Goal: Task Accomplishment & Management: Use online tool/utility

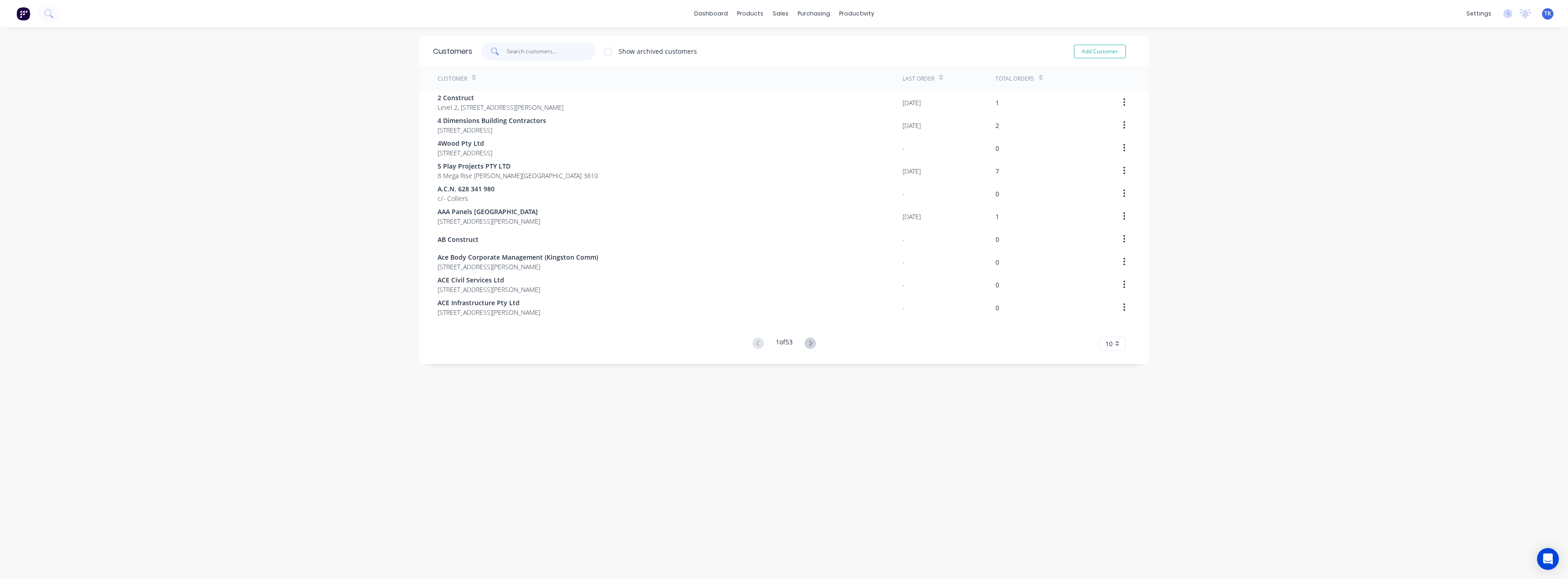
click at [514, 58] on input "text" at bounding box center [551, 51] width 89 height 18
type input "BUIL"
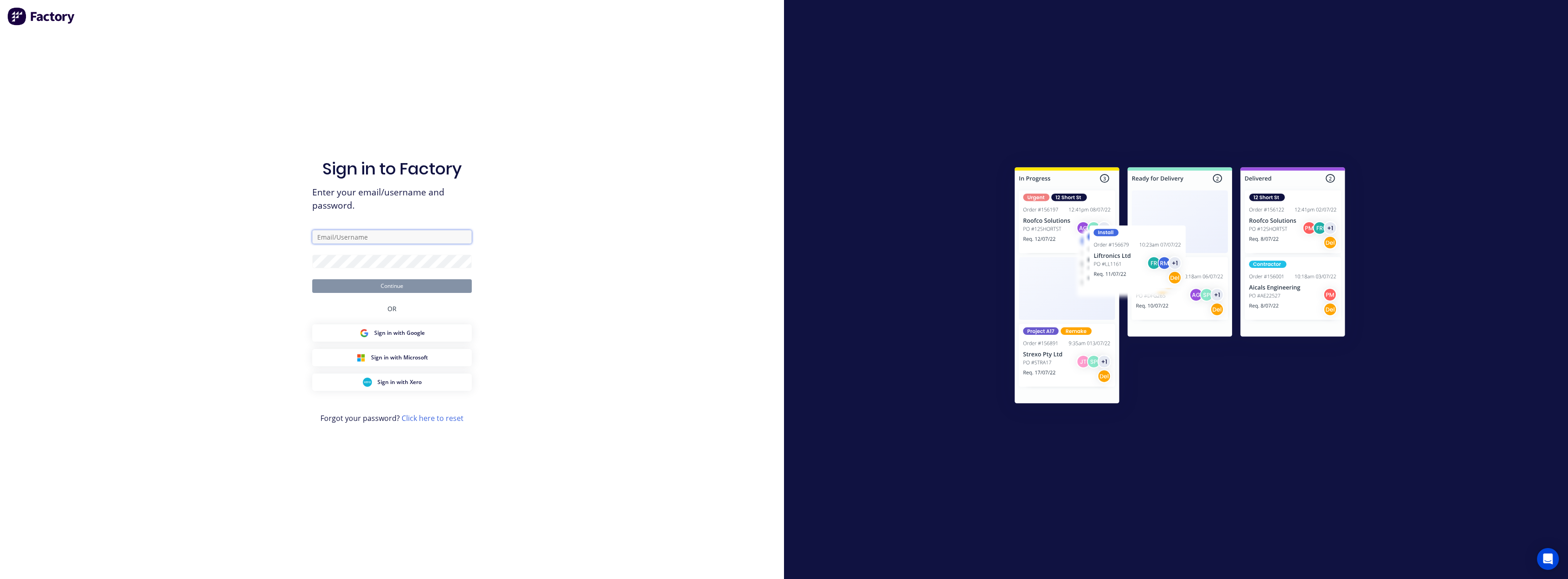
type input "admin@supamaxx.com.au"
click at [425, 297] on div "Sign in to Factory Enter your email/username and password. admin@supamaxx.com.a…" at bounding box center [392, 298] width 160 height 547
click at [428, 290] on button "Continue" at bounding box center [392, 286] width 160 height 14
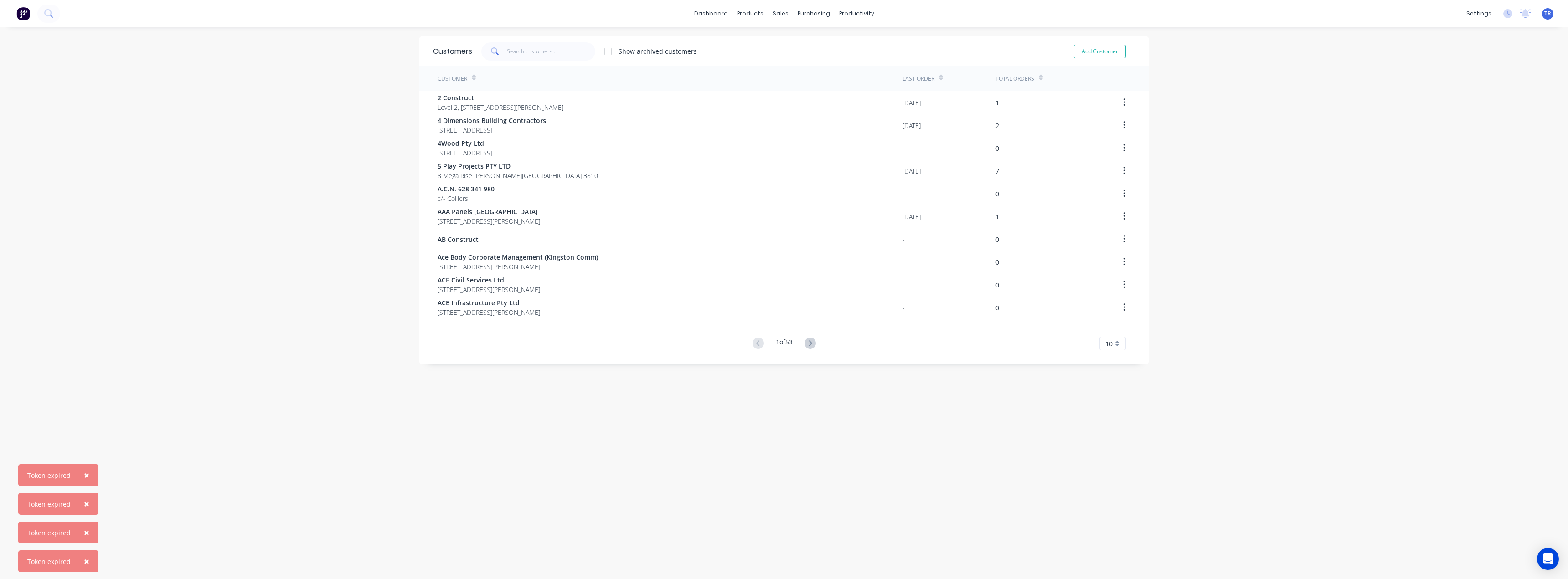
click at [551, 35] on div "× Token expired × Token expired × Token expired × Token expired dashboard produ…" at bounding box center [784, 290] width 1568 height 579
click at [539, 54] on input "text" at bounding box center [551, 51] width 89 height 18
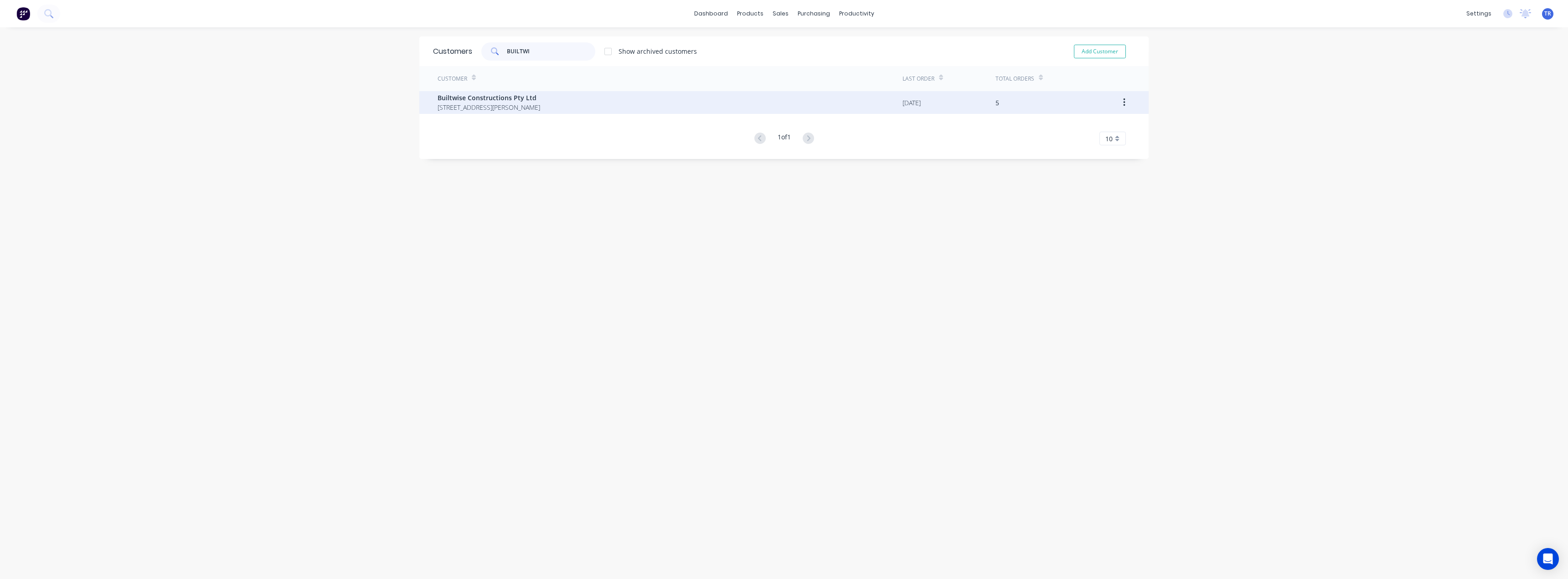
type input "BUILTWI"
click at [476, 100] on span "Builtwise Constructions Pty Ltd" at bounding box center [489, 97] width 103 height 10
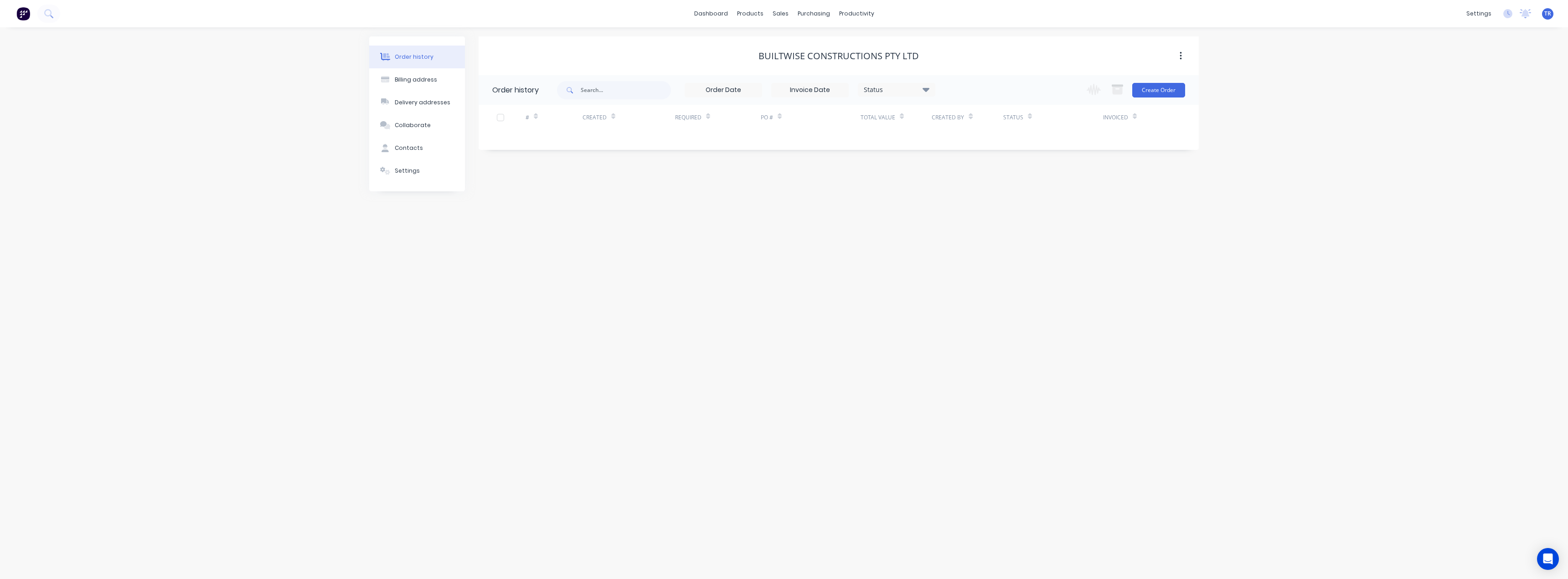
click at [476, 100] on div "Order history Billing address Delivery addresses Collaborate Contacts Settings …" at bounding box center [784, 303] width 1568 height 552
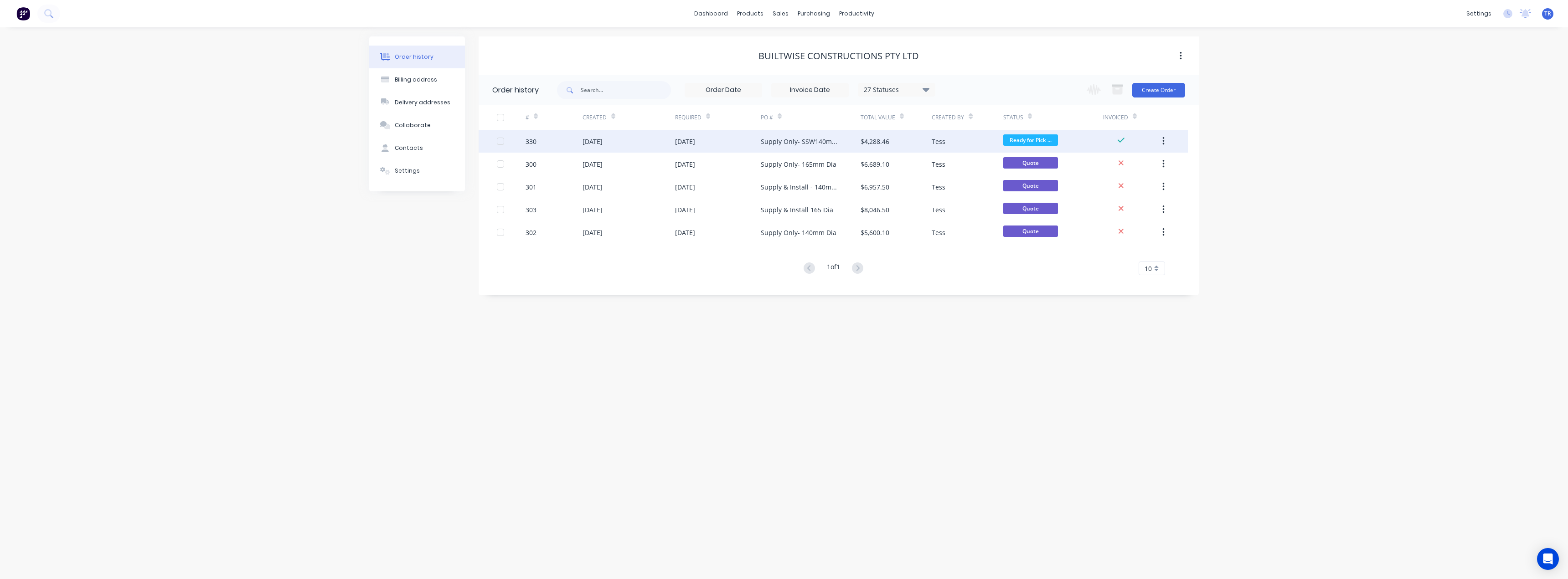
click at [624, 133] on div "03 Sep 2025" at bounding box center [628, 141] width 92 height 23
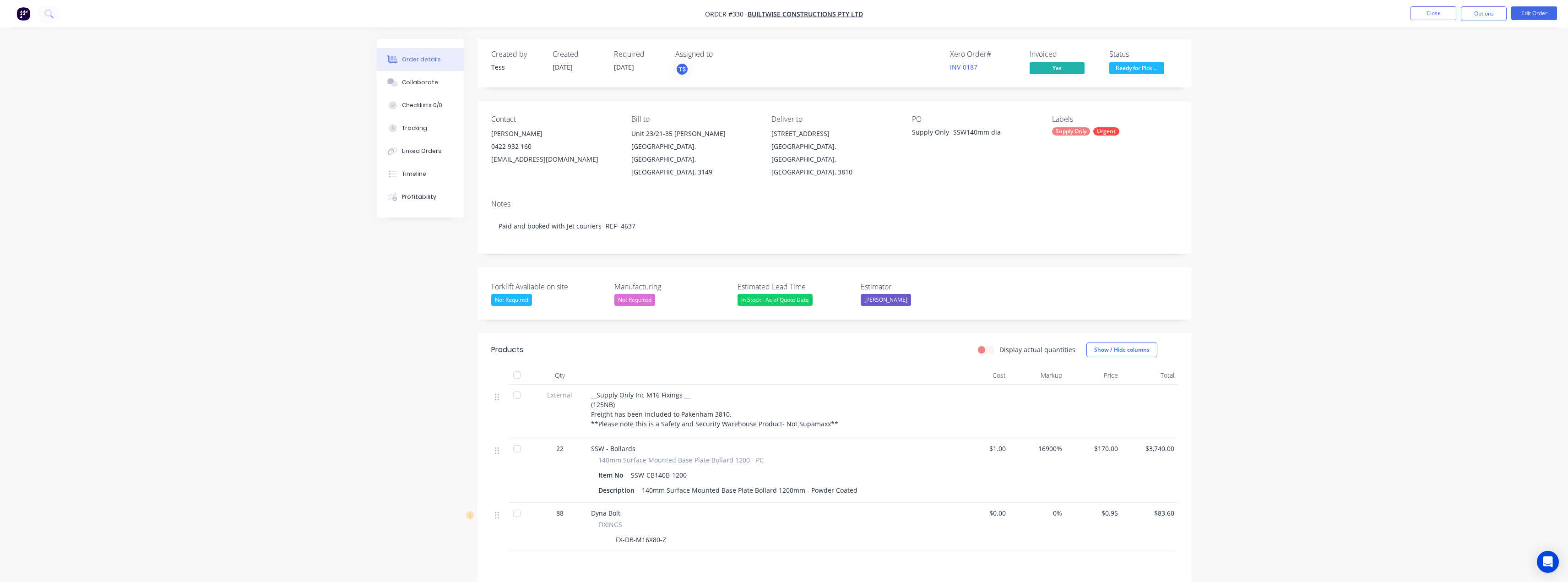
click at [786, 62] on div "Status Ready for Pick ..." at bounding box center [1144, 63] width 69 height 26
click at [786, 71] on span "Ready for Pick ..." at bounding box center [1137, 68] width 55 height 11
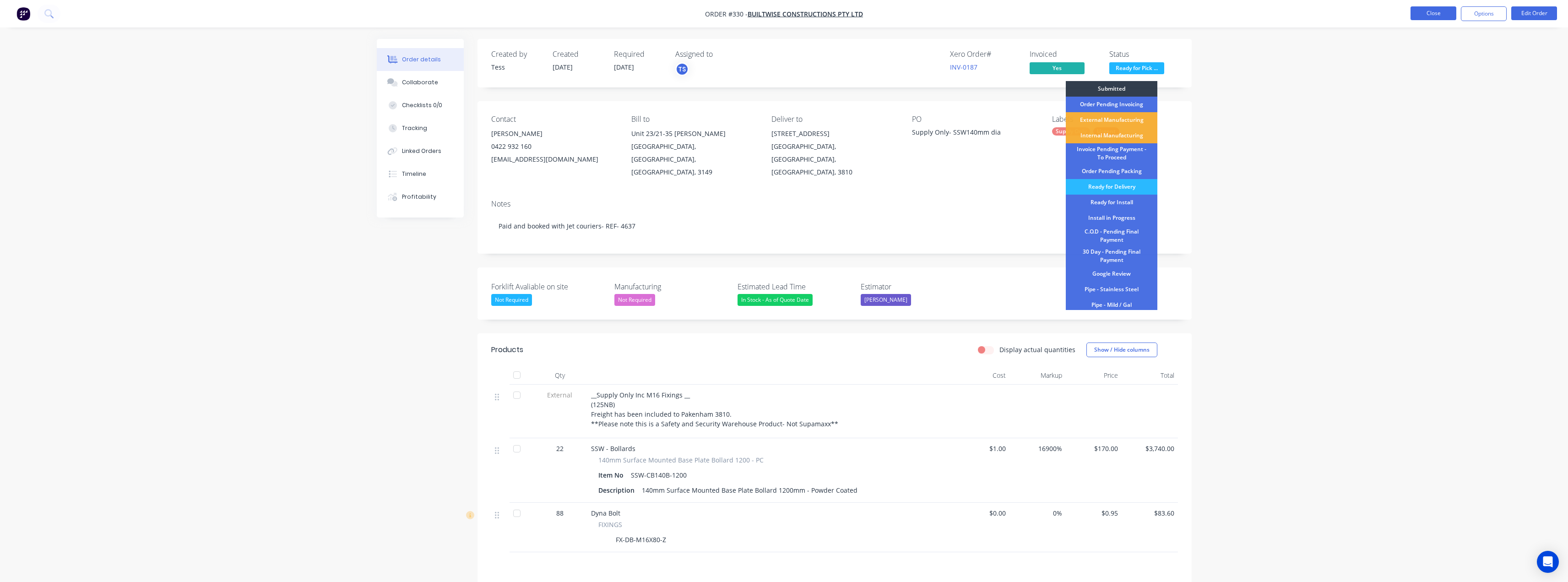
click at [786, 10] on button "Close" at bounding box center [1433, 13] width 46 height 14
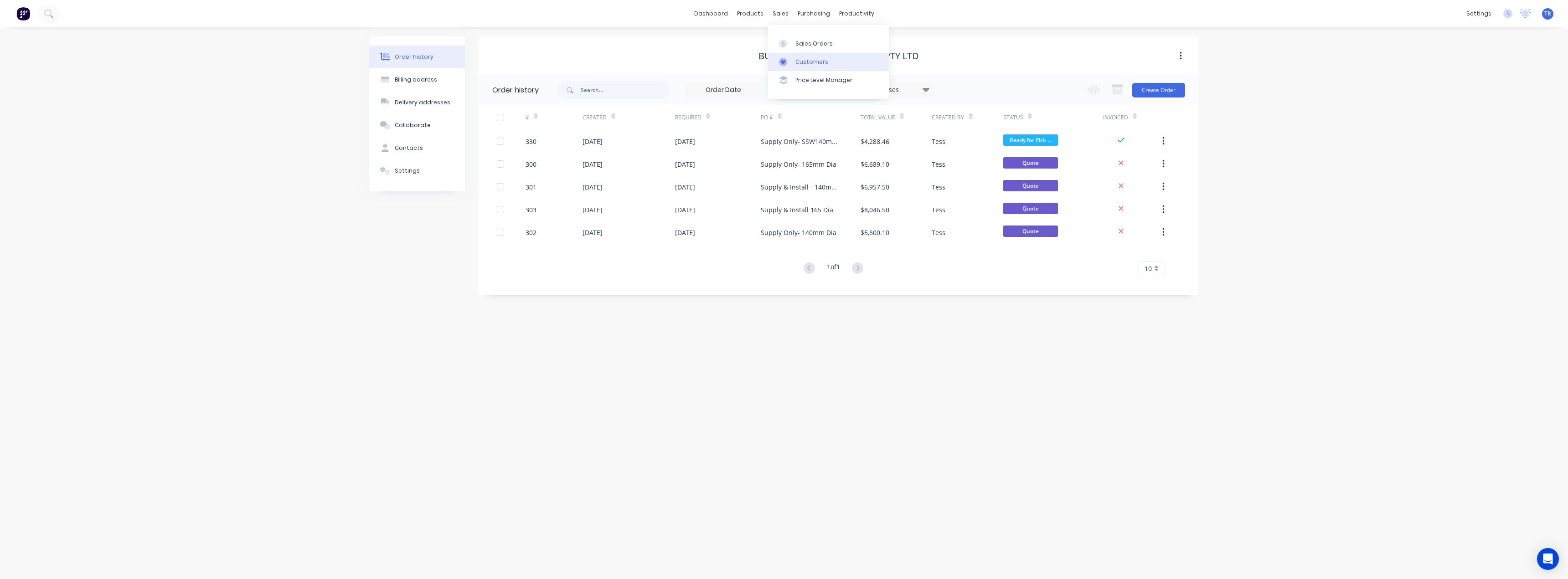
click at [783, 58] on icon at bounding box center [783, 61] width 8 height 8
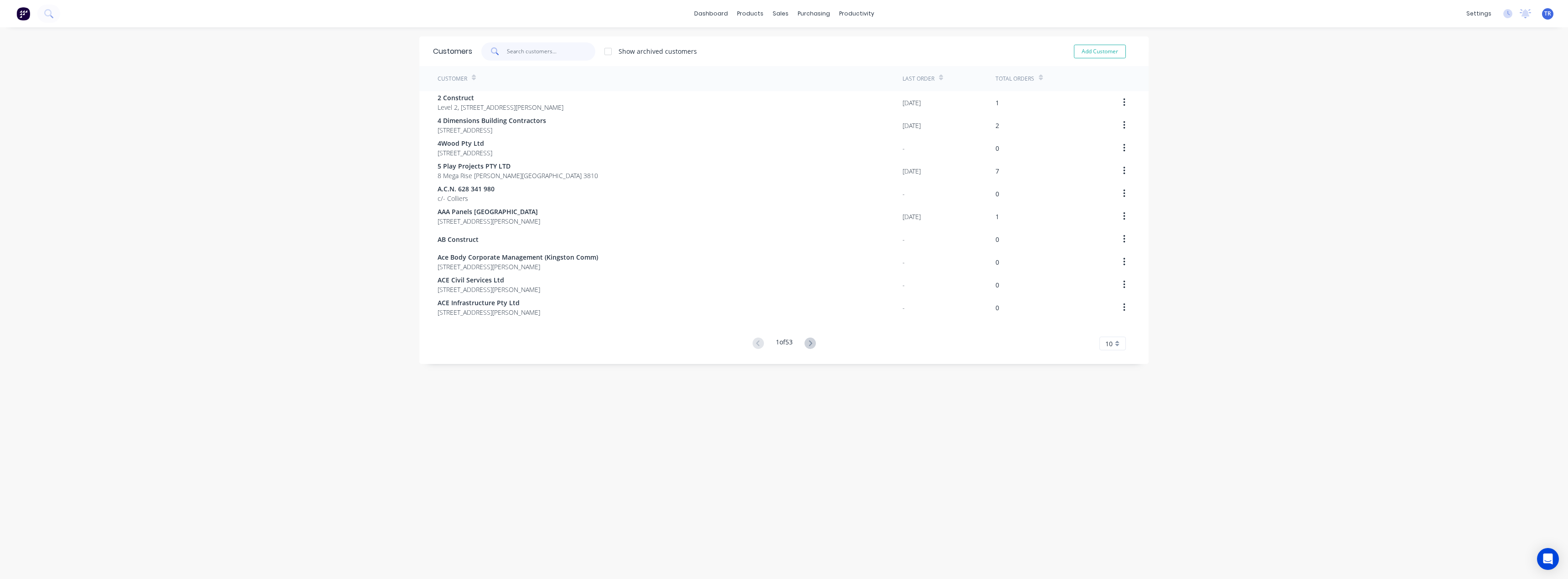
click at [525, 51] on input "text" at bounding box center [551, 51] width 89 height 18
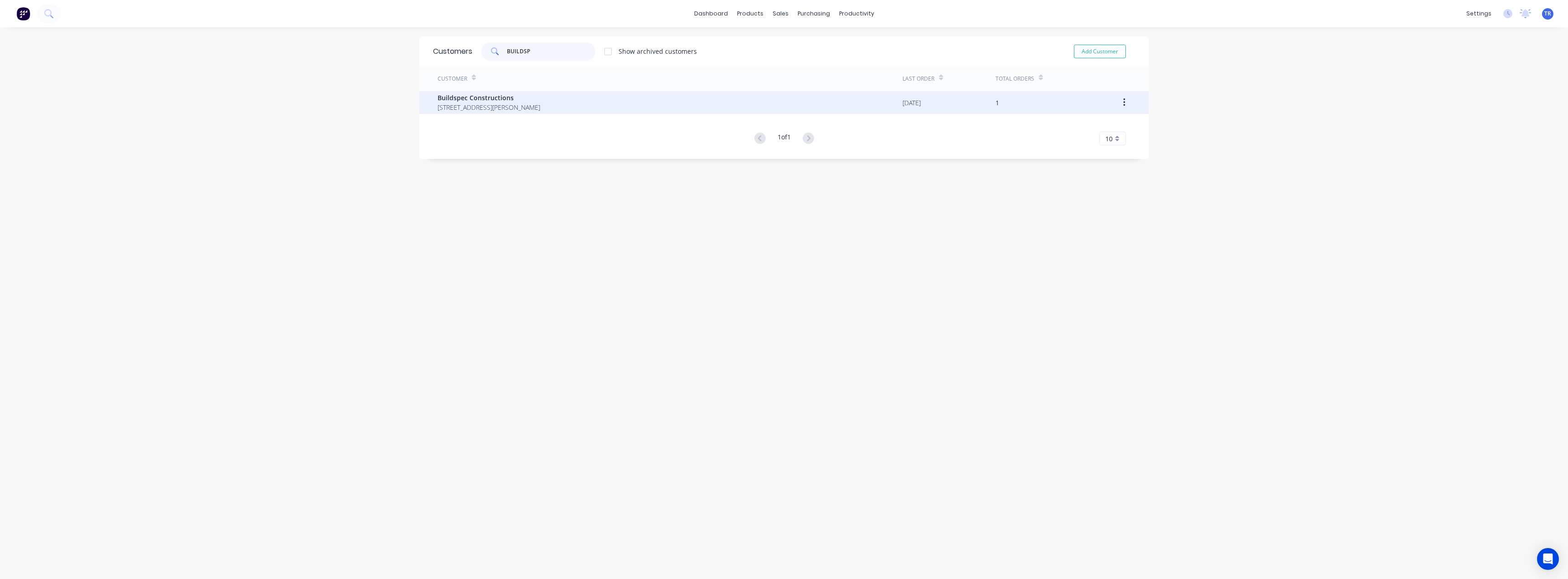
type input "BUILDSP"
click at [495, 104] on span "34 Production Dr Alfredton Victoria Australia 3350" at bounding box center [489, 107] width 103 height 10
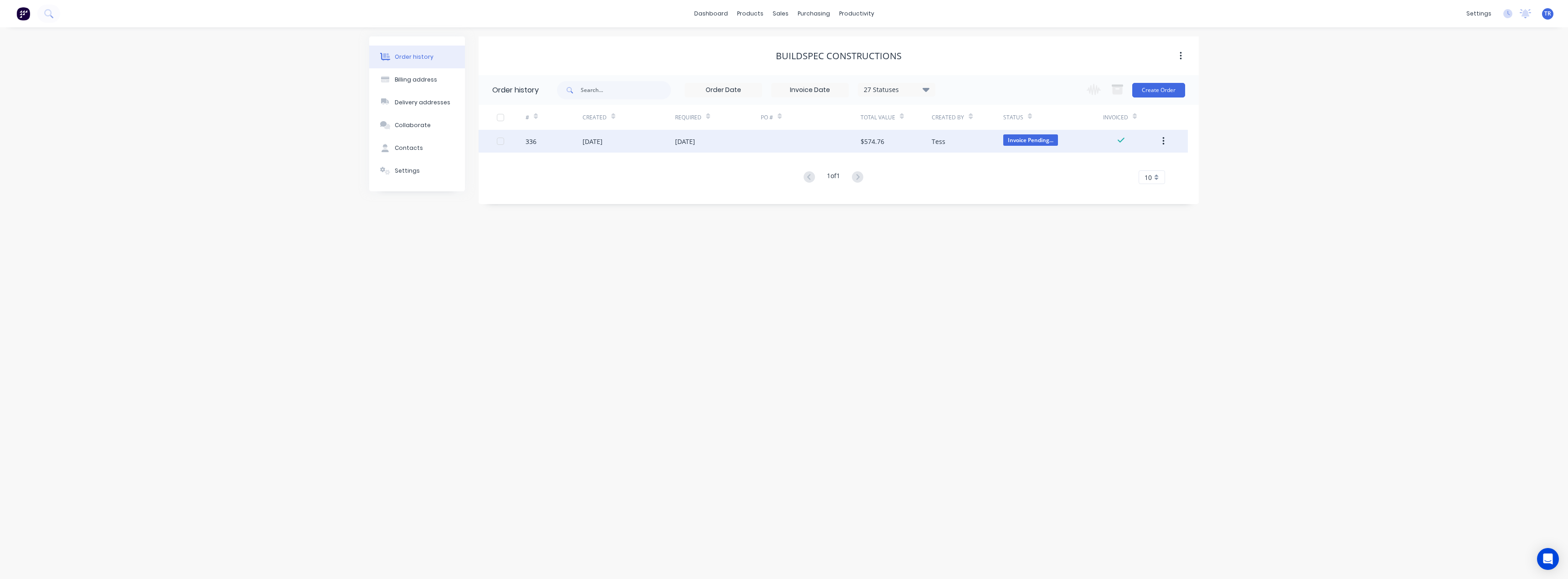
click at [631, 139] on div "03 Sep 2025" at bounding box center [628, 141] width 92 height 23
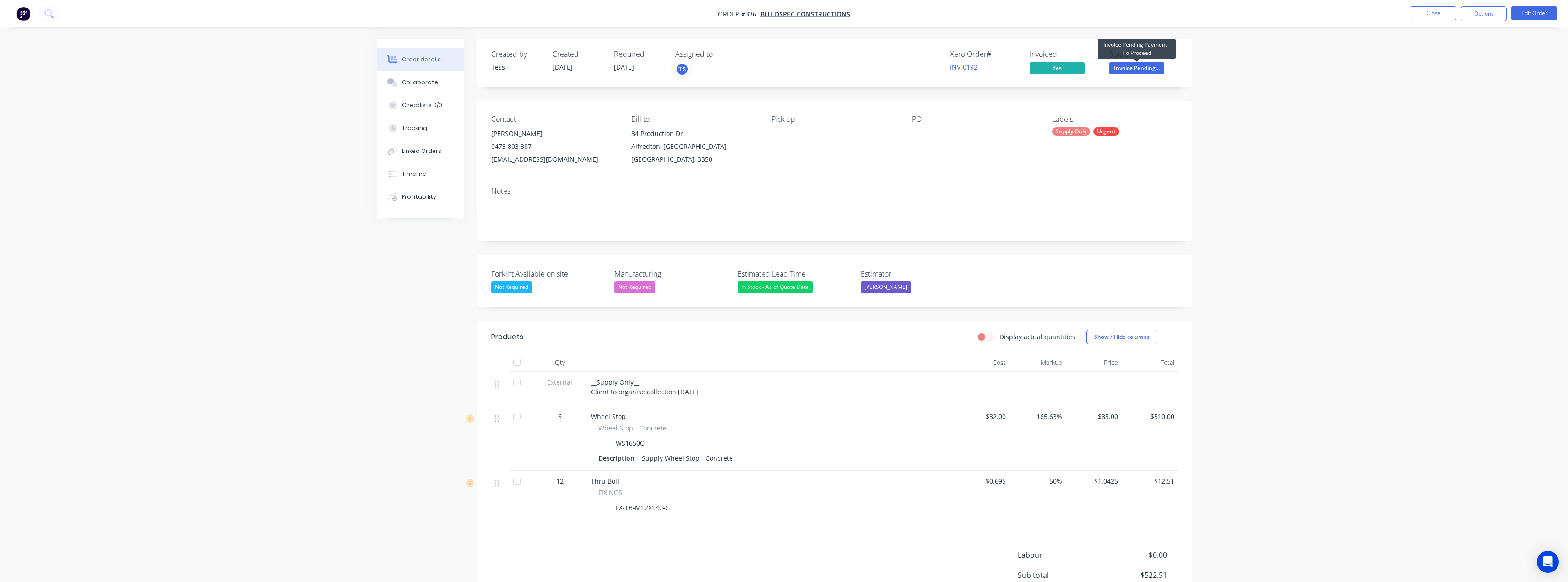
click at [786, 71] on span "Invoice Pending..." at bounding box center [1137, 68] width 55 height 11
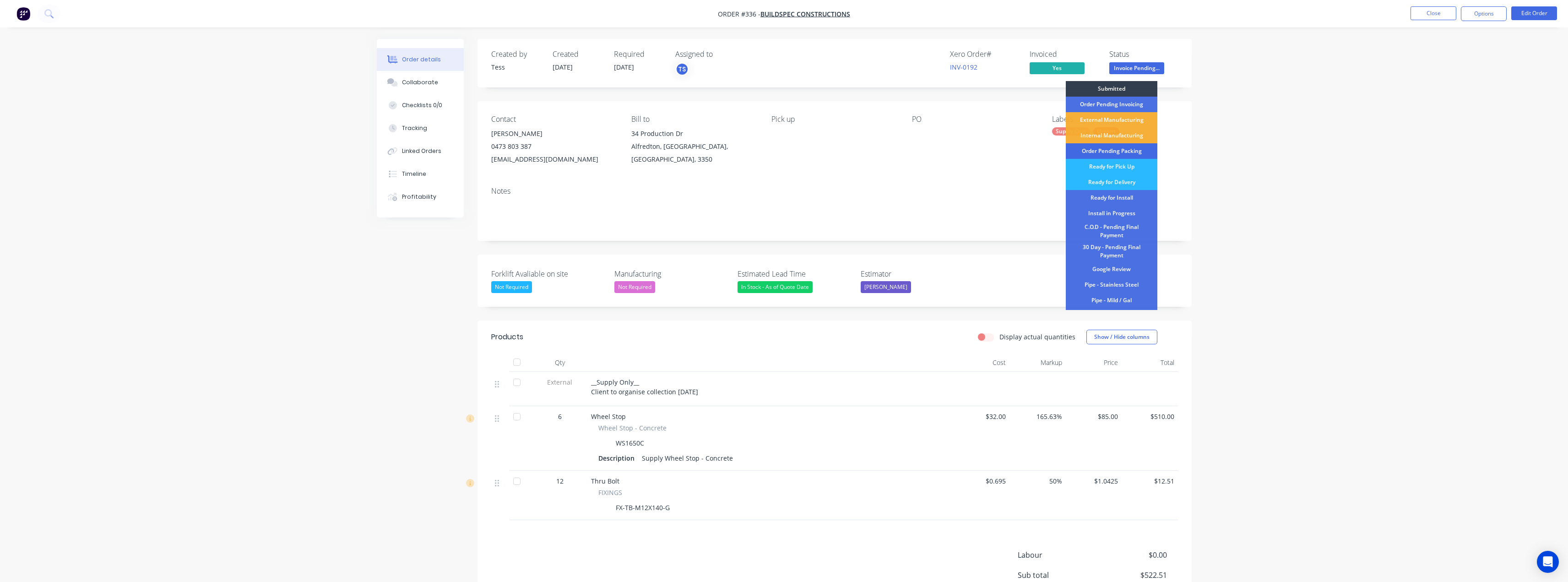
click at [786, 153] on div "Order Pending Packing" at bounding box center [1111, 152] width 92 height 16
click at [786, 153] on div "Labels Supply Only Urgent" at bounding box center [1115, 140] width 125 height 51
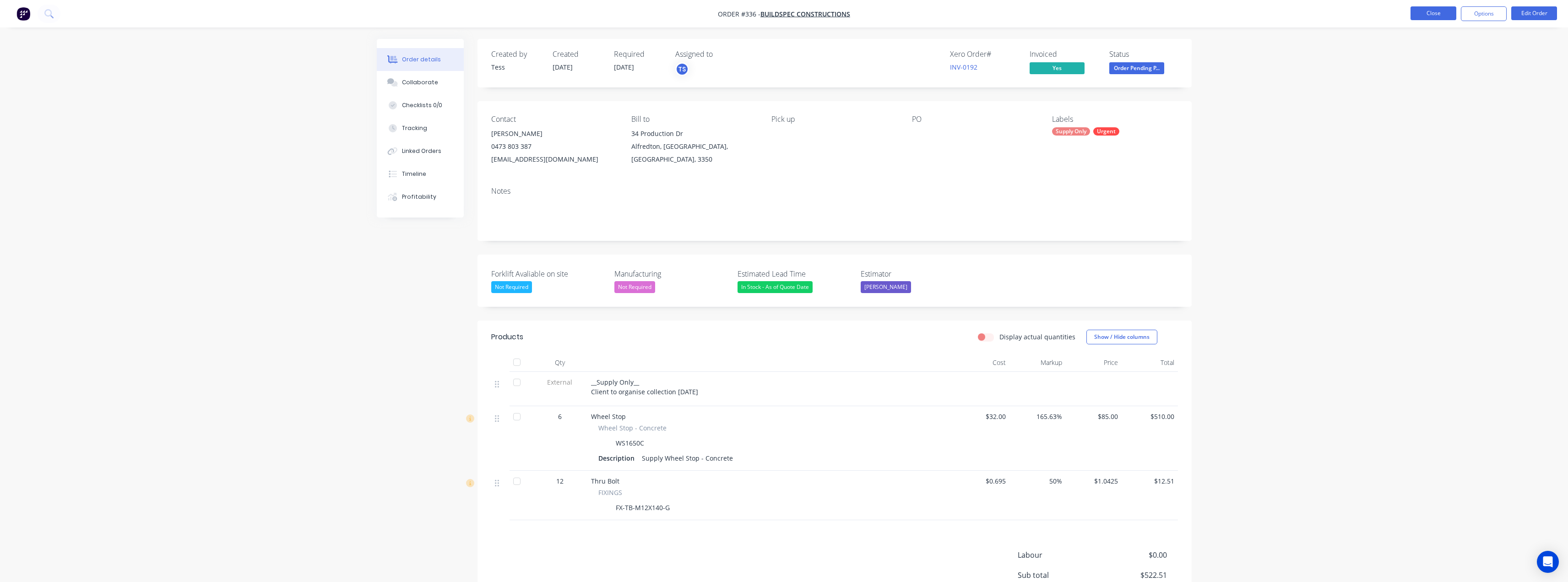
click at [786, 11] on button "Close" at bounding box center [1433, 13] width 46 height 14
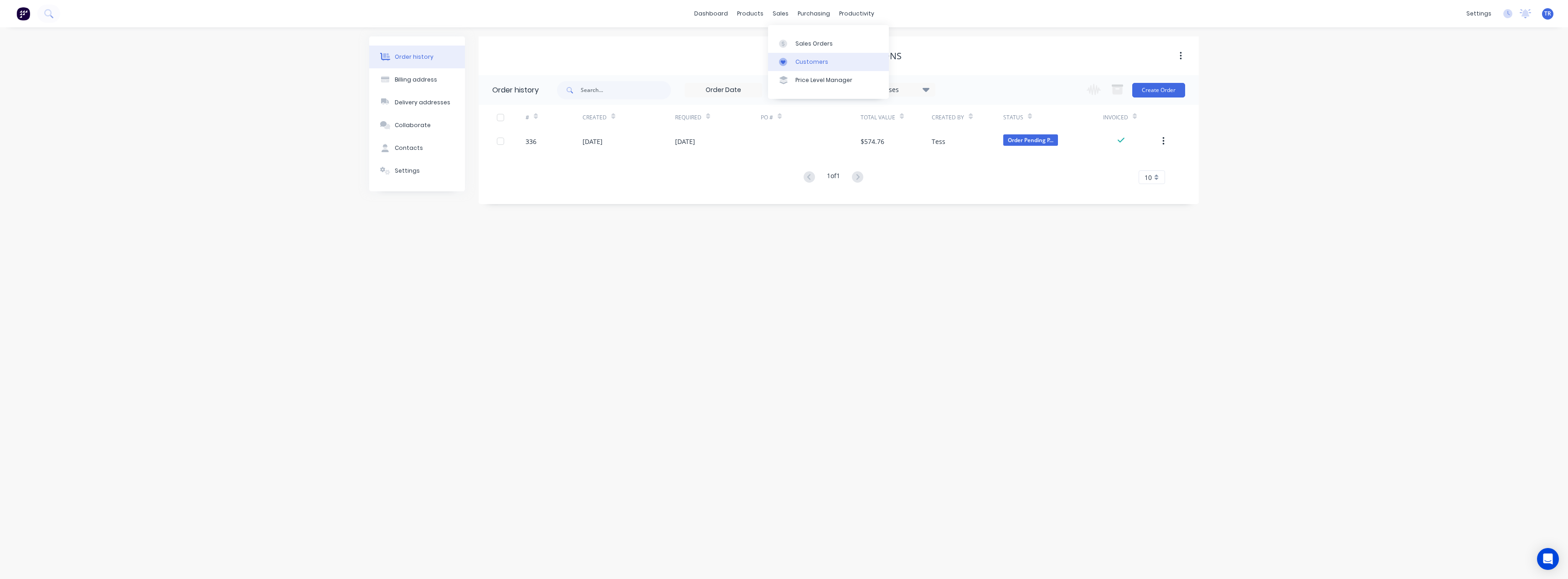
click at [783, 66] on link "Customers" at bounding box center [828, 61] width 121 height 18
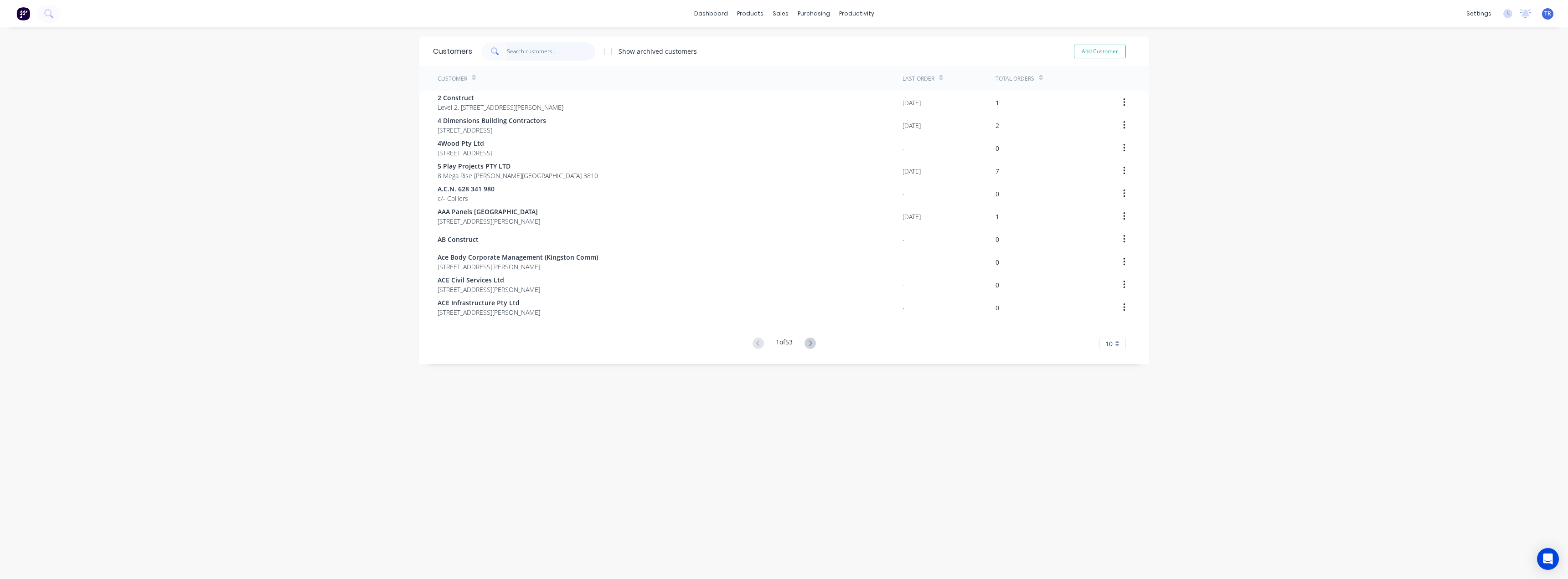
click at [519, 58] on input "text" at bounding box center [551, 51] width 89 height 18
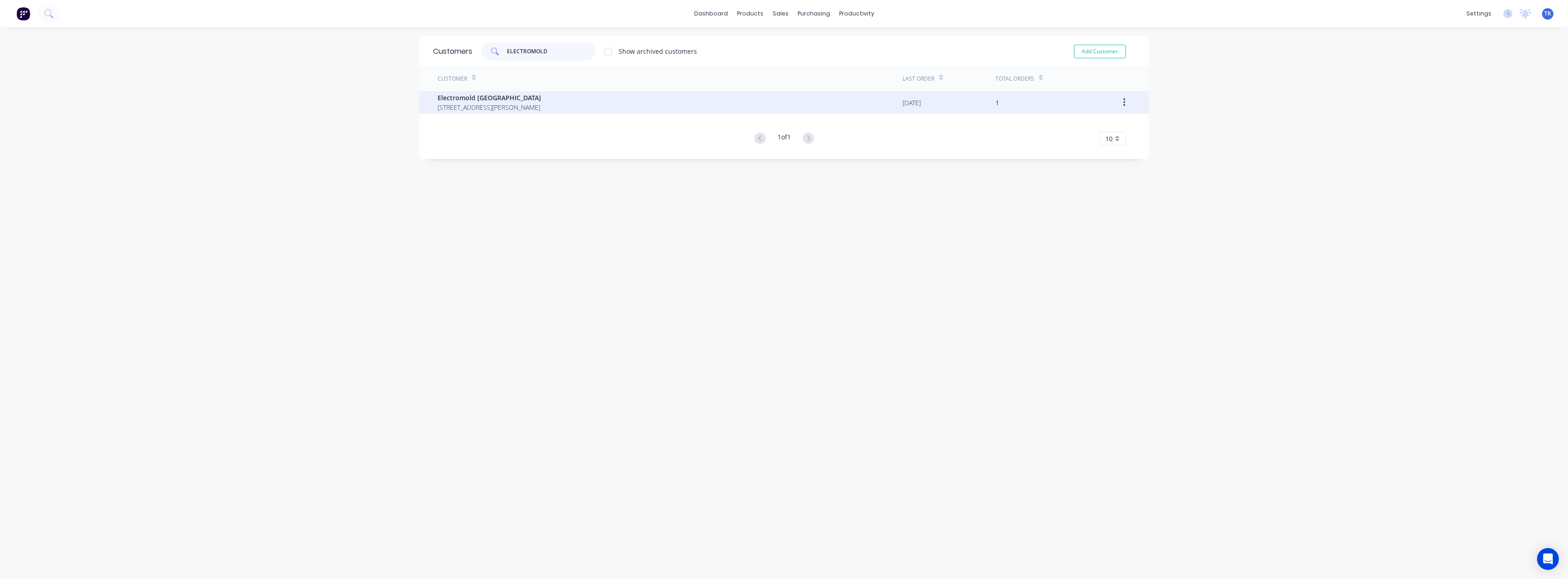
type input "ELECTROMOLD"
click at [507, 102] on span "Electromold [GEOGRAPHIC_DATA]" at bounding box center [490, 97] width 104 height 10
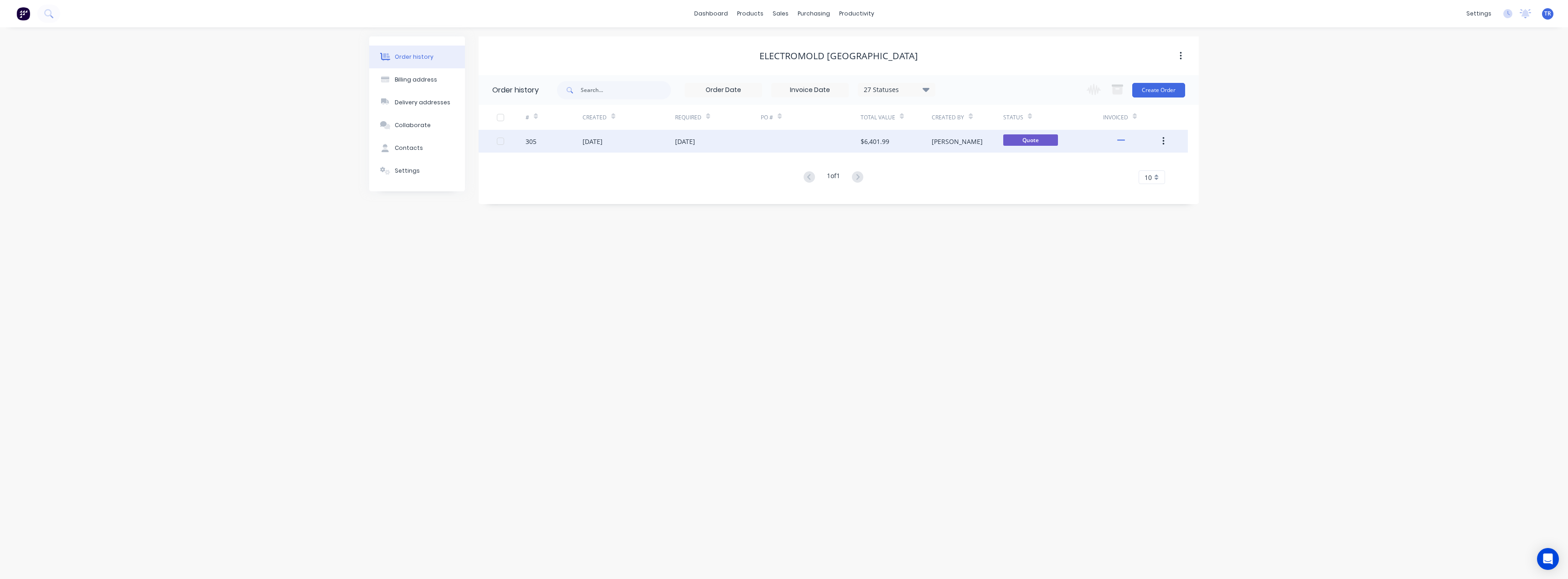
click at [591, 146] on div "04 Sep 2025" at bounding box center [592, 141] width 20 height 10
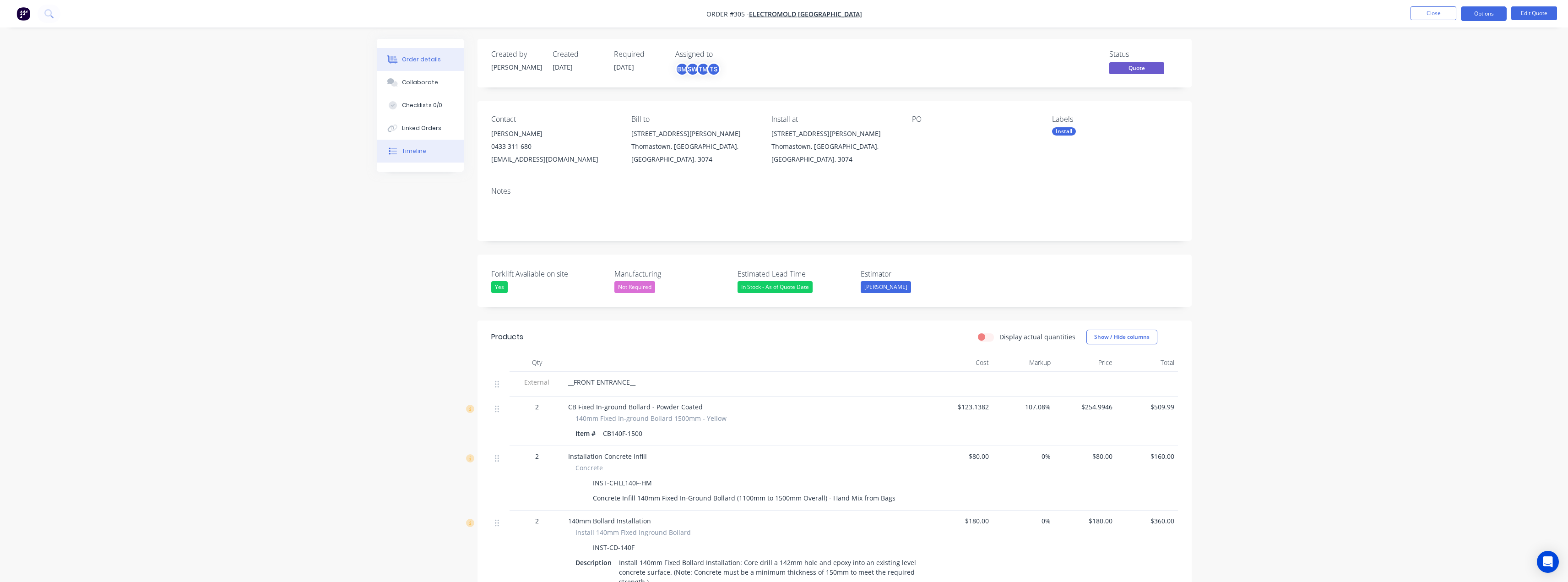
click at [405, 159] on button "Timeline" at bounding box center [420, 151] width 87 height 23
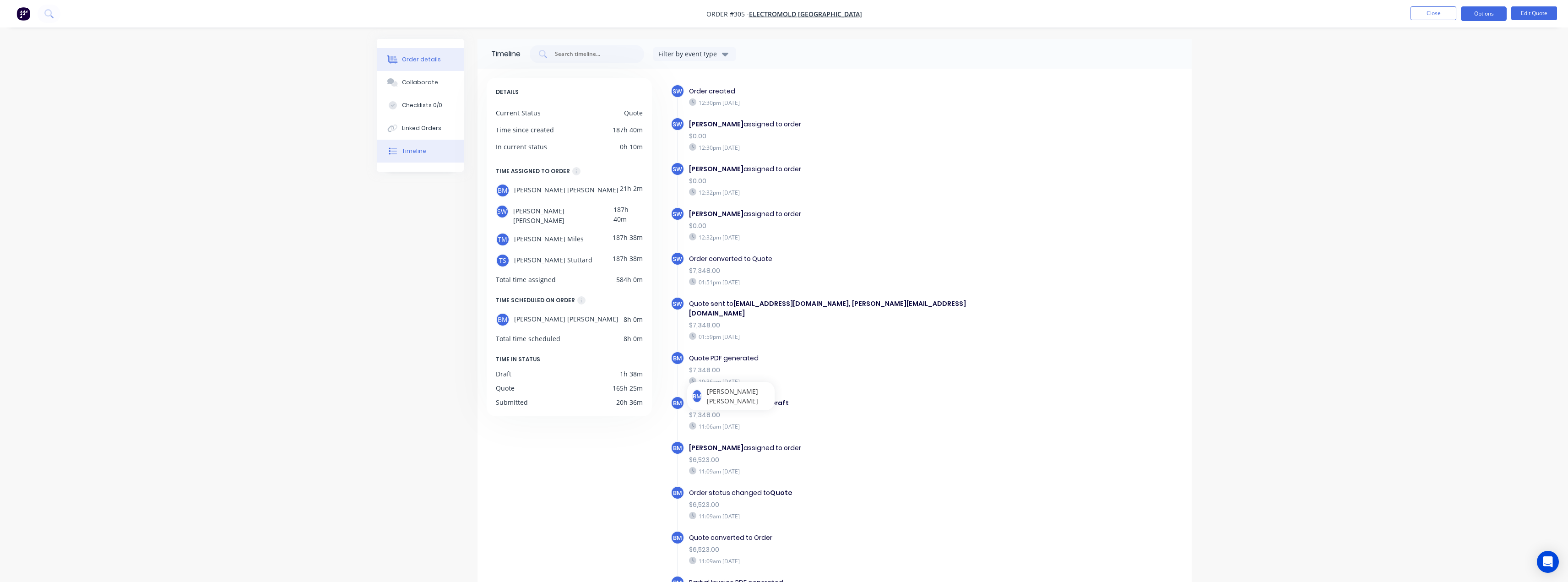
click at [418, 55] on button "Order details" at bounding box center [420, 60] width 87 height 23
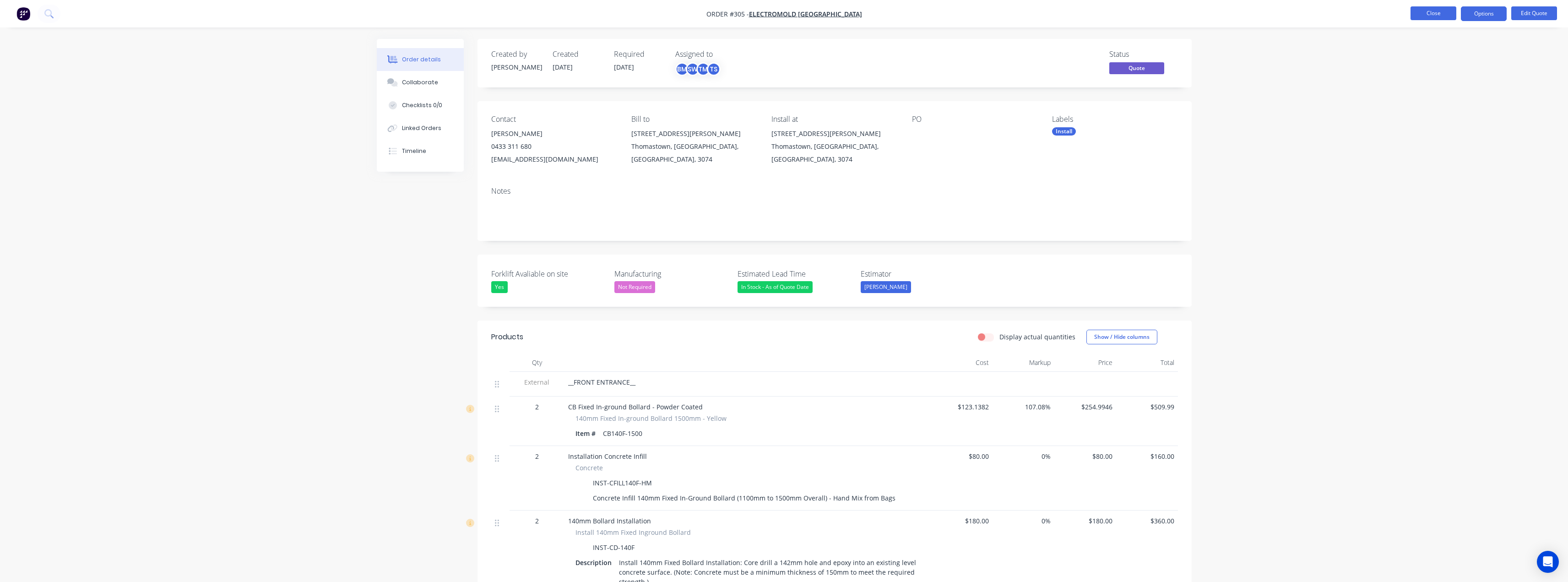
click at [786, 11] on button "Close" at bounding box center [1433, 13] width 46 height 14
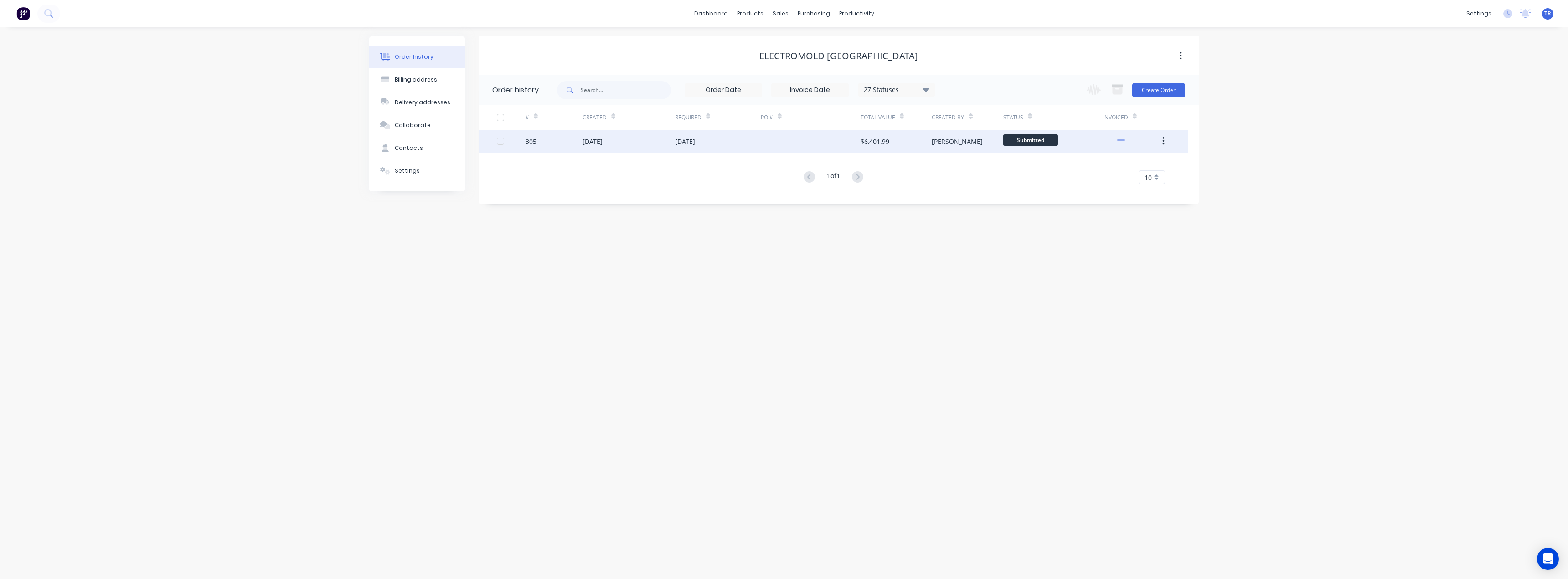
click at [783, 137] on div "$6,401.99" at bounding box center [875, 141] width 29 height 10
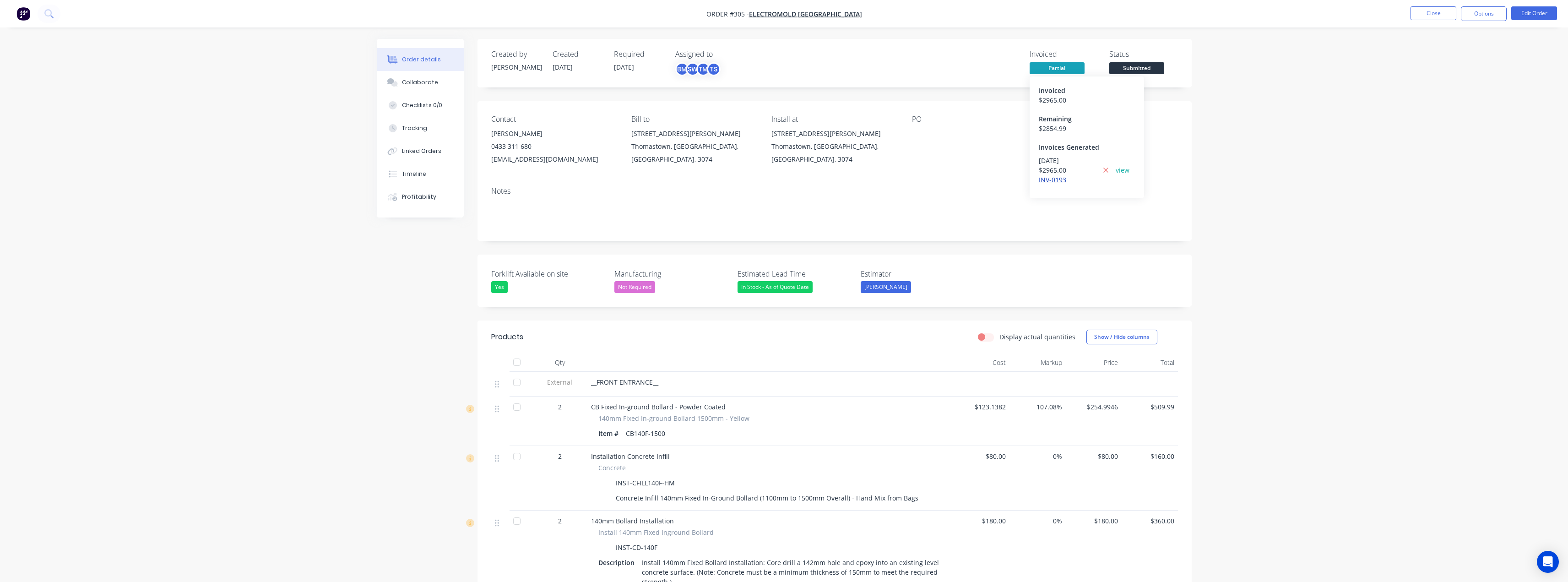
click at [786, 180] on link "INV-0193" at bounding box center [1052, 180] width 27 height 9
click at [786, 10] on button "Close" at bounding box center [1433, 13] width 46 height 14
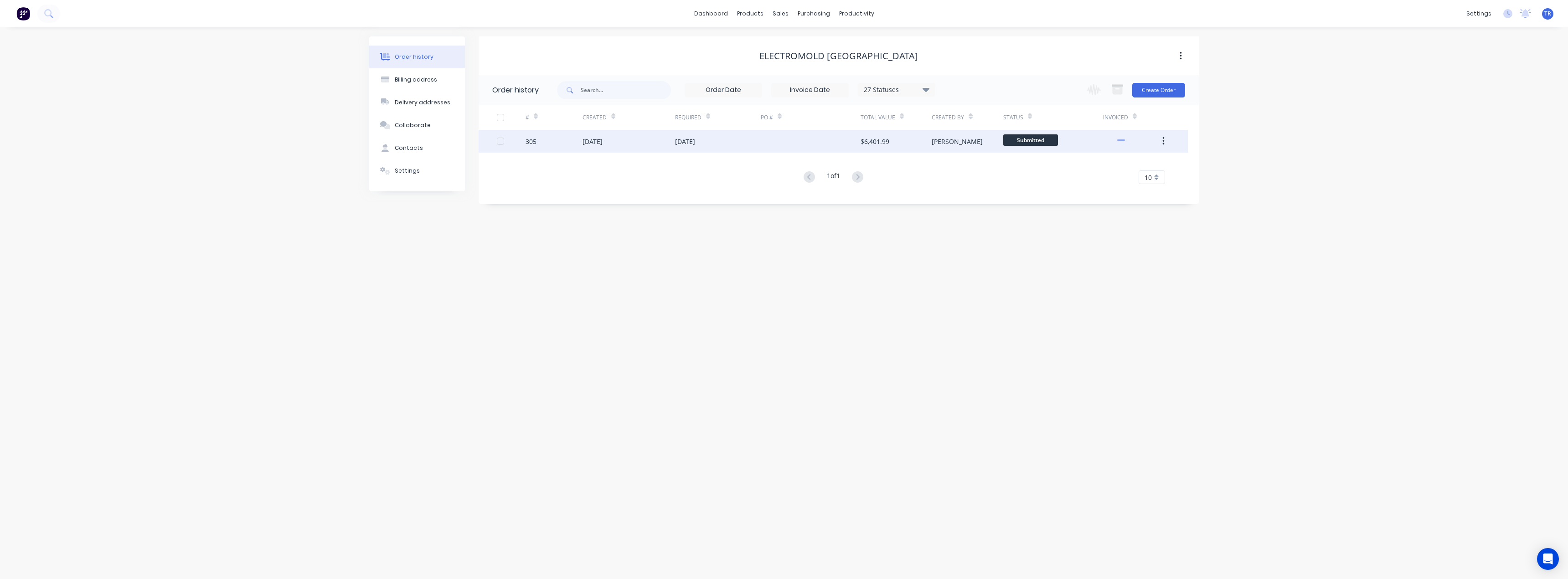
click at [754, 144] on div "28 Aug 2025" at bounding box center [718, 141] width 86 height 23
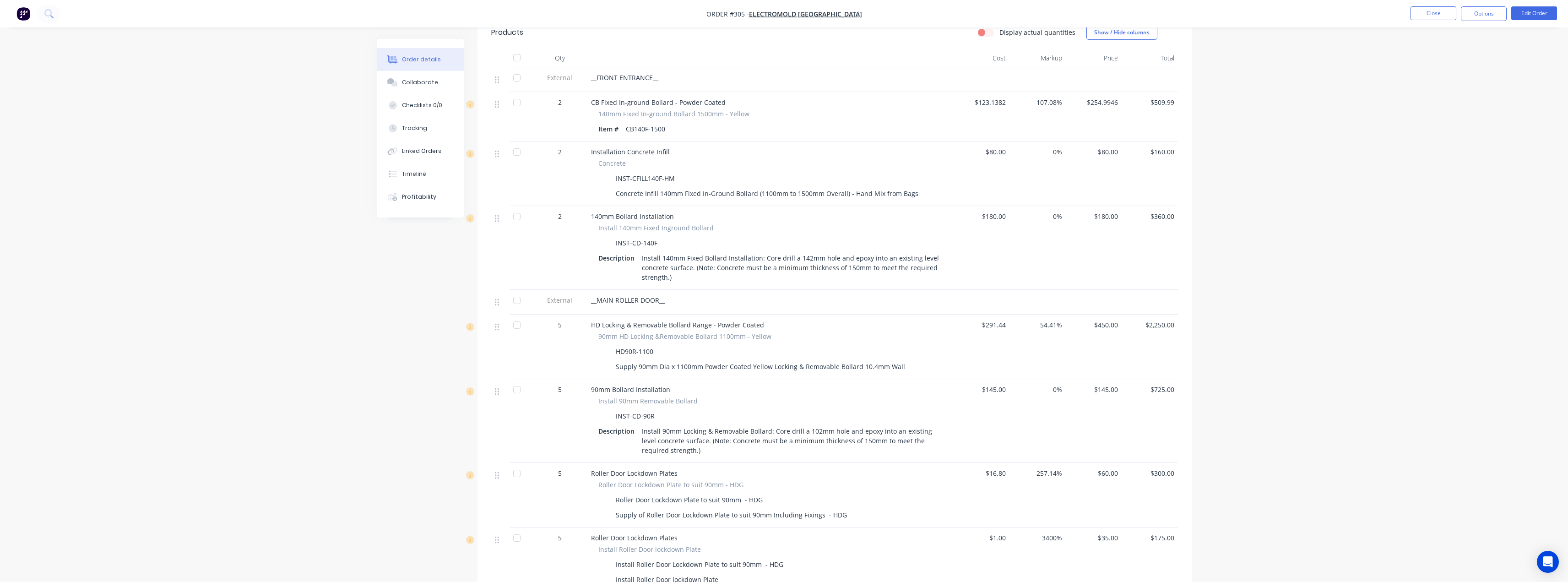
scroll to position [321, 0]
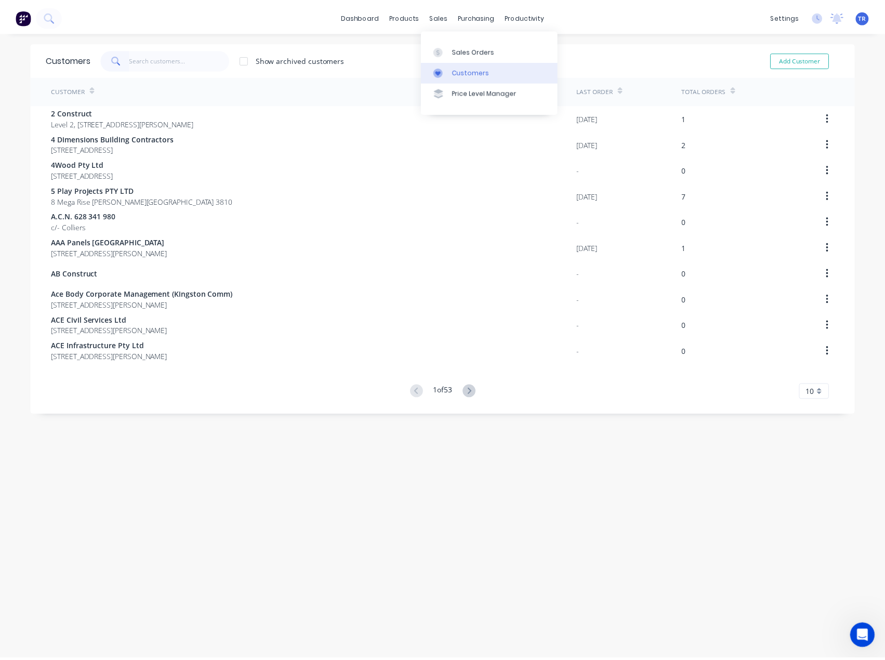
scroll to position [2, 0]
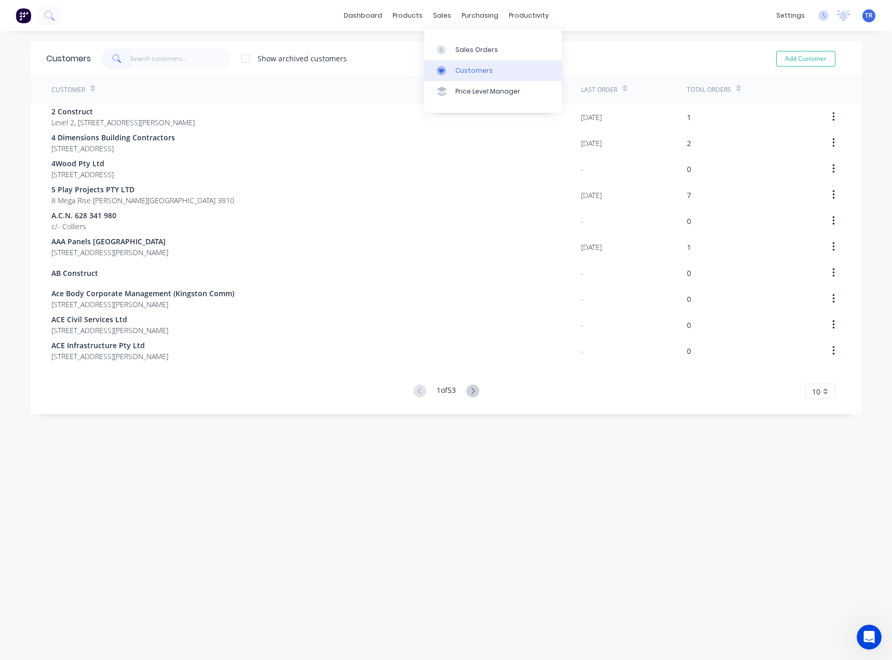
drag, startPoint x: 449, startPoint y: 69, endPoint x: 427, endPoint y: 69, distance: 21.8
click at [449, 69] on div at bounding box center [445, 70] width 16 height 9
click at [463, 64] on link "Customers" at bounding box center [493, 70] width 138 height 21
click at [154, 58] on input "text" at bounding box center [180, 58] width 101 height 21
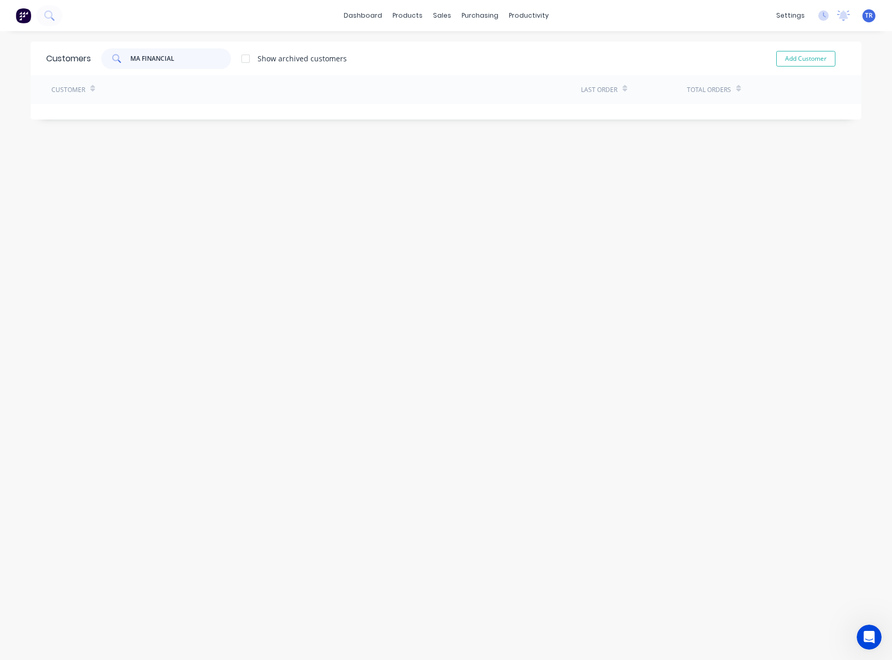
type input "MA FINANCIAL"
click at [449, 64] on link "Customers" at bounding box center [493, 70] width 138 height 21
click at [159, 57] on input "MA FINANCIAL" at bounding box center [180, 58] width 101 height 21
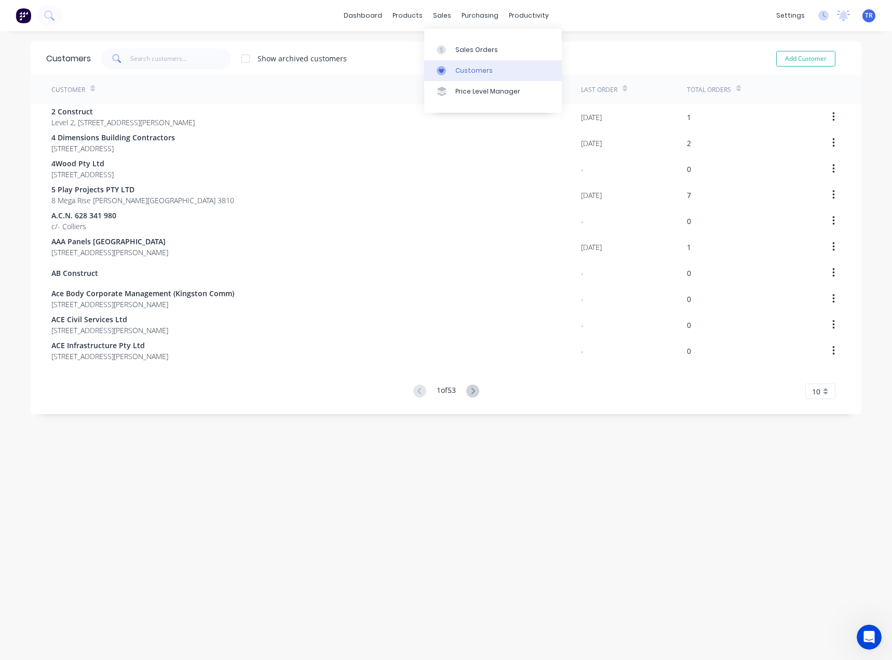
click at [467, 74] on div "Customers" at bounding box center [474, 70] width 37 height 9
click at [151, 62] on input "text" at bounding box center [180, 58] width 101 height 21
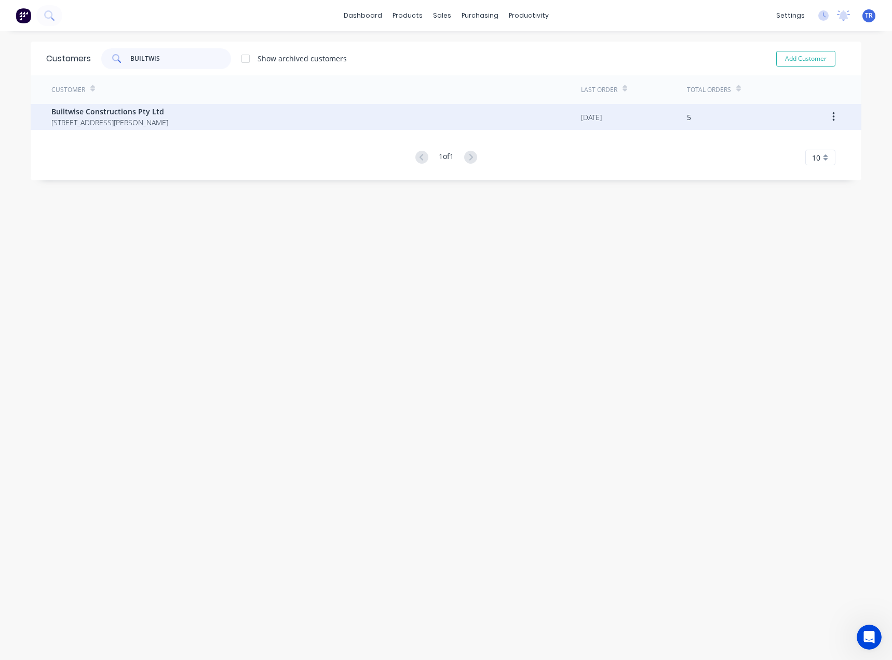
type input "BUILTWIS"
click at [154, 124] on span "Unit 23/21-35 Ricketts Rd Mount Waverley Victoria Australia 3149" at bounding box center [109, 122] width 117 height 11
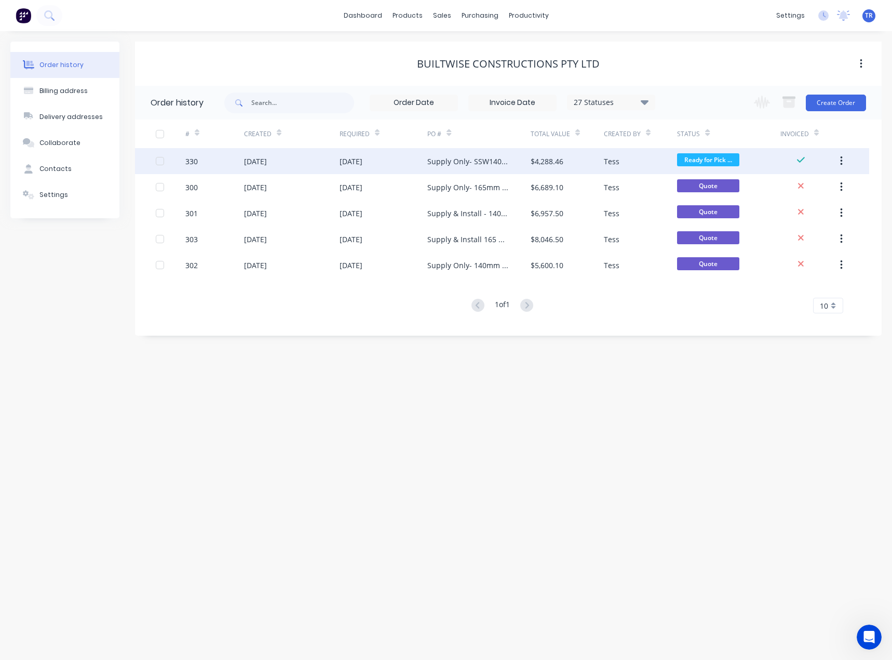
click at [316, 168] on div "03 Sep 2025" at bounding box center [292, 161] width 96 height 26
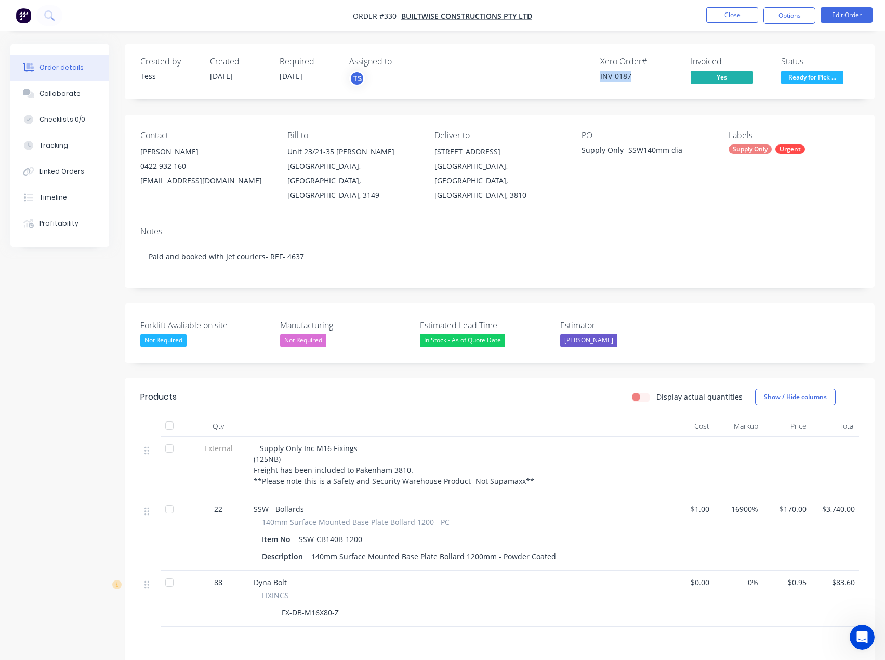
drag, startPoint x: 640, startPoint y: 72, endPoint x: 557, endPoint y: 77, distance: 83.3
click at [557, 77] on div "Xero Order # INV-0187 Invoiced Yes Status Ready for Pick ..." at bounding box center [656, 72] width 406 height 30
copy link "INV-0187"
click at [92, 222] on button "Profitability" at bounding box center [59, 223] width 99 height 26
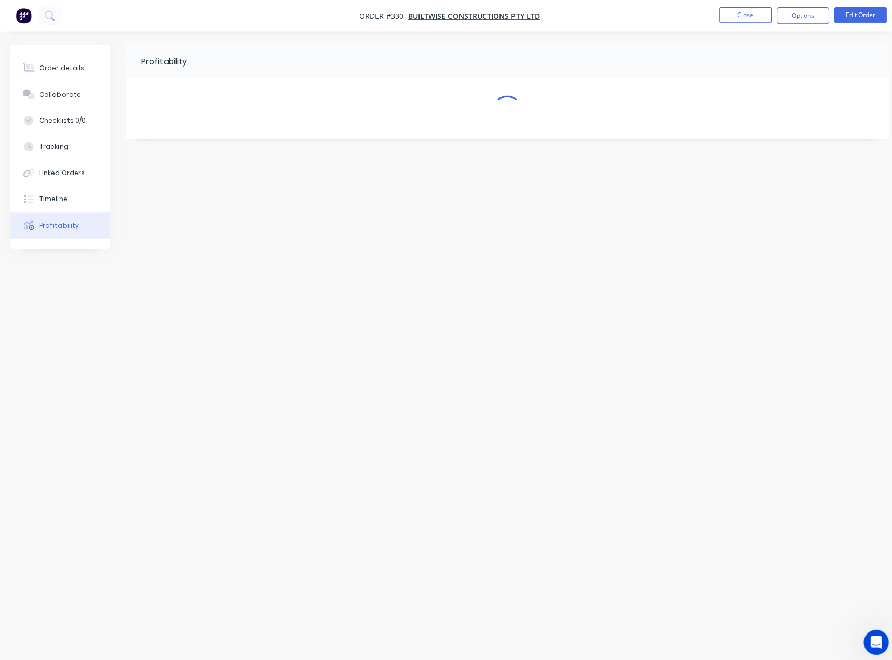
click at [92, 222] on button "Profitability" at bounding box center [59, 223] width 99 height 26
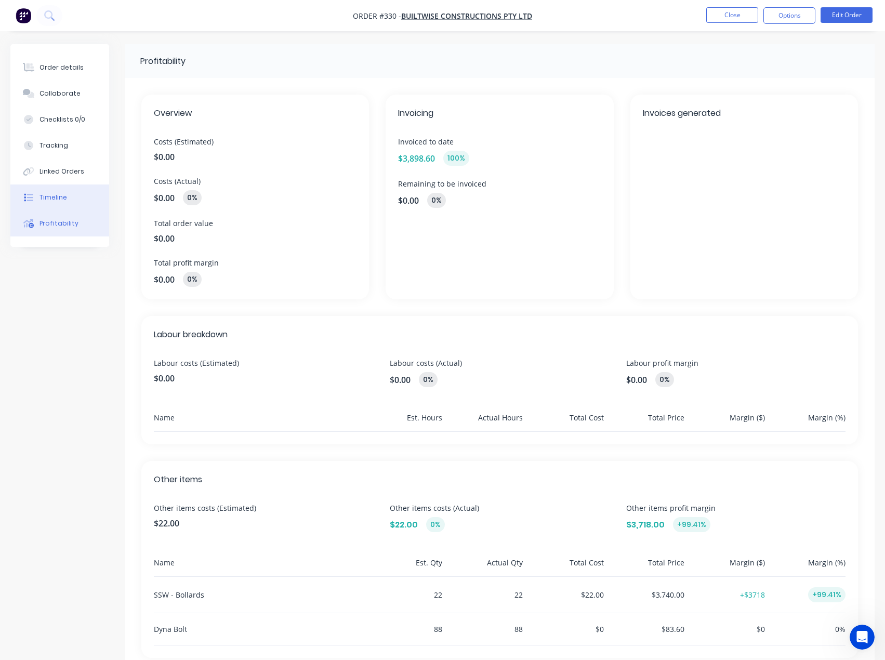
click at [77, 206] on button "Timeline" at bounding box center [59, 197] width 99 height 26
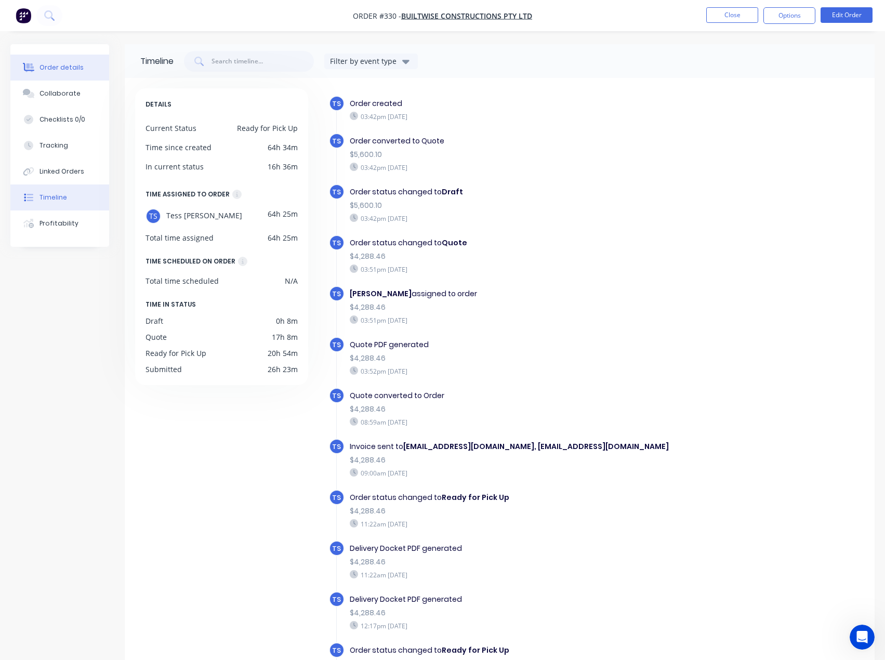
click at [52, 65] on div "Order details" at bounding box center [61, 67] width 44 height 9
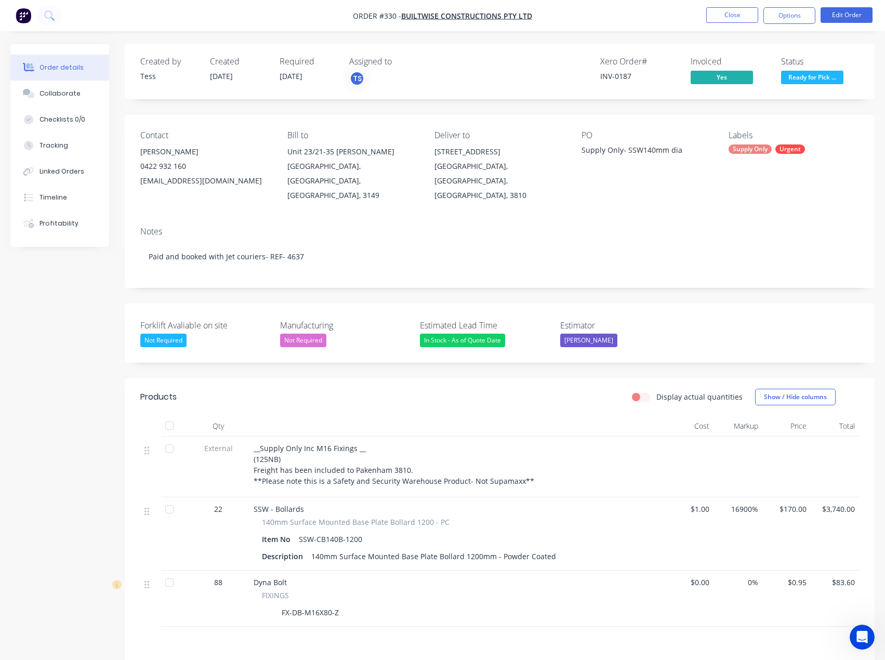
click at [716, 7] on nav "Order #330 - Builtwise Constructions Pty Ltd Close Options Edit Order" at bounding box center [442, 15] width 885 height 31
click at [721, 14] on button "Close" at bounding box center [732, 15] width 52 height 16
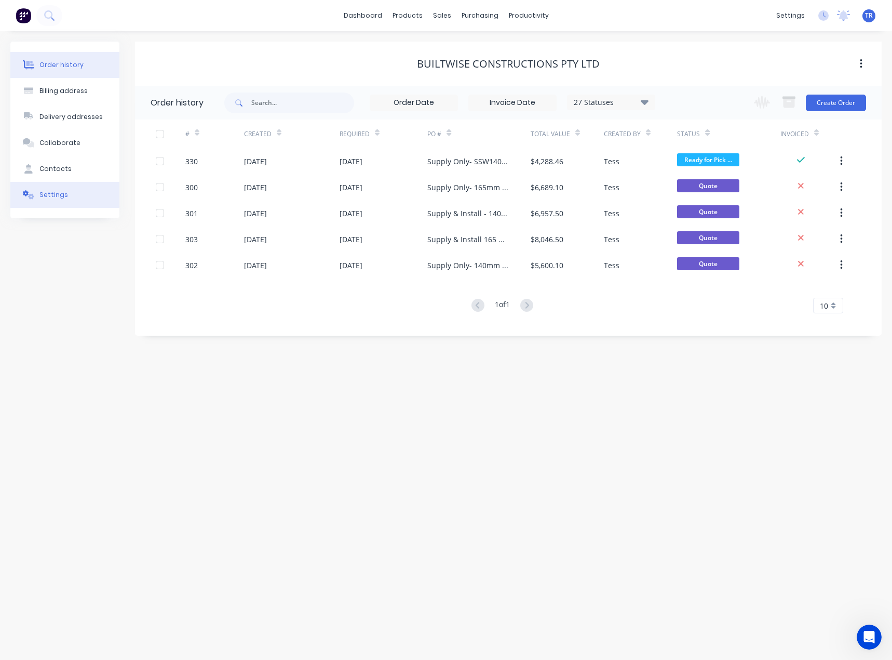
click at [52, 190] on div "Settings" at bounding box center [53, 194] width 29 height 9
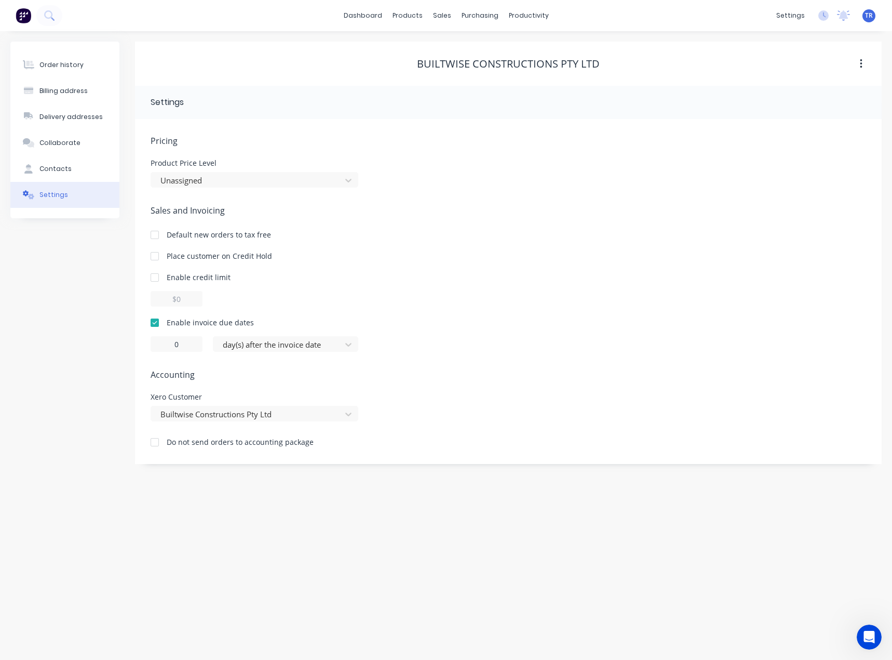
click at [60, 50] on div "Order history Billing address Delivery addresses Collaborate Contacts Settings" at bounding box center [64, 130] width 109 height 177
click at [55, 63] on div "Order history" at bounding box center [61, 64] width 44 height 9
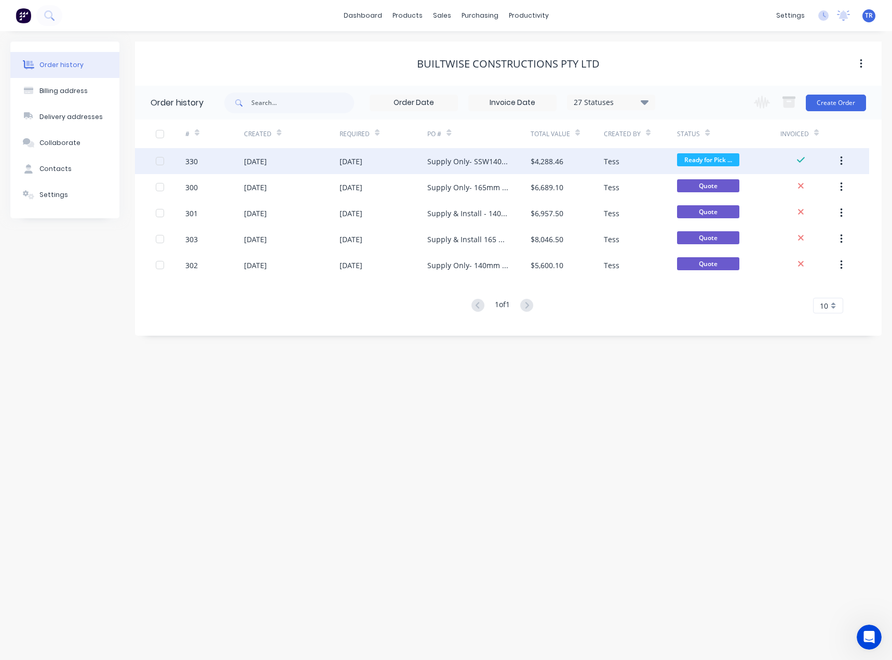
click at [308, 161] on div "03 Sep 2025" at bounding box center [292, 161] width 96 height 26
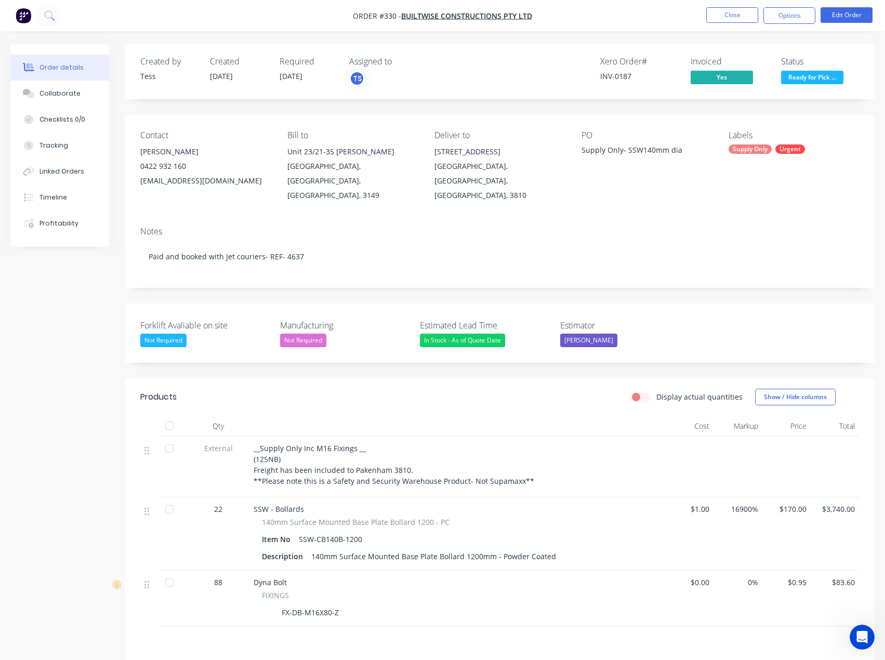
click at [800, 73] on span "Ready for Pick ..." at bounding box center [812, 77] width 62 height 13
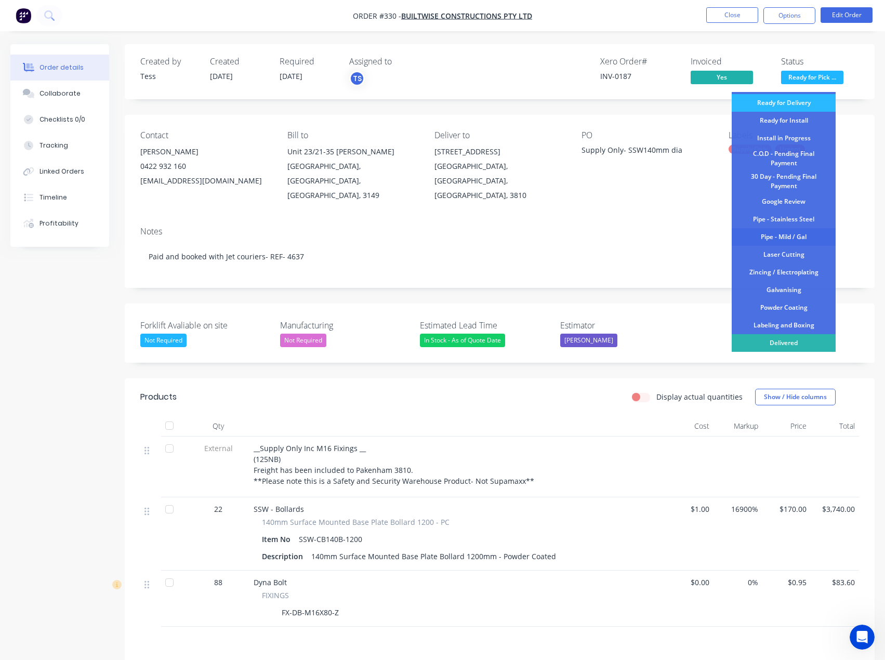
scroll to position [127, 0]
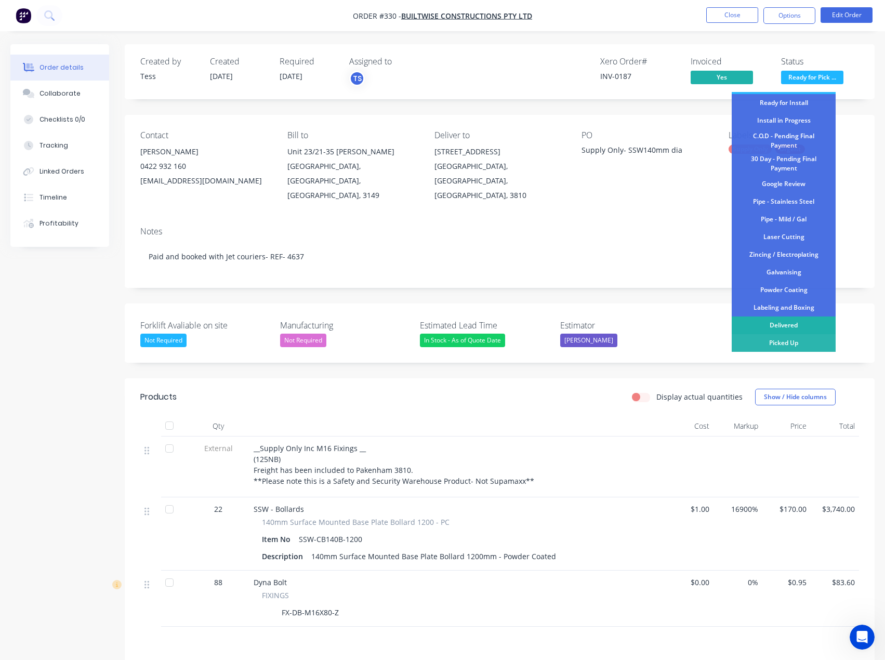
click at [795, 327] on div "Delivered" at bounding box center [783, 325] width 104 height 18
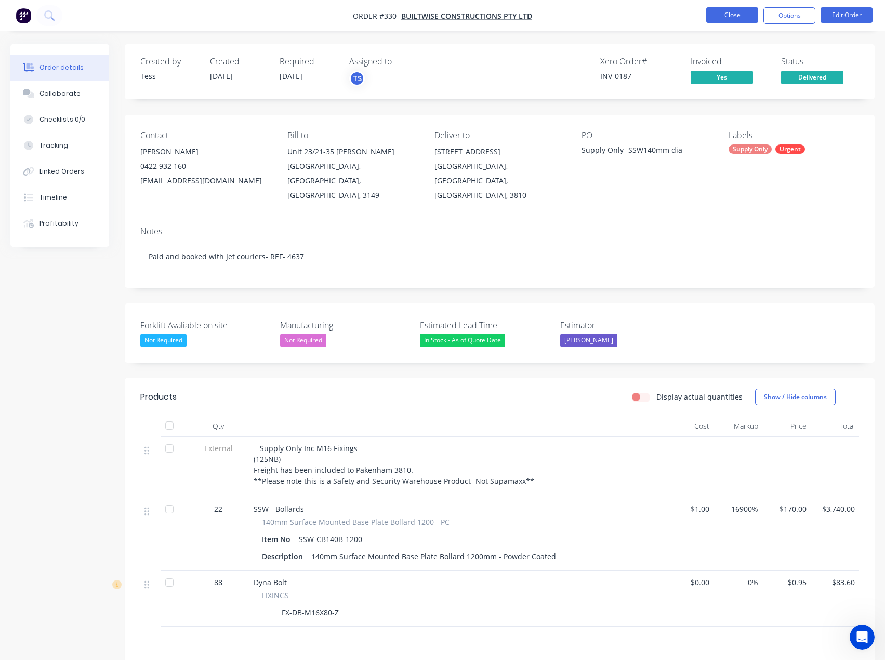
click at [707, 18] on button "Close" at bounding box center [732, 15] width 52 height 16
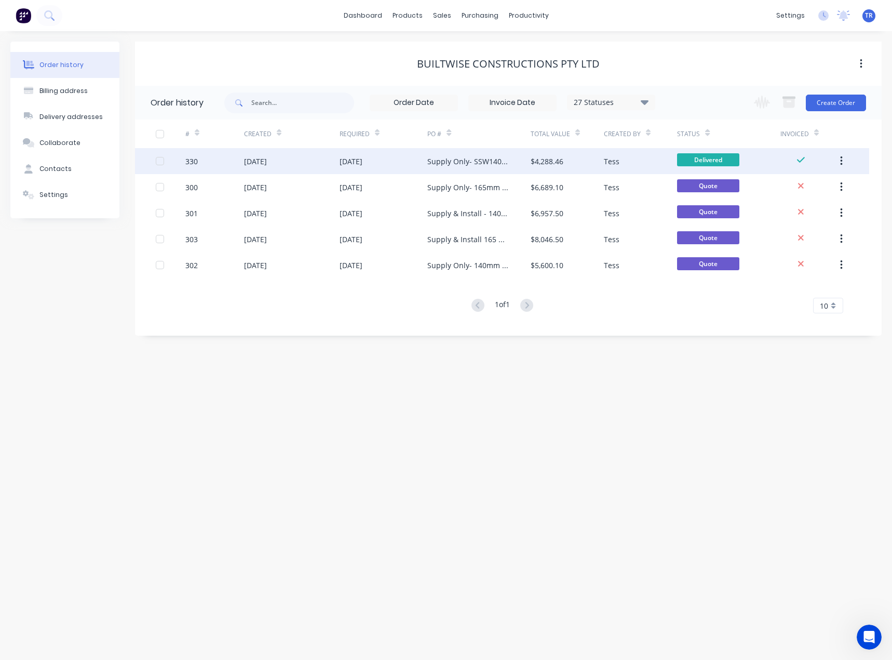
click at [385, 164] on div "02 Sep 2025" at bounding box center [384, 161] width 88 height 26
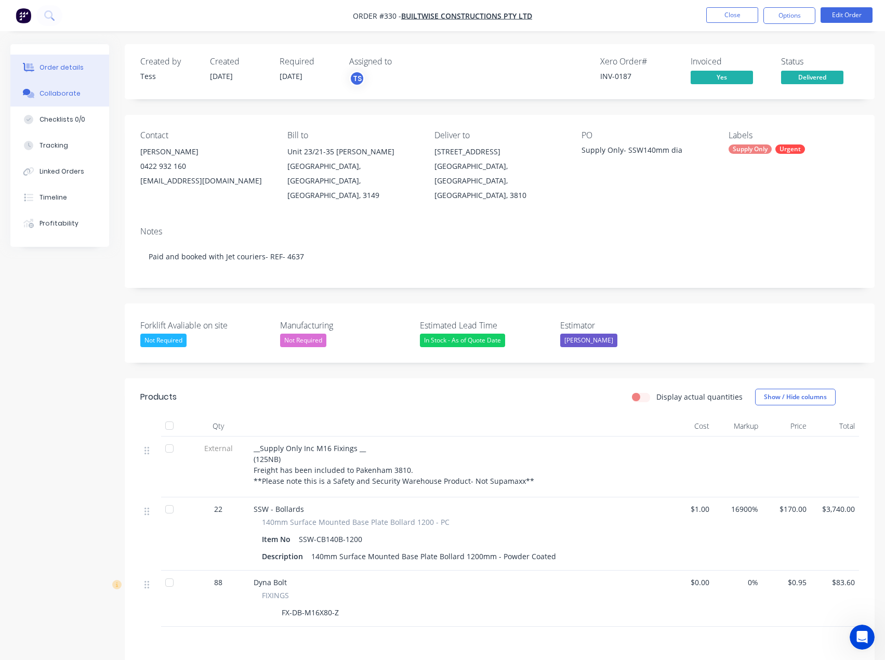
click at [66, 84] on button "Collaborate" at bounding box center [59, 94] width 99 height 26
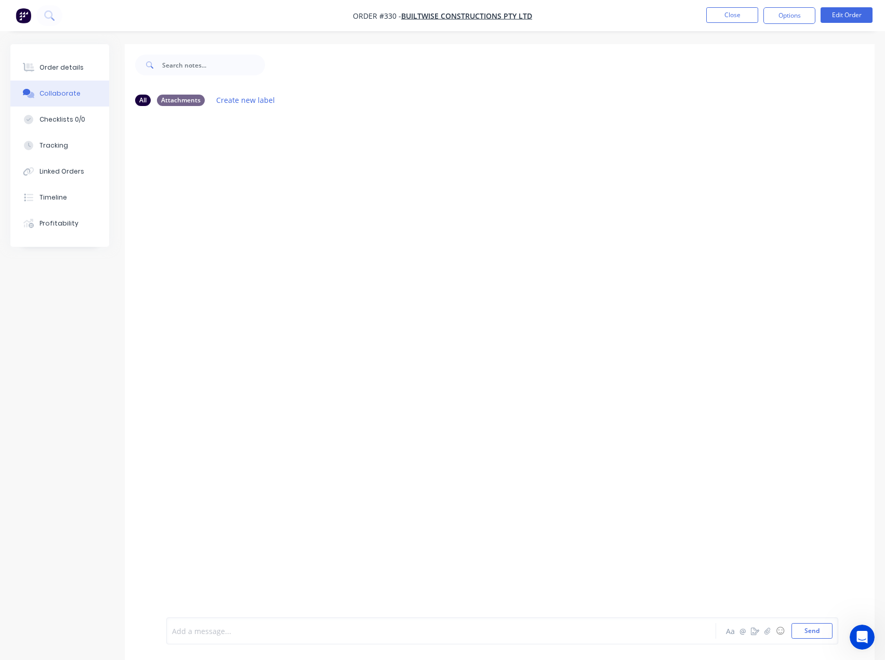
click at [336, 636] on div at bounding box center [419, 630] width 494 height 11
click at [336, 635] on div at bounding box center [419, 630] width 494 height 11
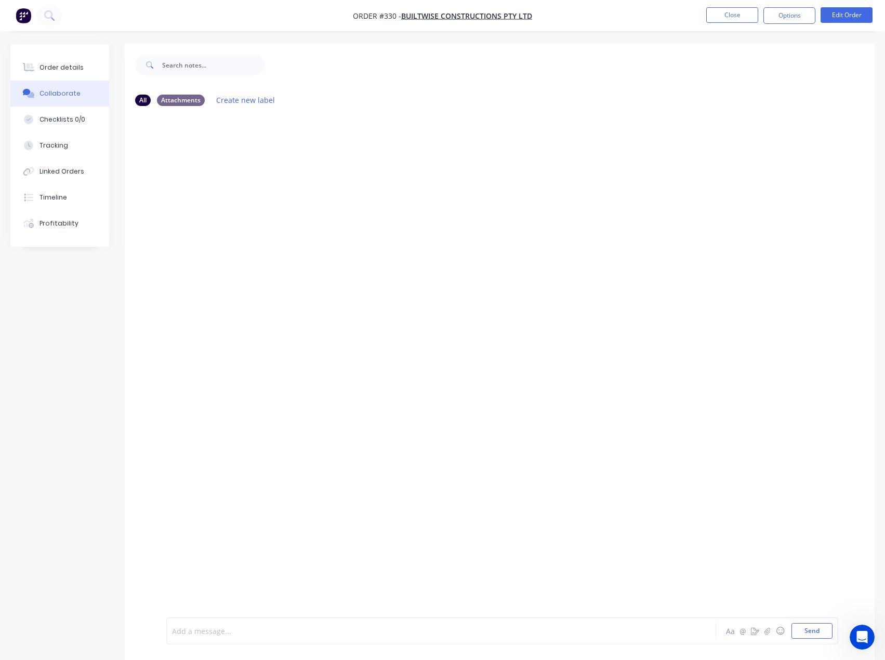
click at [329, 627] on div at bounding box center [419, 630] width 494 height 11
click at [178, 375] on div at bounding box center [500, 365] width 750 height 503
click at [283, 626] on div at bounding box center [419, 630] width 494 height 11
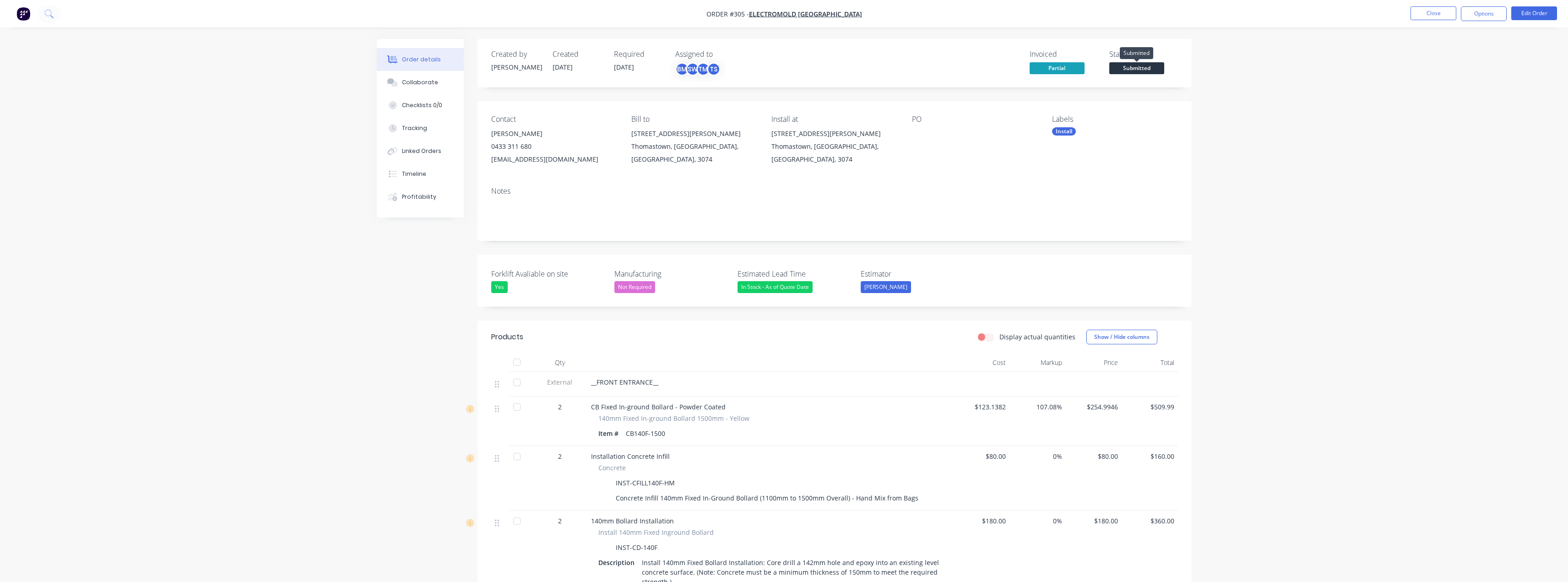
click at [1152, 69] on span "Submitted" at bounding box center [1137, 68] width 55 height 11
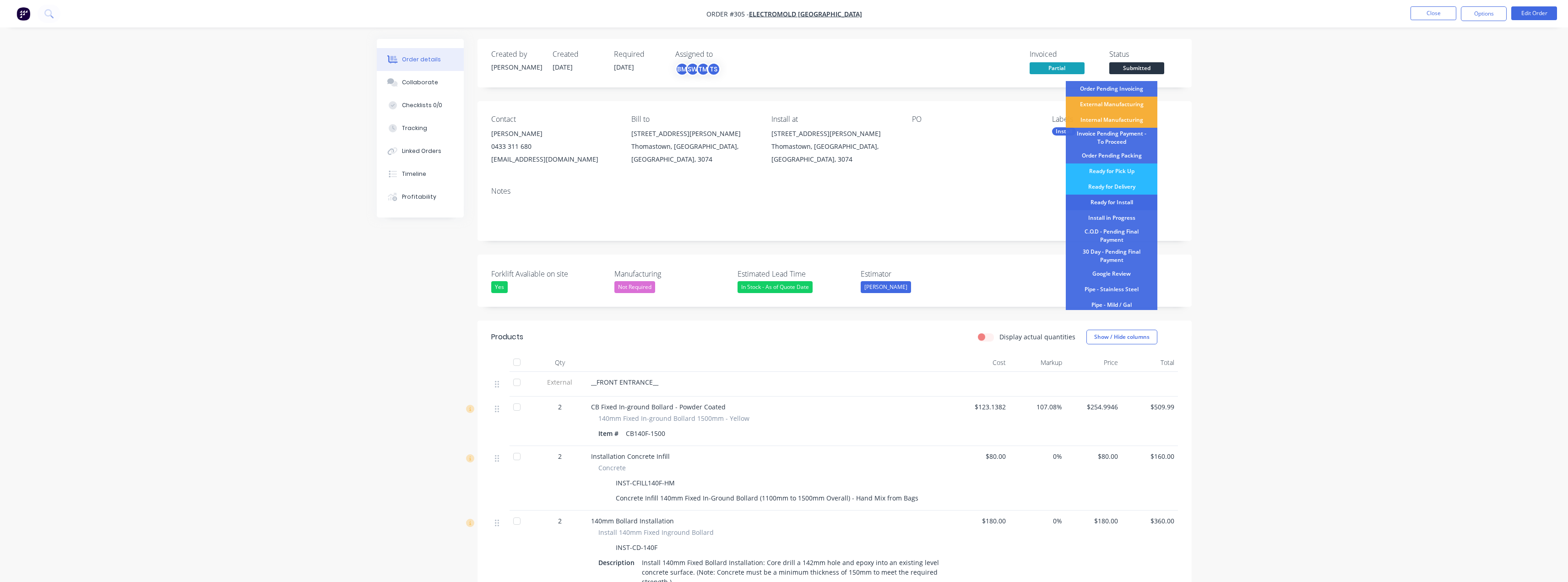
click at [1121, 199] on div "Ready for Install" at bounding box center [1111, 203] width 92 height 16
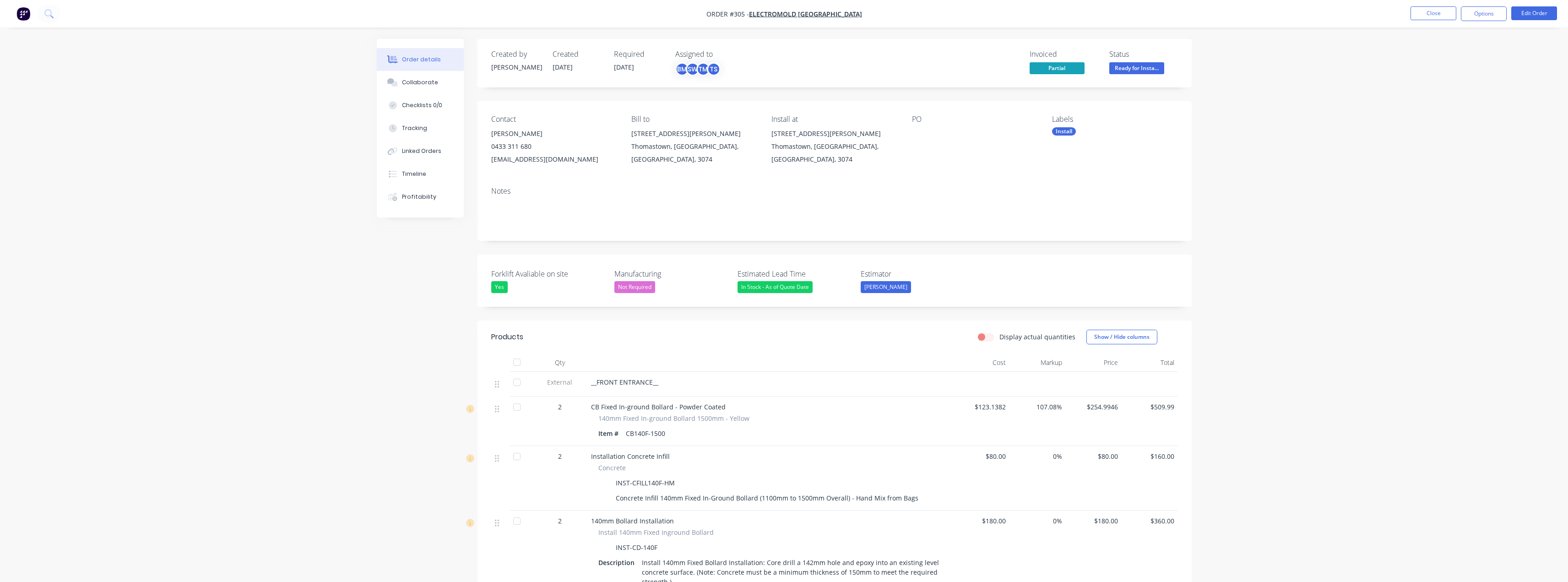
click at [1157, 66] on span "Ready for Insta..." at bounding box center [1137, 68] width 55 height 11
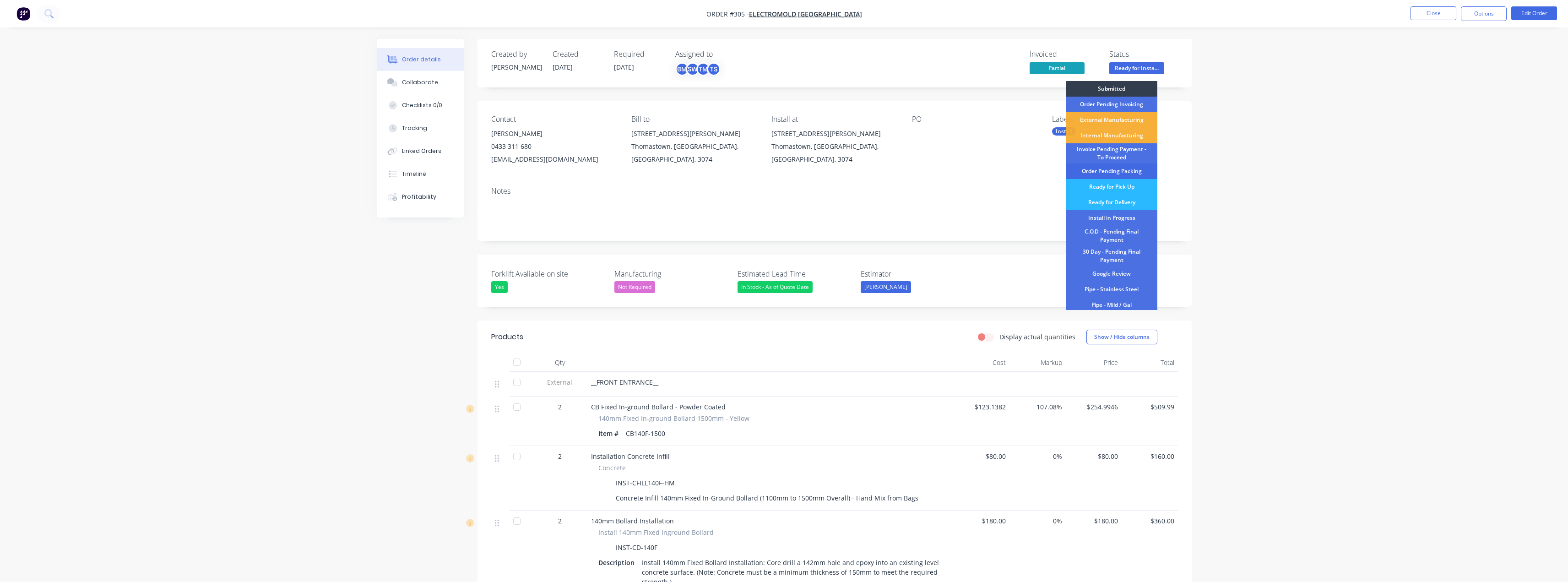
click at [1144, 174] on div "Order Pending Packing" at bounding box center [1111, 171] width 92 height 16
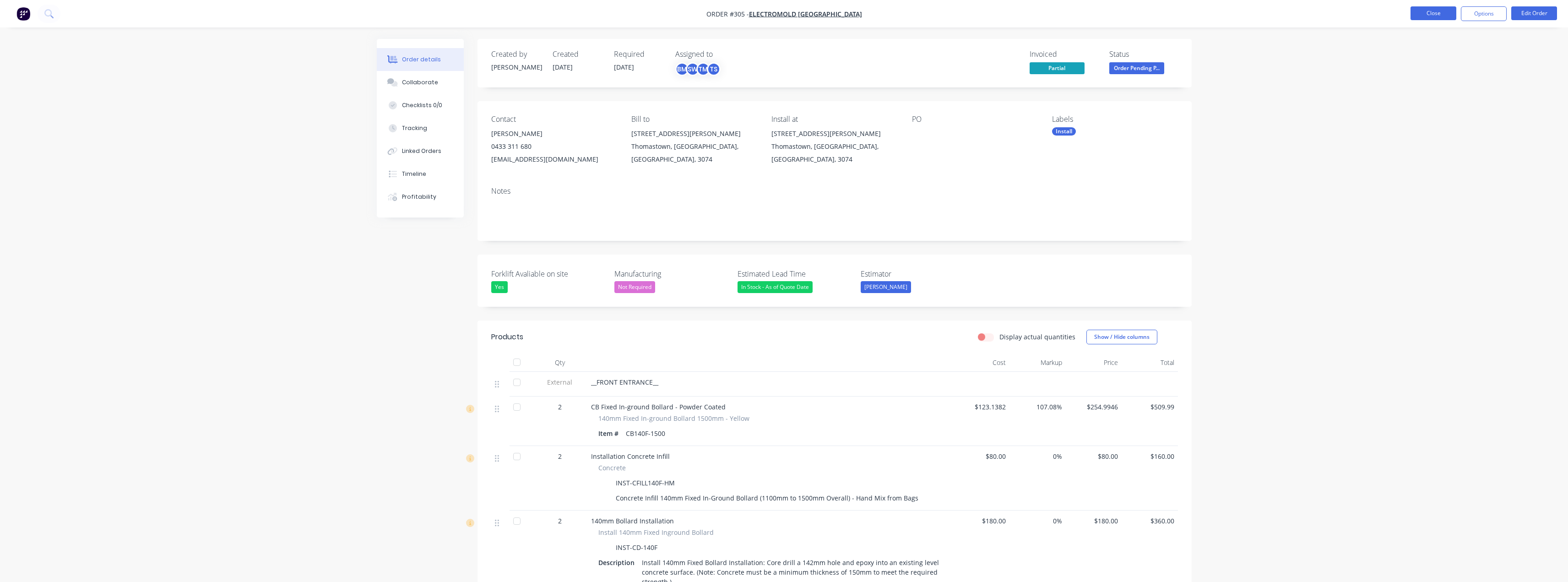
click at [1439, 14] on button "Close" at bounding box center [1433, 13] width 46 height 14
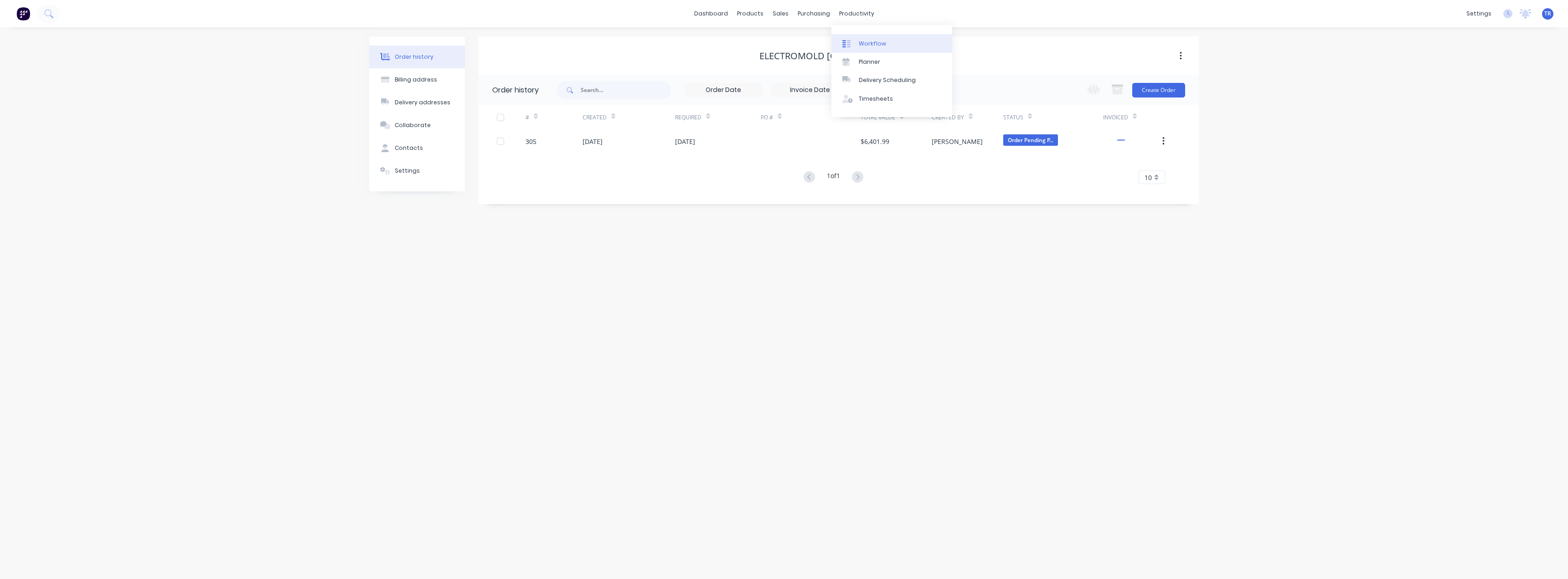
click at [856, 46] on div at bounding box center [849, 43] width 14 height 8
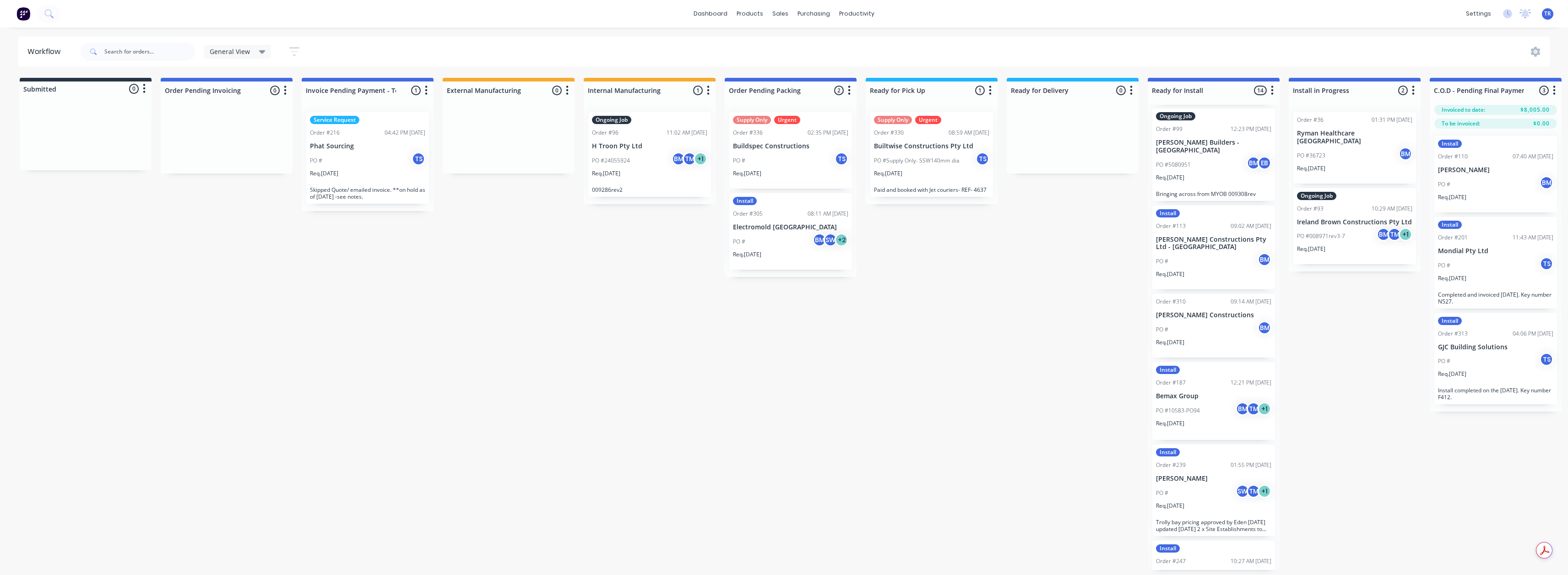
scroll to position [775, 0]
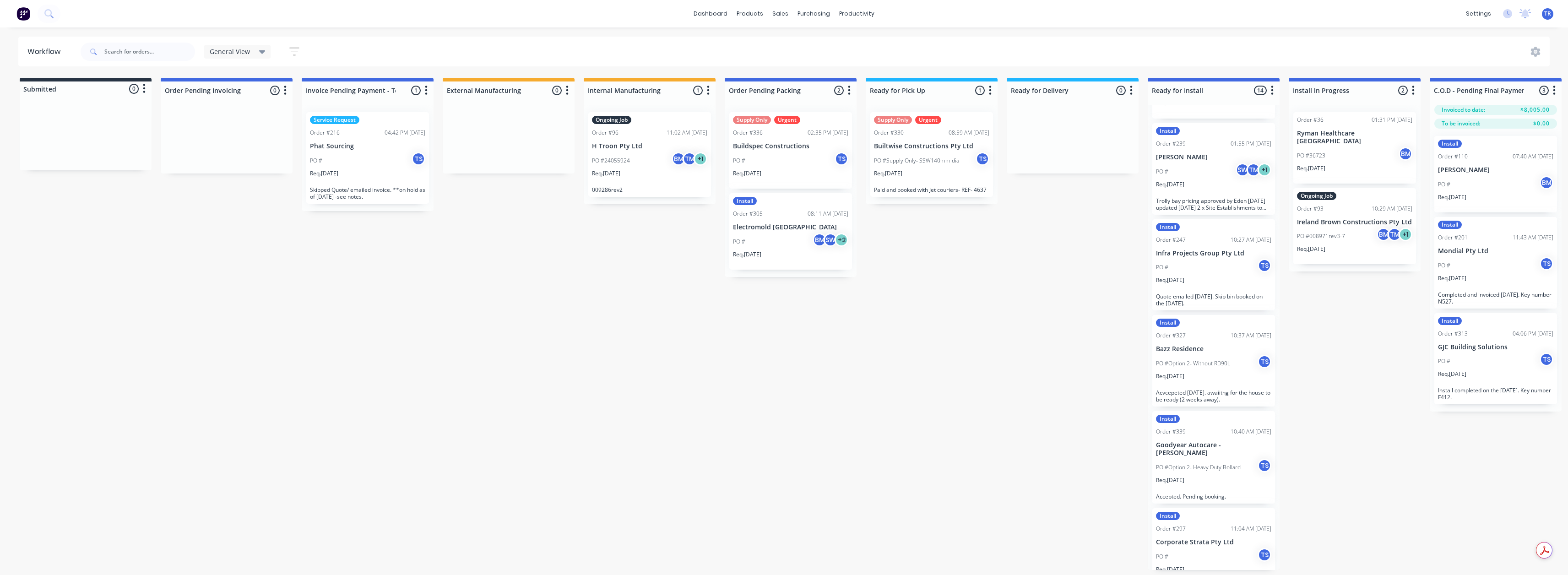
click at [1211, 476] on div "Req. [DATE]" at bounding box center [1214, 484] width 115 height 16
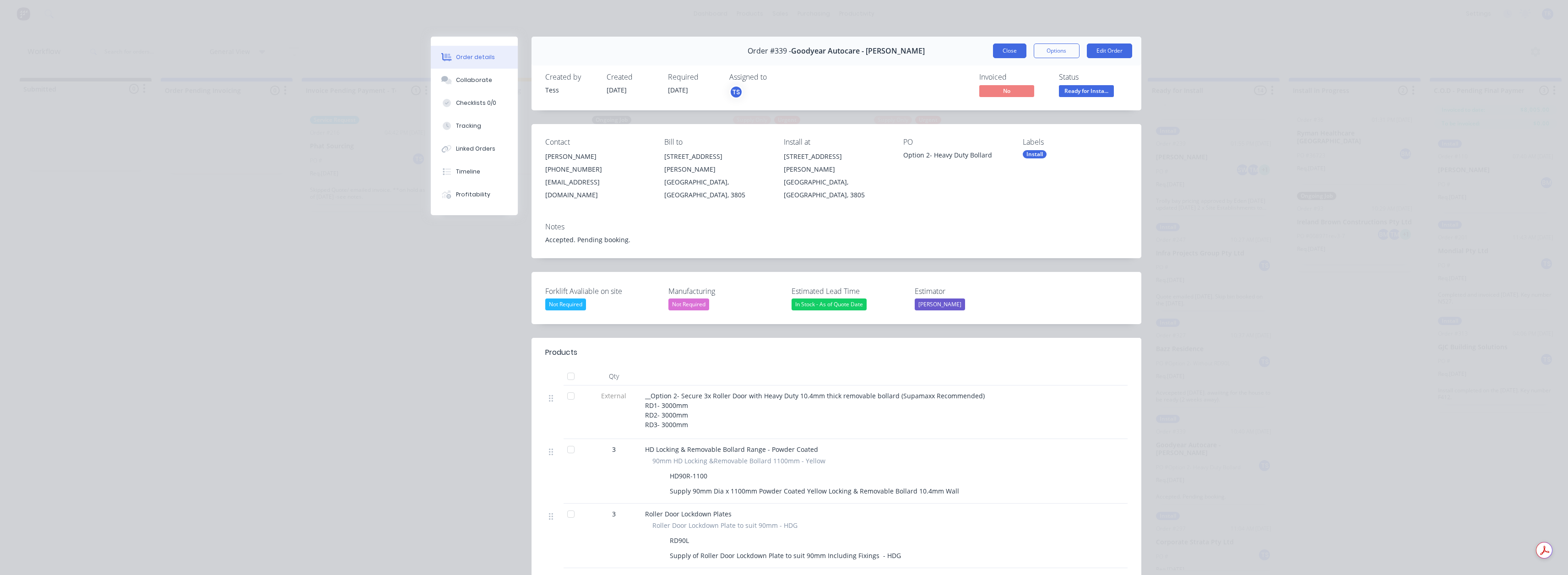
click at [1007, 53] on button "Close" at bounding box center [1010, 50] width 33 height 15
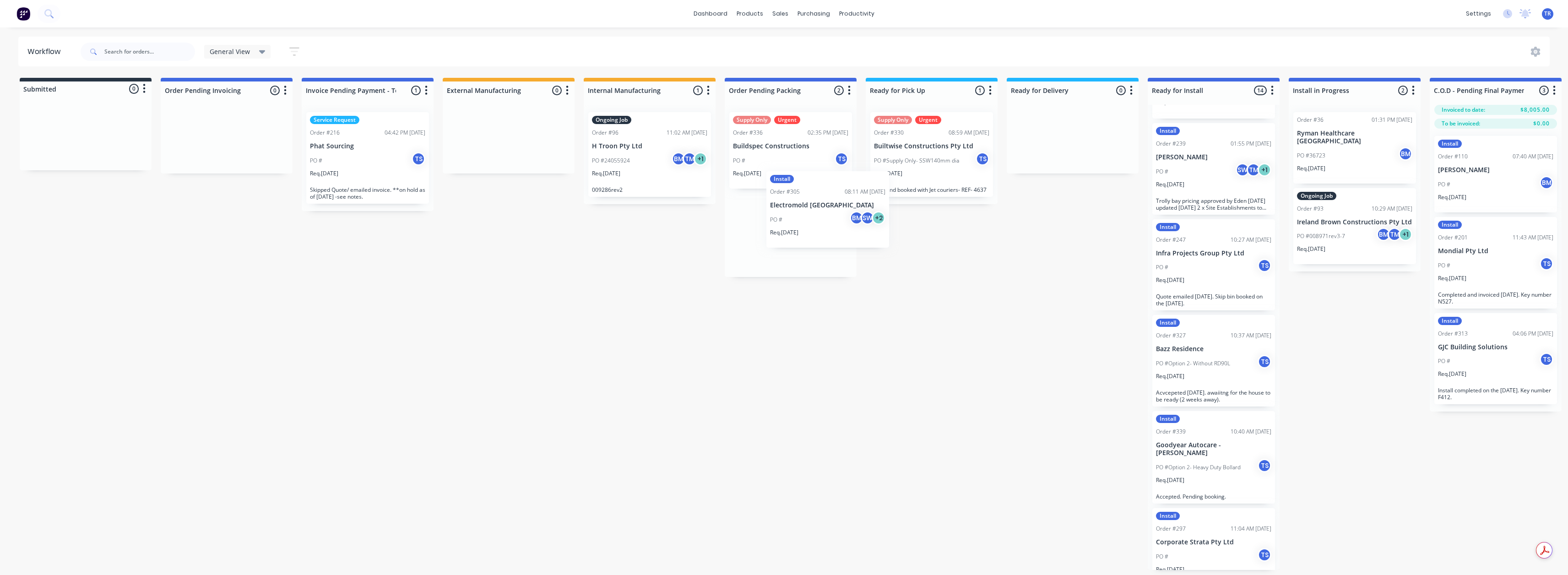
drag, startPoint x: 752, startPoint y: 244, endPoint x: 793, endPoint y: 223, distance: 46.1
click at [793, 223] on div "Supply Only Urgent Order #336 02:35 PM [DATE] Buildspec Constructions PO # TS R…" at bounding box center [791, 190] width 132 height 172
click at [784, 149] on p "Buildspec Constructions" at bounding box center [791, 146] width 115 height 8
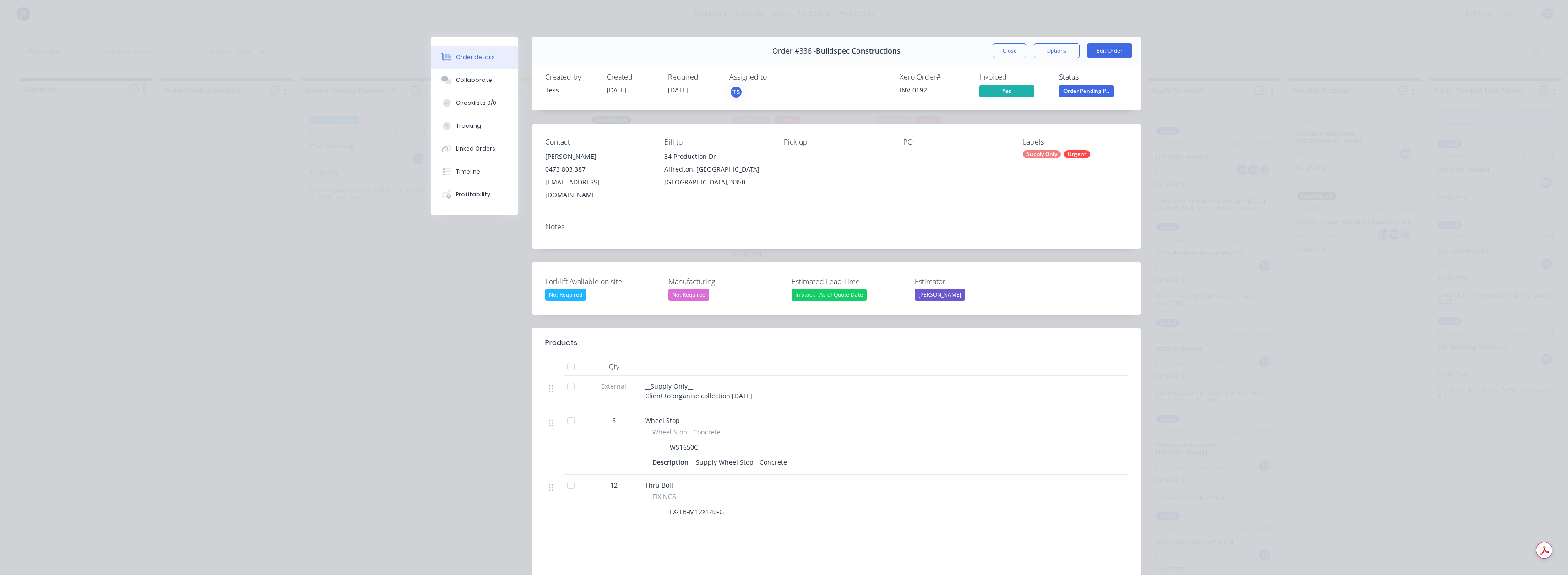
click at [999, 43] on div "Order #336 - Buildspec Constructions Close Options Edit Order" at bounding box center [836, 51] width 610 height 29
click at [998, 49] on button "Close" at bounding box center [1010, 50] width 33 height 15
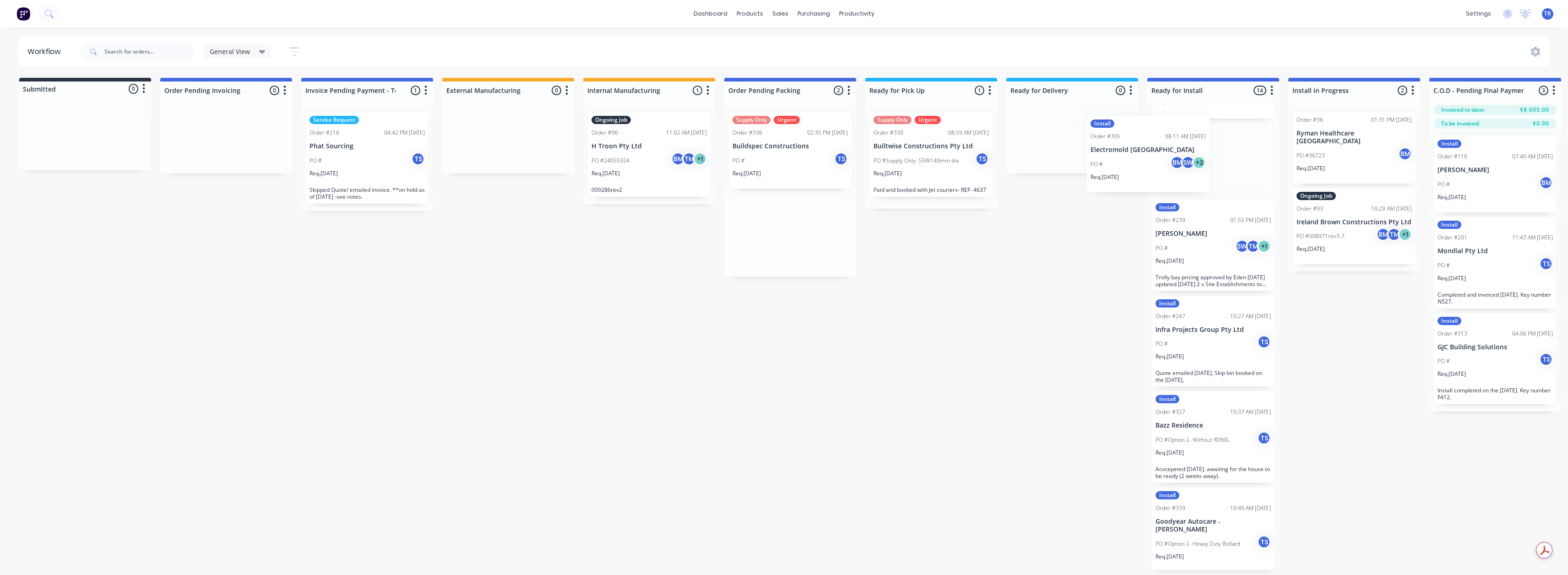
scroll to position [761, 0]
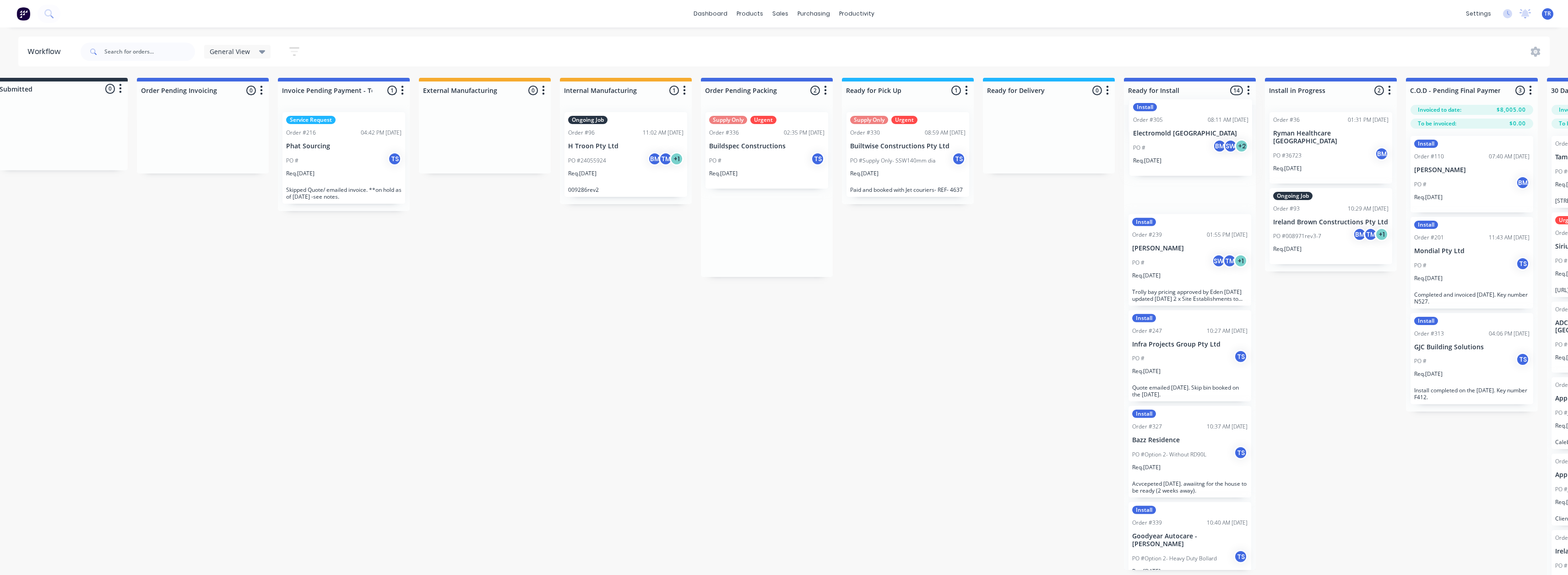
drag, startPoint x: 806, startPoint y: 227, endPoint x: 1210, endPoint y: 132, distance: 415.0
click at [1210, 132] on div "Submitted 0 Status colour #273444 hex #273444 Save Cancel Summaries Total order…" at bounding box center [1462, 335] width 2987 height 516
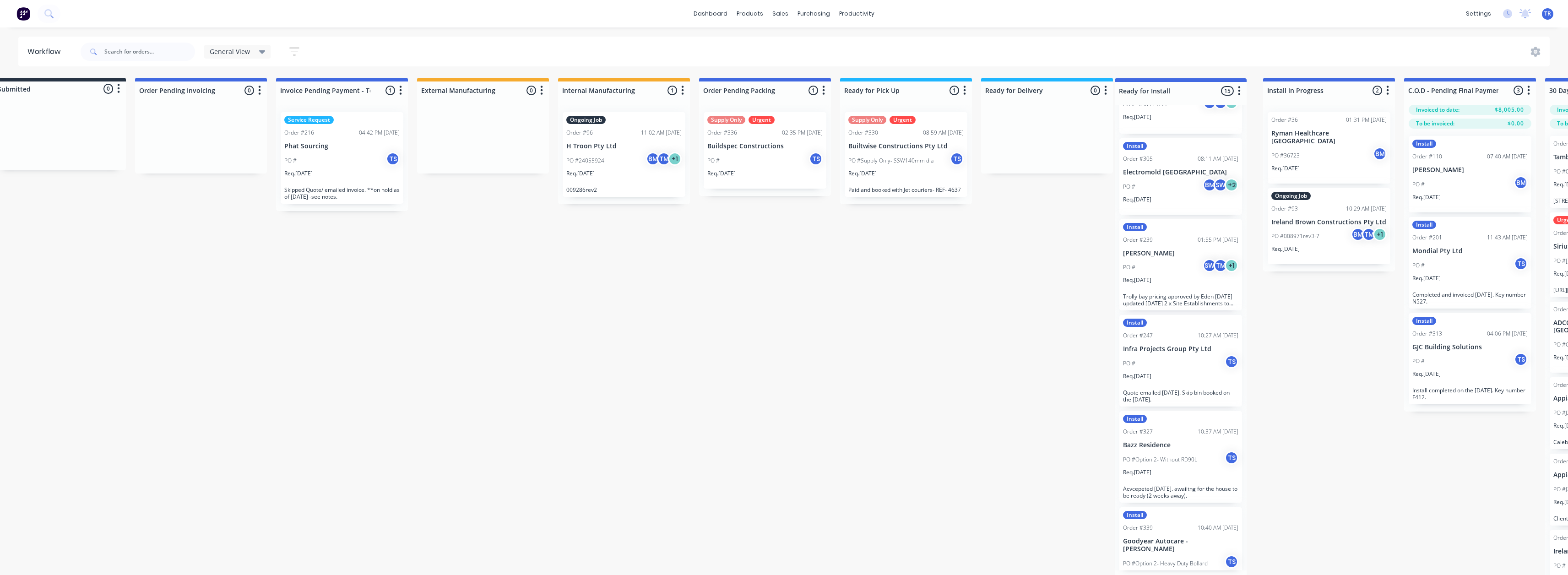
scroll to position [0, 28]
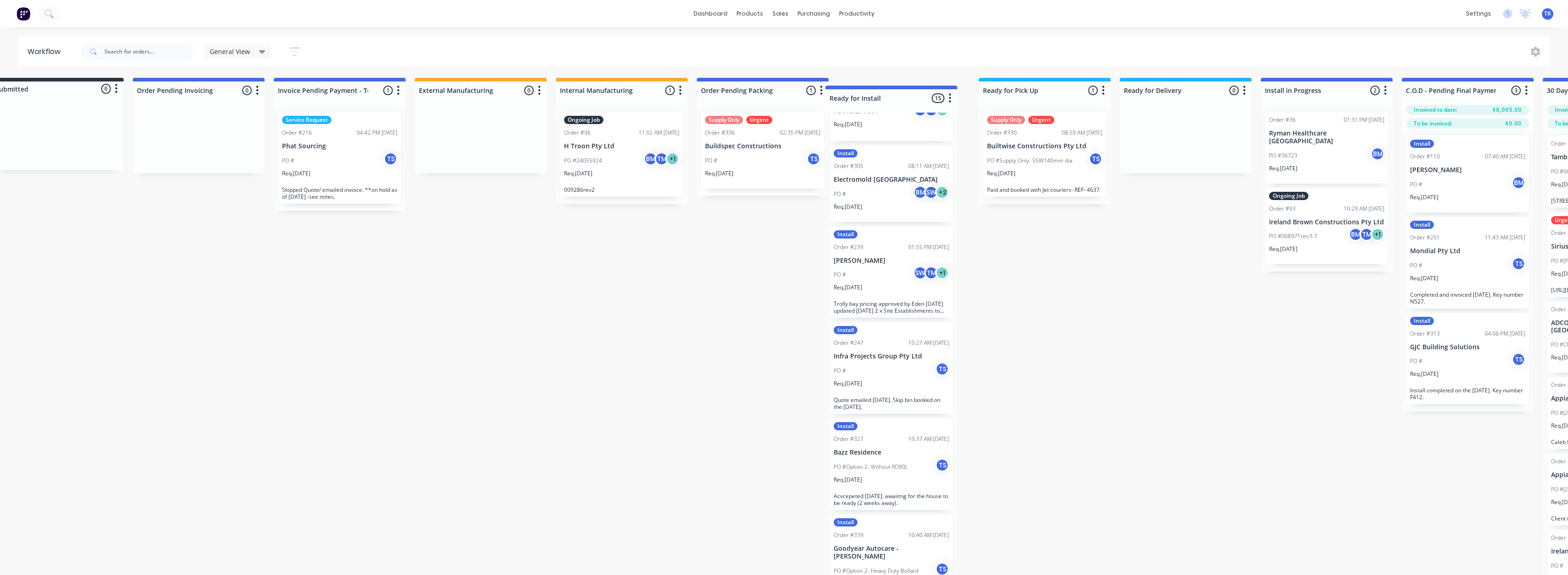
drag, startPoint x: 1212, startPoint y: 89, endPoint x: 925, endPoint y: 93, distance: 287.0
click at [924, 93] on div "Submitted 0 Status colour #273444 hex #273444 Save Cancel Summaries Total order…" at bounding box center [1459, 335] width 2987 height 516
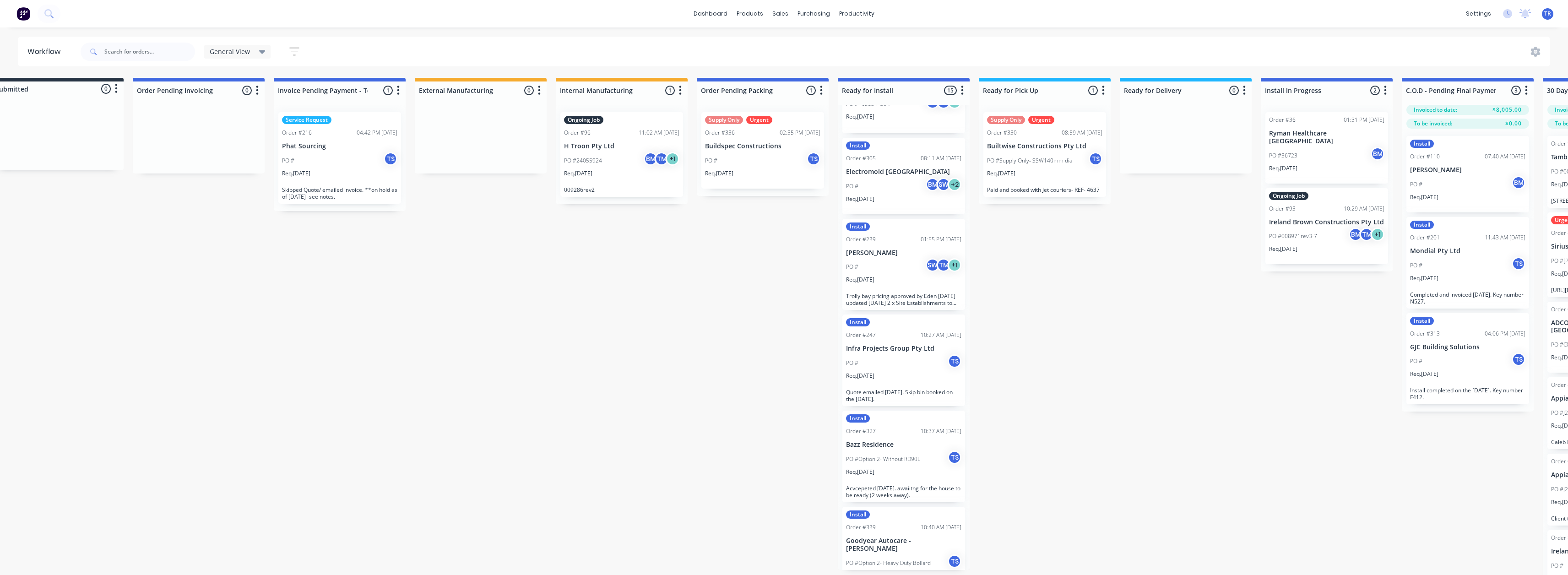
click at [797, 222] on div "Submitted 0 Status colour #273444 hex #273444 Save Cancel Summaries Total order…" at bounding box center [1459, 335] width 2987 height 516
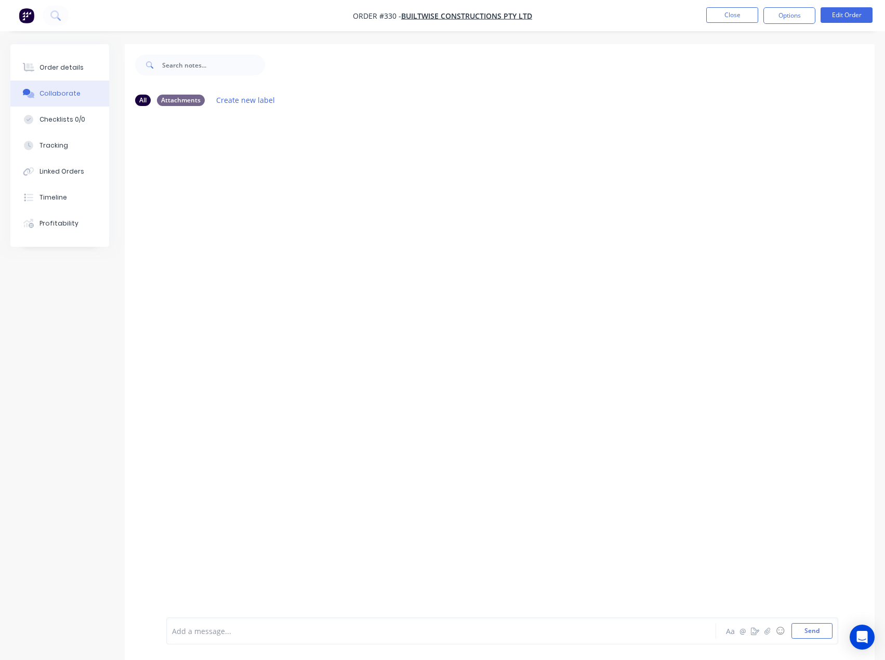
click at [384, 621] on div "Add a message... Aa @ ☺ Send" at bounding box center [502, 630] width 672 height 27
click at [382, 630] on div at bounding box center [419, 630] width 494 height 11
click at [323, 641] on div "Add a message... Aa @ ☺ Send" at bounding box center [502, 630] width 672 height 27
click at [462, 644] on div "Add a message... Aa @ ☺ Send" at bounding box center [500, 631] width 750 height 58
click at [459, 634] on div at bounding box center [419, 630] width 494 height 11
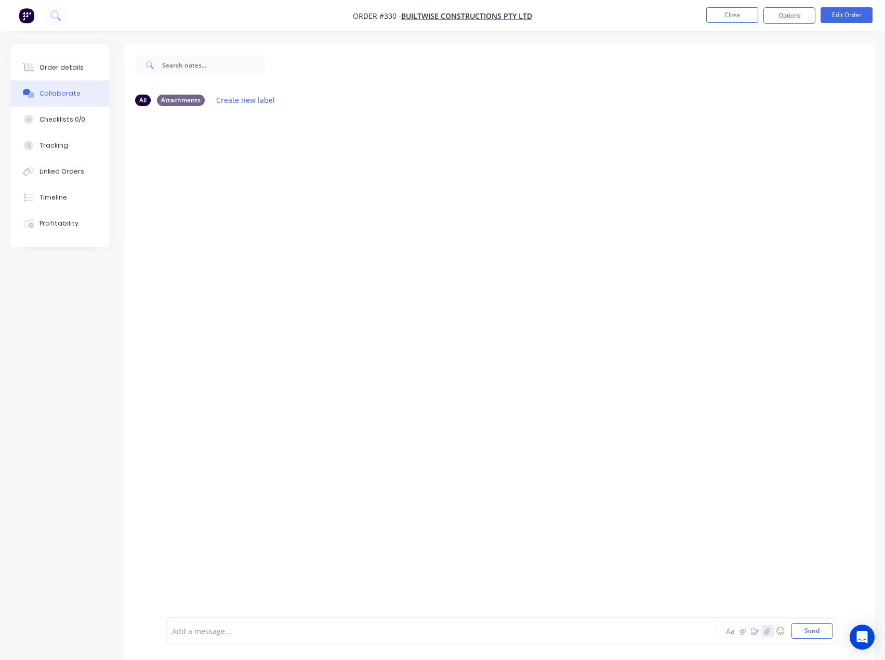
click at [761, 629] on button "button" at bounding box center [767, 630] width 12 height 12
click at [199, 625] on div at bounding box center [419, 630] width 494 height 11
click at [367, 616] on div "Add a message... Aa @ ☺ Send" at bounding box center [500, 631] width 750 height 58
click at [365, 623] on div "Add a message..." at bounding box center [419, 631] width 495 height 16
click at [770, 629] on icon "button" at bounding box center [767, 630] width 6 height 7
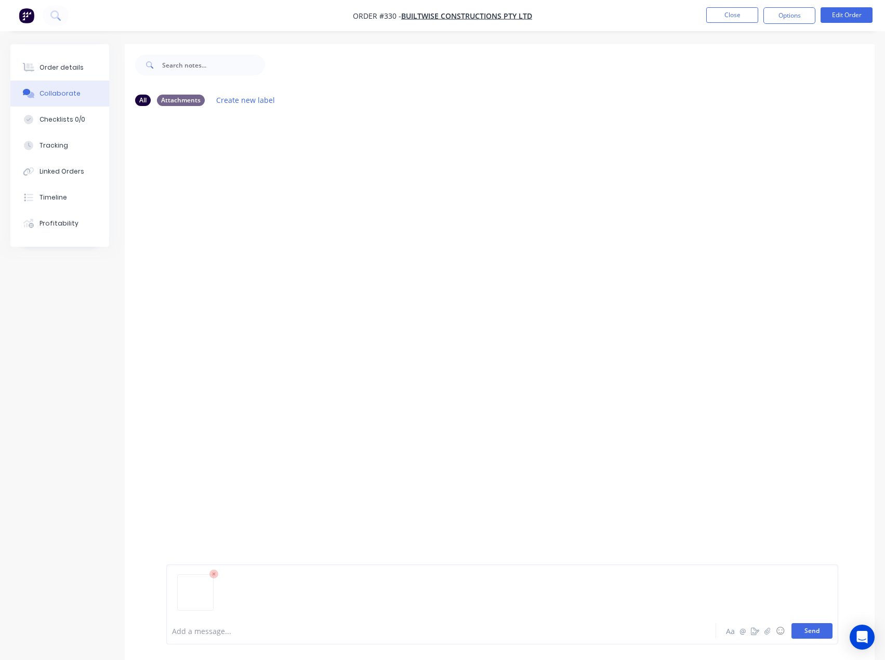
click at [805, 637] on button "Send" at bounding box center [811, 631] width 41 height 16
click at [728, 22] on button "Close" at bounding box center [732, 15] width 52 height 16
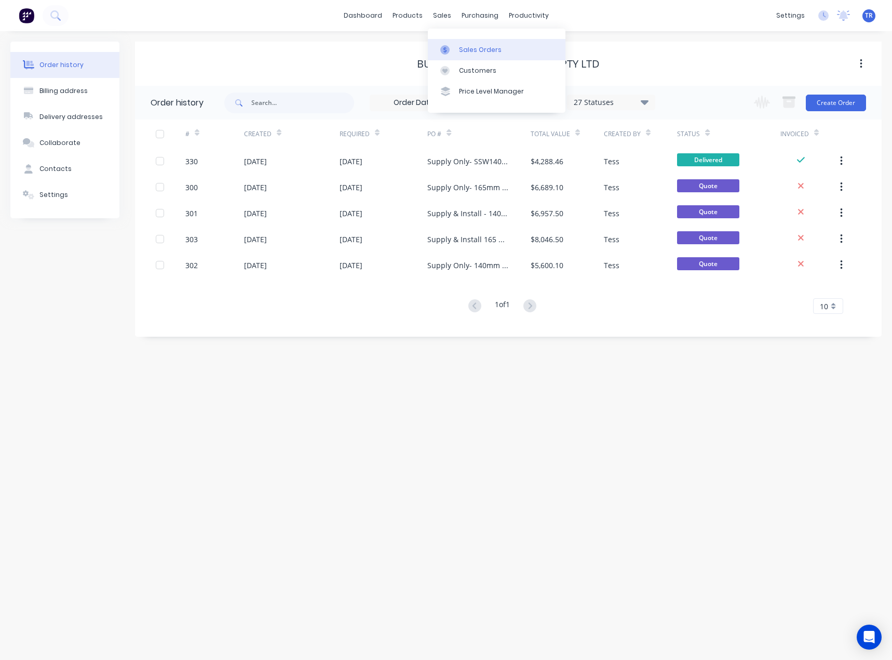
click at [451, 52] on div at bounding box center [448, 49] width 16 height 9
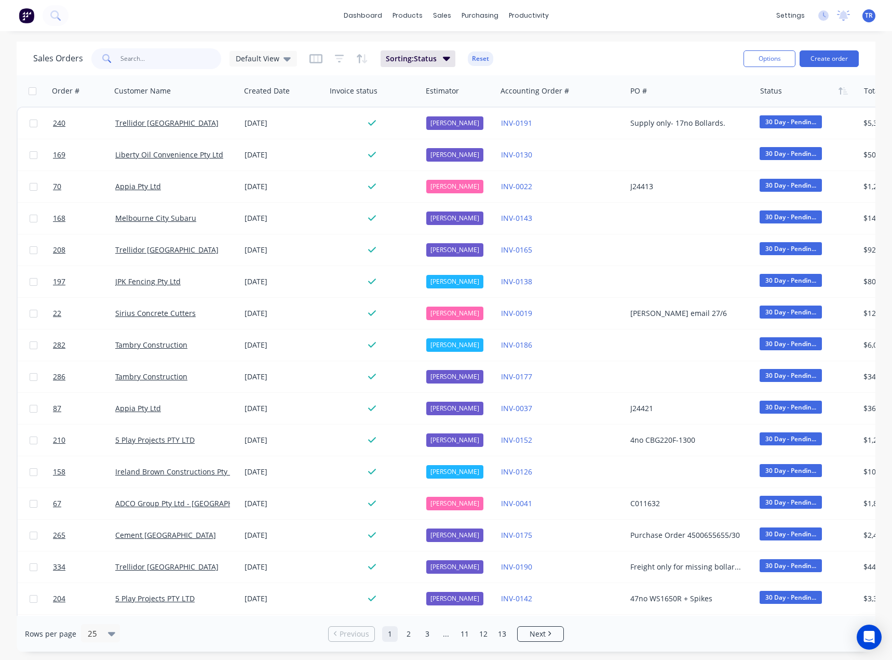
click at [162, 64] on input "text" at bounding box center [171, 58] width 101 height 21
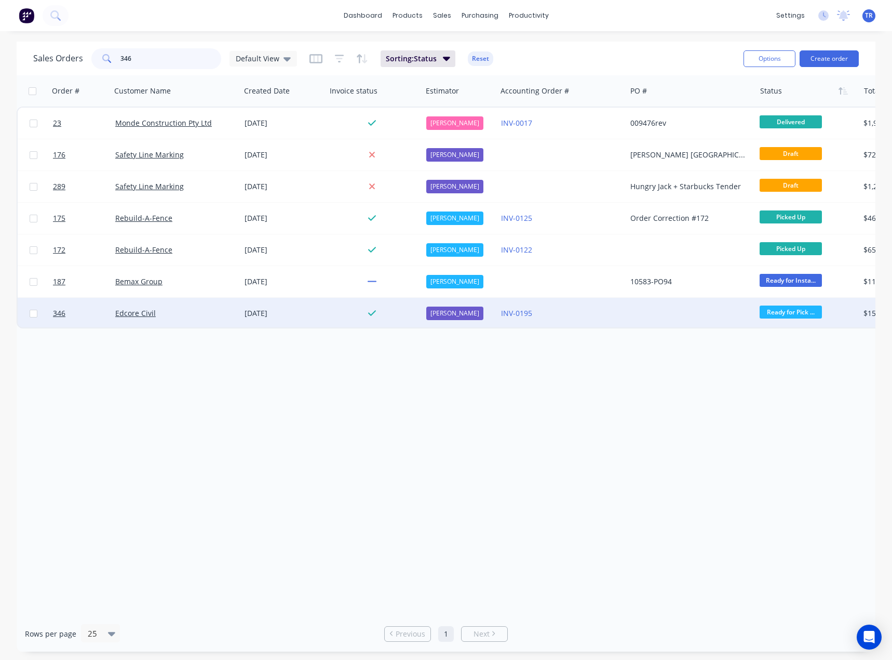
type input "346"
click at [198, 317] on div "Edcore Civil" at bounding box center [172, 313] width 115 height 10
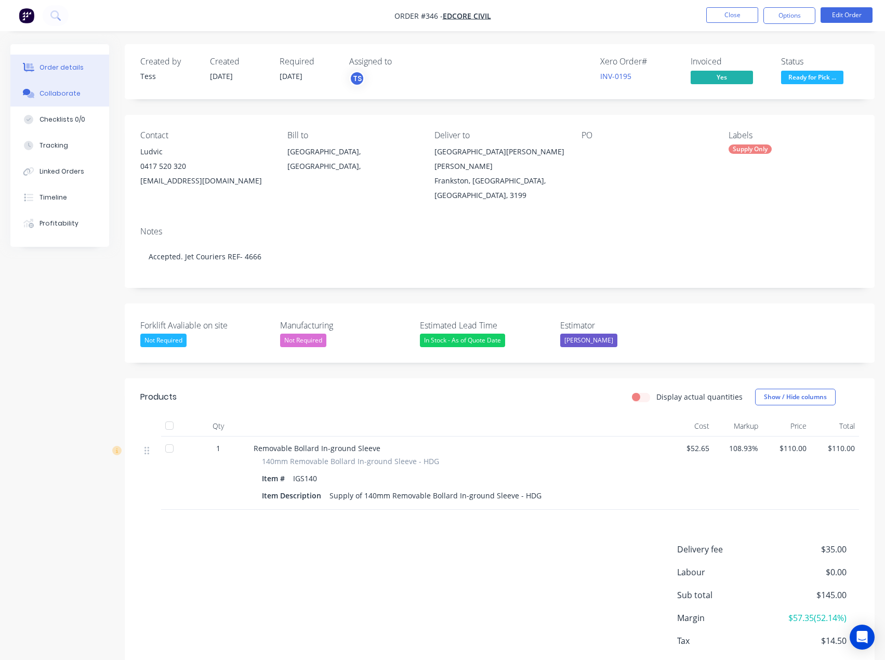
click at [102, 98] on button "Collaborate" at bounding box center [59, 94] width 99 height 26
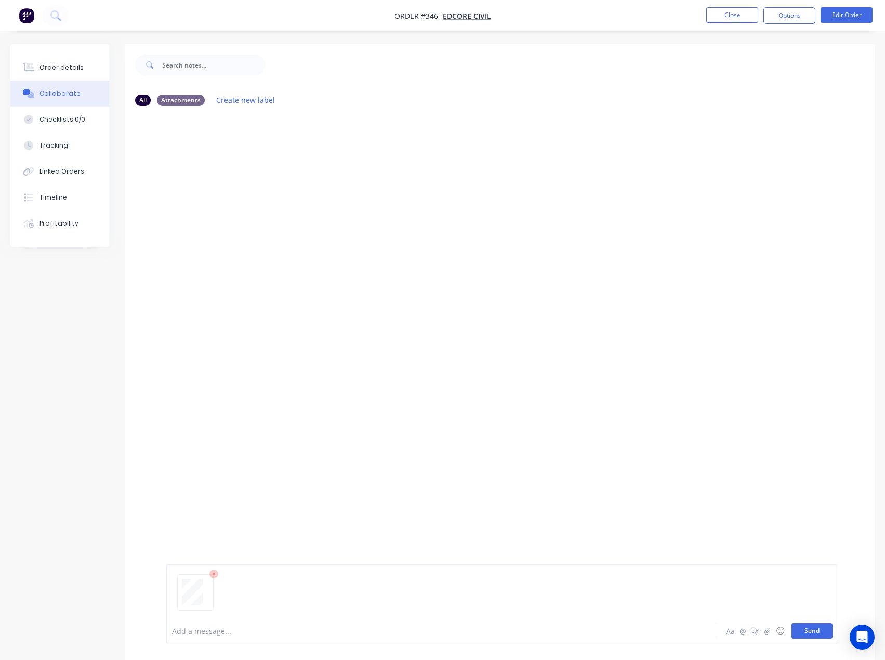
click at [825, 636] on button "Send" at bounding box center [811, 631] width 41 height 16
click at [68, 66] on div "Order details" at bounding box center [61, 67] width 44 height 9
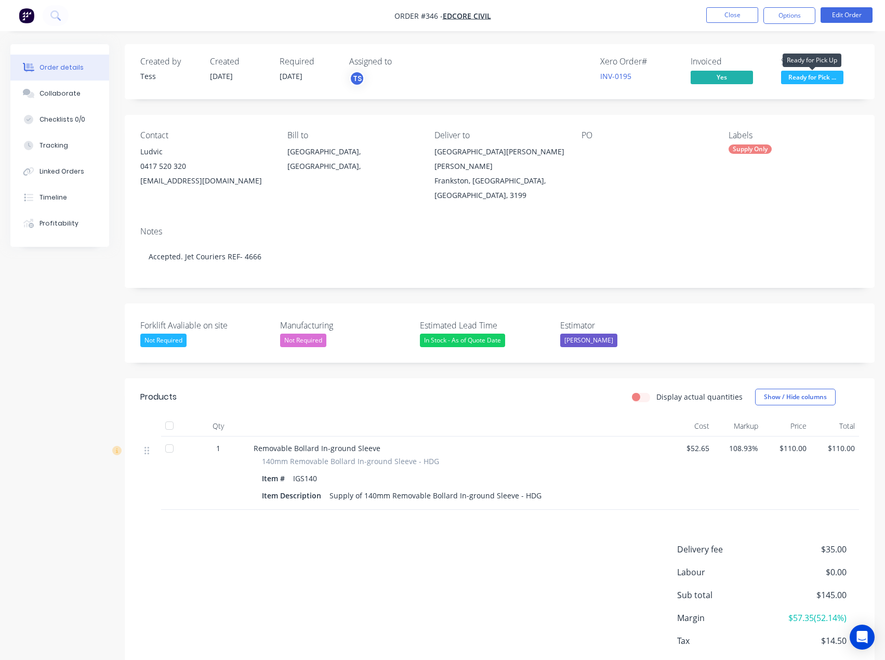
click at [814, 79] on span "Ready for Pick ..." at bounding box center [812, 77] width 62 height 13
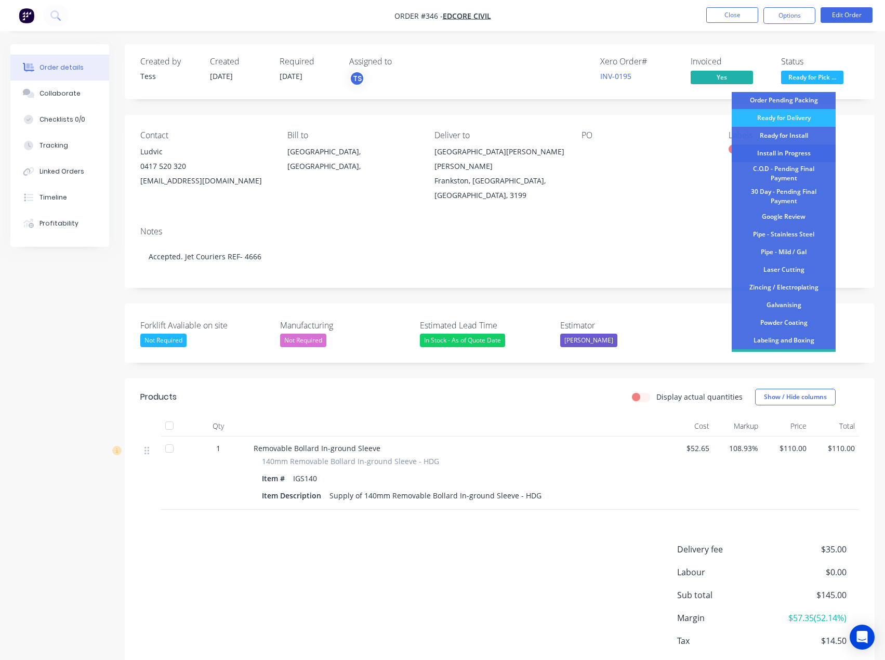
scroll to position [127, 0]
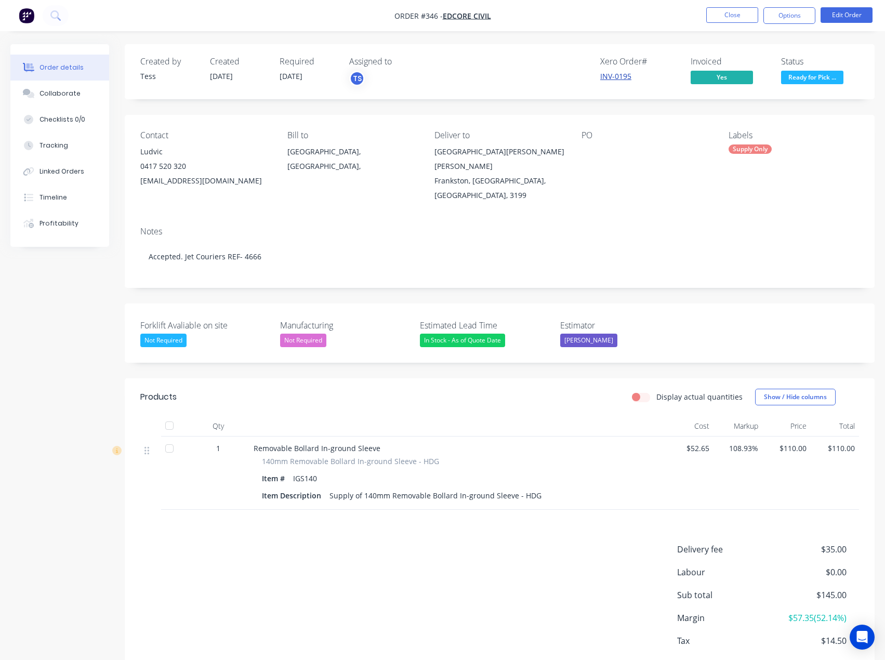
click at [614, 77] on link "INV-0195" at bounding box center [615, 76] width 31 height 10
click at [798, 85] on button "Ready for Pick ..." at bounding box center [812, 79] width 62 height 16
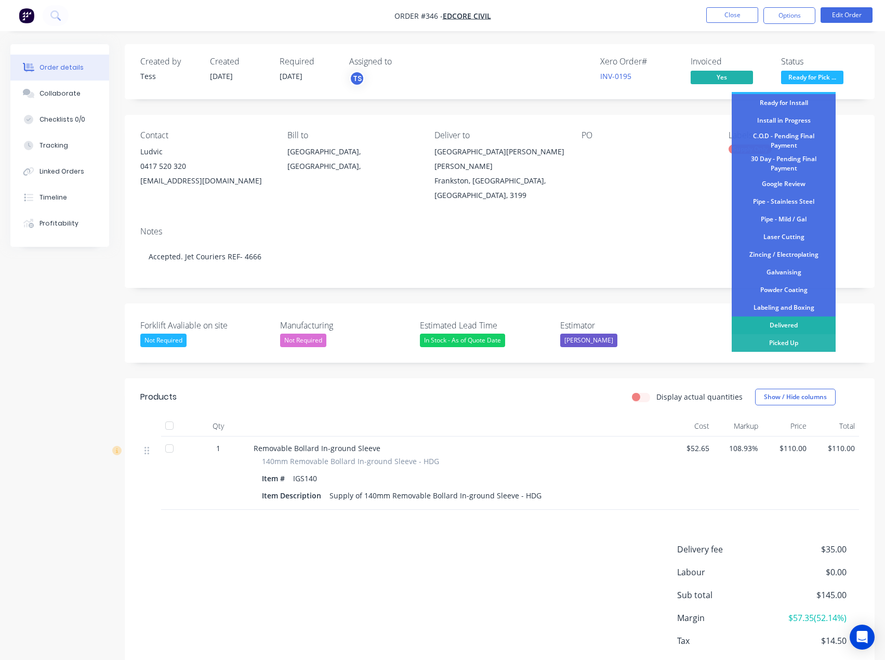
click at [783, 324] on div "Delivered" at bounding box center [783, 325] width 104 height 18
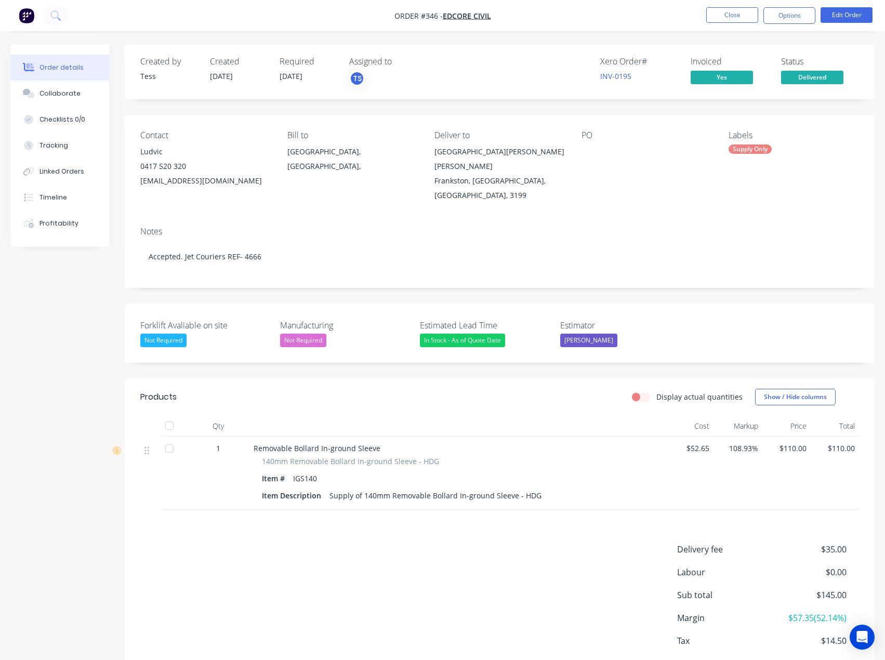
scroll to position [43, 0]
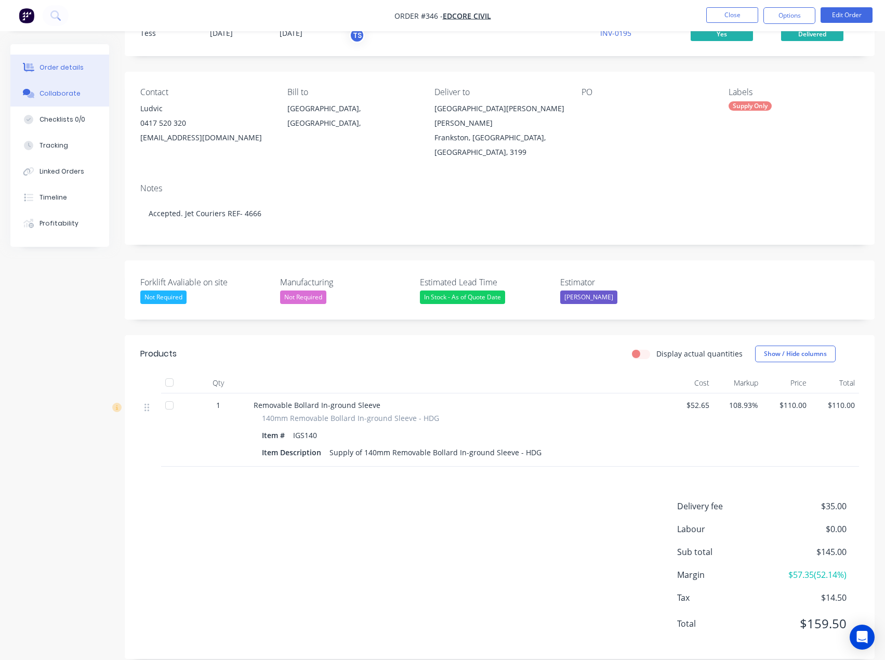
click at [64, 96] on div "Collaborate" at bounding box center [59, 93] width 41 height 9
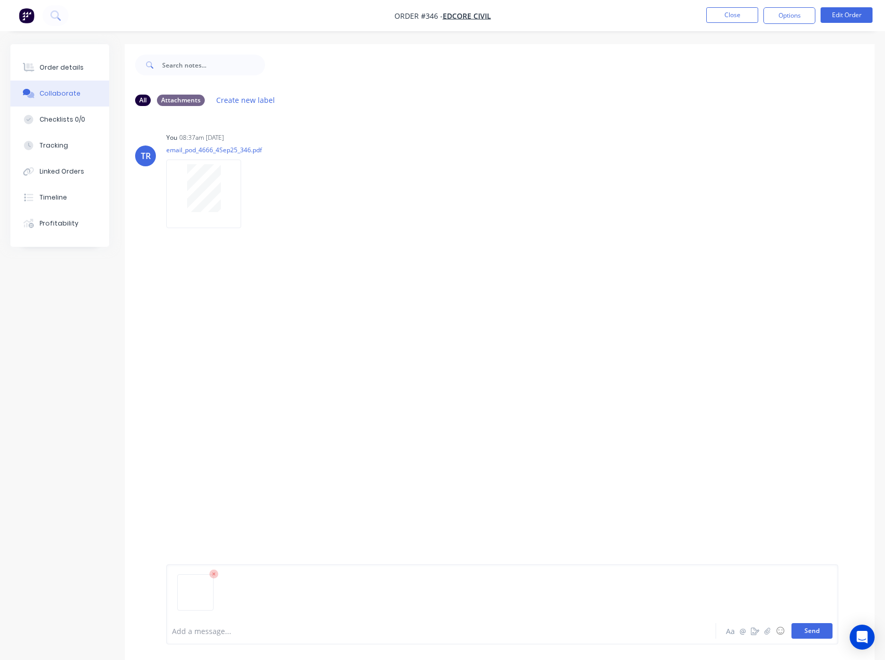
click at [813, 637] on button "Send" at bounding box center [811, 631] width 41 height 16
click at [817, 629] on button "Send" at bounding box center [811, 631] width 41 height 16
click at [209, 631] on div at bounding box center [419, 630] width 494 height 11
paste div
click at [206, 634] on span "Signed ByShone." at bounding box center [201, 631] width 58 height 10
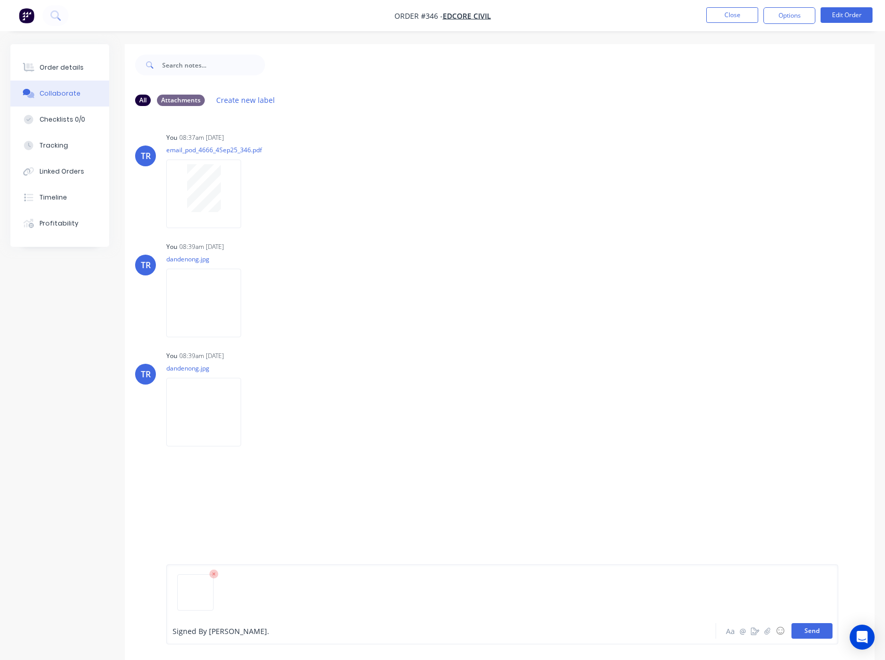
click at [811, 637] on button "Send" at bounding box center [811, 631] width 41 height 16
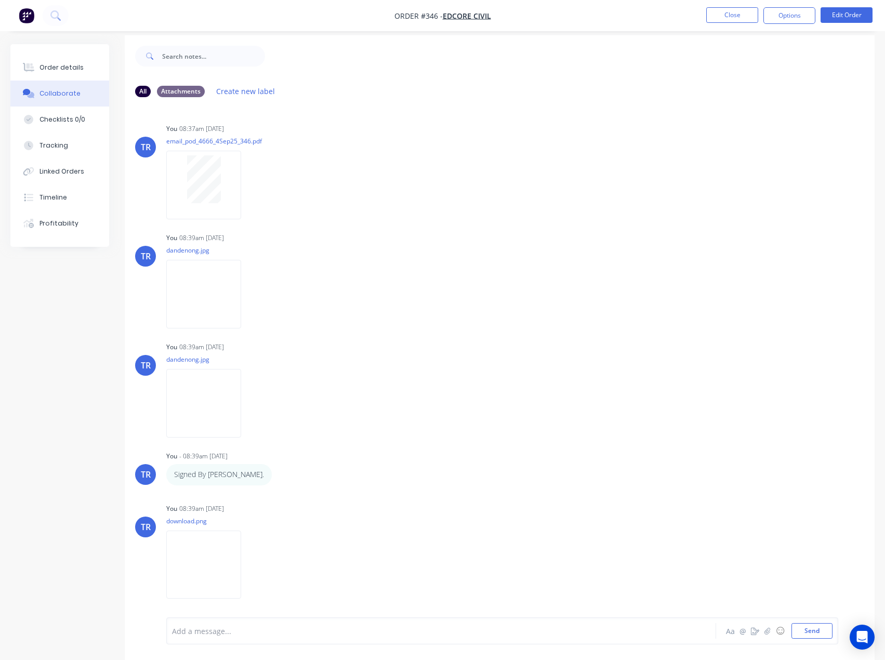
scroll to position [16, 0]
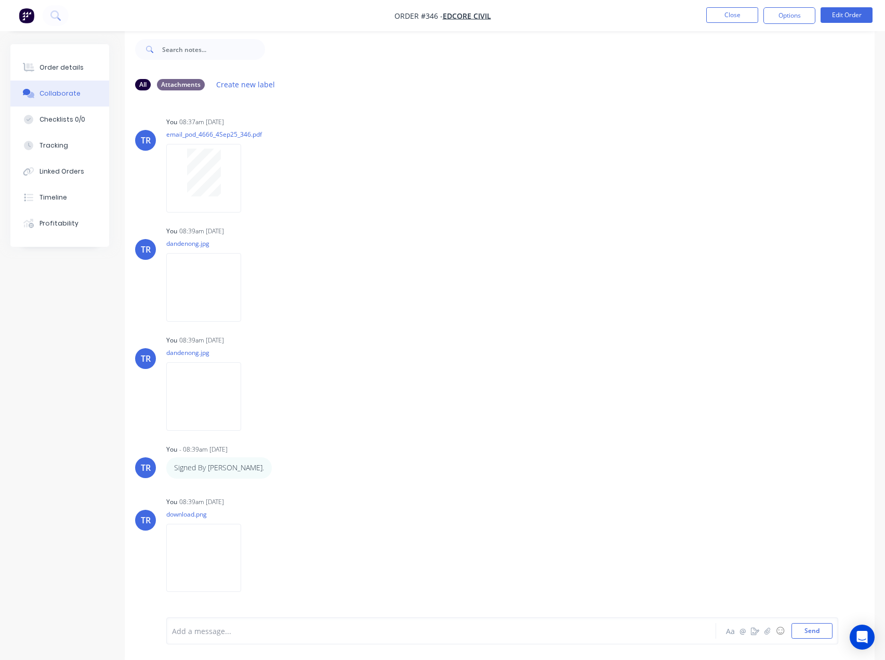
click at [71, 52] on div "Order details Collaborate Checklists 0/0 Tracking Linked Orders Timeline Profit…" at bounding box center [59, 145] width 99 height 203
click at [71, 64] on div "Order details" at bounding box center [61, 67] width 44 height 9
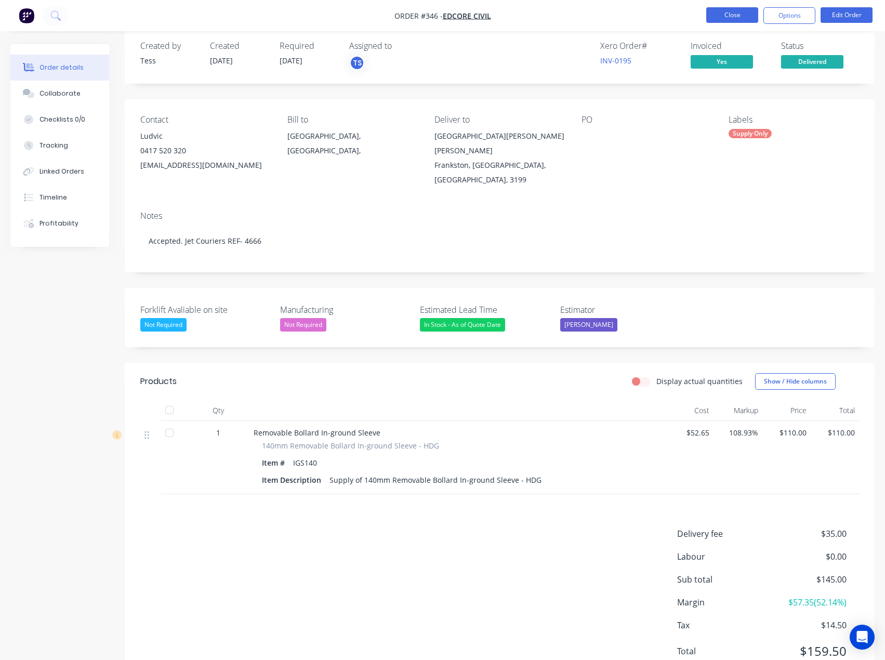
click at [730, 9] on button "Close" at bounding box center [732, 15] width 52 height 16
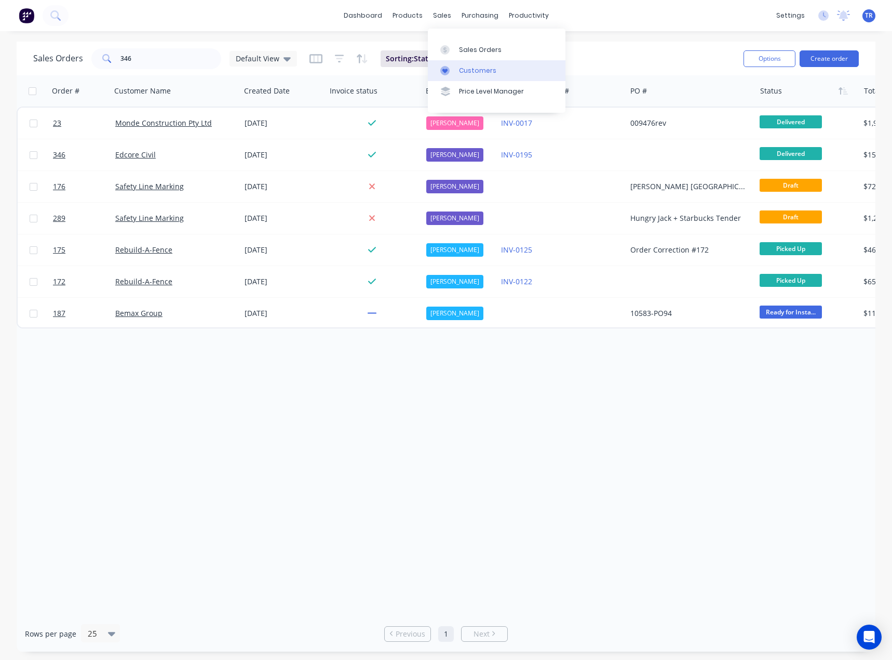
click at [450, 66] on div at bounding box center [448, 70] width 16 height 9
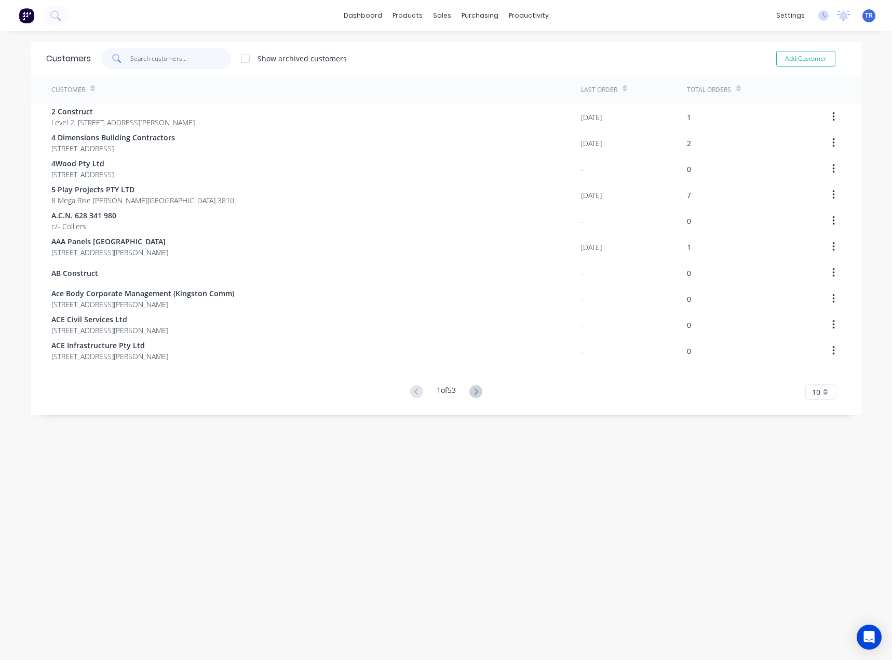
click at [162, 59] on input "text" at bounding box center [180, 58] width 101 height 21
click at [123, 62] on span at bounding box center [115, 58] width 29 height 21
click at [159, 61] on input "text" at bounding box center [180, 58] width 101 height 21
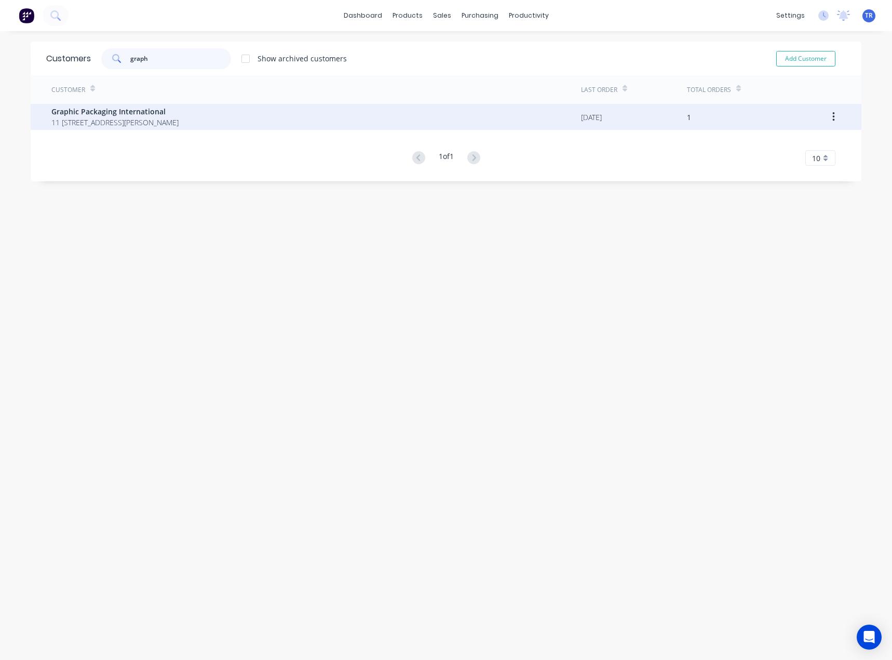
type input "graph"
click at [156, 105] on div "Graphic Packaging International 11 63/73 Woodlands Dr BRAESIDE 3195" at bounding box center [316, 117] width 530 height 26
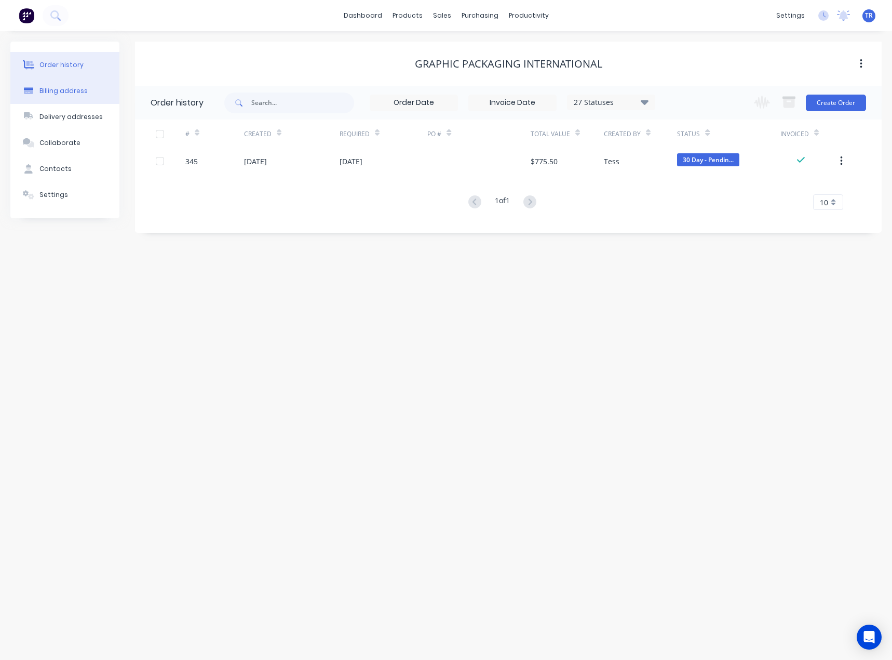
click at [101, 85] on button "Billing address" at bounding box center [64, 91] width 109 height 26
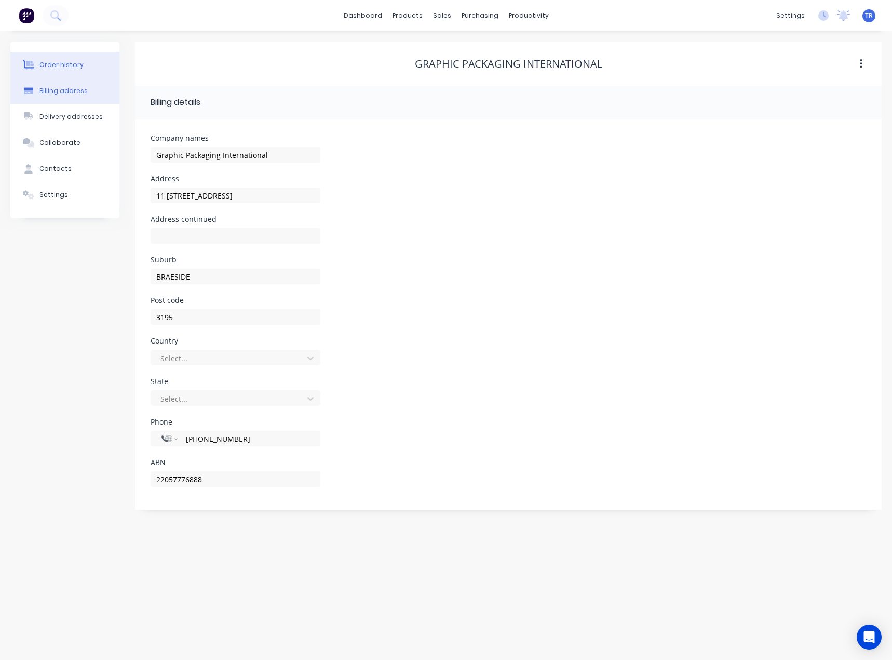
click at [60, 55] on button "Order history" at bounding box center [64, 65] width 109 height 26
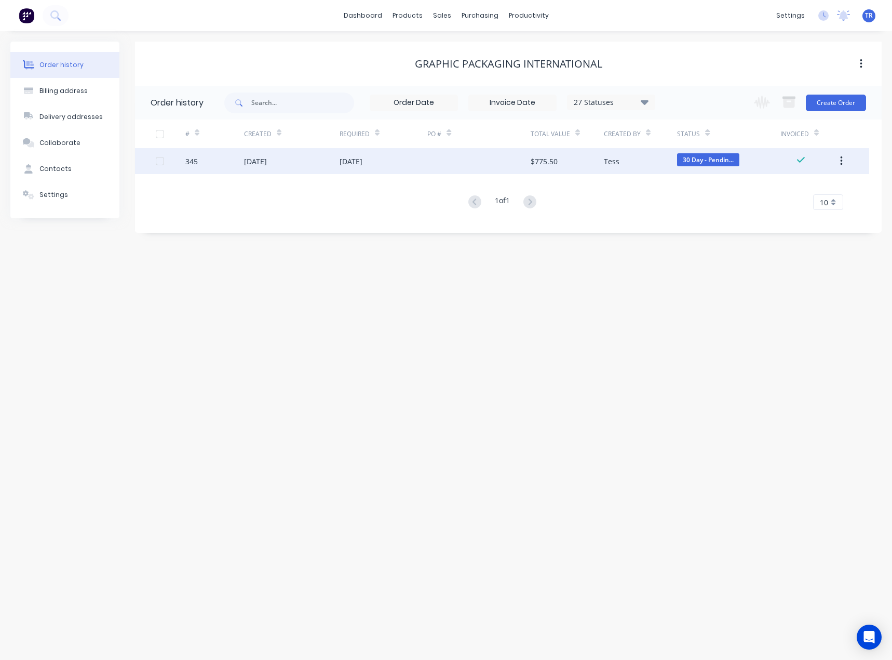
click at [288, 169] on div "04 Sep 2025" at bounding box center [292, 161] width 96 height 26
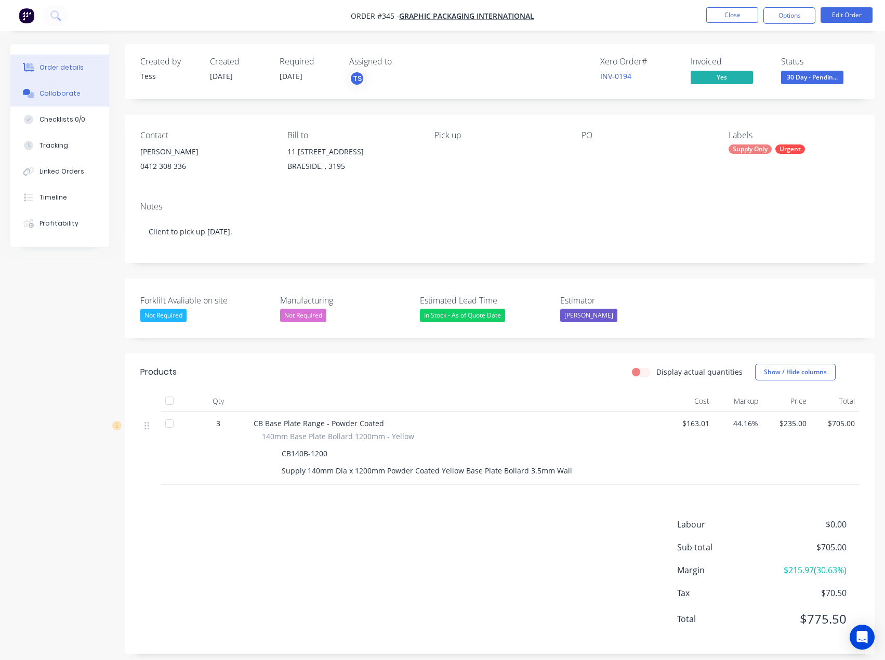
click at [65, 98] on button "Collaborate" at bounding box center [59, 94] width 99 height 26
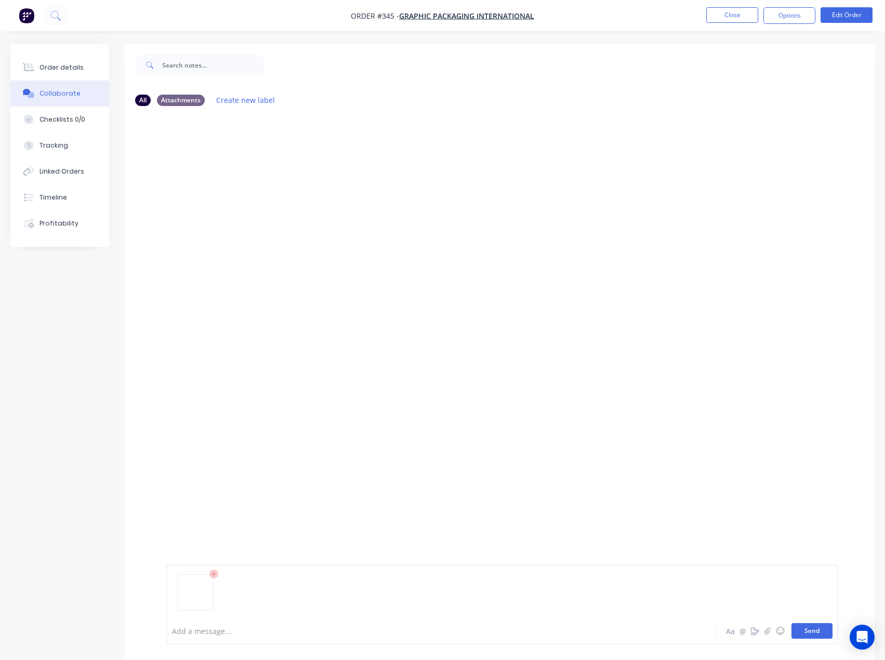
click at [820, 627] on button "Send" at bounding box center [811, 631] width 41 height 16
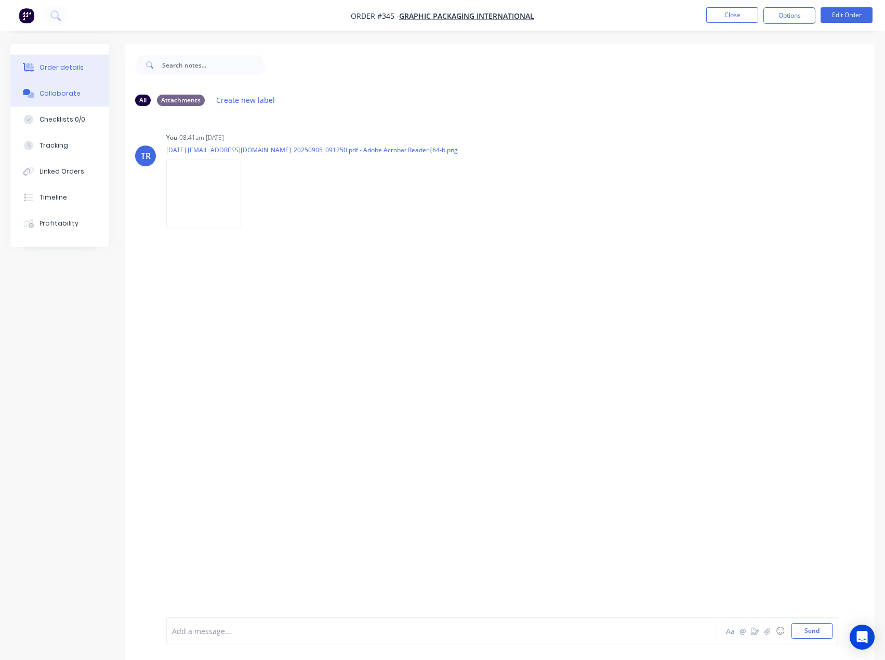
click at [49, 66] on div "Order details" at bounding box center [61, 67] width 44 height 9
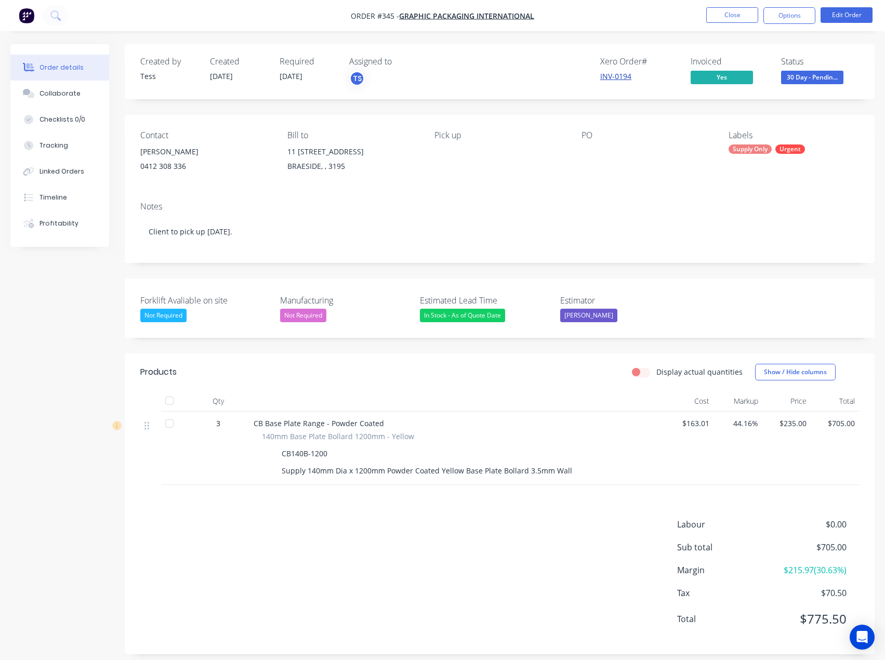
click at [604, 76] on link "INV-0194" at bounding box center [615, 76] width 31 height 10
click at [715, 11] on button "Close" at bounding box center [732, 15] width 52 height 16
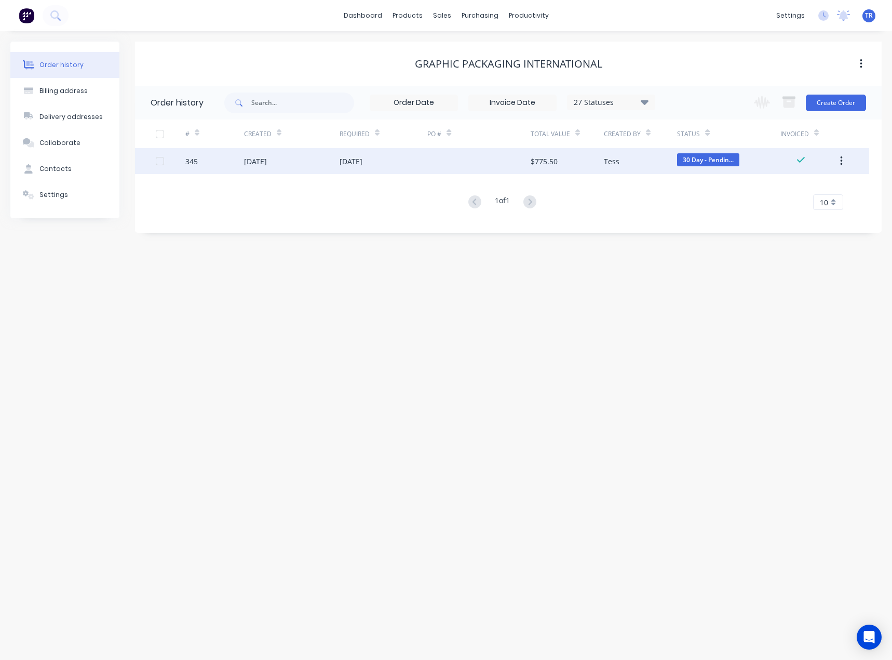
click at [410, 164] on div "04 Sep 2025" at bounding box center [384, 161] width 88 height 26
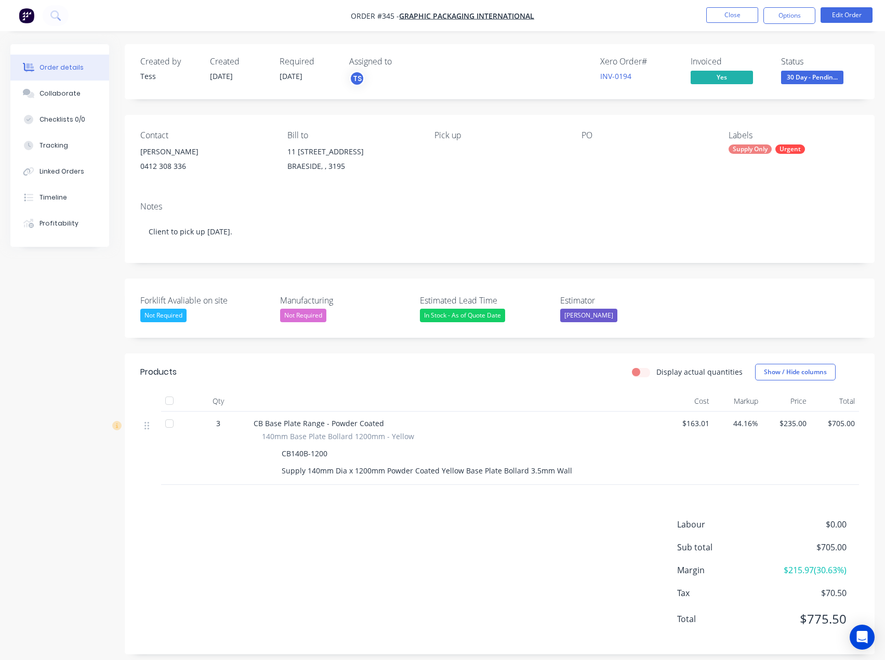
click at [64, 101] on button "Collaborate" at bounding box center [59, 94] width 99 height 26
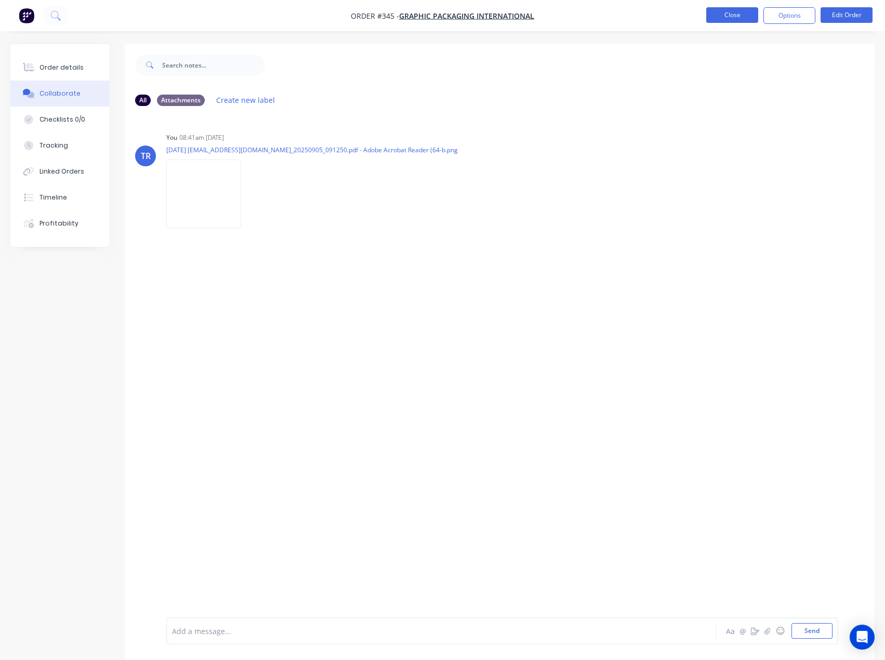
click at [755, 12] on button "Close" at bounding box center [732, 15] width 52 height 16
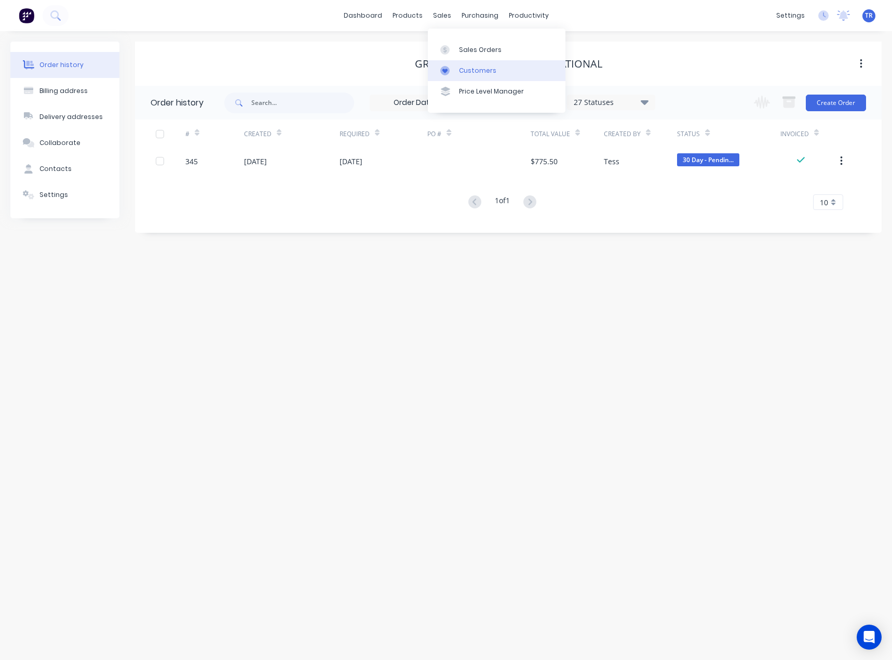
click at [477, 67] on div "Customers" at bounding box center [477, 70] width 37 height 9
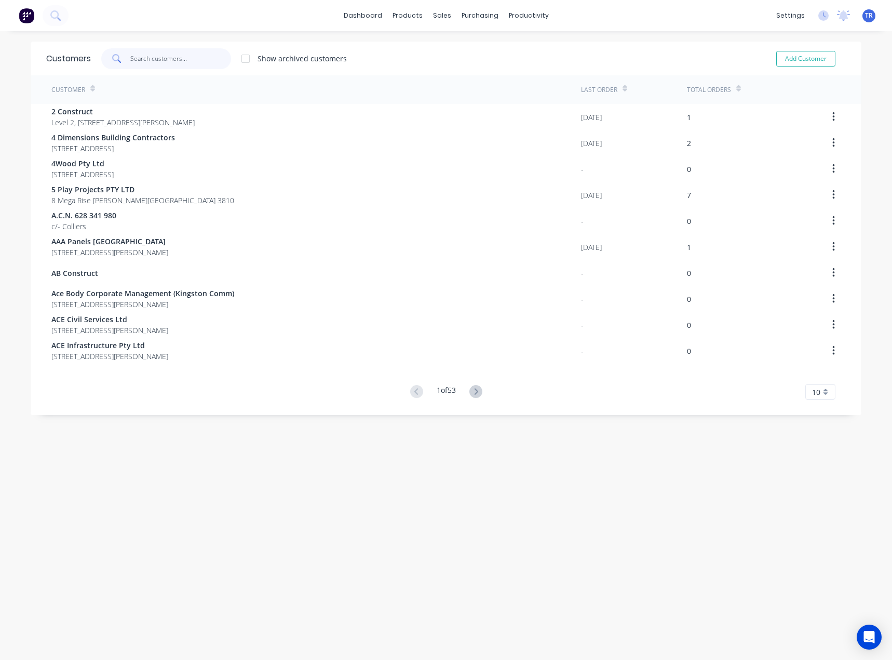
click at [184, 60] on input "text" at bounding box center [180, 58] width 101 height 21
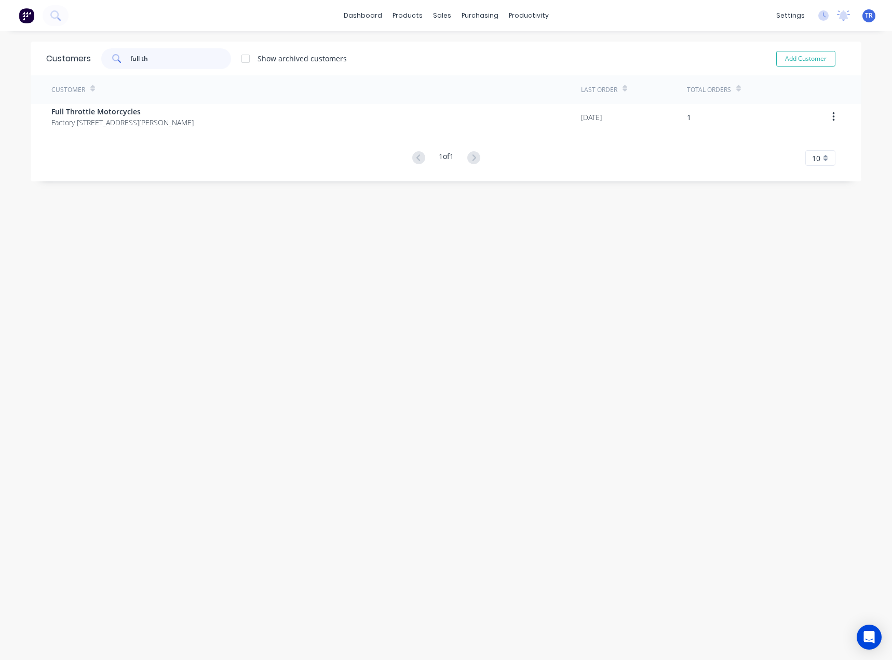
type input "full th"
click at [173, 103] on div "Customer" at bounding box center [316, 89] width 530 height 29
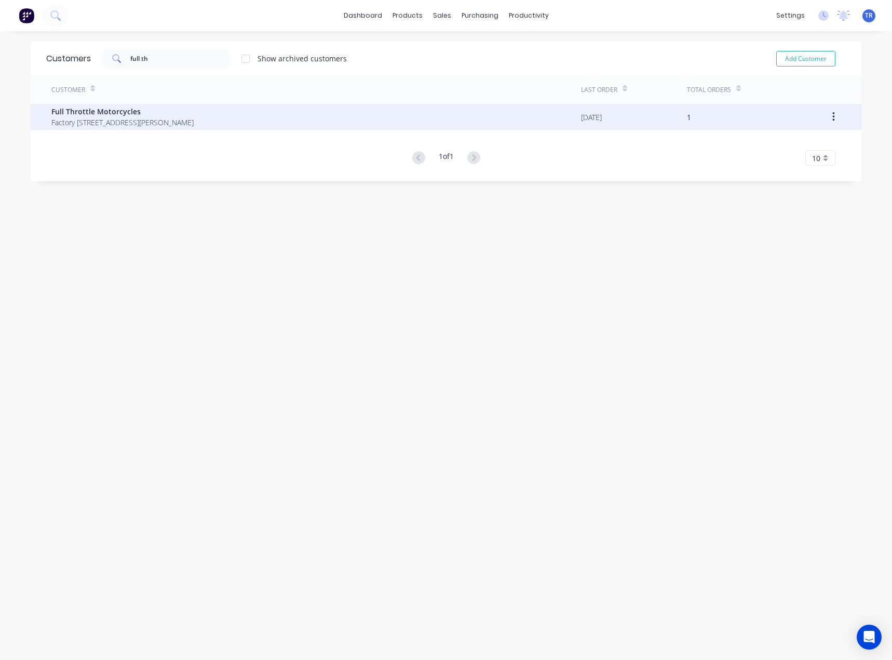
click at [169, 114] on span "Full Throttle Motorcycles" at bounding box center [122, 111] width 142 height 11
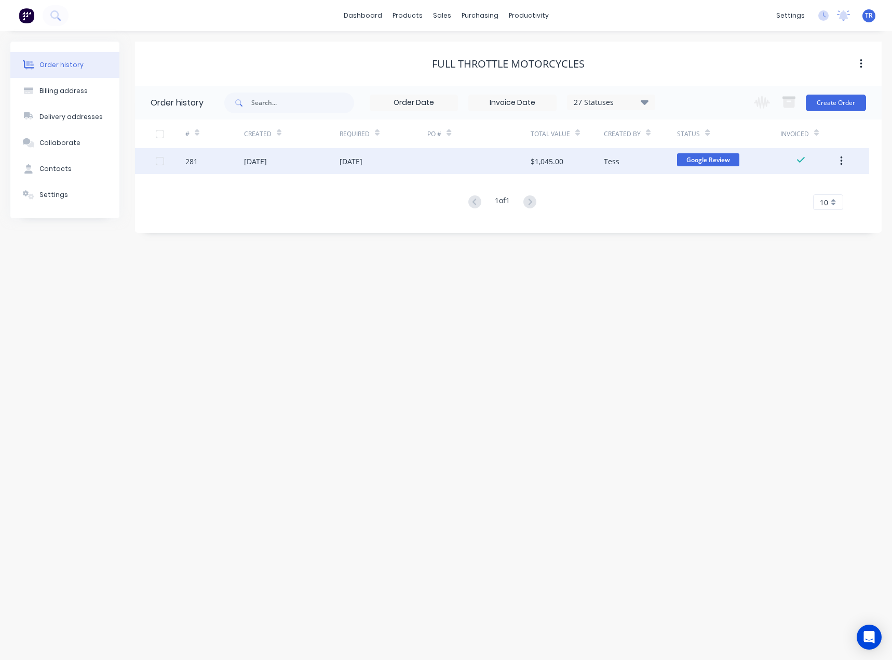
click at [311, 162] on div "25 Aug 2025" at bounding box center [292, 161] width 96 height 26
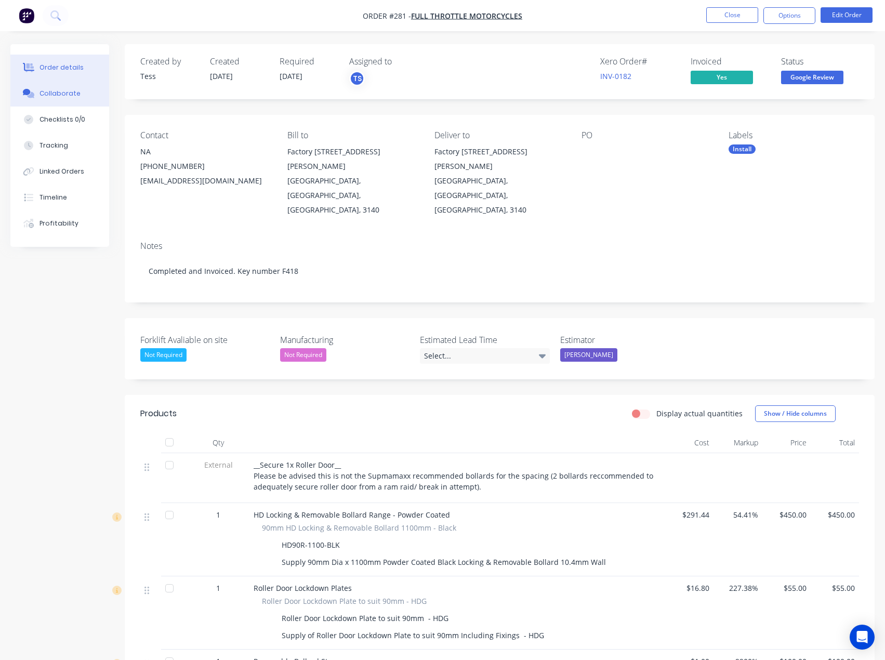
click at [74, 97] on div "Collaborate" at bounding box center [59, 93] width 41 height 9
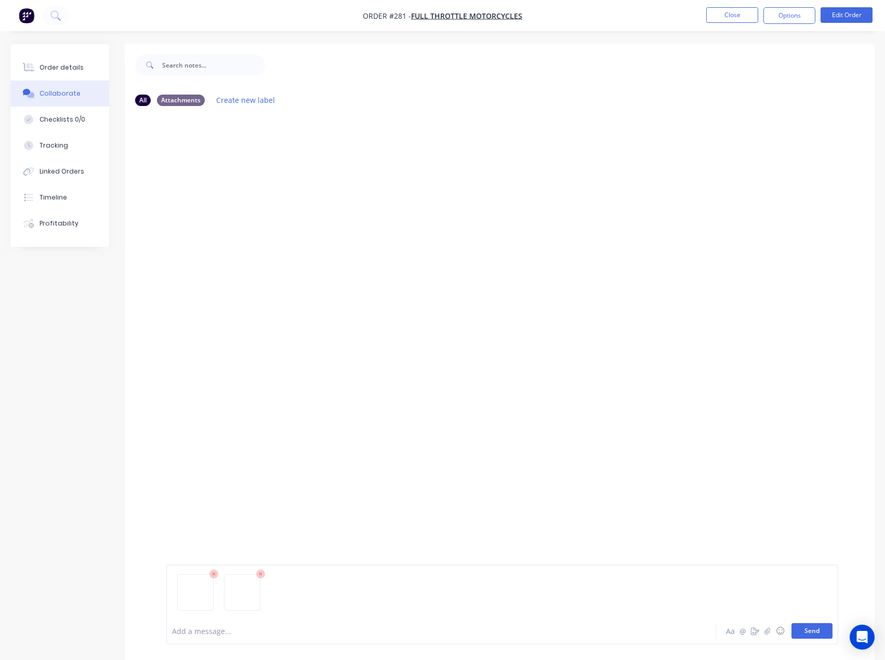
click at [816, 626] on button "Send" at bounding box center [811, 631] width 41 height 16
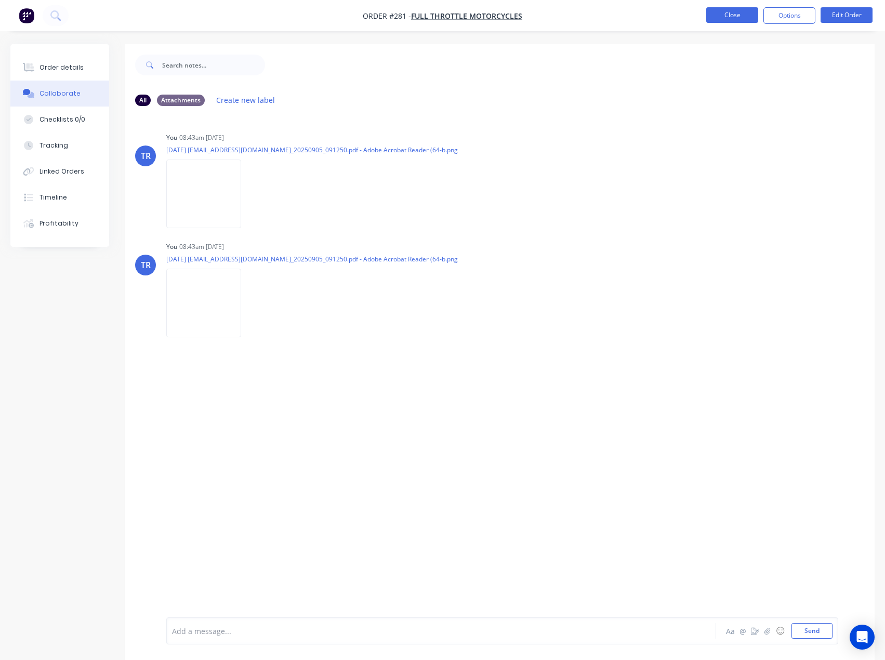
click at [726, 13] on button "Close" at bounding box center [732, 15] width 52 height 16
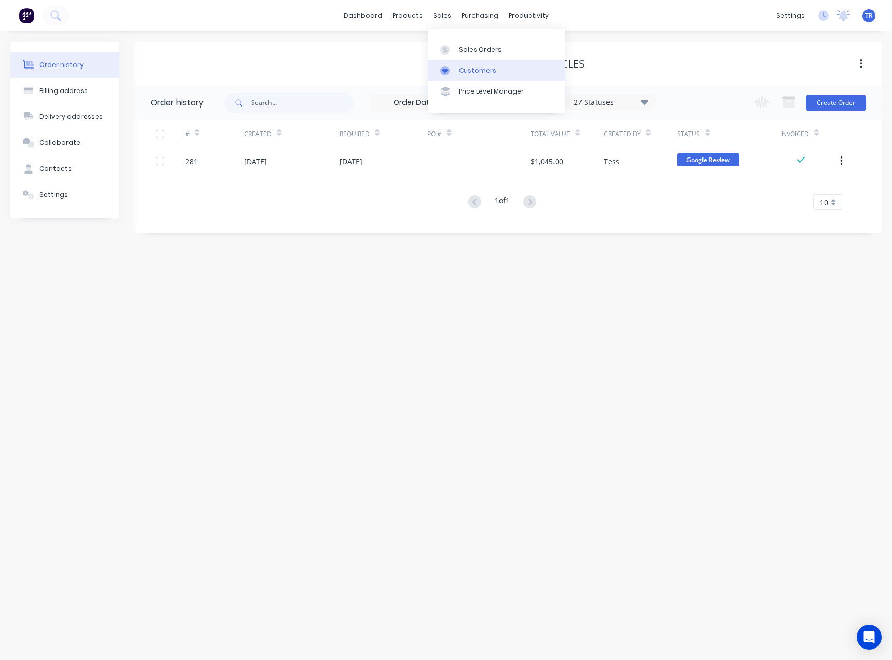
click at [449, 74] on icon at bounding box center [444, 70] width 9 height 9
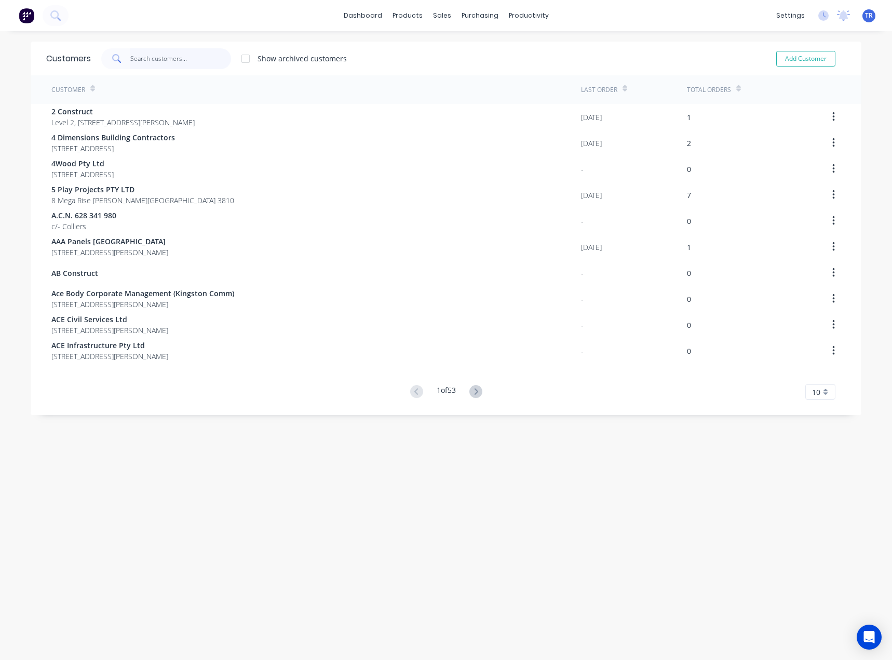
click at [155, 60] on input "text" at bounding box center [180, 58] width 101 height 21
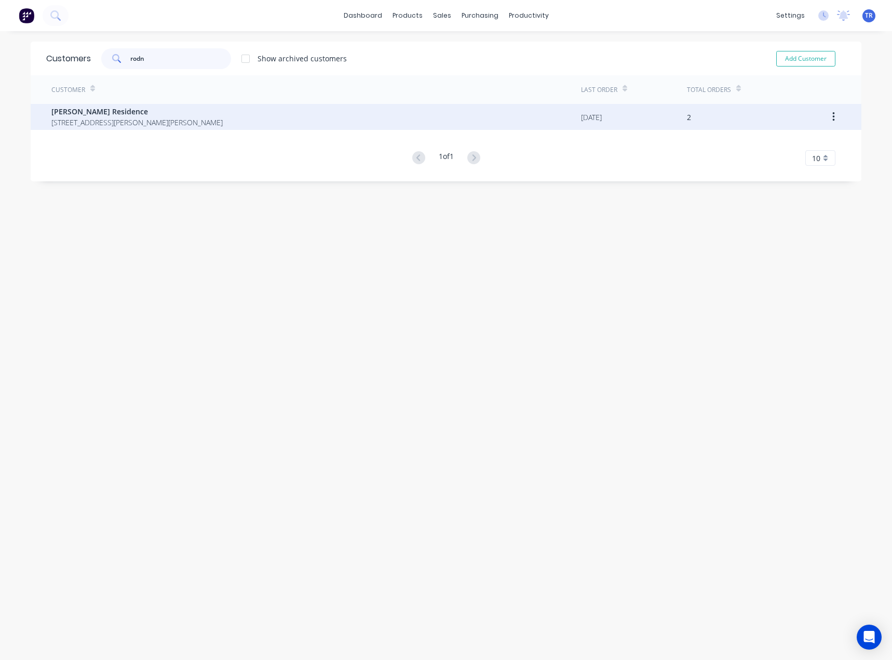
type input "rodn"
click at [183, 128] on div "Rodney Reed Residence 9 Wallangara Dr Pakenham Victoria Australia 3810" at bounding box center [316, 117] width 530 height 26
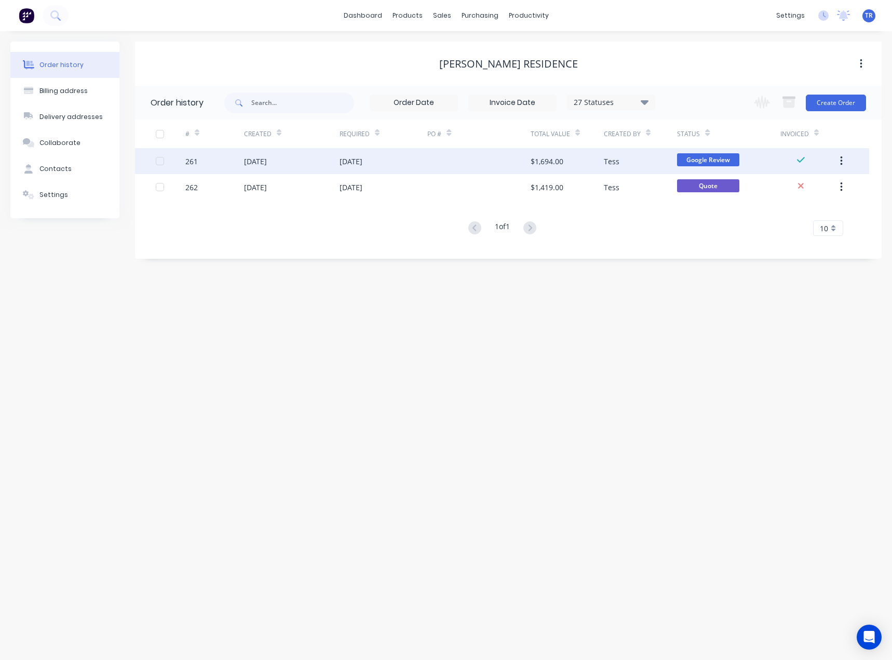
click at [292, 157] on div "21 Aug 2025" at bounding box center [292, 161] width 96 height 26
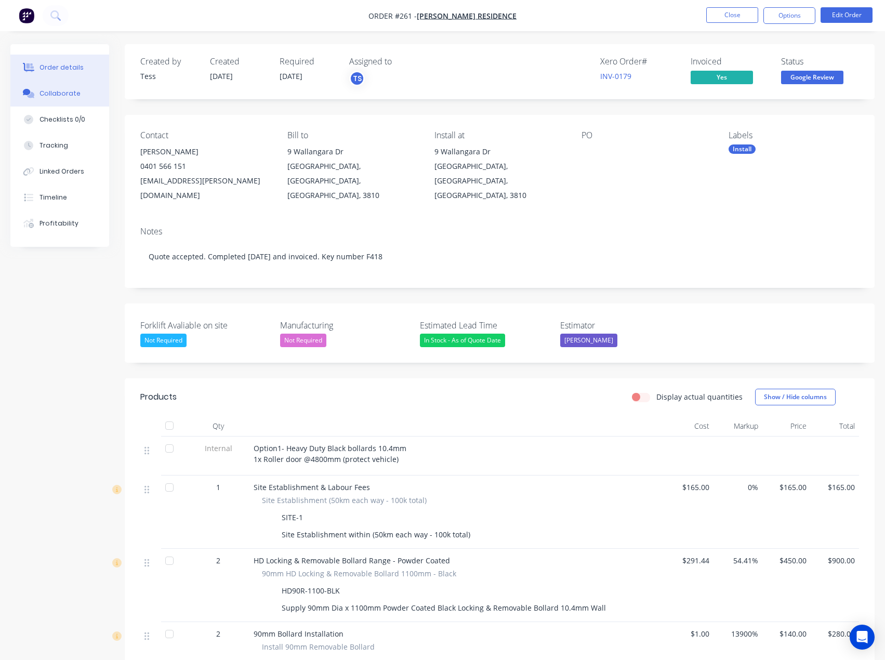
click at [66, 100] on button "Collaborate" at bounding box center [59, 94] width 99 height 26
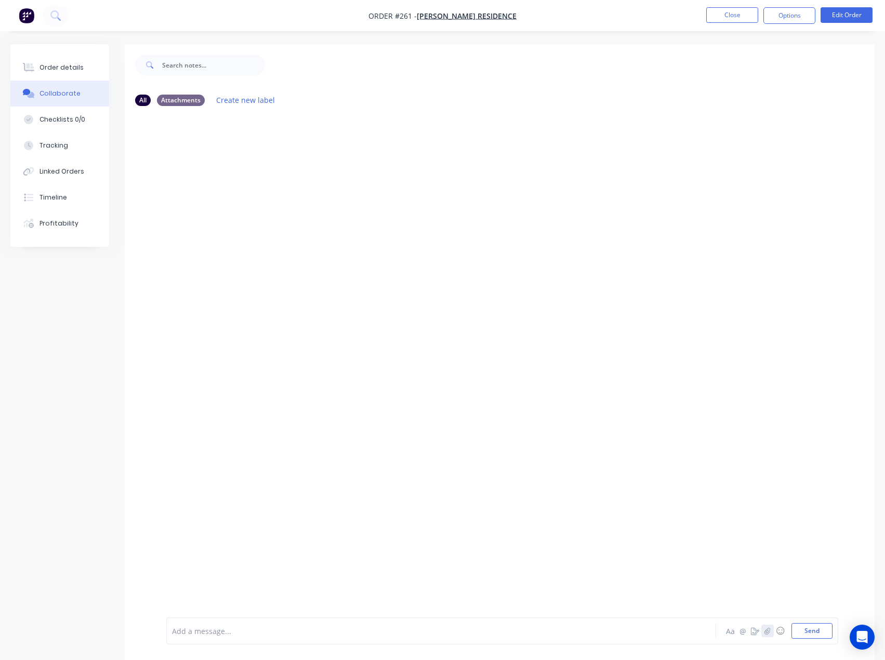
click at [769, 629] on icon "button" at bounding box center [767, 630] width 6 height 7
click at [770, 631] on button "button" at bounding box center [767, 630] width 12 height 12
click at [811, 630] on button "Send" at bounding box center [811, 631] width 41 height 16
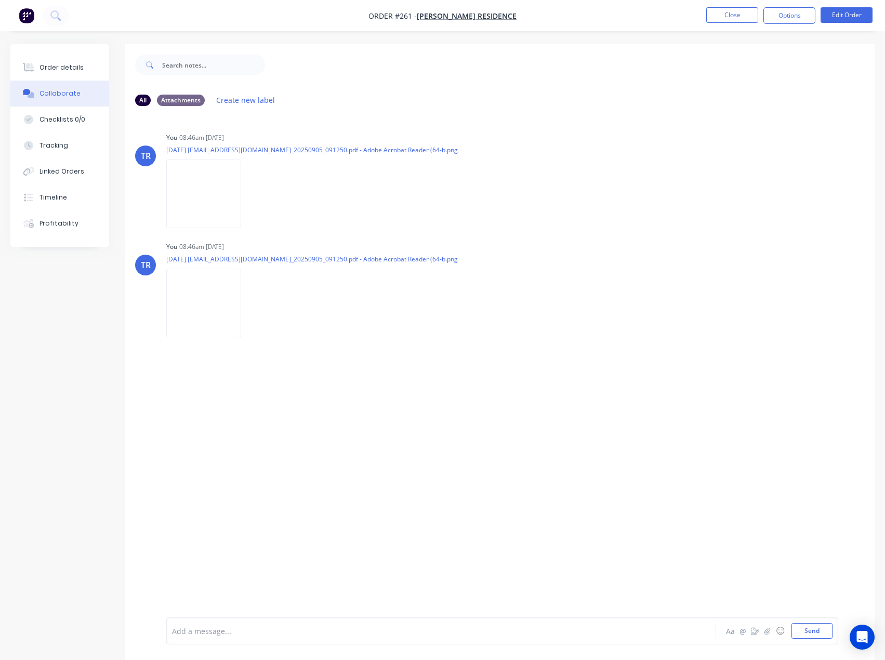
click at [737, 4] on nav "Order #261 - Rodney Reed Residence Close Options Edit Order" at bounding box center [442, 15] width 885 height 31
click at [732, 12] on button "Close" at bounding box center [732, 15] width 52 height 16
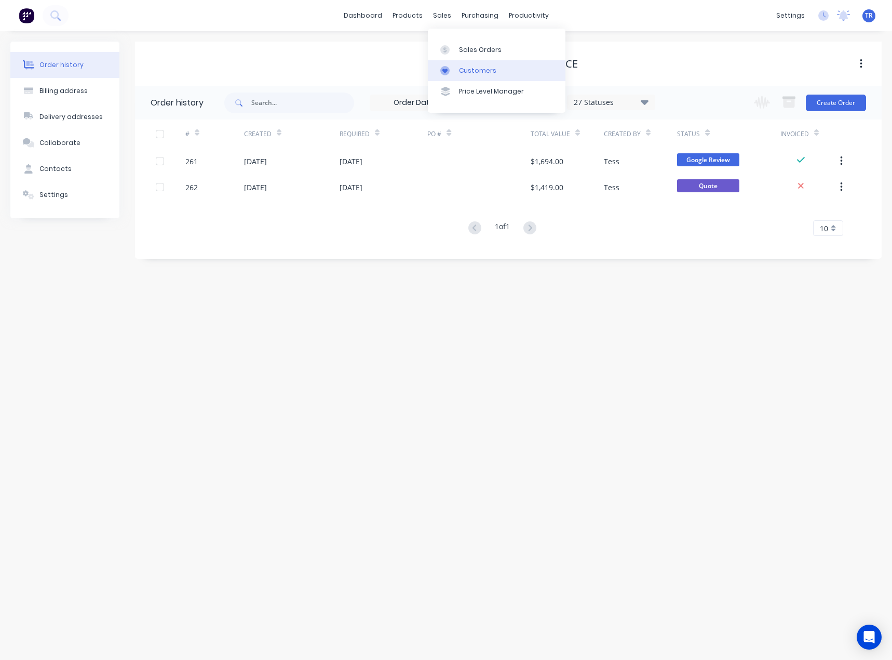
click at [469, 62] on link "Customers" at bounding box center [497, 70] width 138 height 21
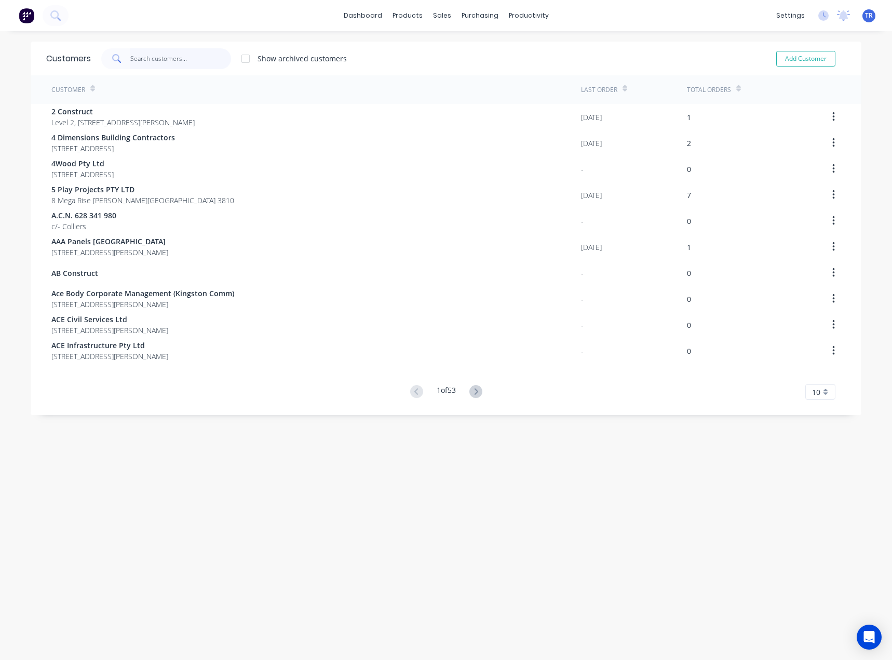
click at [148, 65] on input "text" at bounding box center [180, 58] width 101 height 21
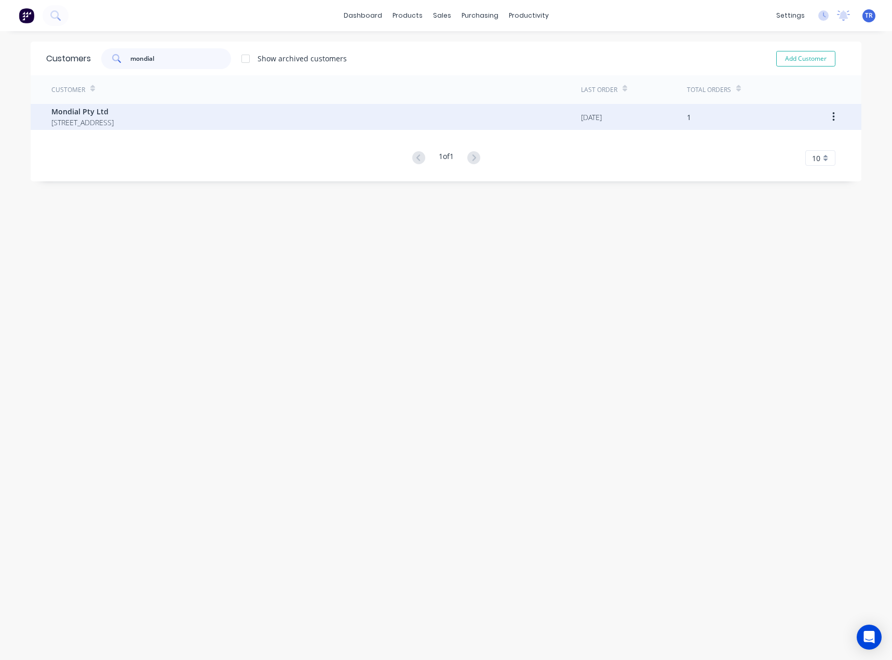
type input "mondial"
click at [141, 104] on div "Mondial Pty Ltd Unit 4, 136-138 Cochranes Rd Moorabbin Victoria Australia 3189" at bounding box center [316, 117] width 530 height 26
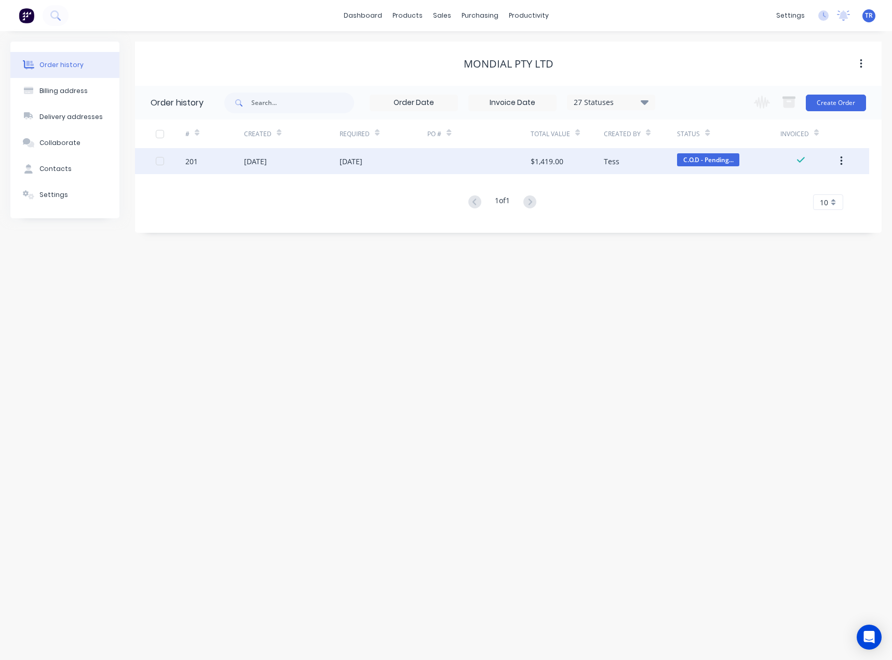
click at [301, 166] on div "28 Aug 2025" at bounding box center [292, 161] width 96 height 26
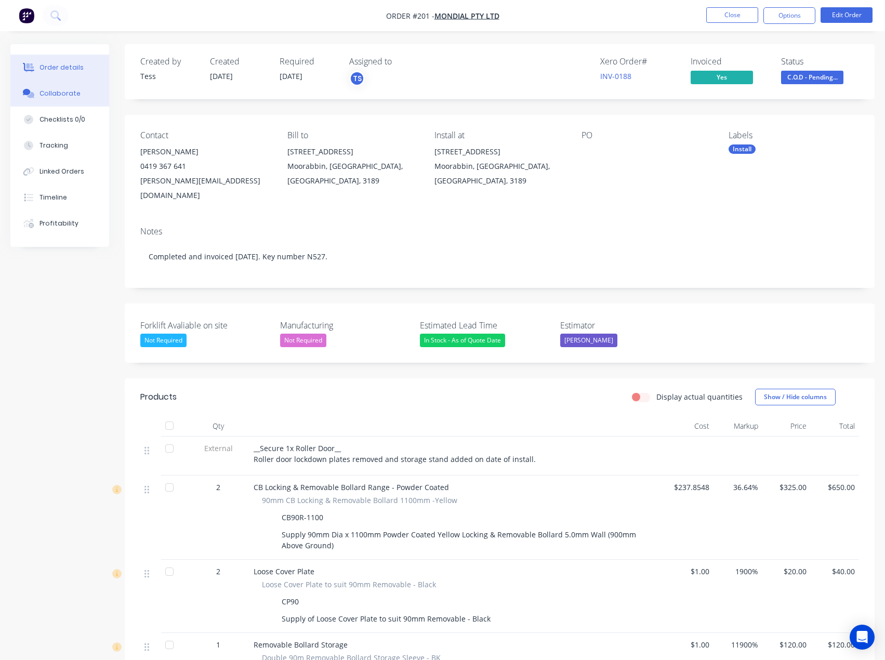
click at [98, 101] on button "Collaborate" at bounding box center [59, 94] width 99 height 26
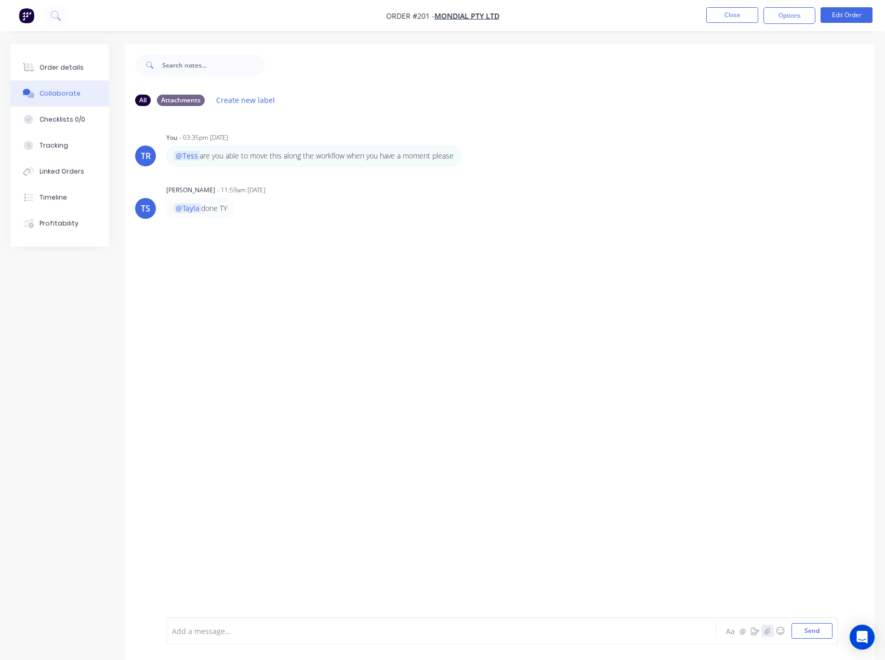
click at [768, 631] on icon "button" at bounding box center [767, 630] width 6 height 7
click at [821, 637] on button "Send" at bounding box center [811, 631] width 41 height 16
click at [45, 72] on div "Order details" at bounding box center [61, 67] width 44 height 9
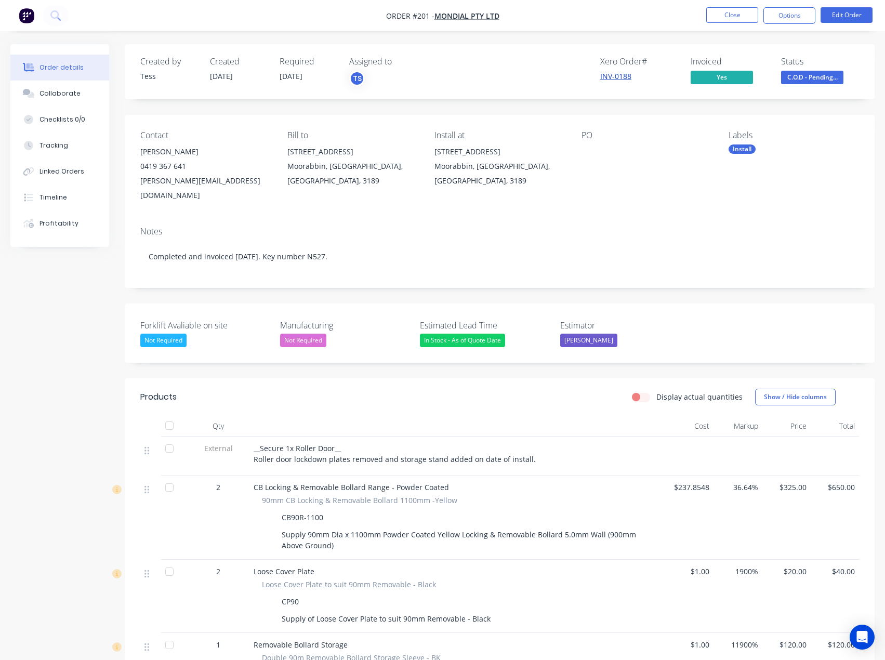
drag, startPoint x: 623, startPoint y: 75, endPoint x: 618, endPoint y: 72, distance: 6.3
click at [623, 75] on link "INV-0188" at bounding box center [615, 76] width 31 height 10
click at [755, 12] on button "Close" at bounding box center [732, 15] width 52 height 16
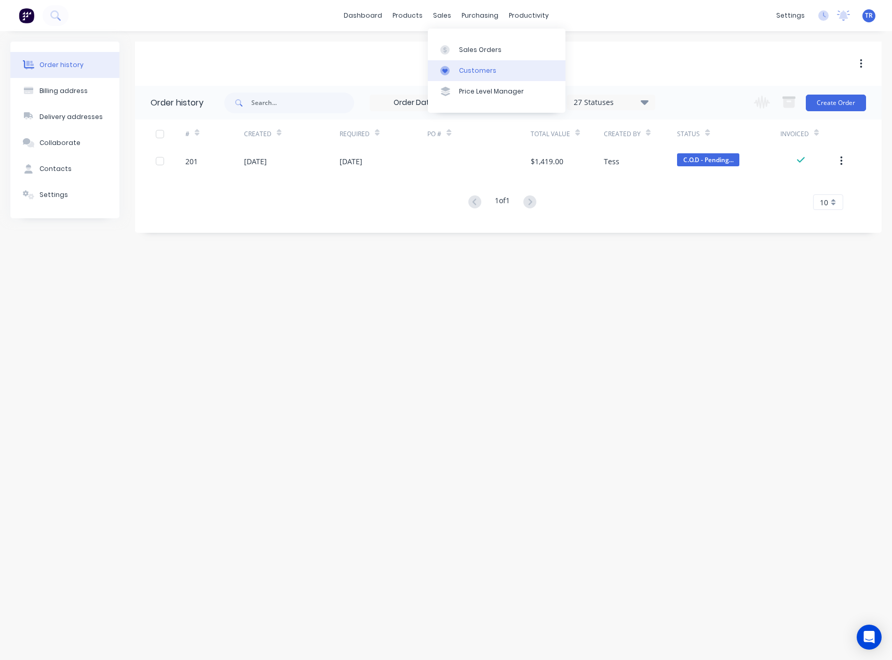
click at [462, 61] on link "Customers" at bounding box center [497, 70] width 138 height 21
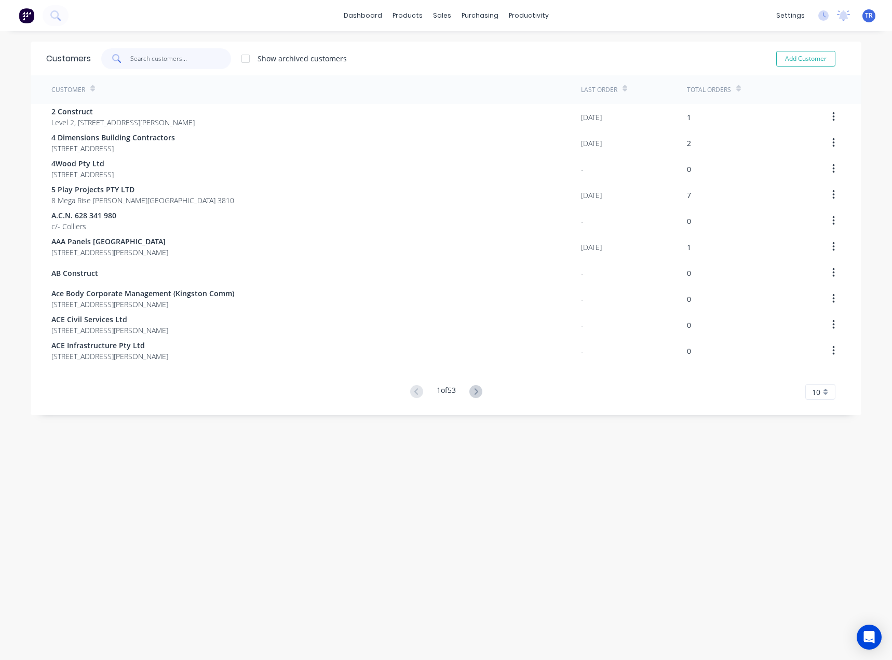
click at [159, 53] on input "text" at bounding box center [180, 58] width 101 height 21
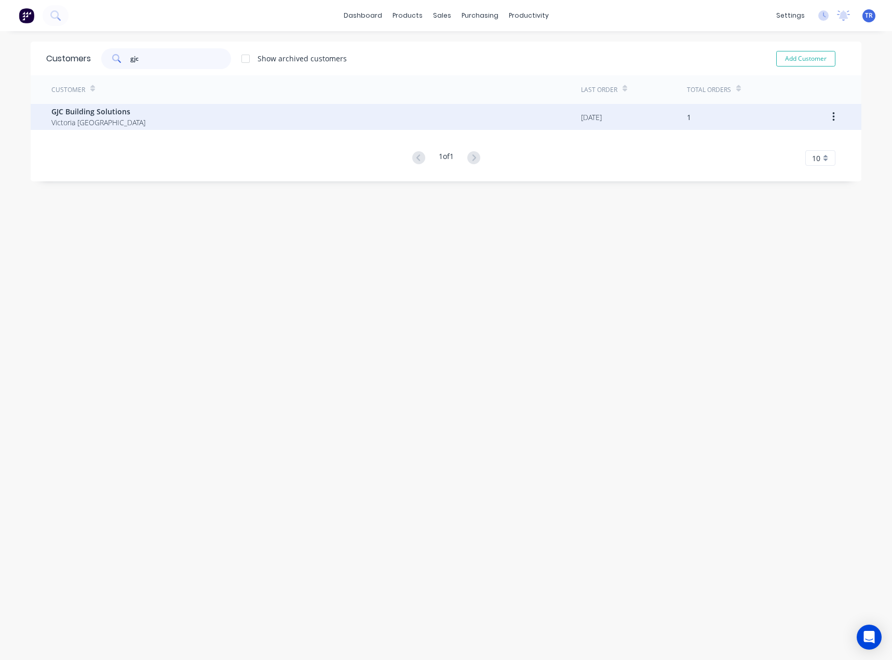
type input "gjc"
click at [253, 117] on div "GJC Building Solutions Victoria Australia" at bounding box center [316, 117] width 530 height 26
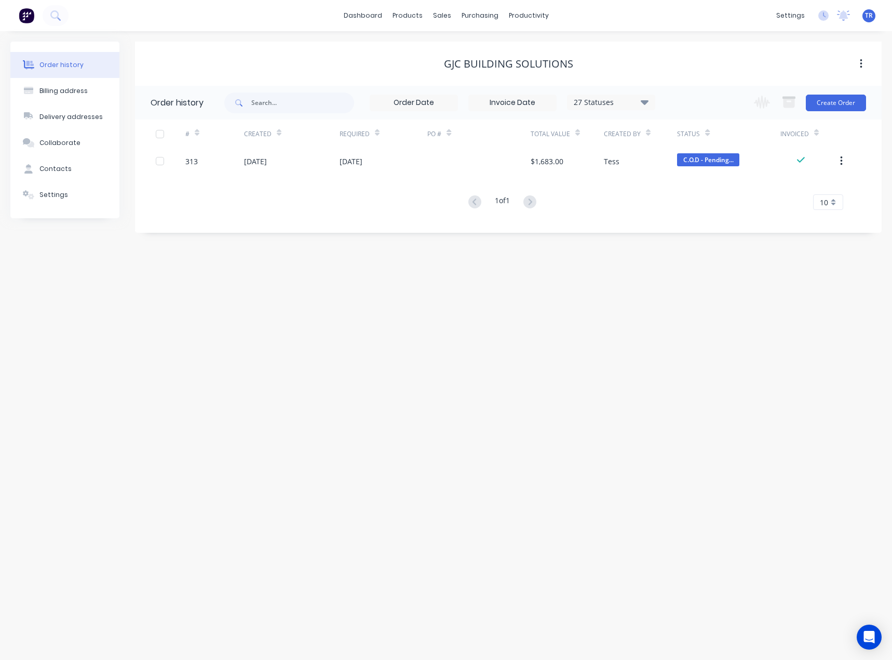
click at [236, 148] on div "#" at bounding box center [214, 133] width 59 height 29
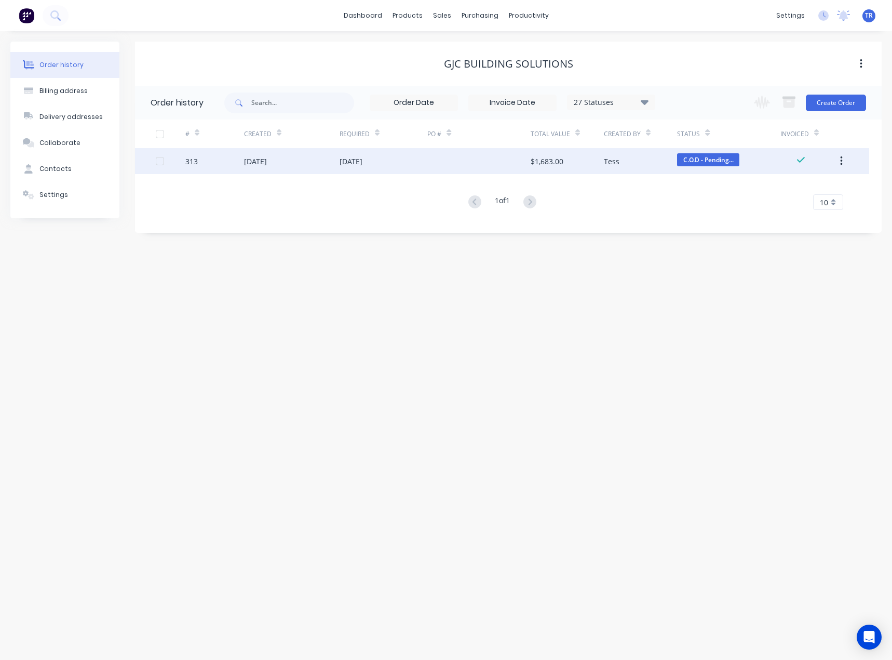
click at [245, 156] on div "29 Aug 2025" at bounding box center [255, 161] width 23 height 11
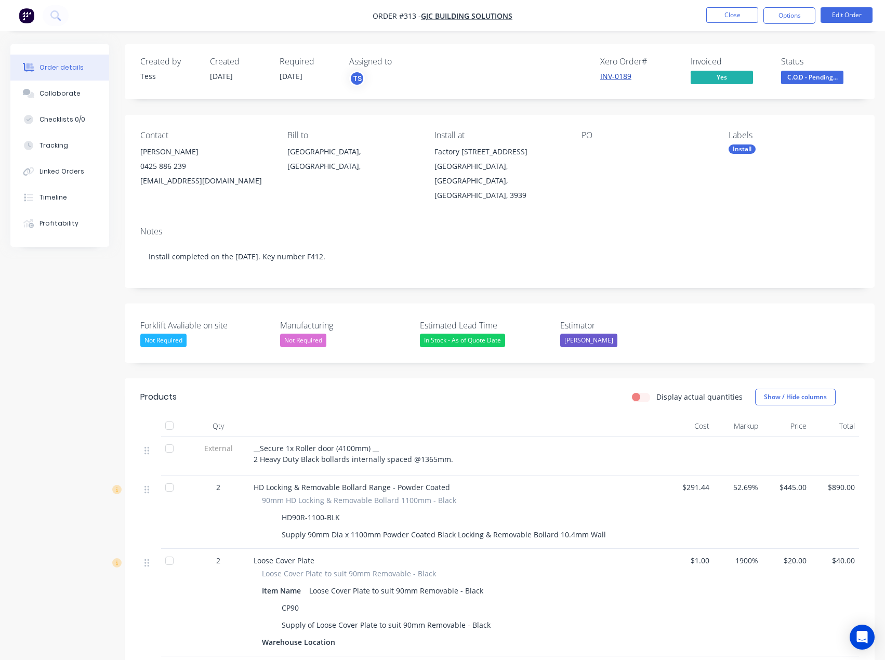
click at [620, 79] on link "INV-0189" at bounding box center [615, 76] width 31 height 10
click at [51, 94] on div "Collaborate" at bounding box center [59, 93] width 41 height 9
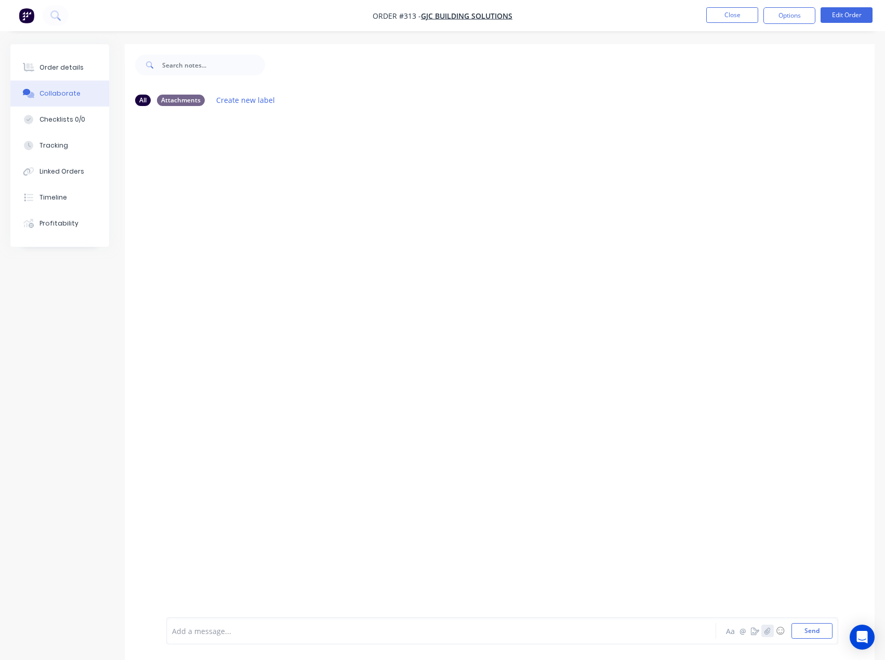
click at [766, 634] on button "button" at bounding box center [767, 630] width 12 height 12
click at [827, 631] on button "Send" at bounding box center [811, 631] width 41 height 16
click at [95, 63] on button "Order details" at bounding box center [59, 68] width 99 height 26
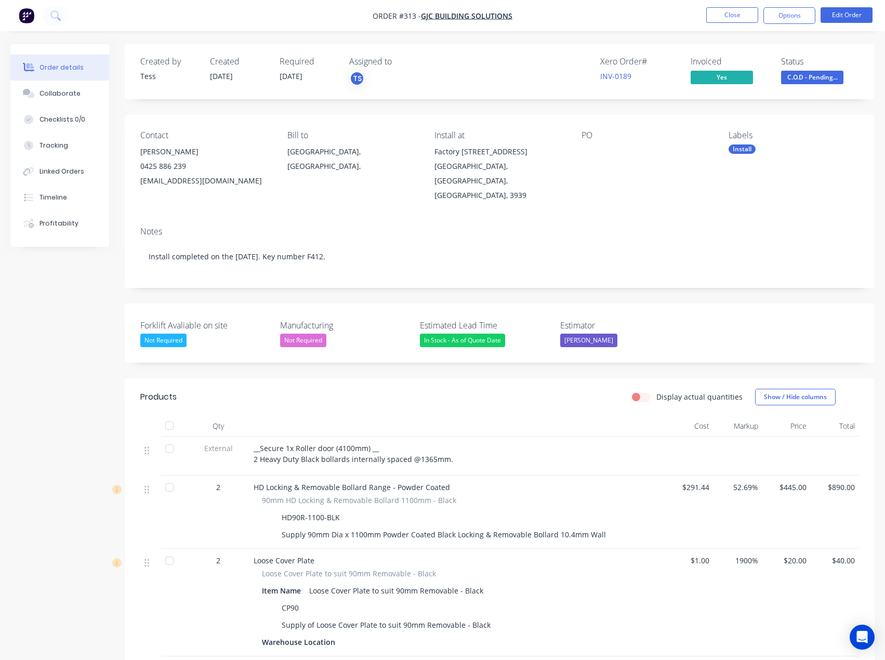
click at [731, 24] on nav "Order #313 - GJC Building Solutions Close Options Edit Order" at bounding box center [442, 15] width 885 height 31
click at [734, 18] on button "Close" at bounding box center [732, 15] width 52 height 16
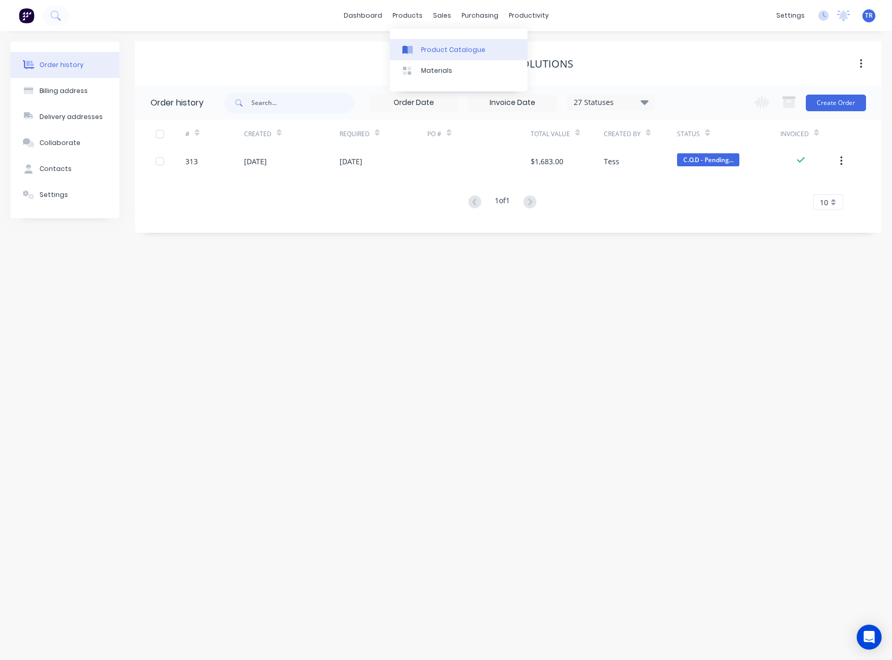
click at [418, 57] on link "Product Catalogue" at bounding box center [459, 49] width 138 height 21
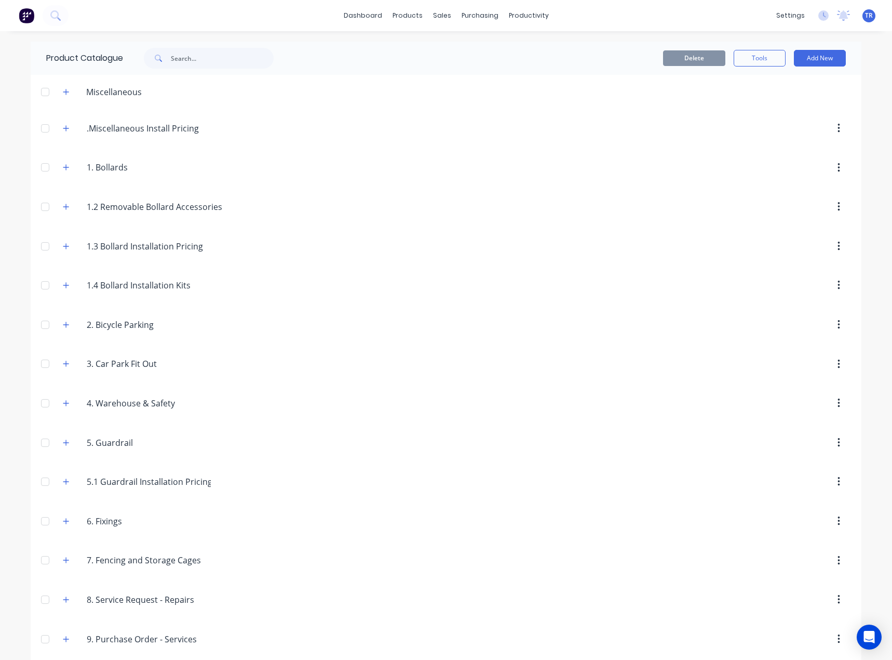
click at [69, 169] on div "1..Bollards 1. Bollards" at bounding box center [136, 167] width 163 height 19
click at [63, 170] on icon "button" at bounding box center [66, 167] width 6 height 7
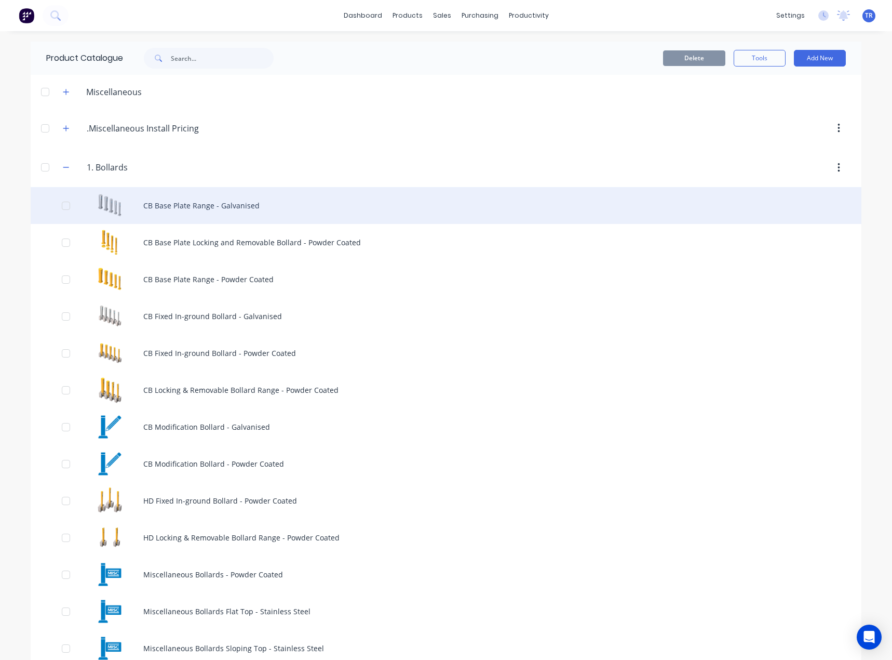
click at [197, 205] on div "CB Base Plate Range - Galvanised" at bounding box center [446, 205] width 831 height 37
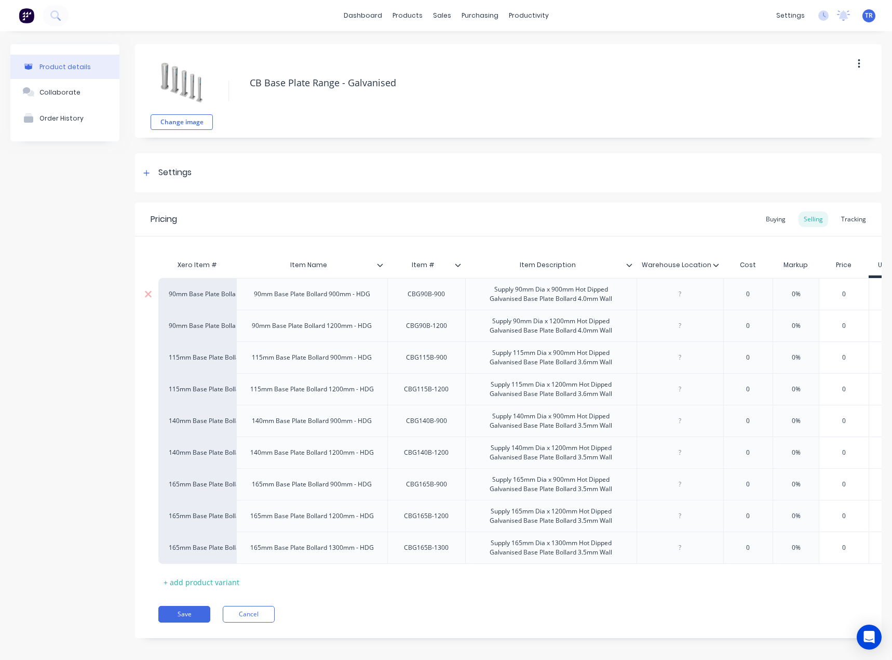
click at [437, 297] on div "CBG90B-900" at bounding box center [426, 294] width 54 height 14
copy div "CBG90B-900"
type textarea "x"
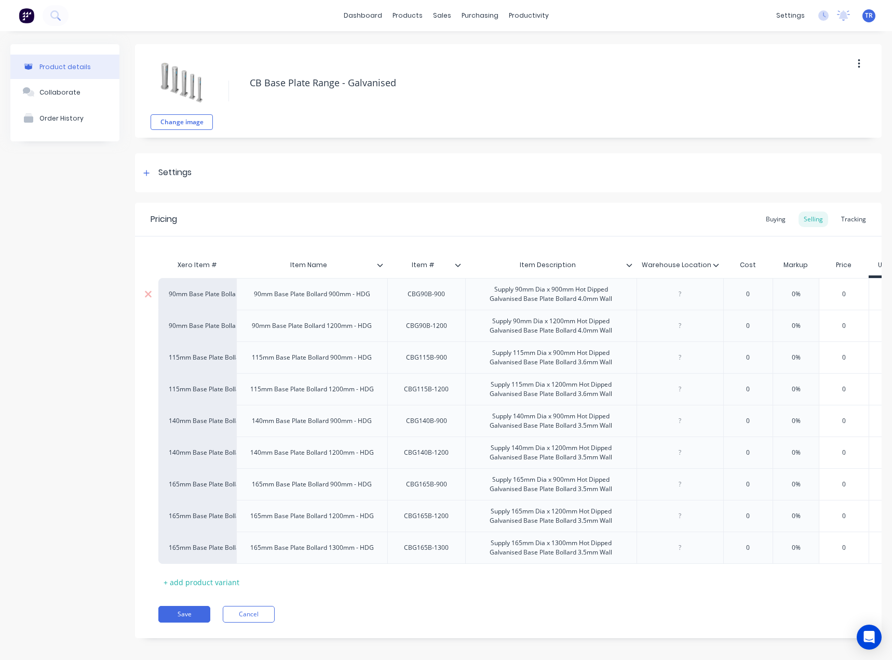
click at [687, 299] on div at bounding box center [680, 294] width 52 height 14
paste div
click at [435, 324] on div "CBG90B-1200" at bounding box center [427, 326] width 58 height 14
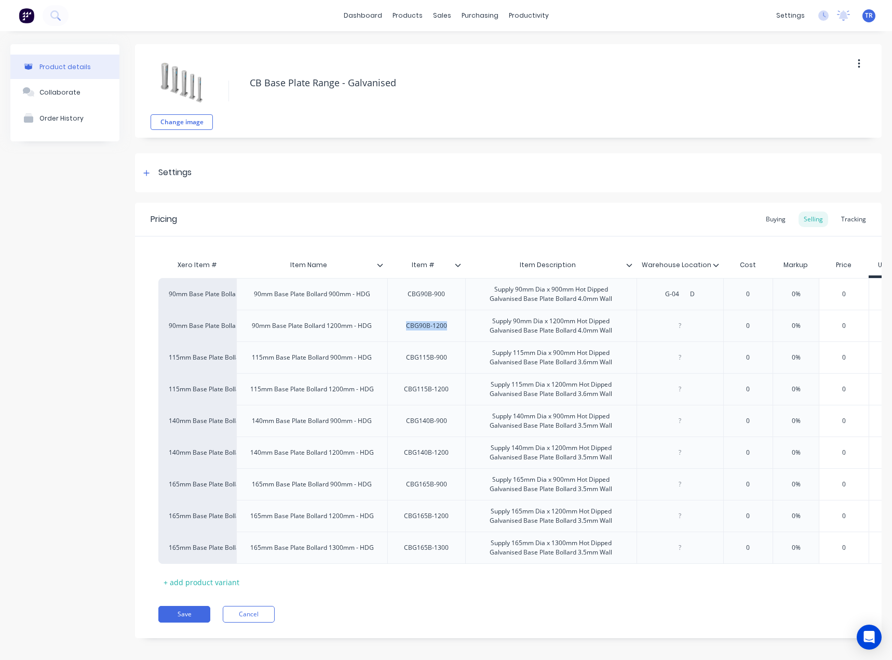
copy div "CBG90B-1200"
drag, startPoint x: 652, startPoint y: 317, endPoint x: 659, endPoint y: 317, distance: 6.3
click at [652, 317] on div at bounding box center [680, 326] width 87 height 32
type textarea "x"
click at [684, 326] on div at bounding box center [680, 326] width 52 height 14
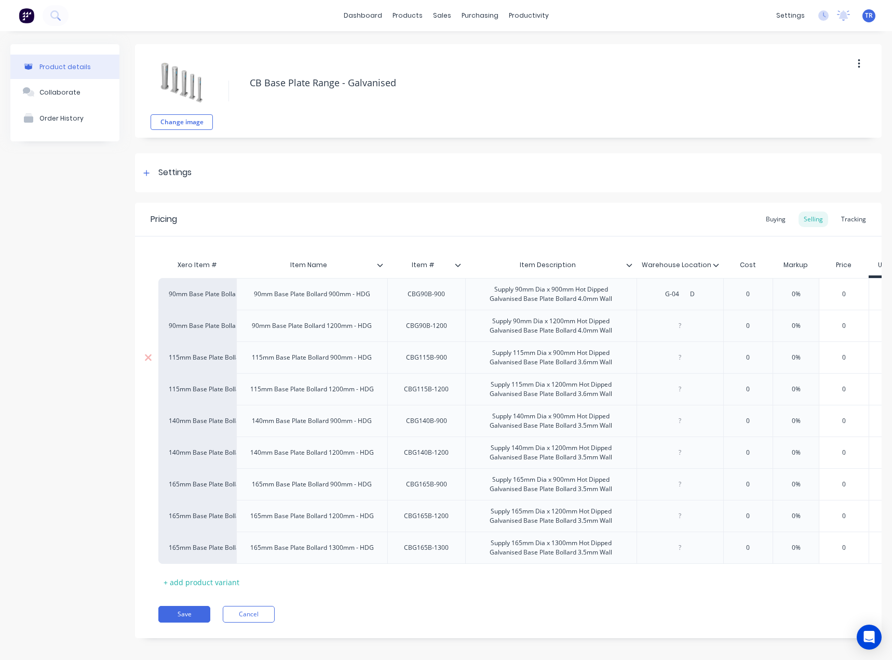
paste div
click at [683, 357] on div at bounding box center [680, 358] width 52 height 14
drag, startPoint x: 450, startPoint y: 361, endPoint x: 405, endPoint y: 363, distance: 45.2
click at [405, 363] on div "CBG115B-900" at bounding box center [427, 358] width 58 height 14
copy div "CBG115B-900"
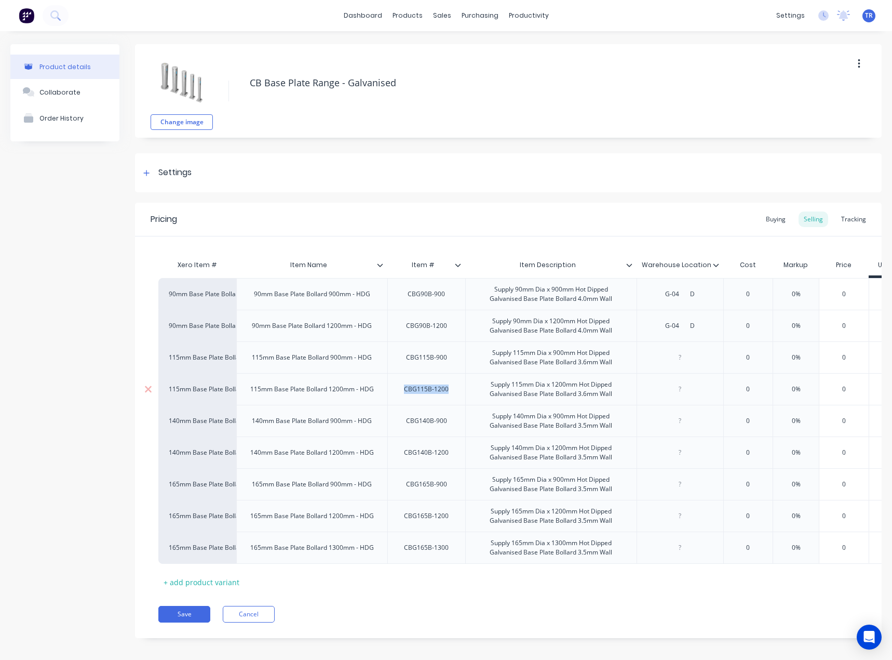
drag, startPoint x: 449, startPoint y: 389, endPoint x: 406, endPoint y: 394, distance: 43.4
click at [406, 394] on div "CBG115B-1200" at bounding box center [426, 389] width 61 height 14
copy div "CBG115B-1200"
drag, startPoint x: 448, startPoint y: 422, endPoint x: 409, endPoint y: 425, distance: 39.1
click at [409, 425] on div "CBG140B-900" at bounding box center [427, 421] width 58 height 14
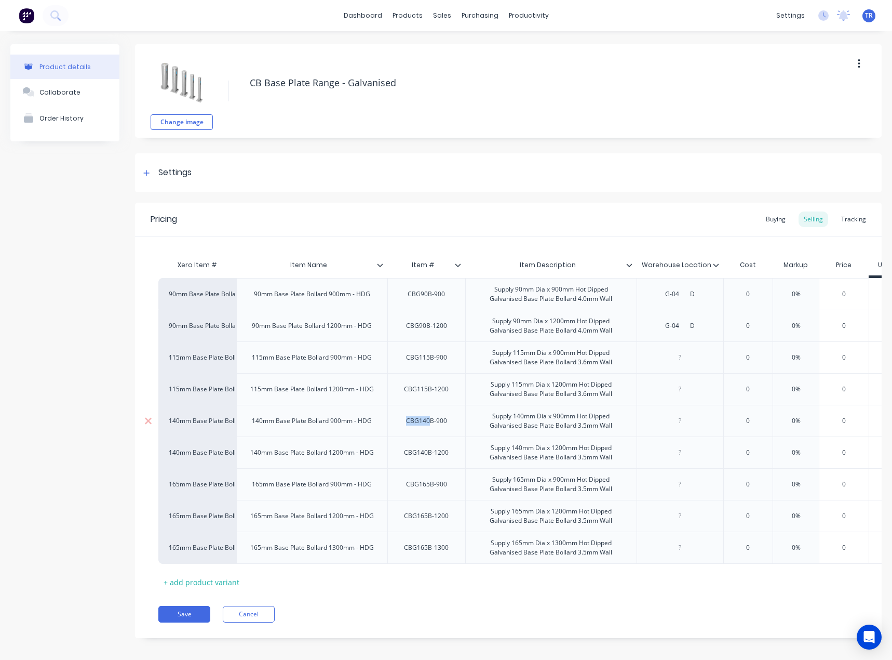
drag, startPoint x: 408, startPoint y: 423, endPoint x: 429, endPoint y: 425, distance: 20.4
click at [429, 425] on div "CBG140B-900" at bounding box center [427, 421] width 58 height 14
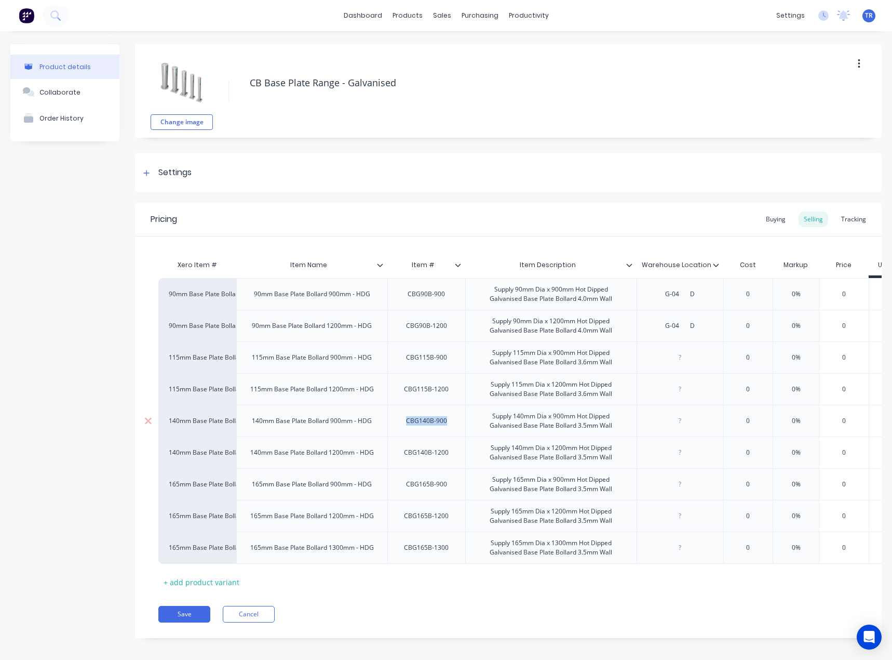
copy div "CBG140B-900"
click at [428, 452] on div "CBG140B-1200" at bounding box center [426, 453] width 61 height 14
copy div "CBG140B-1200"
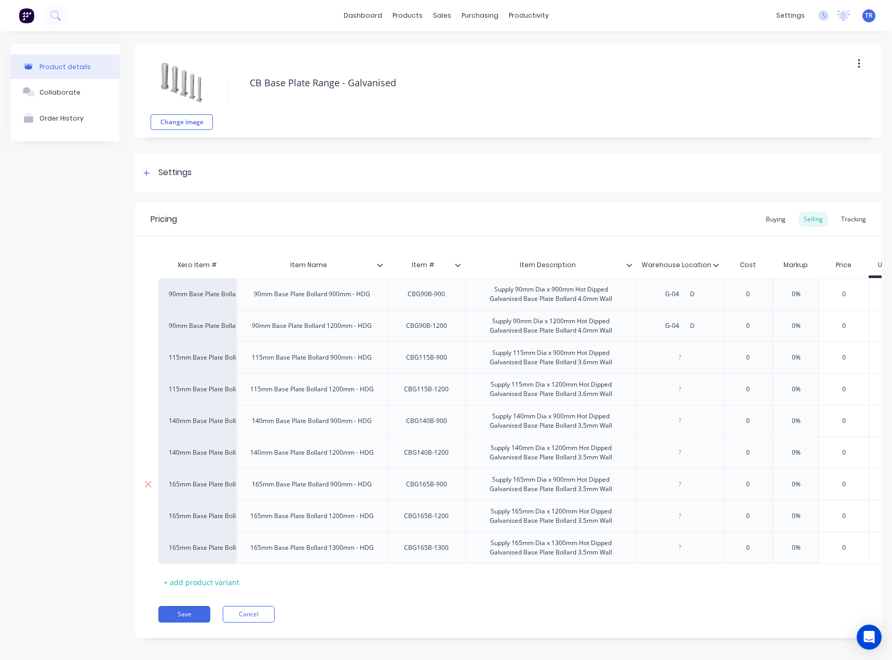
click at [429, 487] on div "CBG165B-900" at bounding box center [427, 484] width 58 height 14
copy div "CBG165B-900"
click at [411, 513] on div "CBG165B-1200" at bounding box center [426, 516] width 61 height 14
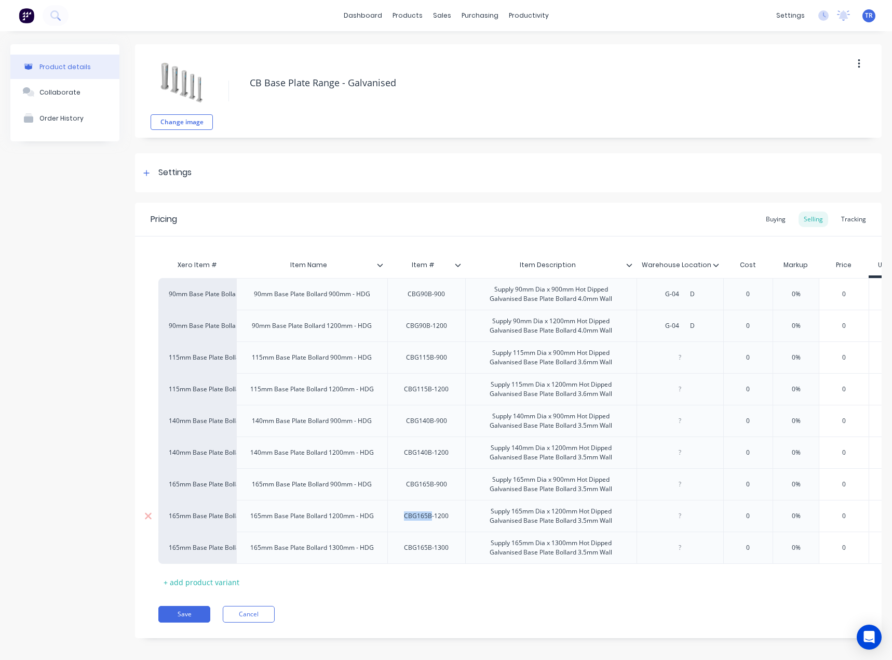
click at [411, 513] on div "CBG165B-1200" at bounding box center [426, 516] width 61 height 14
copy div "CBG165B-1200"
type textarea "x"
click at [687, 517] on div at bounding box center [680, 516] width 52 height 14
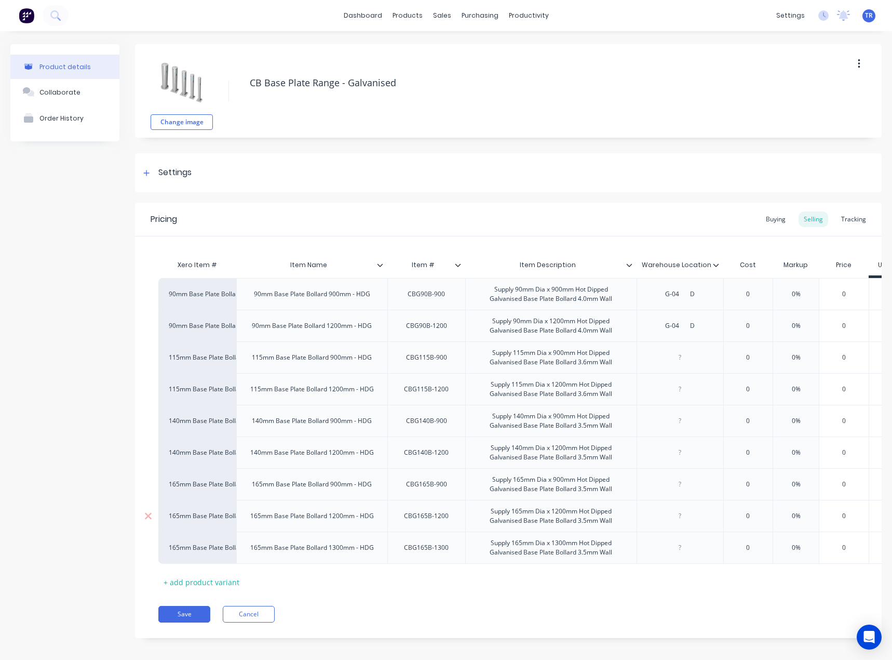
paste div
click at [424, 554] on div "CBG165B-1300" at bounding box center [426, 547] width 78 height 32
click at [426, 549] on div "CBG165B-1300" at bounding box center [426, 548] width 61 height 14
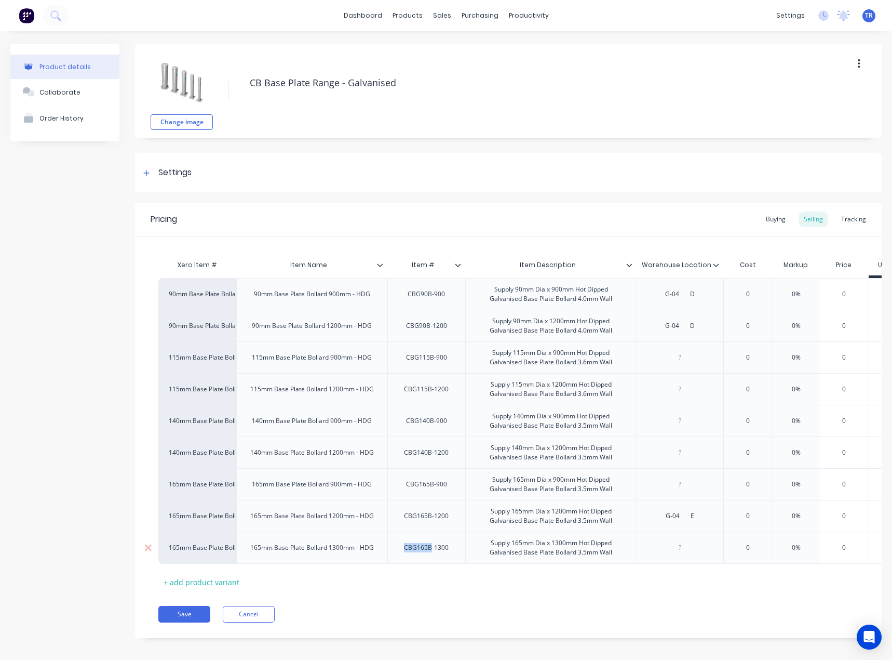
click at [426, 549] on div "CBG165B-1300" at bounding box center [426, 548] width 61 height 14
copy div "CBG165B-1300"
click at [199, 618] on button "Save" at bounding box center [184, 614] width 52 height 17
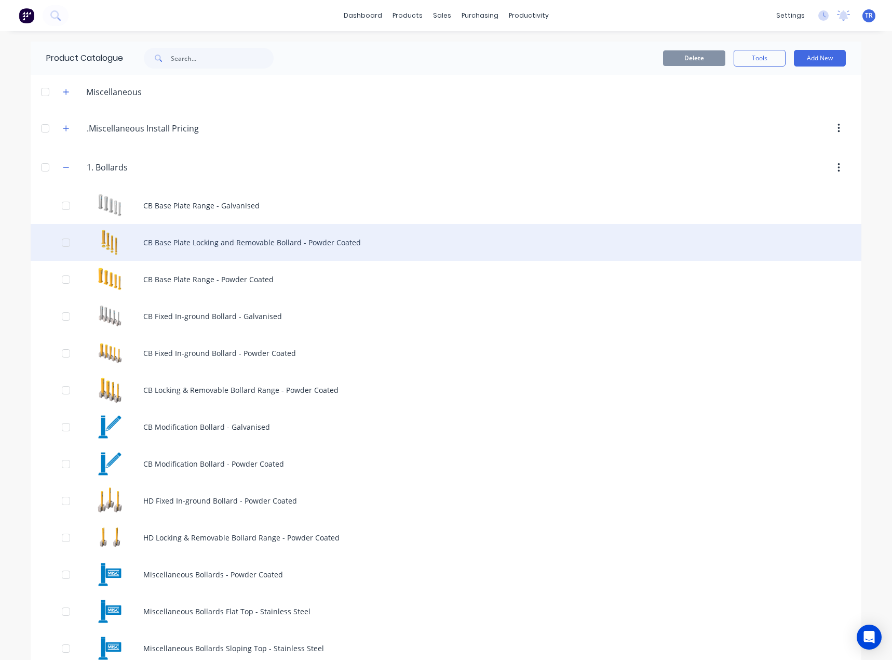
click at [168, 246] on div "CB Base Plate Locking and Removable Bollard - Powder Coated" at bounding box center [446, 242] width 831 height 37
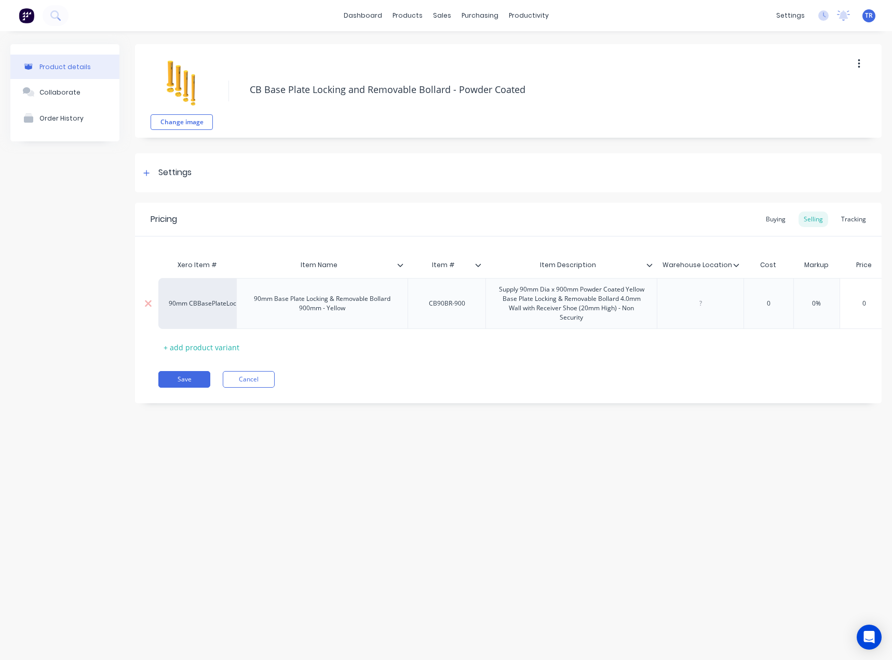
click at [441, 305] on div "CB90BR-900" at bounding box center [447, 304] width 53 height 14
copy div "CB90BR-900"
click at [264, 385] on button "Cancel" at bounding box center [249, 379] width 52 height 17
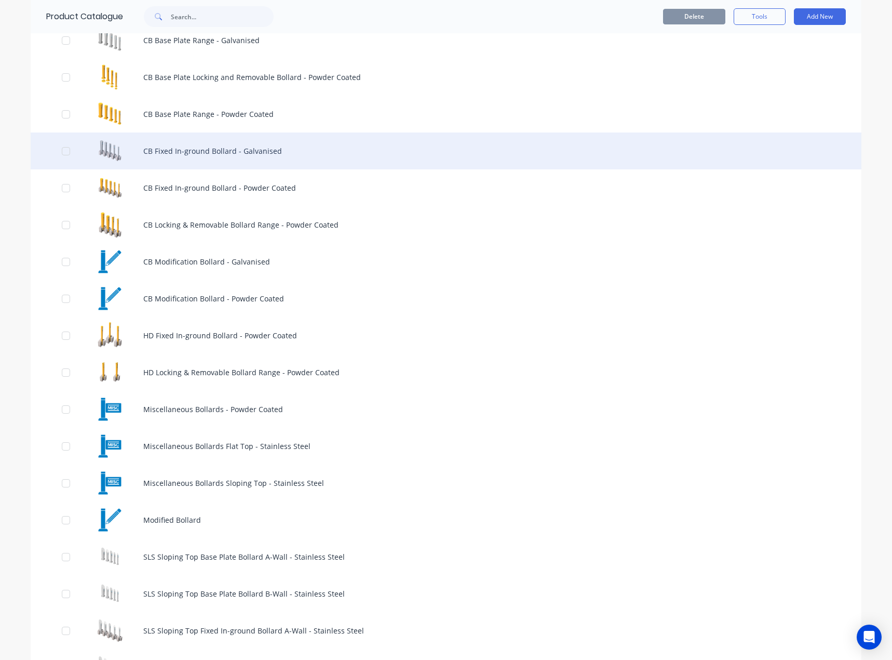
scroll to position [104, 0]
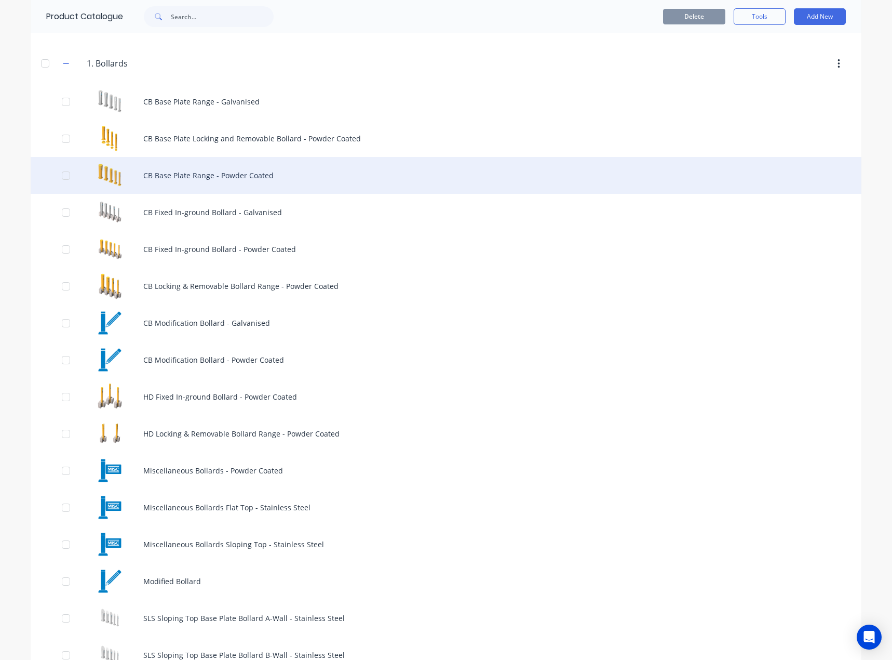
click at [205, 186] on div "CB Base Plate Range - Powder Coated" at bounding box center [446, 175] width 831 height 37
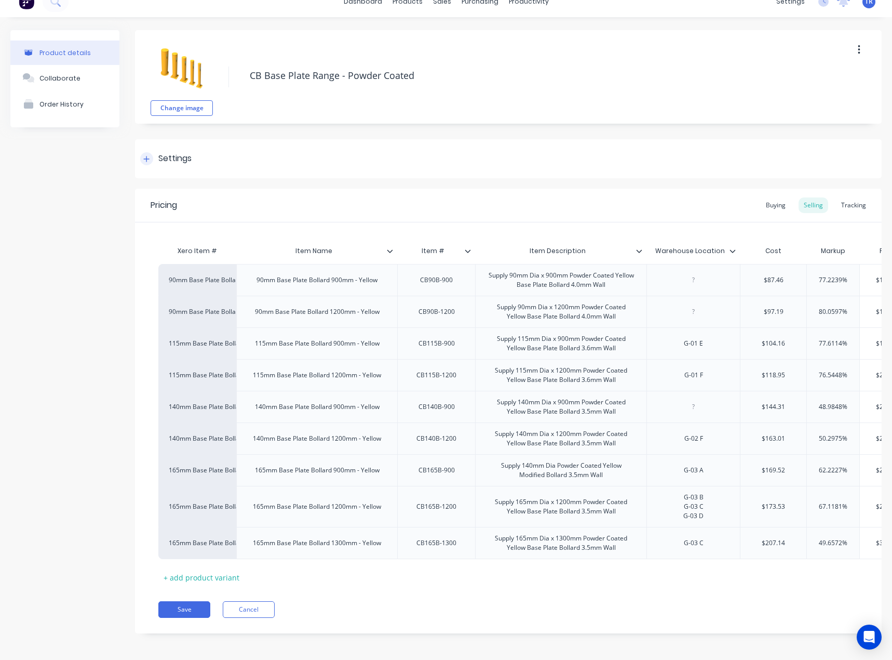
scroll to position [24, 0]
click at [426, 271] on div "CB90B-900" at bounding box center [437, 278] width 52 height 14
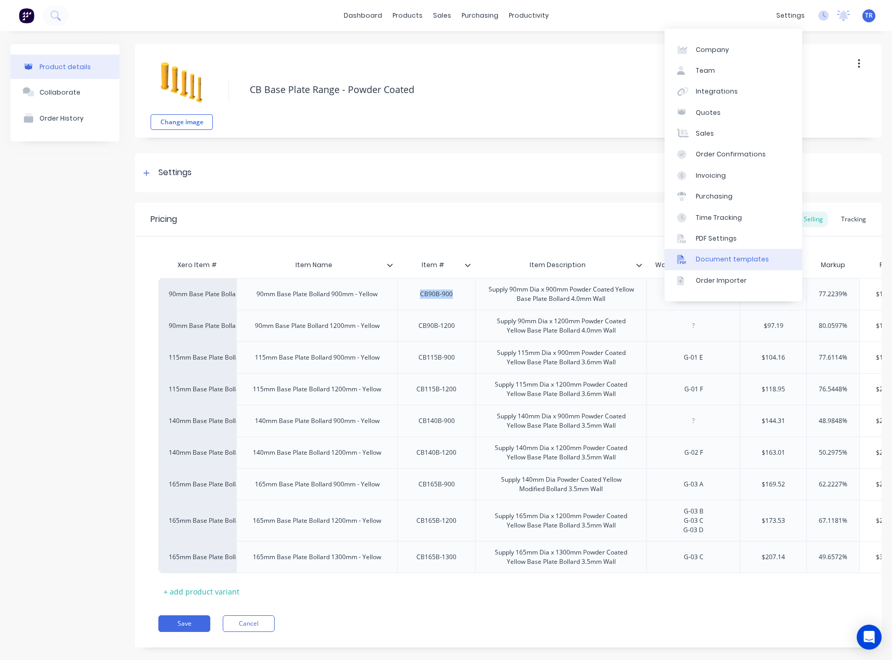
type textarea "x"
click at [752, 253] on link "Document templates" at bounding box center [734, 259] width 138 height 21
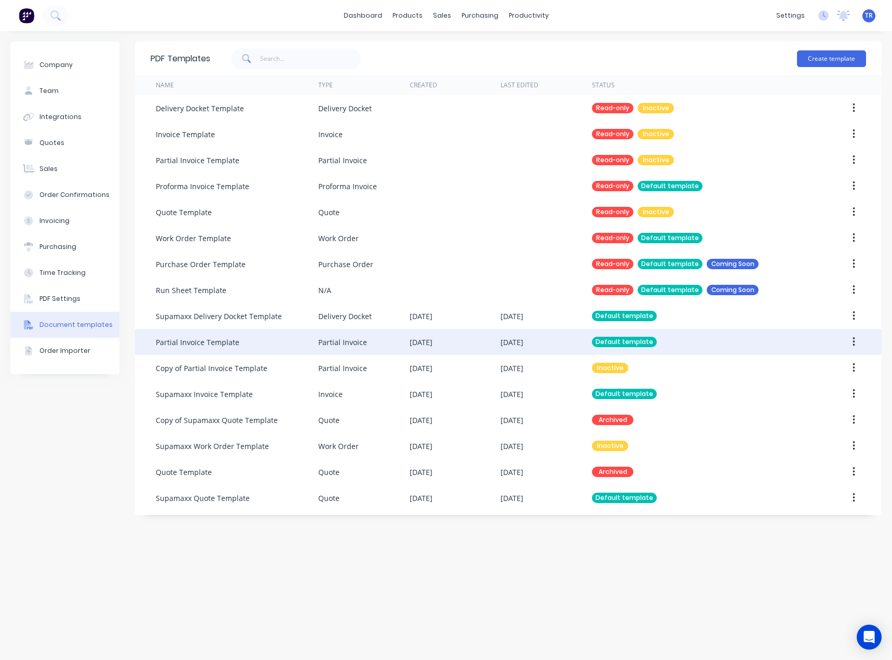
click at [378, 352] on div "Partial Invoice" at bounding box center [363, 342] width 91 height 26
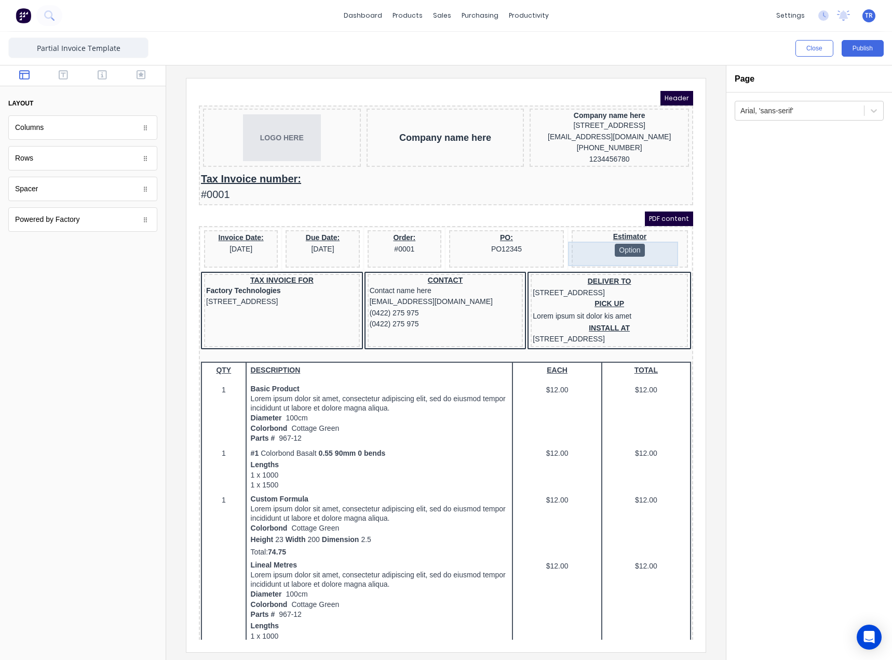
click at [635, 244] on div "Estimator Option" at bounding box center [618, 232] width 112 height 24
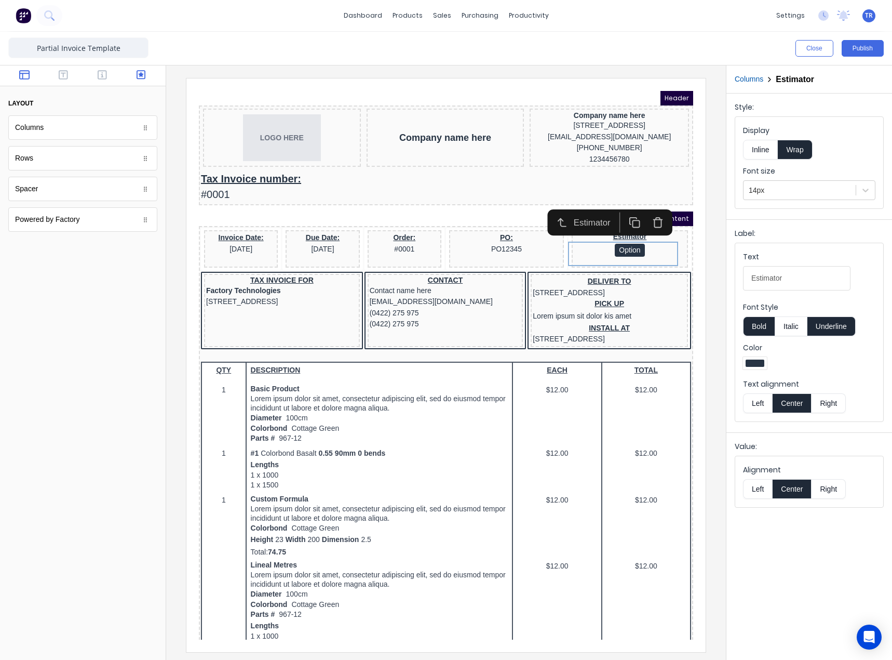
click at [140, 76] on icon "button" at bounding box center [141, 74] width 9 height 9
click at [652, 211] on button "button" at bounding box center [645, 210] width 23 height 20
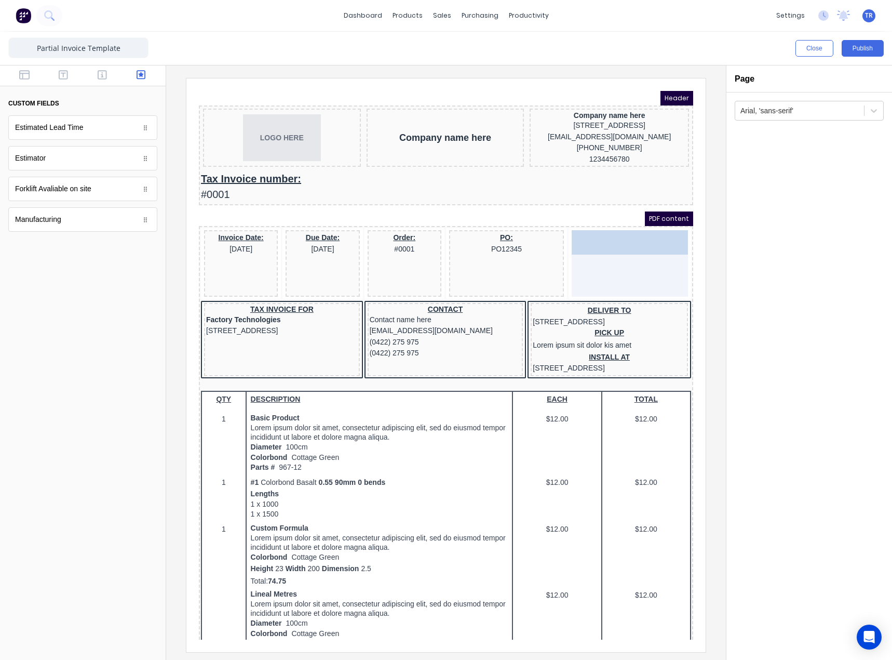
drag, startPoint x: 56, startPoint y: 156, endPoint x: 620, endPoint y: 252, distance: 571.7
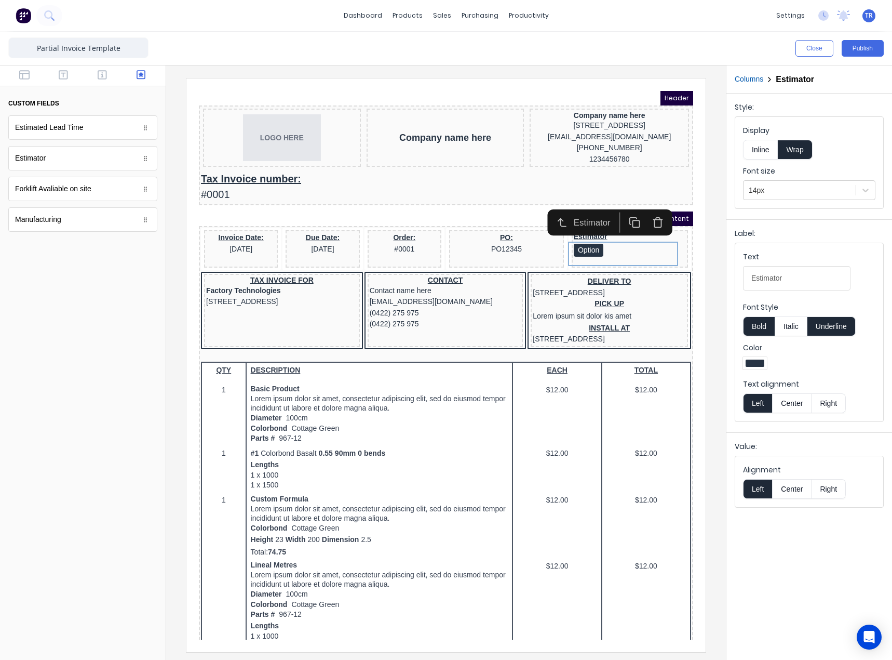
click at [159, 217] on button "Center" at bounding box center [83, 210] width 152 height 11
click at [323, 217] on fieldset "Alignment Left Center Right" at bounding box center [247, 210] width 152 height 11
click at [492, 466] on button "Center" at bounding box center [247, 433] width 489 height 66
click at [851, 54] on button "Publish" at bounding box center [863, 48] width 42 height 17
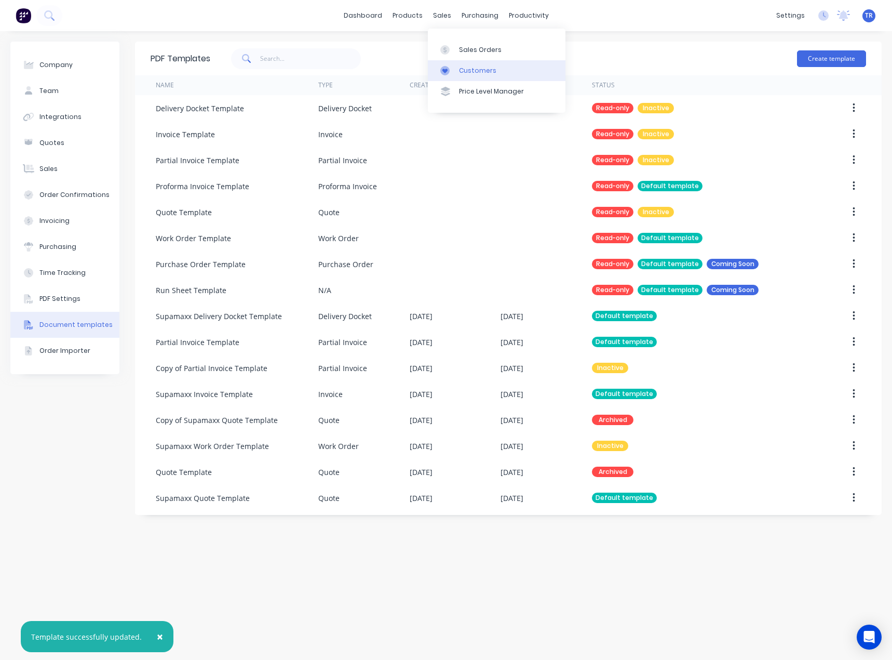
click at [454, 69] on div at bounding box center [448, 70] width 16 height 9
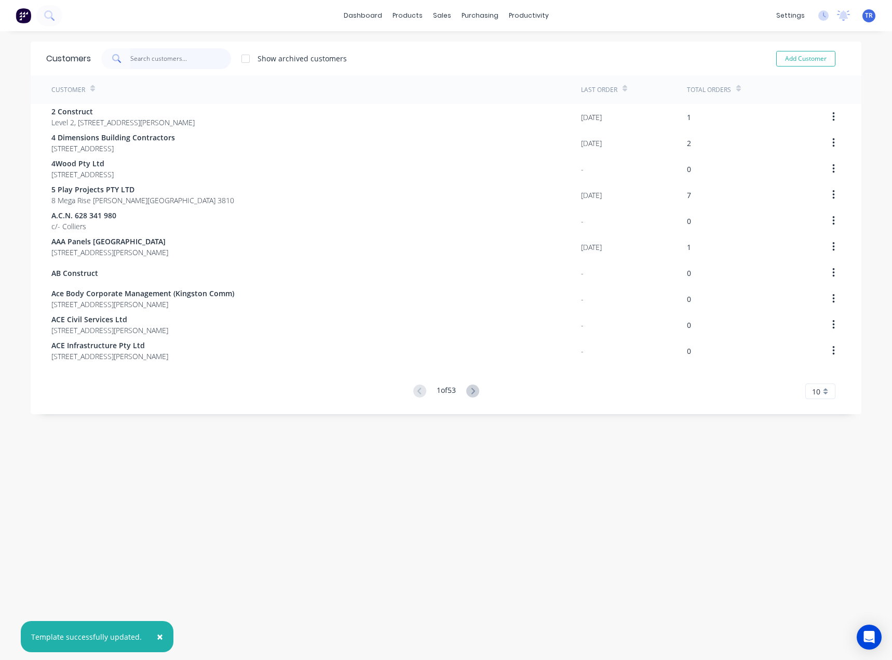
click at [159, 61] on input "text" at bounding box center [180, 58] width 101 height 21
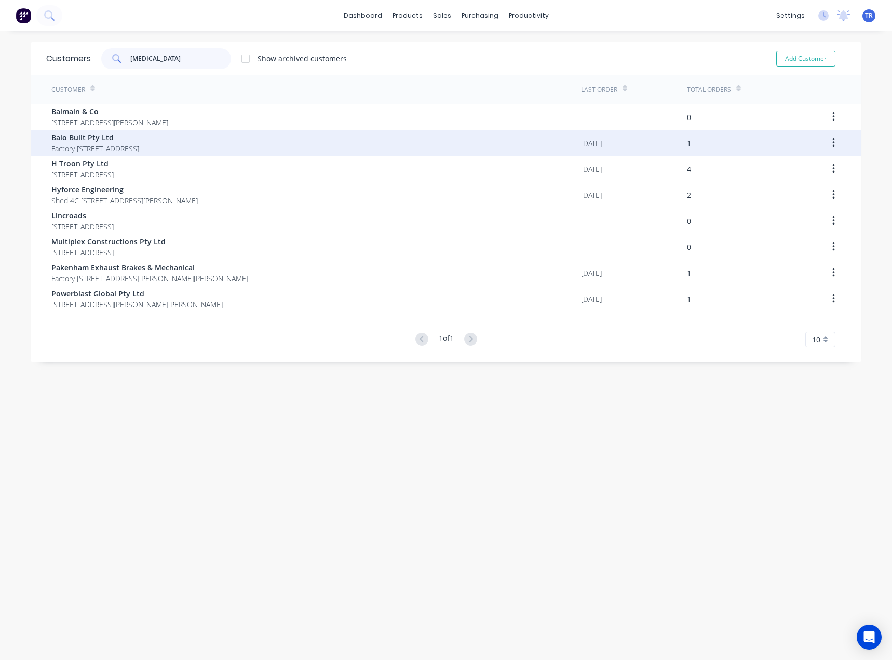
type input "bal"
click at [126, 139] on span "Balo Built Pty Ltd" at bounding box center [95, 137] width 88 height 11
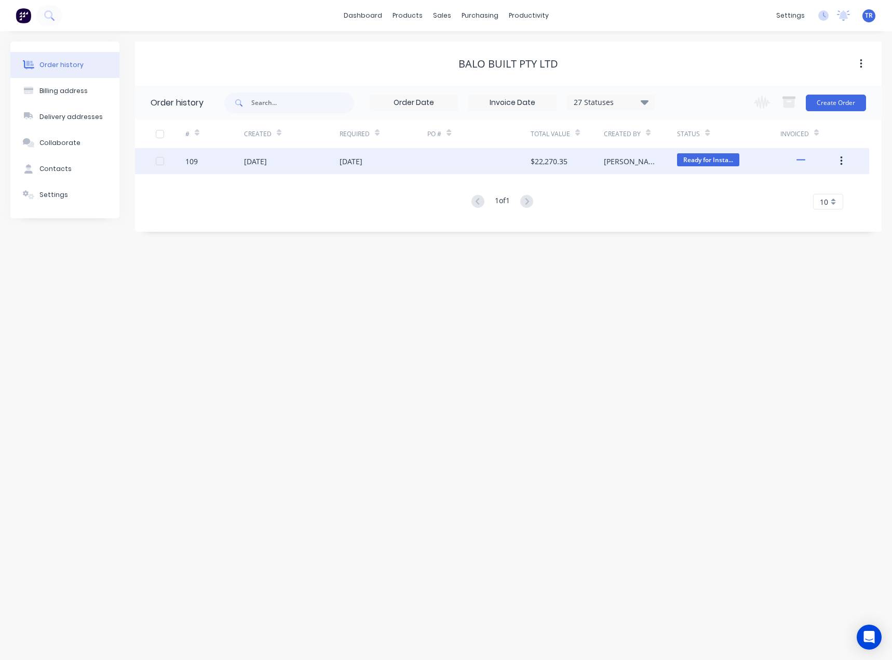
click at [404, 172] on div "15 Jul 2025" at bounding box center [384, 161] width 88 height 26
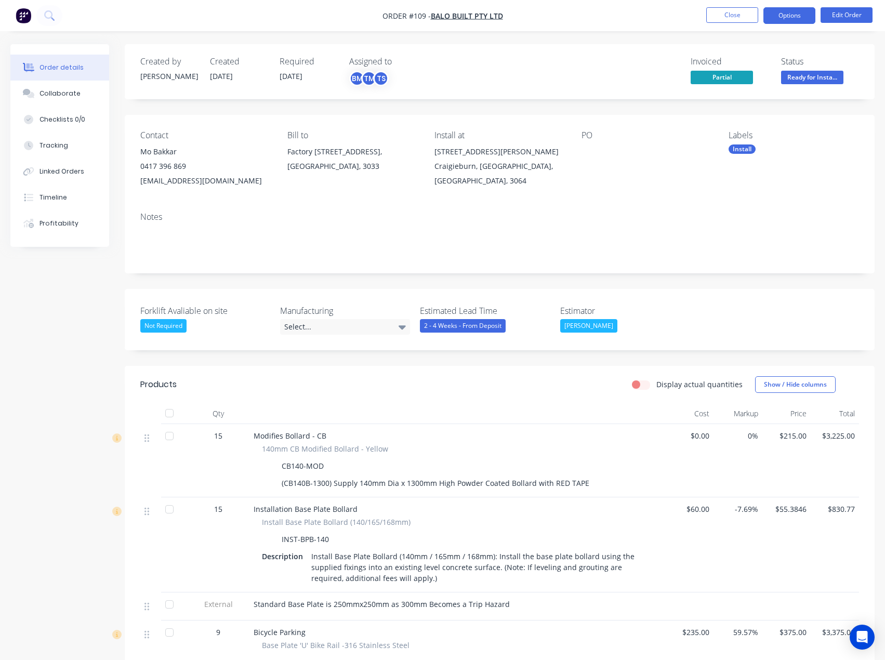
click at [787, 12] on button "Options" at bounding box center [789, 15] width 52 height 17
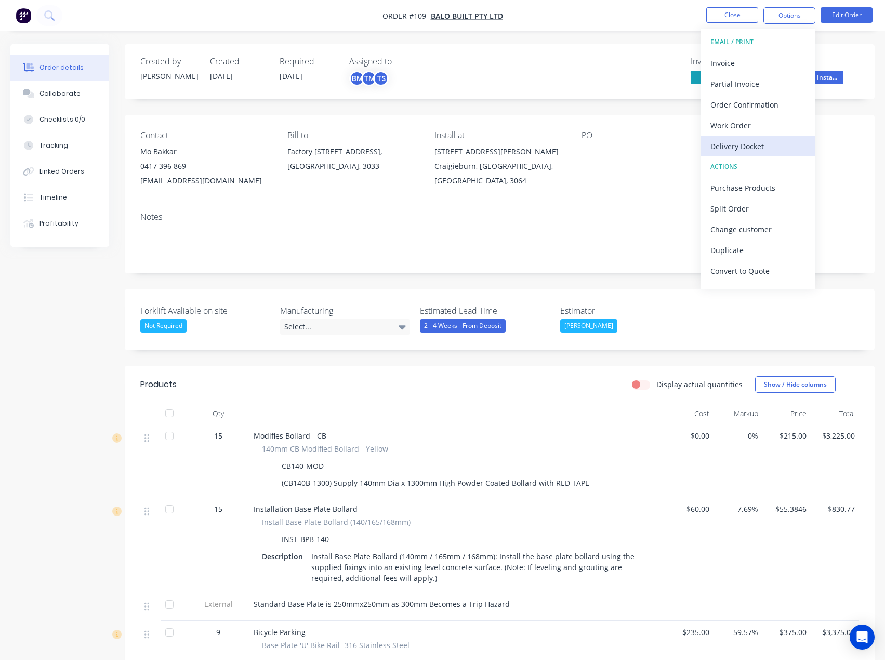
drag, startPoint x: 749, startPoint y: 56, endPoint x: 755, endPoint y: 144, distance: 88.0
click at [755, 144] on div "EMAIL / PRINT Invoice Partial Invoice Order Confirmation Work Order Delivery Do…" at bounding box center [758, 159] width 114 height 260
click at [755, 144] on div "Delivery Docket" at bounding box center [758, 146] width 96 height 15
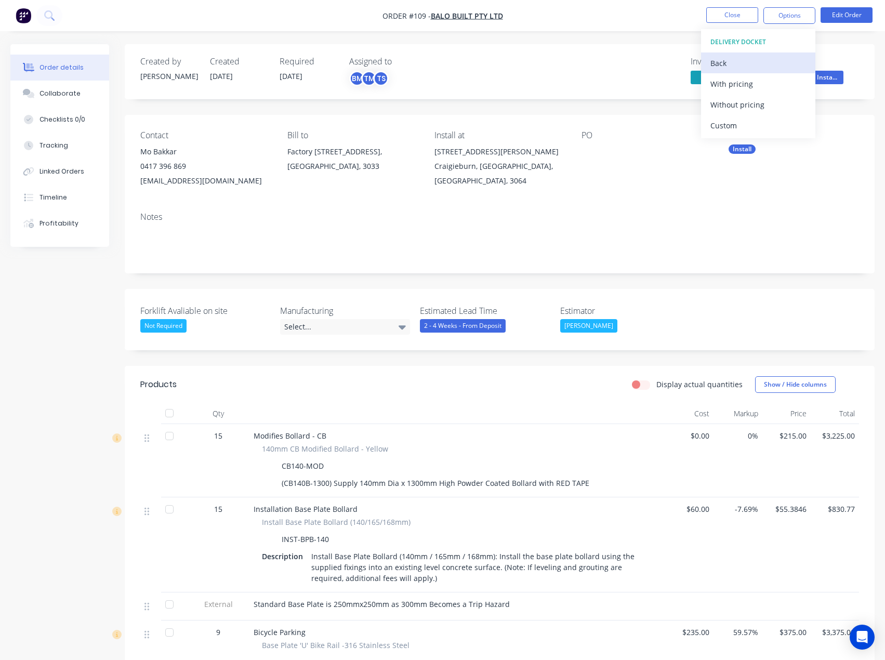
click at [720, 62] on div "Back" at bounding box center [758, 63] width 96 height 15
click at [734, 65] on div "Invoice" at bounding box center [758, 63] width 96 height 15
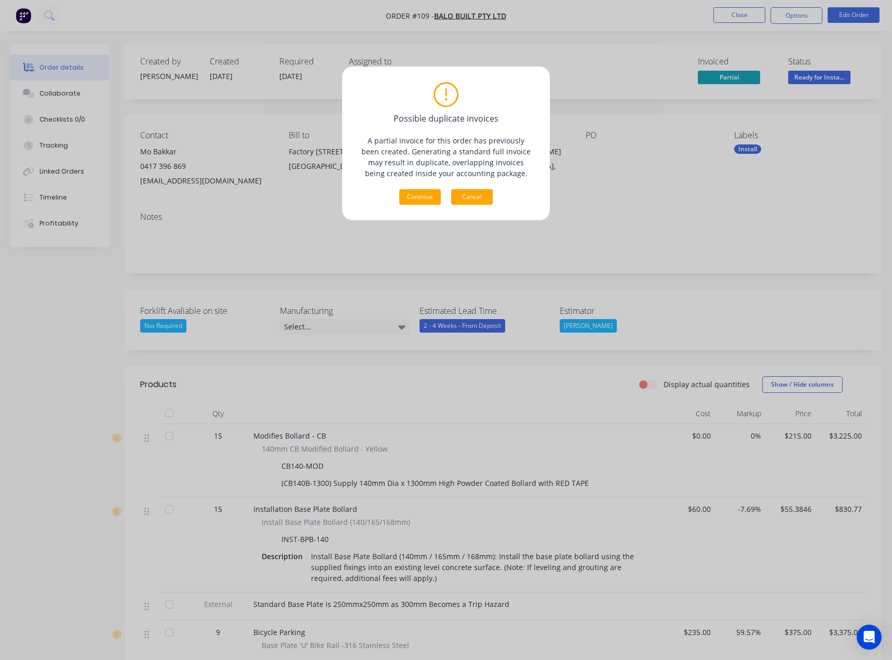
click at [486, 201] on button "Cancel" at bounding box center [472, 197] width 42 height 16
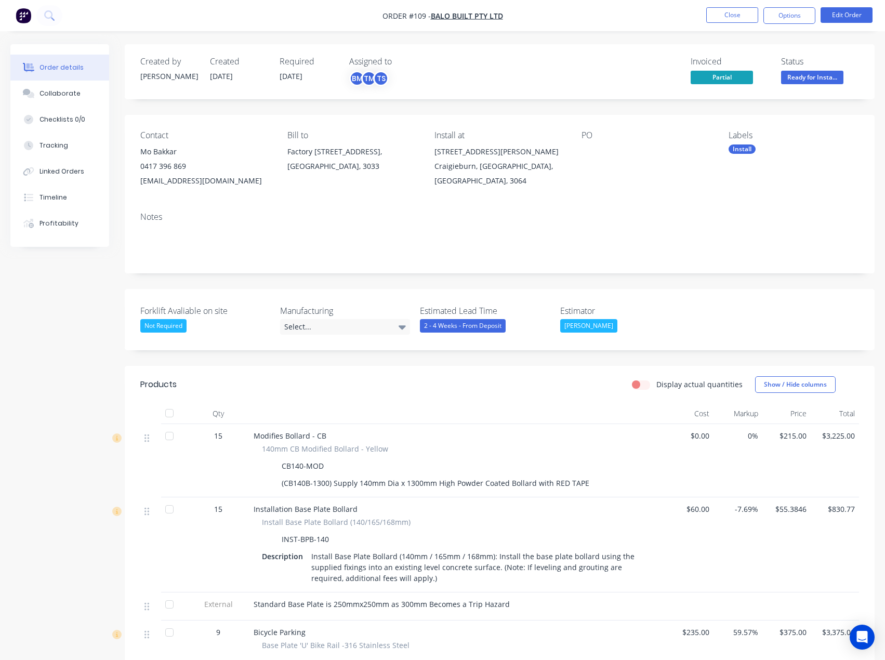
click at [552, 205] on div "Notes" at bounding box center [500, 239] width 750 height 70
click at [743, 23] on li "Close" at bounding box center [732, 15] width 52 height 17
click at [732, 9] on button "Close" at bounding box center [732, 15] width 52 height 16
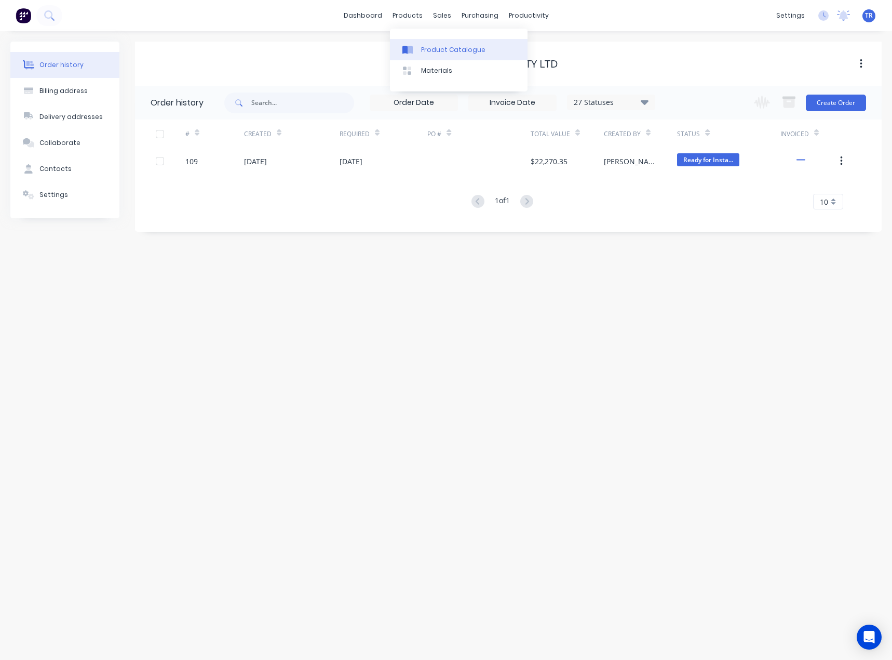
click at [422, 46] on div "Product Catalogue" at bounding box center [453, 49] width 64 height 9
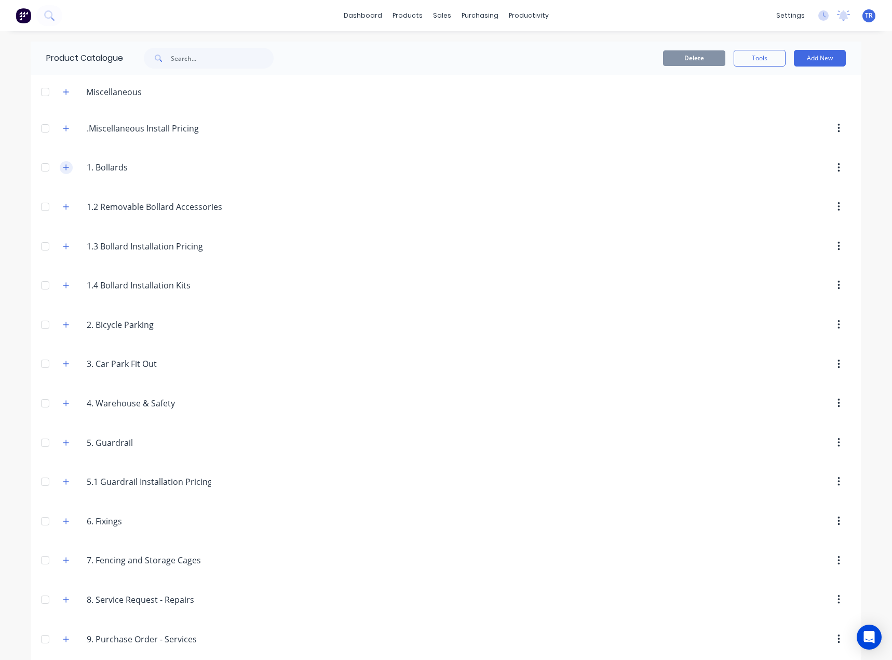
click at [65, 164] on icon "button" at bounding box center [66, 167] width 6 height 7
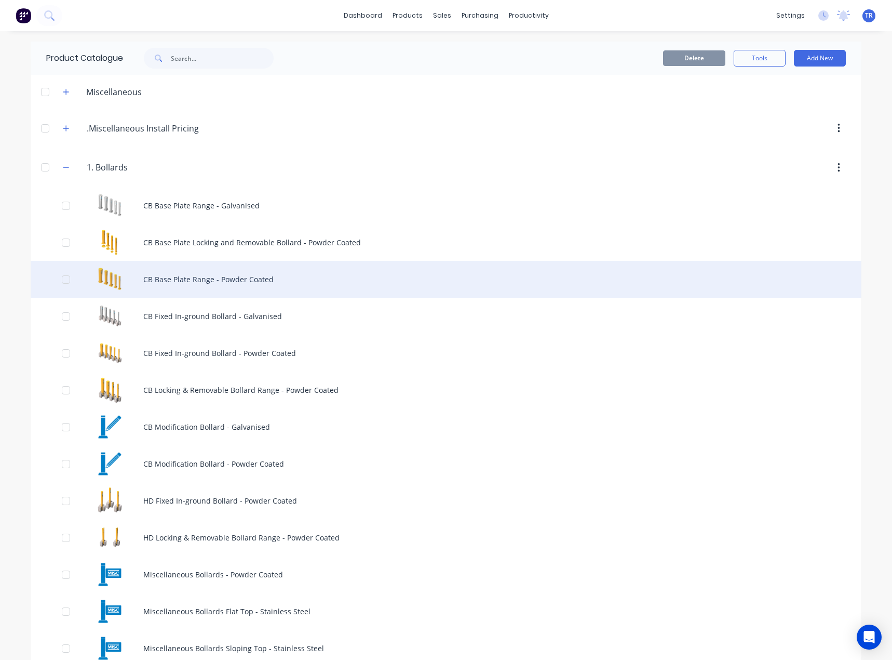
click at [191, 271] on div "CB Base Plate Range - Powder Coated" at bounding box center [446, 279] width 831 height 37
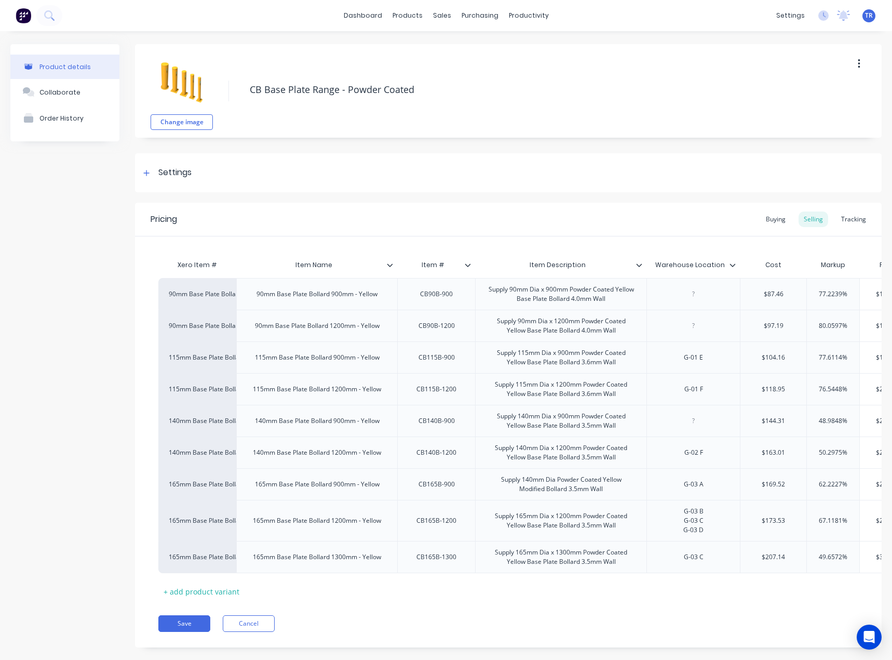
type textarea "x"
click at [701, 297] on div at bounding box center [694, 294] width 52 height 14
paste div
click at [718, 290] on div "G-07 H" at bounding box center [694, 294] width 52 height 14
click at [446, 332] on div "CB90B-1200" at bounding box center [436, 326] width 78 height 32
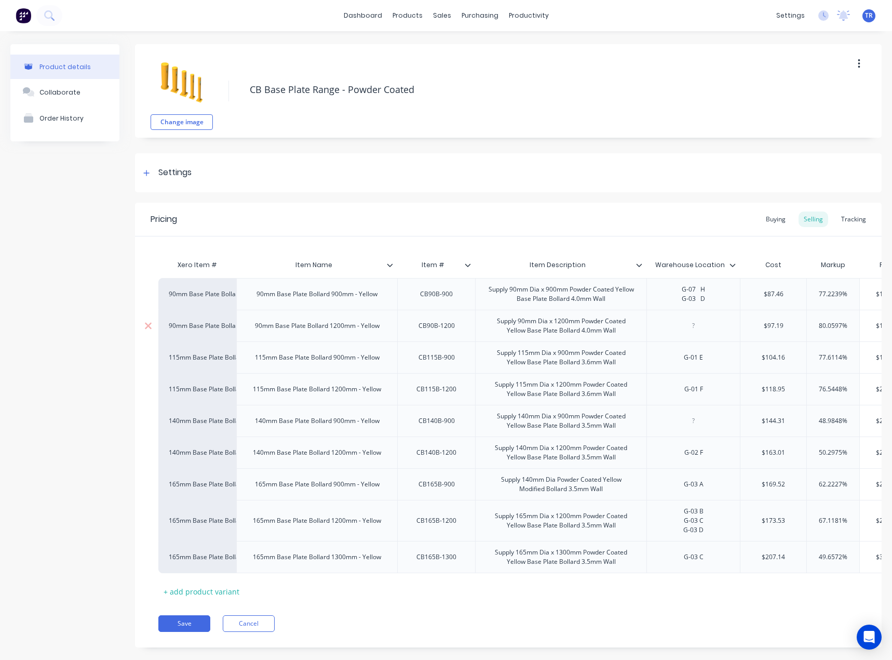
click at [446, 332] on div "CB90B-1200" at bounding box center [436, 326] width 78 height 32
click at [445, 328] on div "CB90B-1200" at bounding box center [436, 326] width 53 height 14
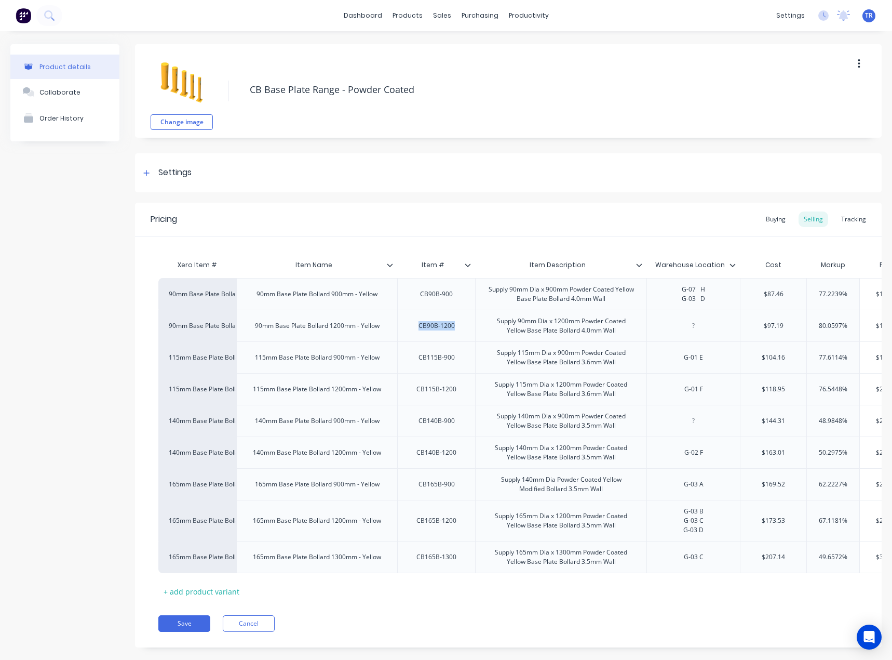
copy div "CB90B-1200"
type textarea "x"
click at [694, 323] on div at bounding box center [694, 326] width 52 height 14
paste div
click at [443, 360] on div "CB115B-900" at bounding box center [436, 358] width 53 height 14
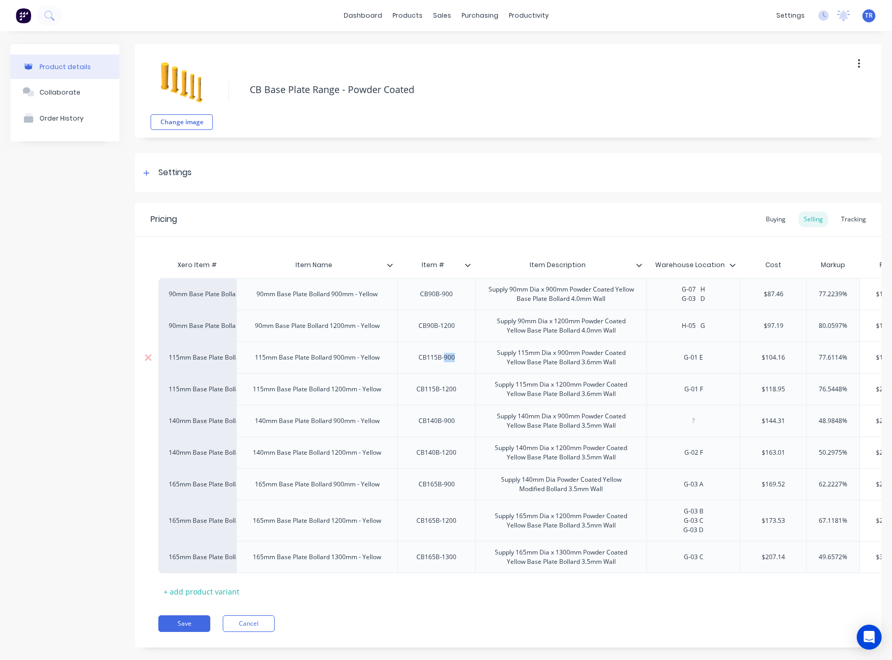
click at [443, 360] on div "CB115B-900" at bounding box center [436, 358] width 53 height 14
copy div "CB115B-900"
type textarea "x"
drag, startPoint x: 687, startPoint y: 367, endPoint x: 670, endPoint y: 370, distance: 17.3
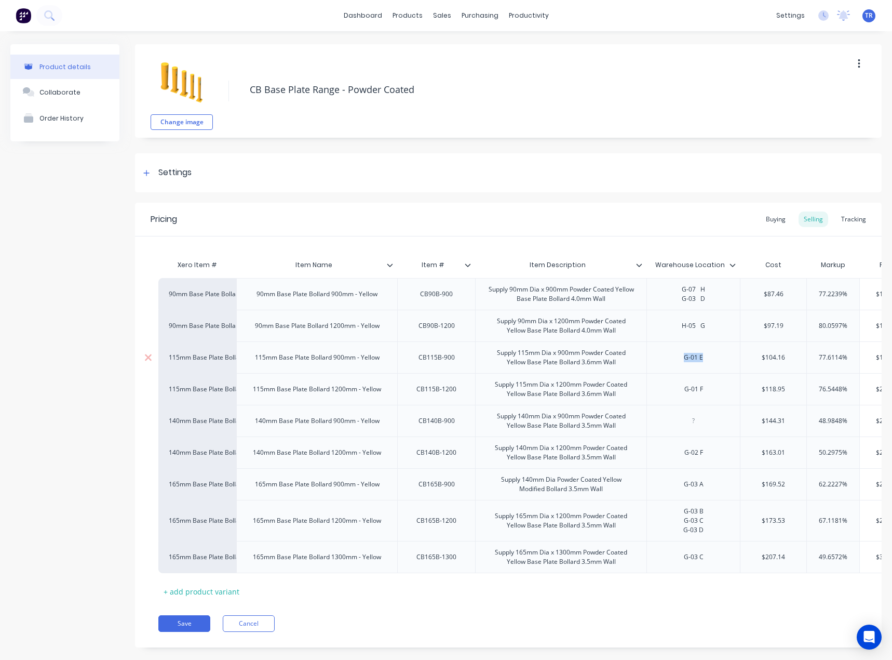
click at [670, 370] on div "G-01 E" at bounding box center [693, 357] width 93 height 32
paste div
click at [724, 356] on div "G-02 A" at bounding box center [693, 357] width 93 height 32
click at [449, 391] on div "CB115B-1200" at bounding box center [436, 389] width 57 height 14
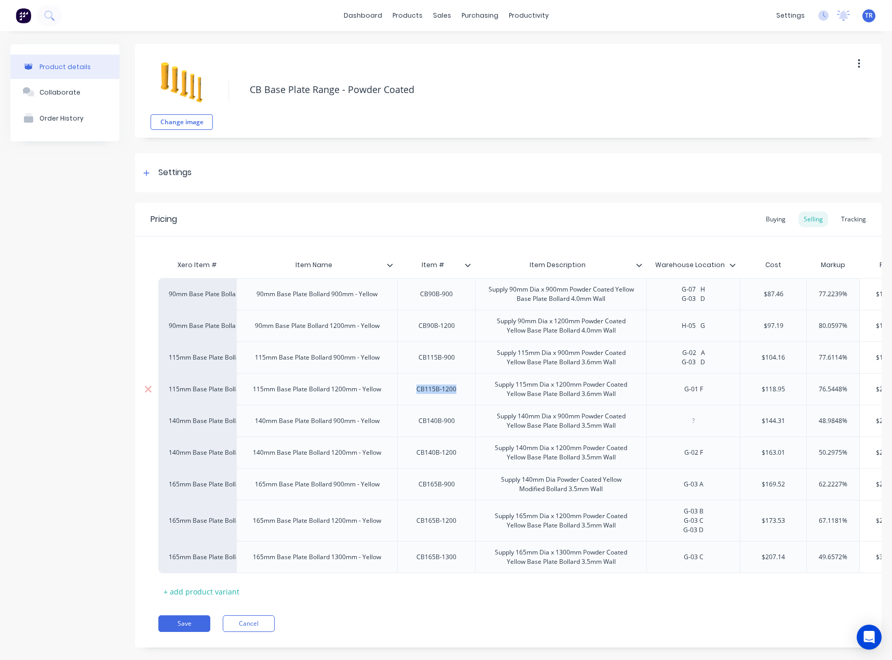
click at [449, 391] on div "CB115B-1200" at bounding box center [436, 389] width 57 height 14
copy div "CB115B-1200"
type textarea "x"
drag, startPoint x: 712, startPoint y: 386, endPoint x: 644, endPoint y: 392, distance: 68.3
click at [644, 392] on div "115mm Base Plate Bollard 1200mm - Yellow 115mm Base Plate Bollard 1200mm - Yell…" at bounding box center [641, 389] width 966 height 32
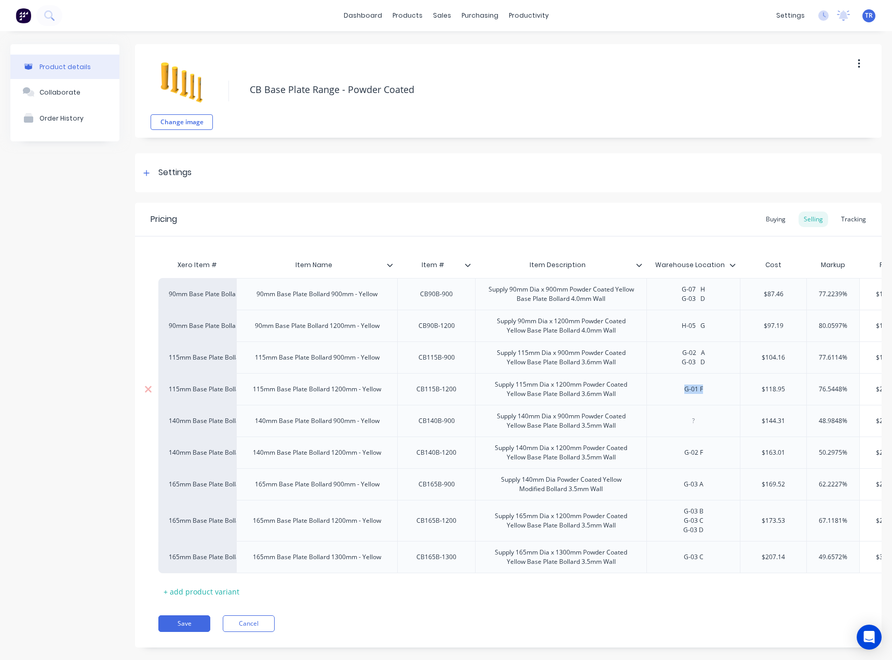
paste div
click at [445, 422] on div "CB140B-900" at bounding box center [436, 421] width 53 height 14
copy div "CB140B-900"
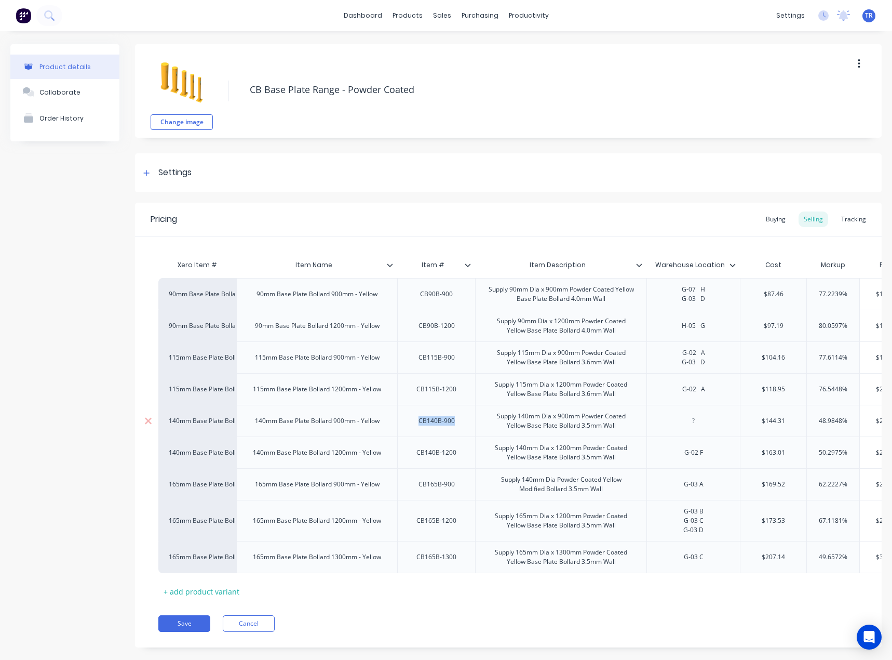
click at [691, 413] on div at bounding box center [693, 421] width 93 height 32
type textarea "x"
click at [691, 421] on div at bounding box center [694, 421] width 52 height 14
paste div
click at [677, 424] on div "G-03 D" at bounding box center [694, 421] width 52 height 14
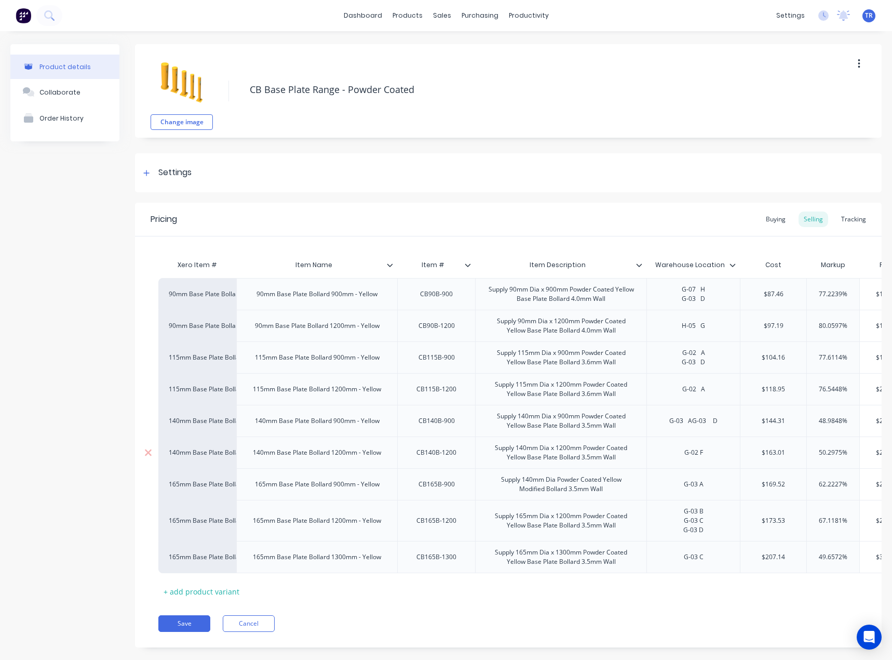
click at [425, 452] on div "CB140B-1200" at bounding box center [436, 453] width 57 height 14
copy div "CB140B-1200"
drag, startPoint x: 719, startPoint y: 450, endPoint x: 660, endPoint y: 452, distance: 59.2
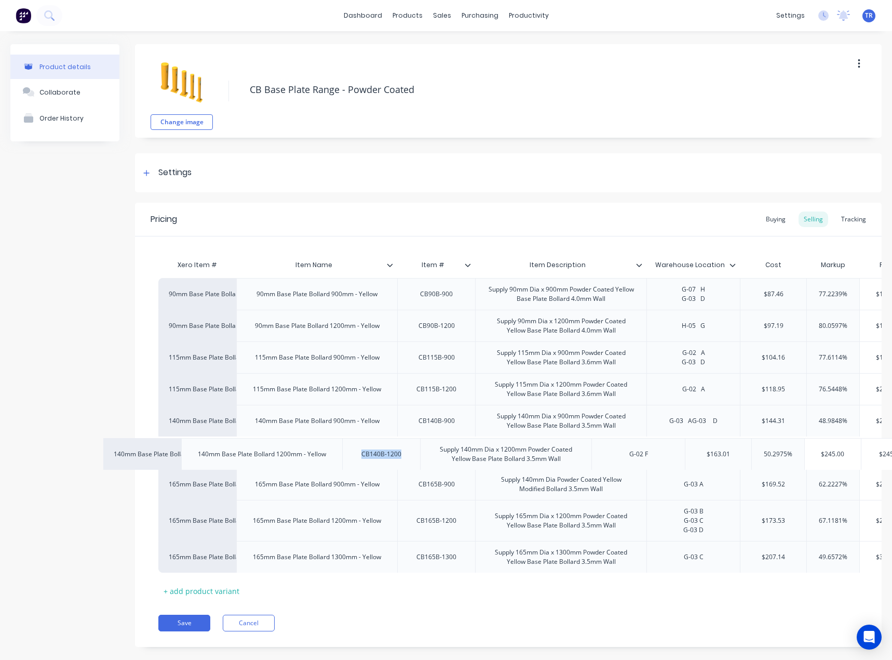
click at [660, 452] on div "90mm Base Plate Bollard 900mm - Yellow 90mm Base Plate Bollard 900mm - Yellow C…" at bounding box center [508, 425] width 700 height 295
type textarea "x"
click at [681, 449] on div "G-02 F" at bounding box center [694, 453] width 52 height 14
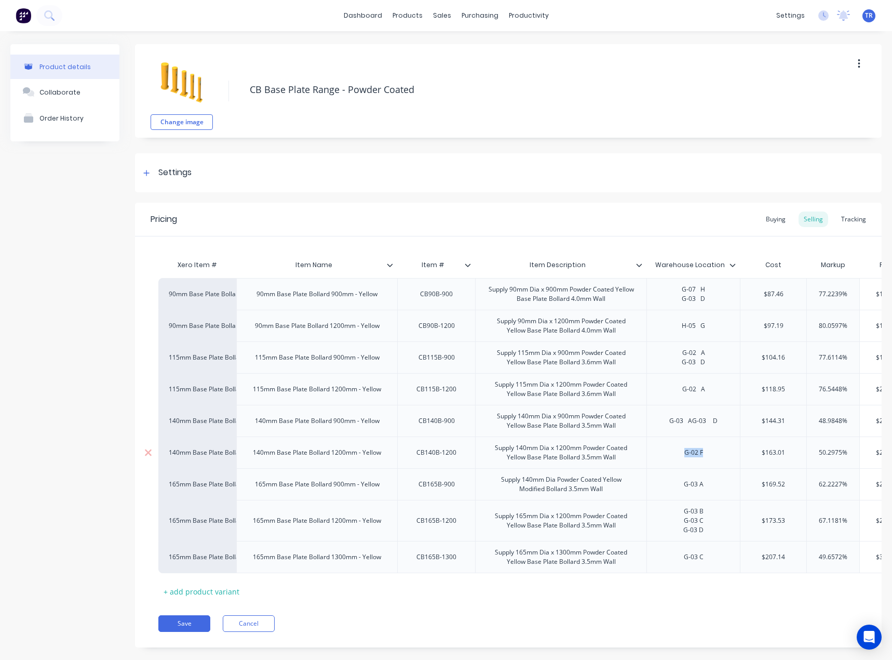
paste div
click at [439, 489] on div "CB165B-900" at bounding box center [436, 484] width 53 height 14
copy div "CB165B-900"
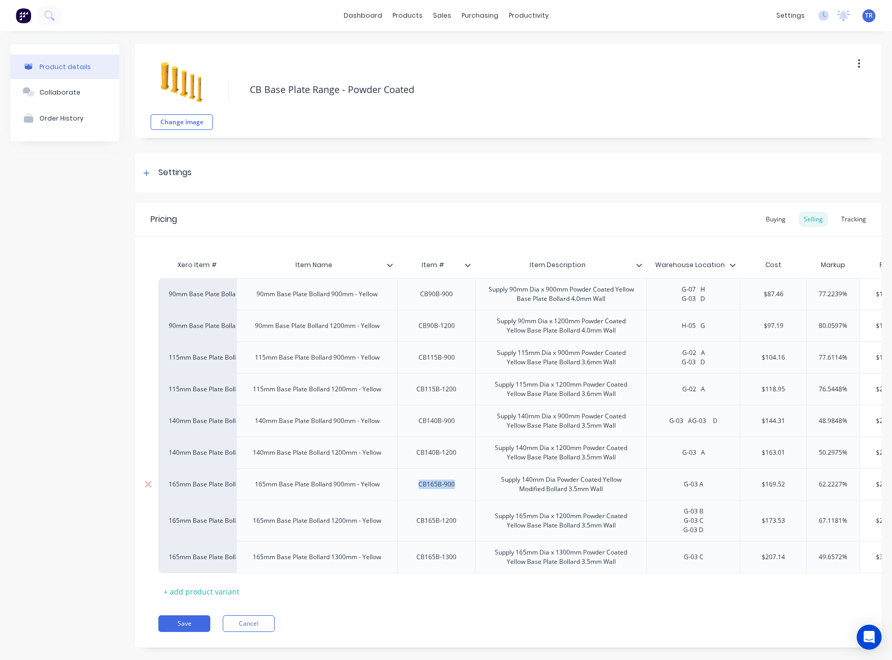
type textarea "x"
drag, startPoint x: 703, startPoint y: 487, endPoint x: 672, endPoint y: 488, distance: 31.2
click at [672, 488] on div "G-03 A" at bounding box center [694, 484] width 52 height 14
paste div
click at [703, 486] on div "G-03 D" at bounding box center [694, 484] width 52 height 14
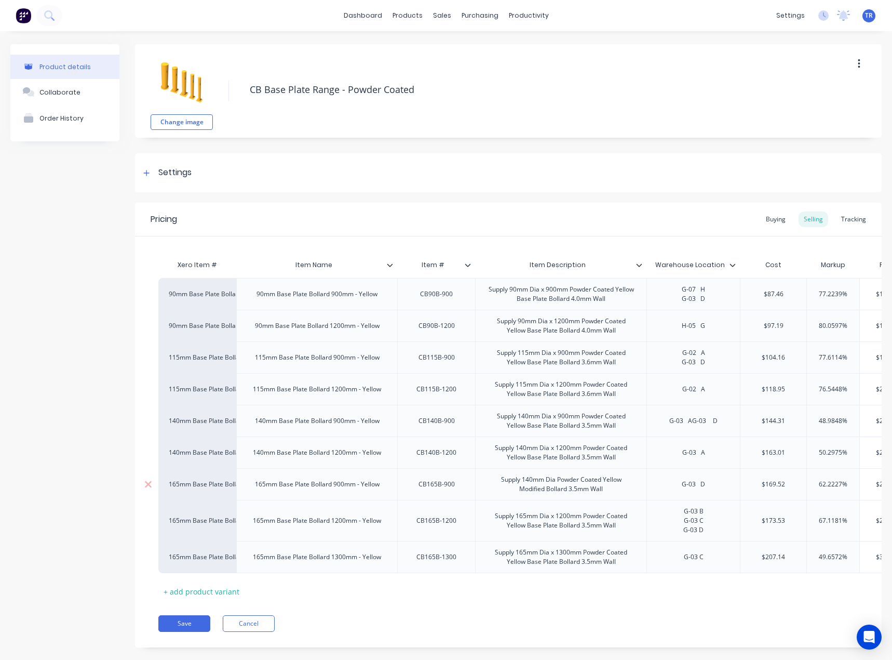
click at [719, 485] on div "G-03 D" at bounding box center [694, 484] width 52 height 14
click at [719, 489] on div "G-03 D G-04 A" at bounding box center [694, 484] width 52 height 23
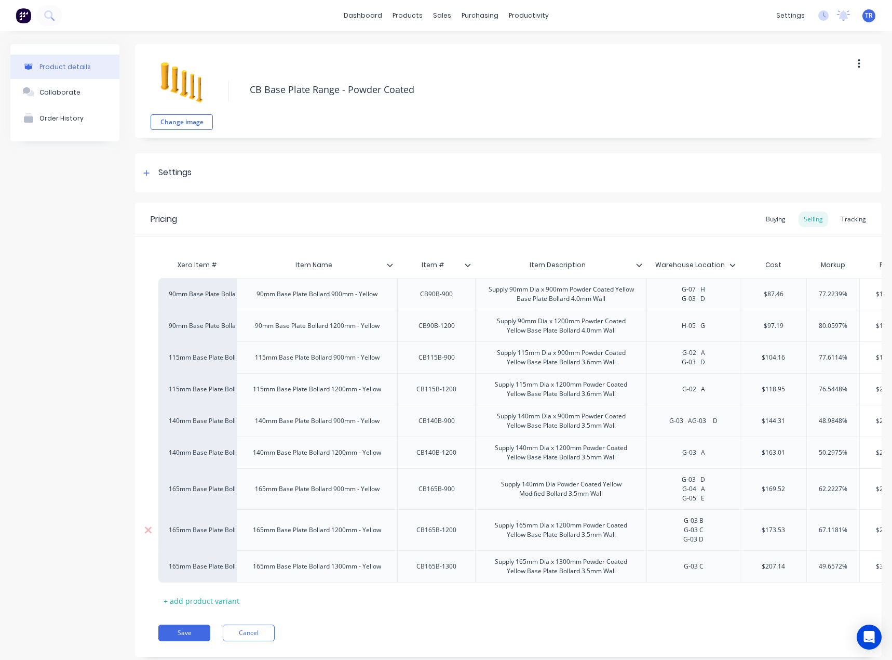
click at [420, 530] on div "CB165B-1200" at bounding box center [436, 530] width 57 height 14
click at [421, 530] on div "CB165B-1200" at bounding box center [436, 530] width 57 height 14
copy div "CB165B-1200"
type textarea "x"
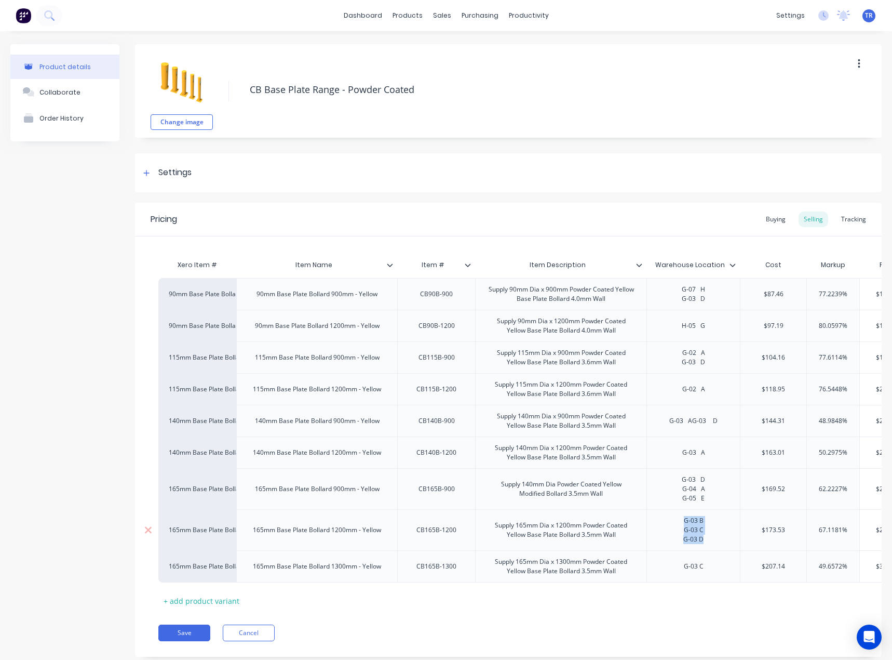
drag, startPoint x: 687, startPoint y: 525, endPoint x: 706, endPoint y: 540, distance: 24.8
click at [706, 540] on div "G-03 B G-03 C G-03 D" at bounding box center [694, 530] width 52 height 32
paste div
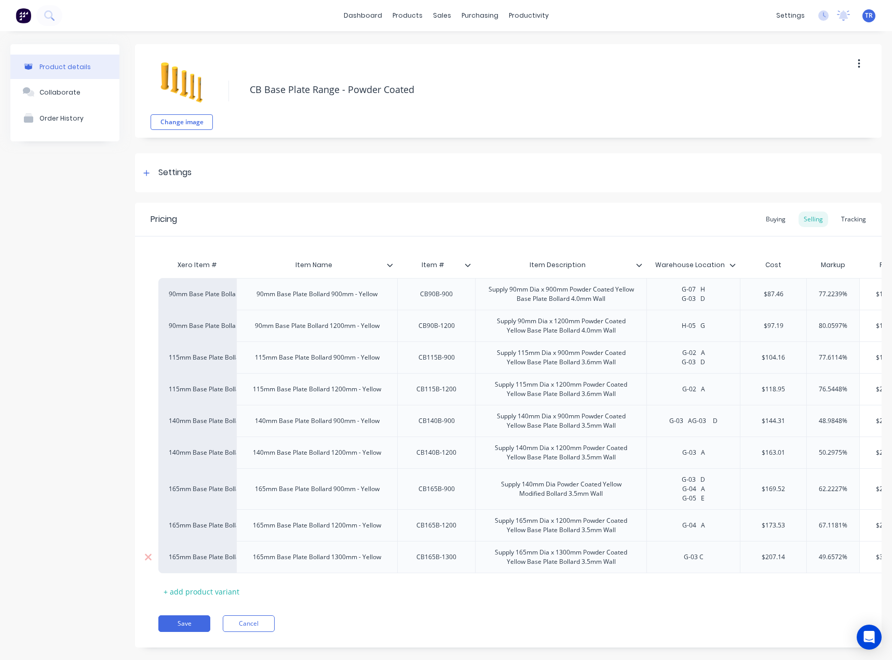
click at [723, 554] on div "G-03 C" at bounding box center [693, 557] width 93 height 32
click at [716, 533] on div "G-04 A G-04 C" at bounding box center [694, 525] width 52 height 23
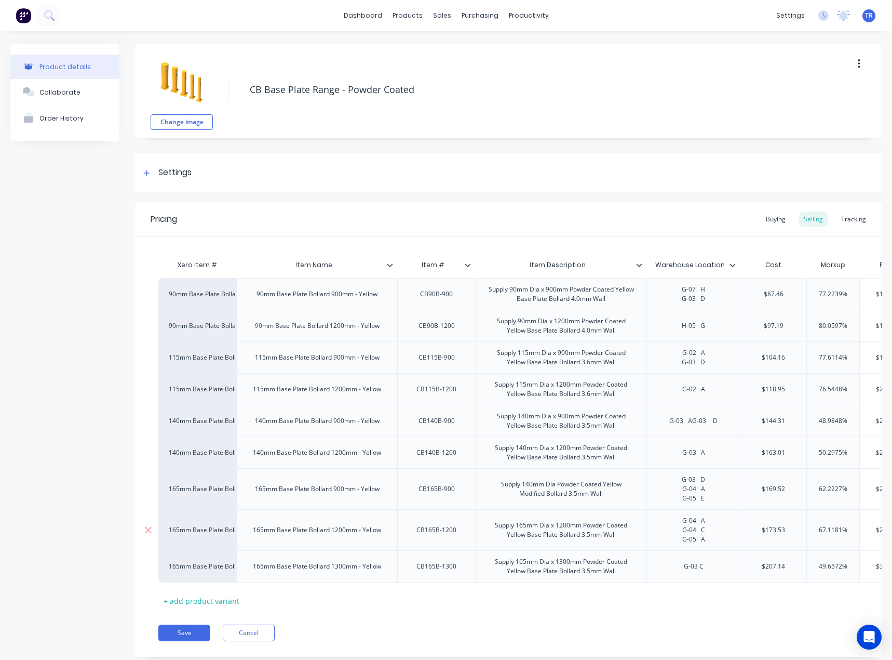
click at [720, 543] on div "G-04 A G-04 C G-05 A" at bounding box center [693, 529] width 93 height 41
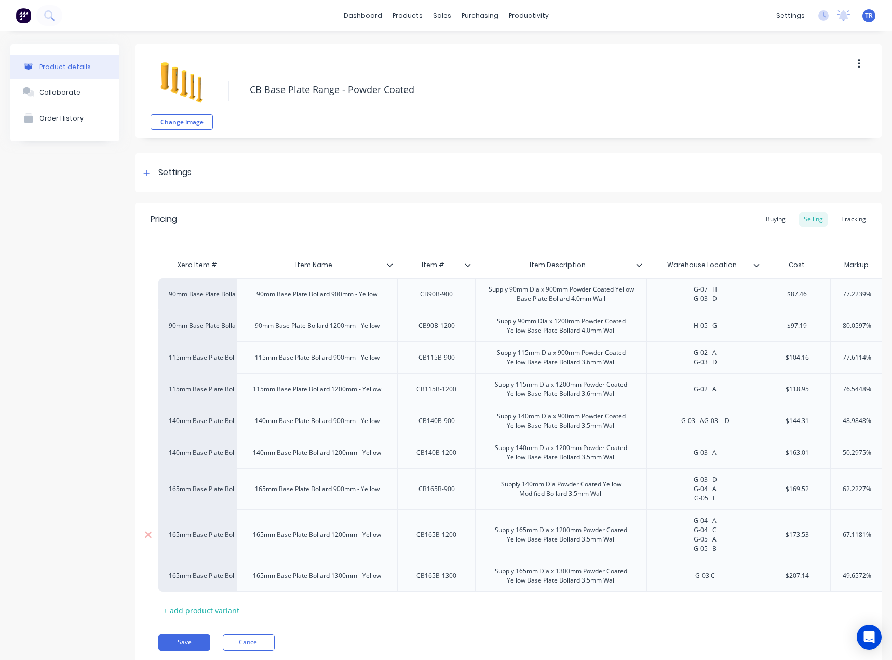
click at [719, 546] on div "G-04 A G-04 C G-05 A G-05 B" at bounding box center [705, 535] width 52 height 42
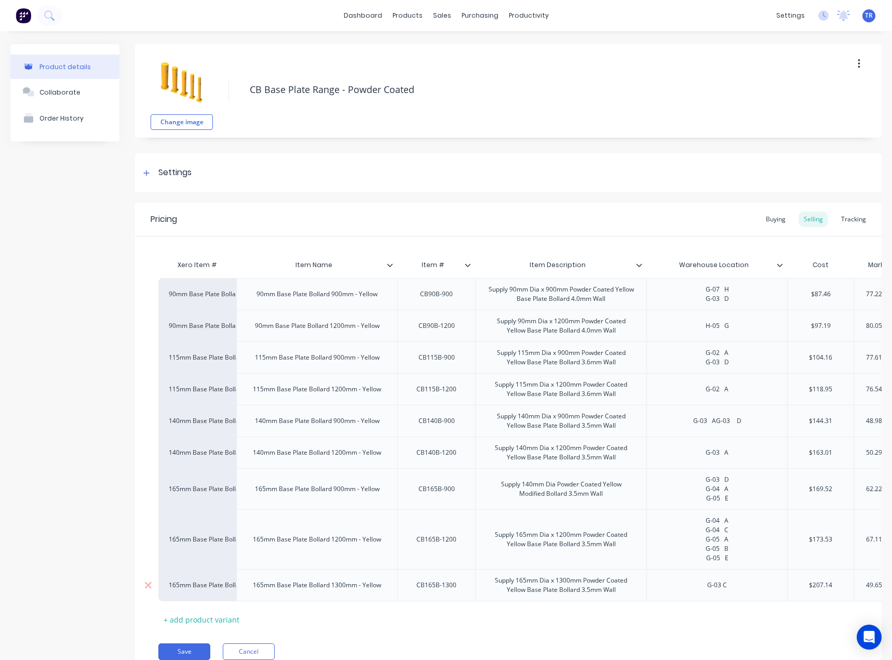
click at [466, 587] on div "CB165B-1300" at bounding box center [436, 585] width 78 height 32
click at [440, 583] on div "CB165B-1300" at bounding box center [436, 585] width 57 height 14
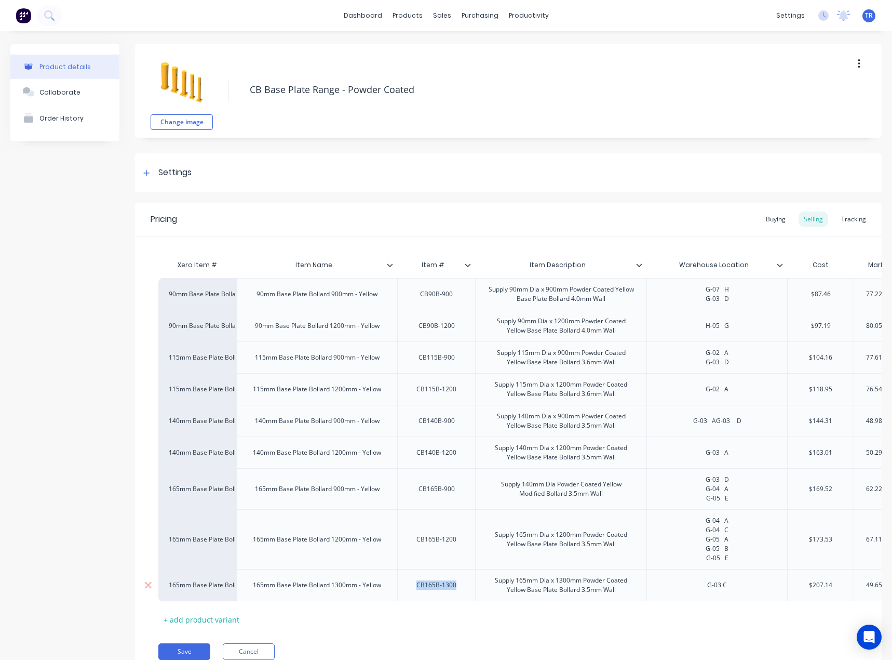
copy div "CB165B-1300"
type textarea "x"
click at [717, 587] on div "G-03 C" at bounding box center [717, 585] width 52 height 14
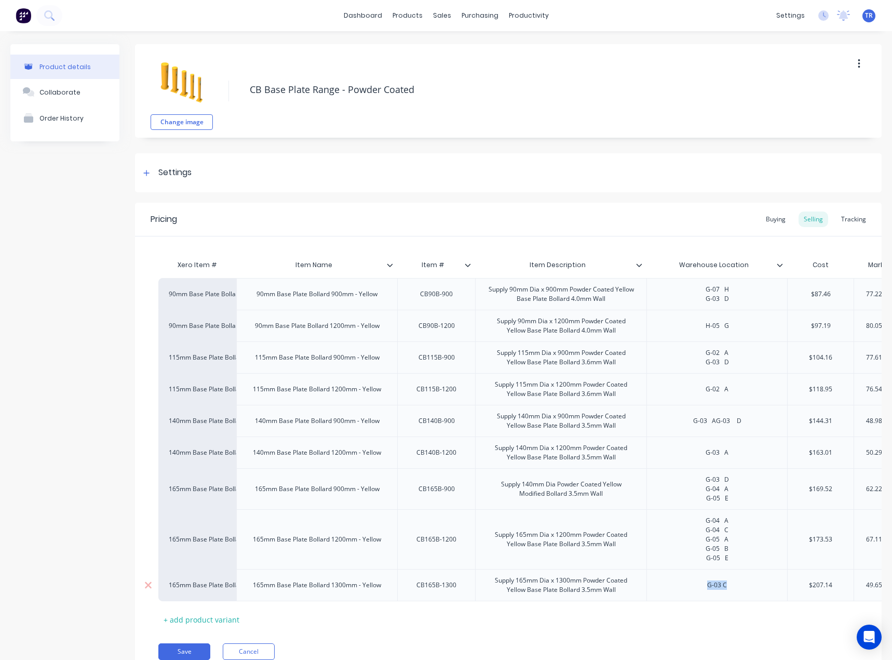
paste div
click at [741, 584] on div "G-04 D" at bounding box center [717, 585] width 52 height 14
click at [198, 655] on button "Save" at bounding box center [184, 651] width 52 height 17
type textarea "x"
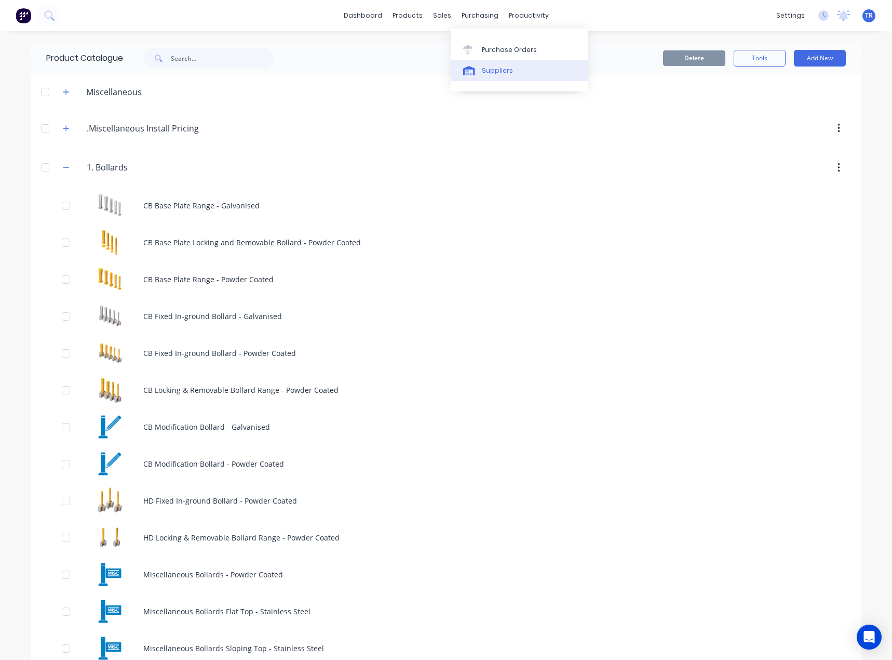
click at [504, 78] on link "Suppliers" at bounding box center [520, 70] width 138 height 21
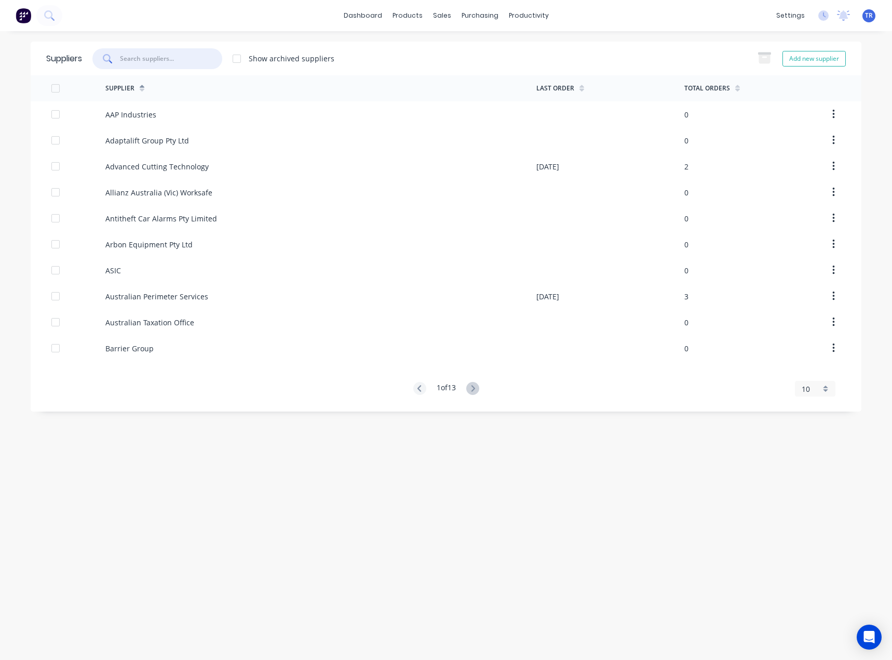
click at [168, 54] on input "text" at bounding box center [162, 58] width 84 height 9
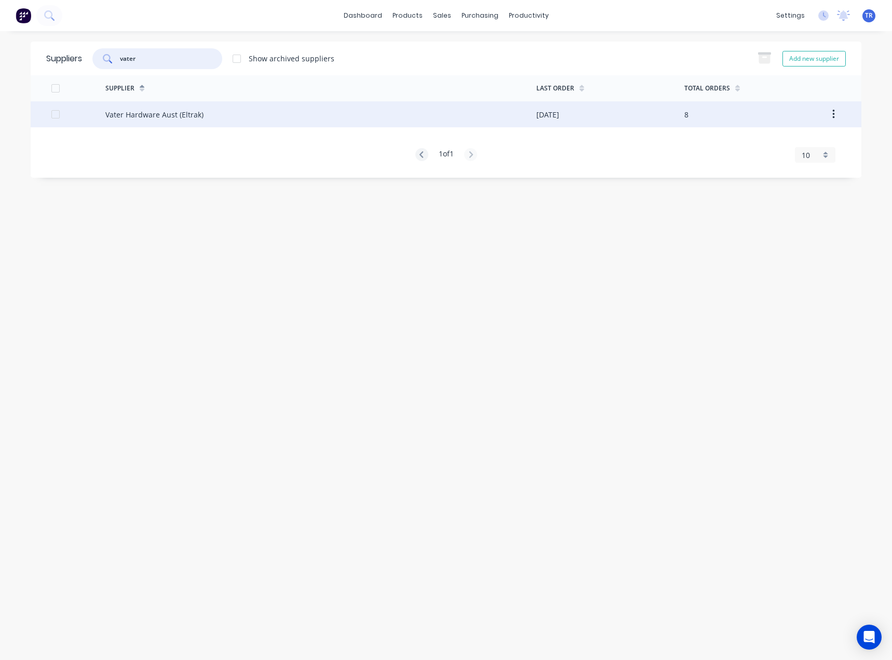
type input "vater"
click at [171, 107] on div "Vater Hardware Aust (Eltrak)" at bounding box center [320, 114] width 431 height 26
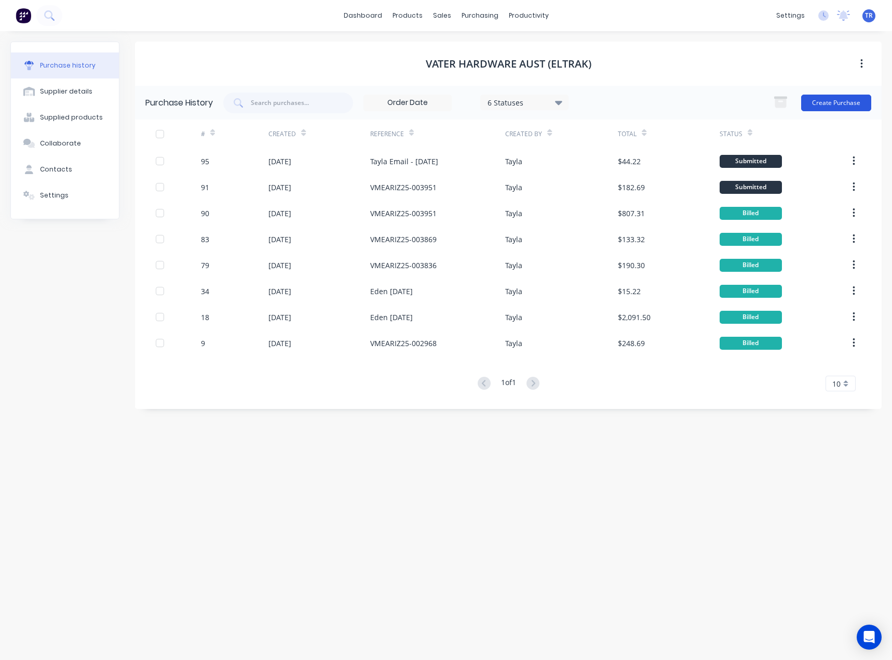
click at [839, 102] on button "Create Purchase" at bounding box center [836, 103] width 70 height 17
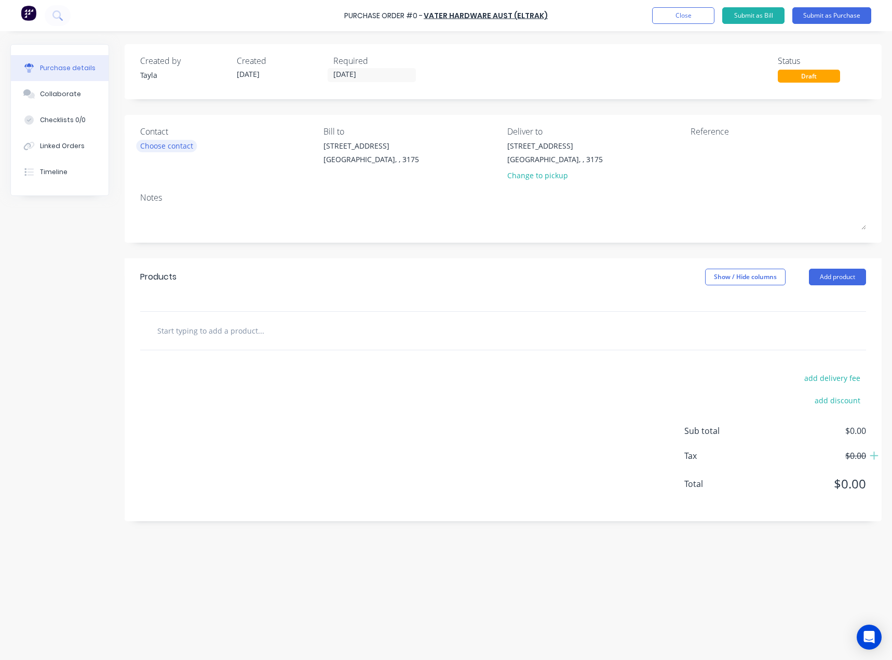
click at [146, 142] on div "Choose contact" at bounding box center [166, 145] width 53 height 11
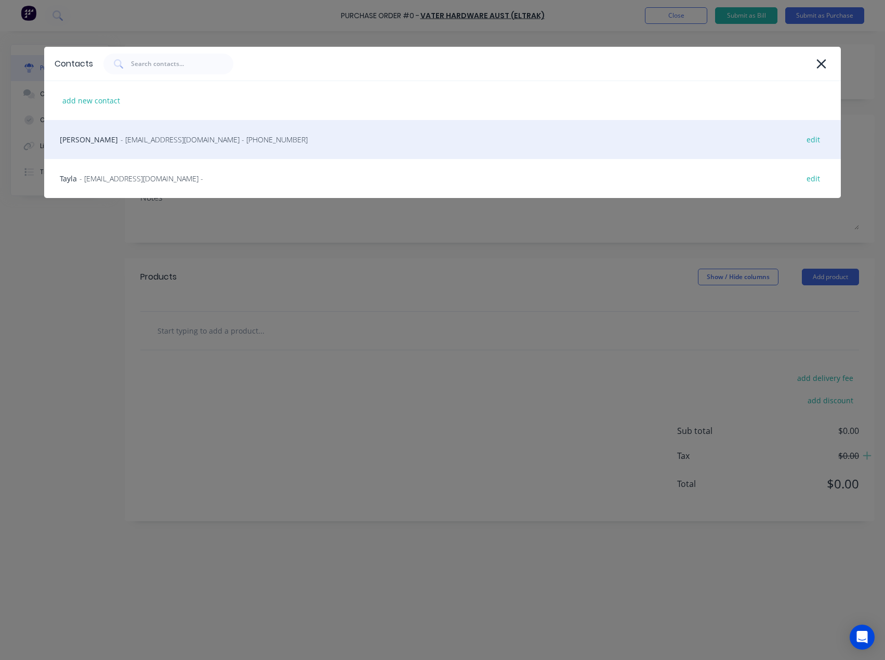
click at [128, 142] on span "- melbourne@vatergroup.com - (03) 8902 8800" at bounding box center [214, 139] width 187 height 11
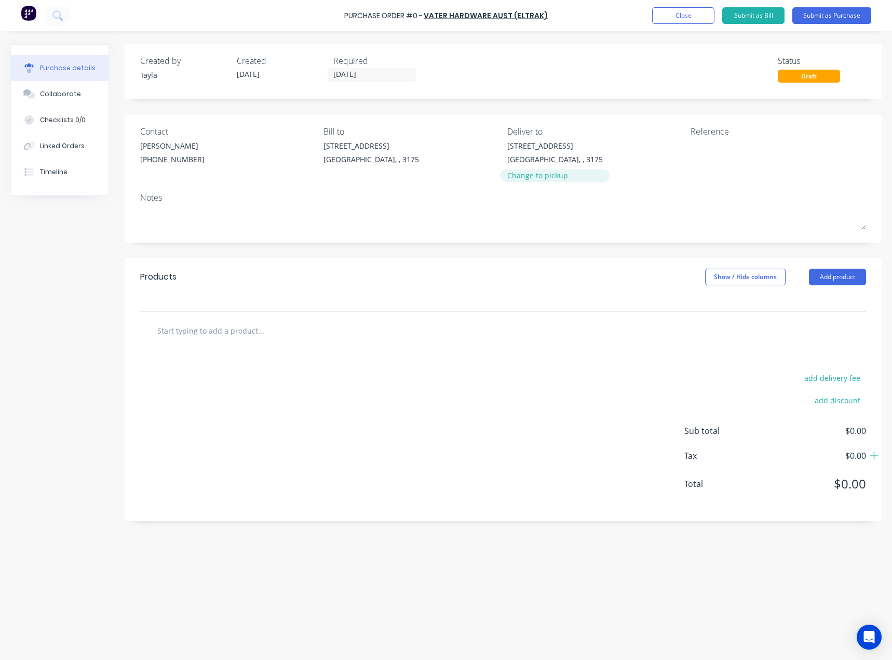
click at [552, 176] on div "Change to pickup" at bounding box center [555, 175] width 96 height 11
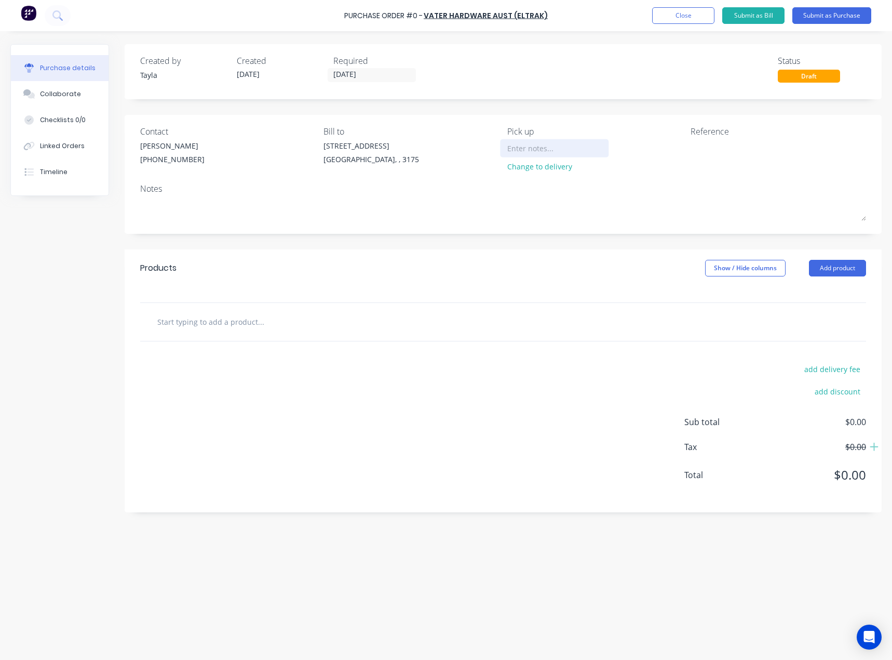
click at [548, 143] on input at bounding box center [554, 148] width 95 height 16
type input "Pickup ASAP"
click at [835, 267] on button "Add product" at bounding box center [837, 268] width 57 height 17
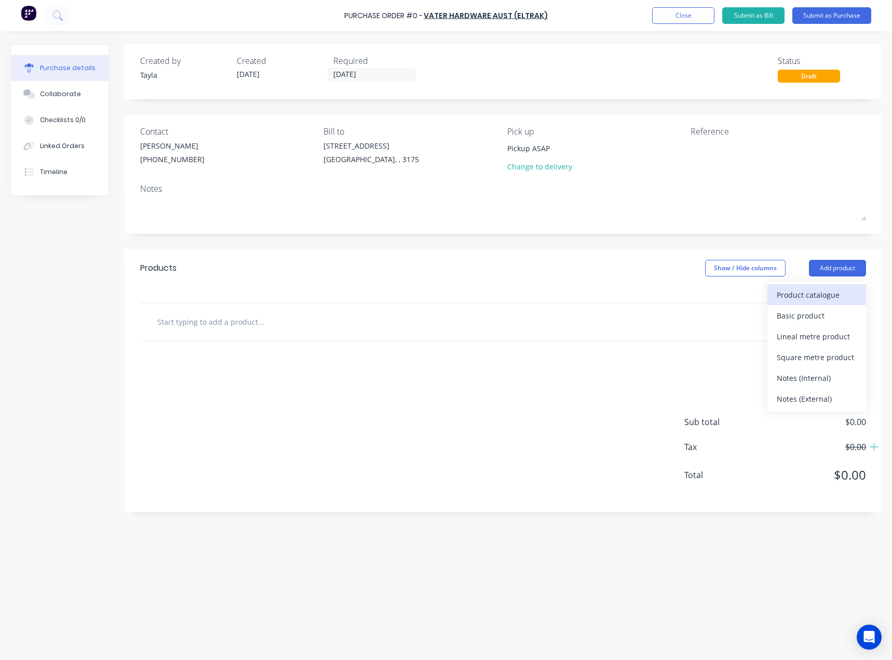
click at [782, 296] on div "Product catalogue" at bounding box center [817, 294] width 80 height 15
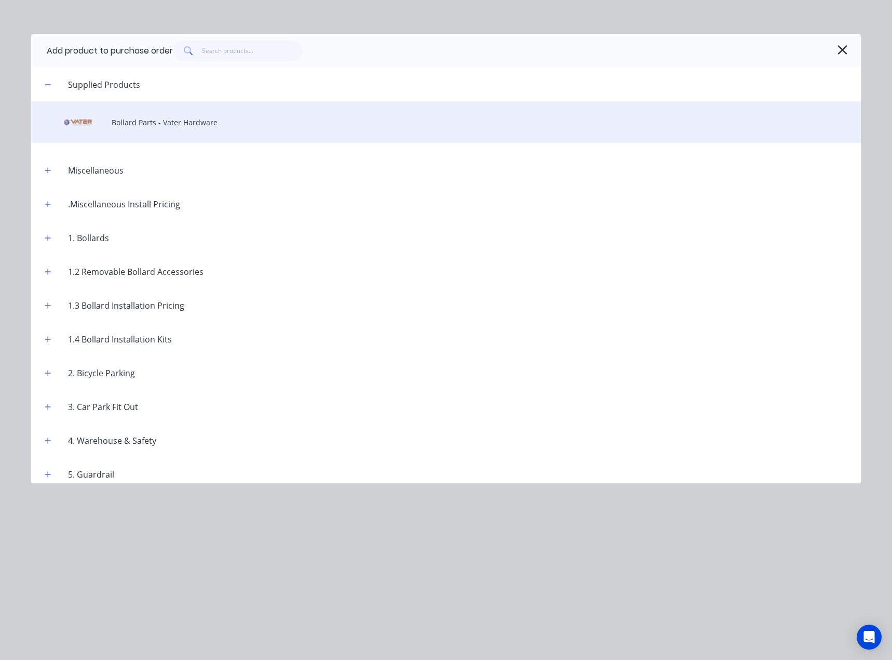
click at [150, 131] on div "Bollard Parts - Vater Hardware" at bounding box center [446, 122] width 830 height 42
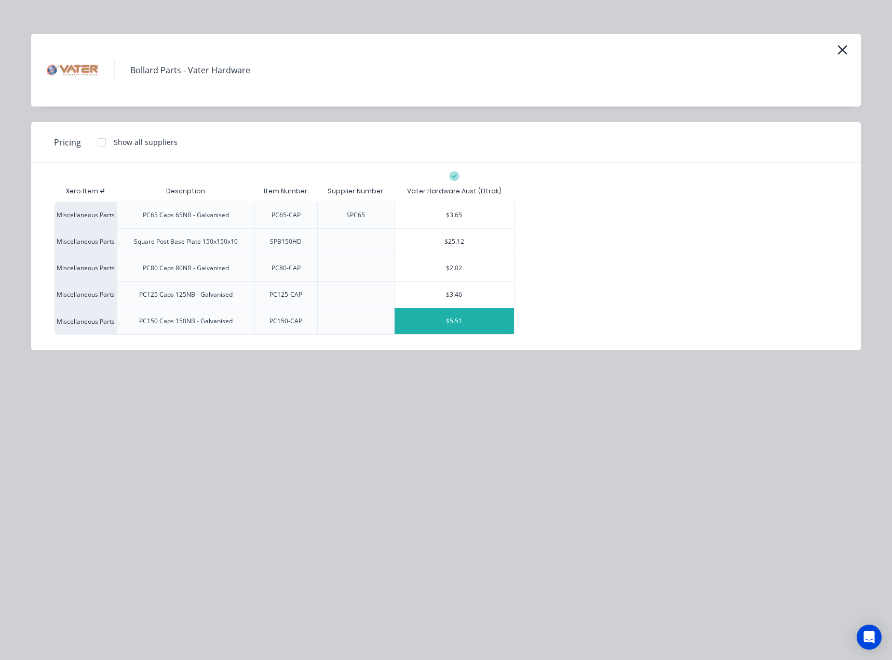
click at [472, 327] on div "$5.51" at bounding box center [454, 321] width 119 height 26
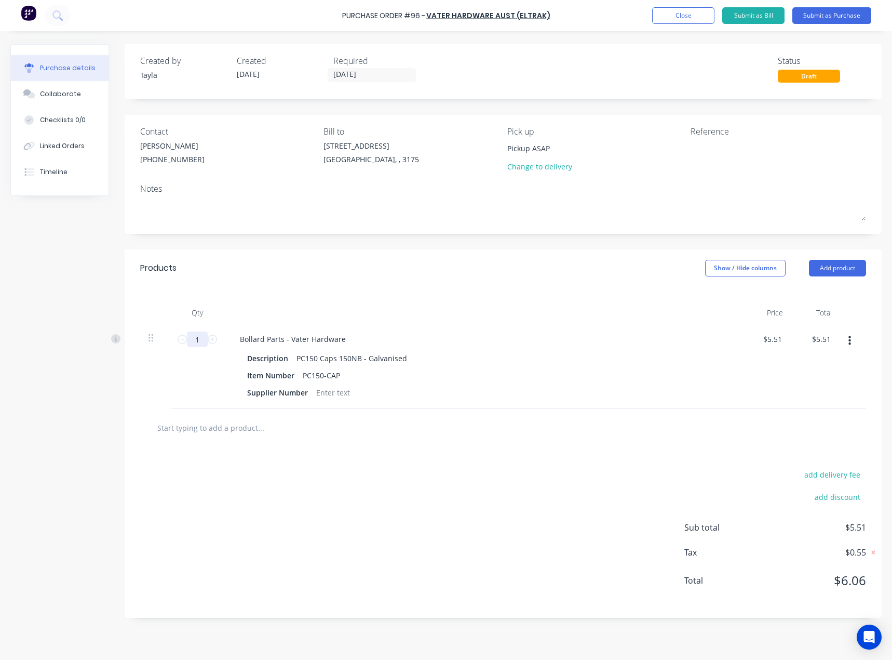
click at [195, 342] on input "1" at bounding box center [197, 339] width 21 height 16
type input "3"
type input "$16.53"
type input "30"
type input "$165.30"
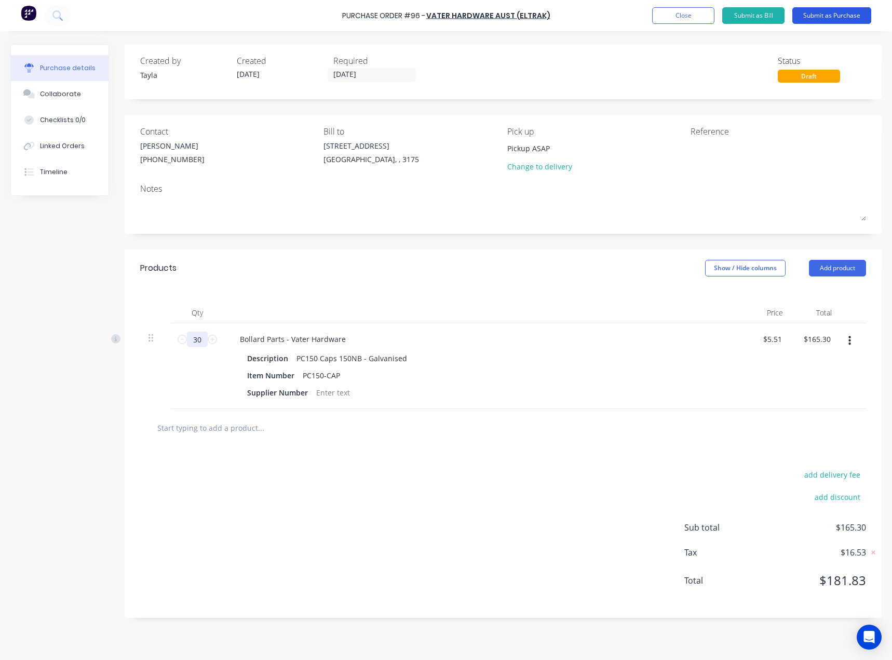
type input "30"
click at [830, 16] on button "Submit as Purchase" at bounding box center [832, 15] width 79 height 17
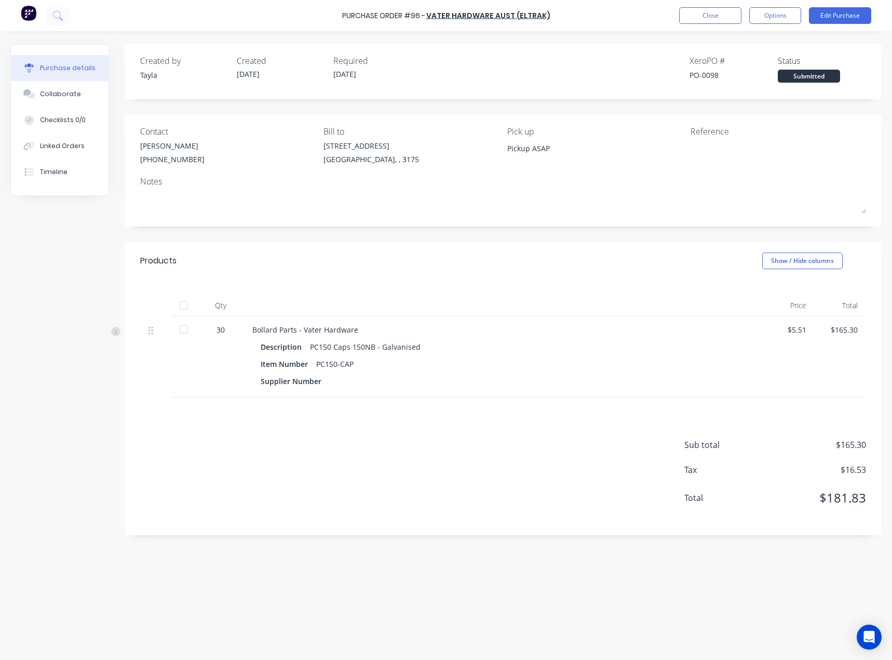
click at [803, 17] on div "Close Options Edit Purchase" at bounding box center [775, 15] width 192 height 17
click at [773, 23] on button "Options" at bounding box center [776, 15] width 52 height 17
click at [764, 38] on div "Print / Email" at bounding box center [752, 42] width 80 height 15
click at [741, 65] on div "With pricing" at bounding box center [752, 63] width 80 height 15
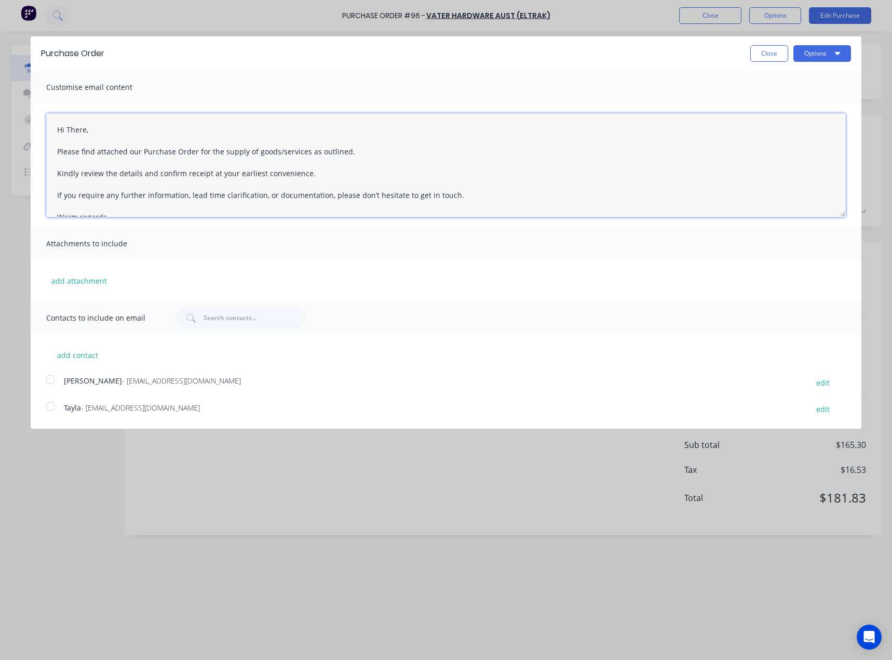
click at [64, 129] on textarea "Hi There, Please find attached our Purchase Order for the supply of goods/servi…" at bounding box center [446, 165] width 800 height 104
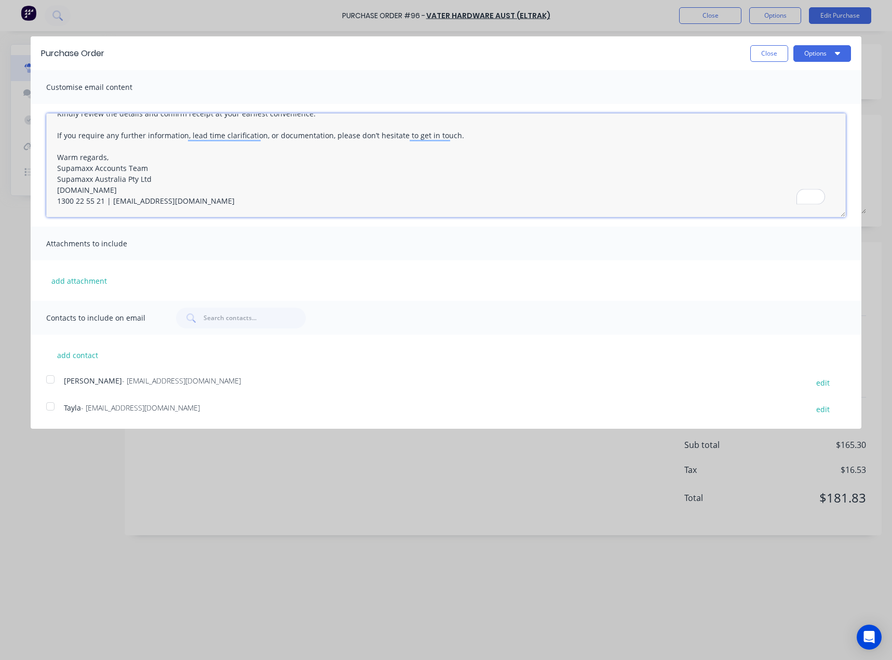
scroll to position [30, 0]
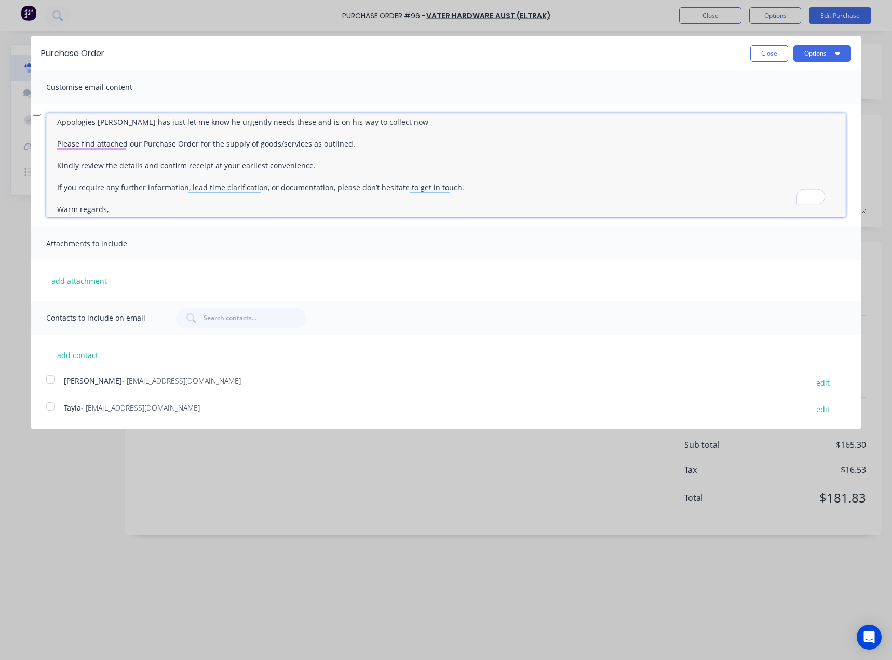
drag, startPoint x: 57, startPoint y: 170, endPoint x: 500, endPoint y: 174, distance: 443.6
click at [500, 174] on textarea "Good Morning Brittany Appologies Eden has just let me know he urgently needs th…" at bounding box center [446, 165] width 800 height 104
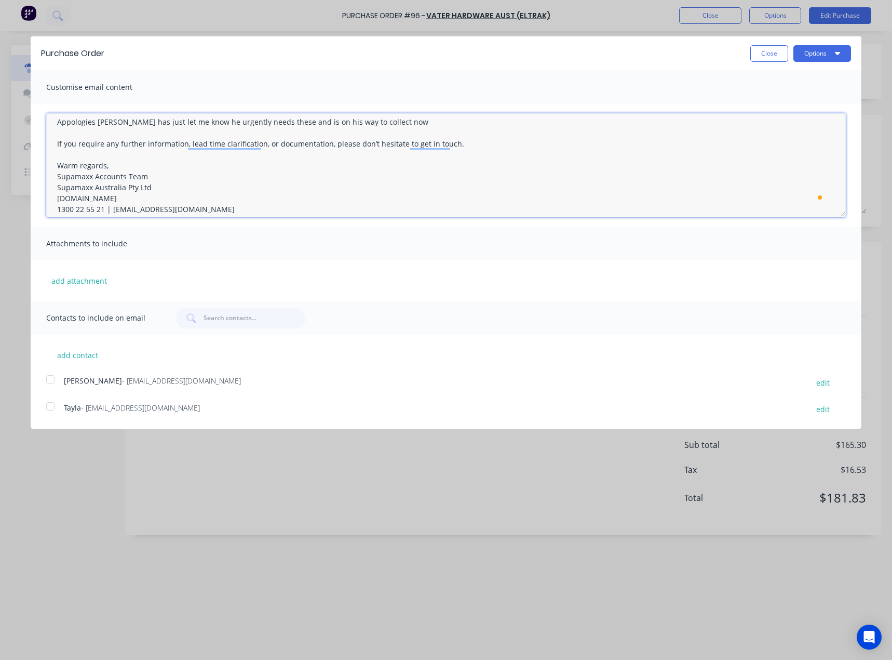
scroll to position [0, 0]
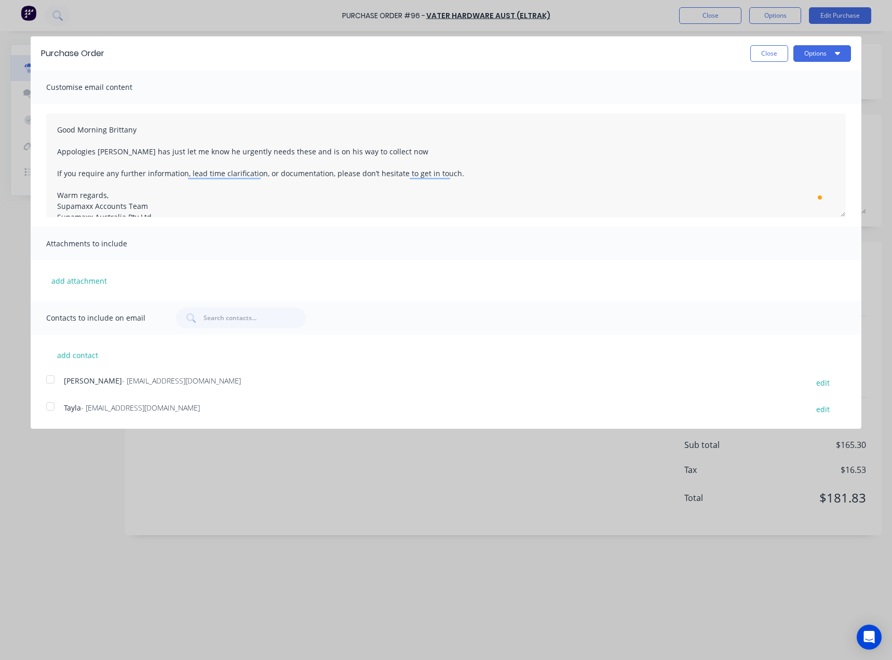
click at [162, 379] on span "- melbourne@vatergroup.com" at bounding box center [181, 381] width 119 height 10
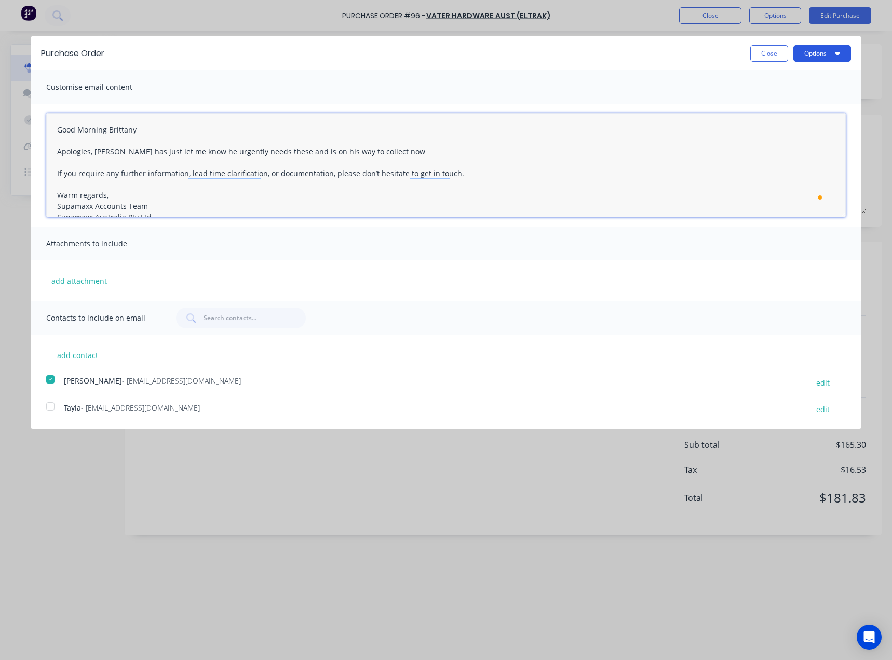
type textarea "Good Morning Brittany Apologies, Eden has just let me know he urgently needs th…"
click at [817, 61] on button "Options" at bounding box center [823, 53] width 58 height 17
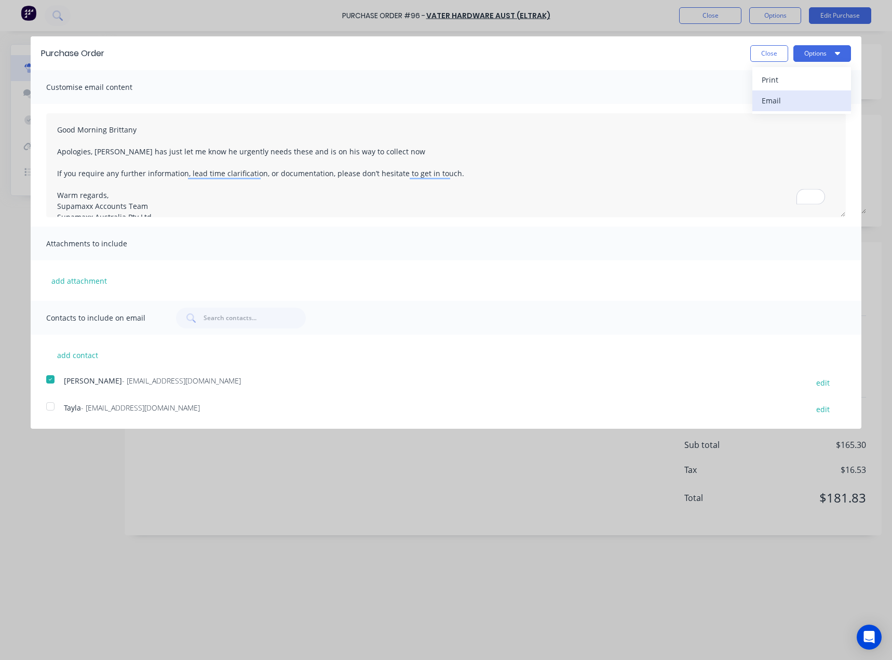
click at [797, 98] on div "Email" at bounding box center [802, 100] width 80 height 15
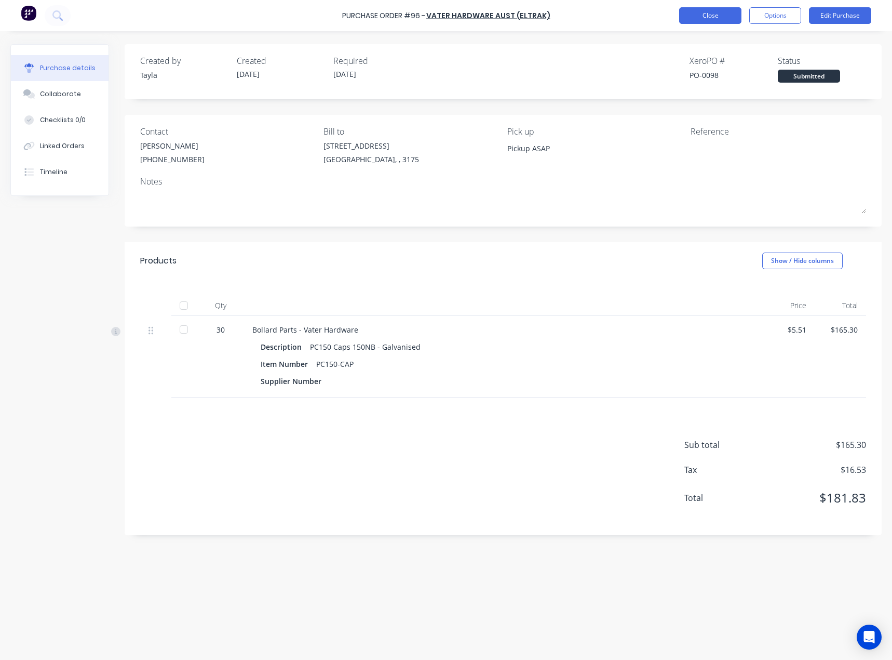
click at [719, 8] on button "Close" at bounding box center [710, 15] width 62 height 17
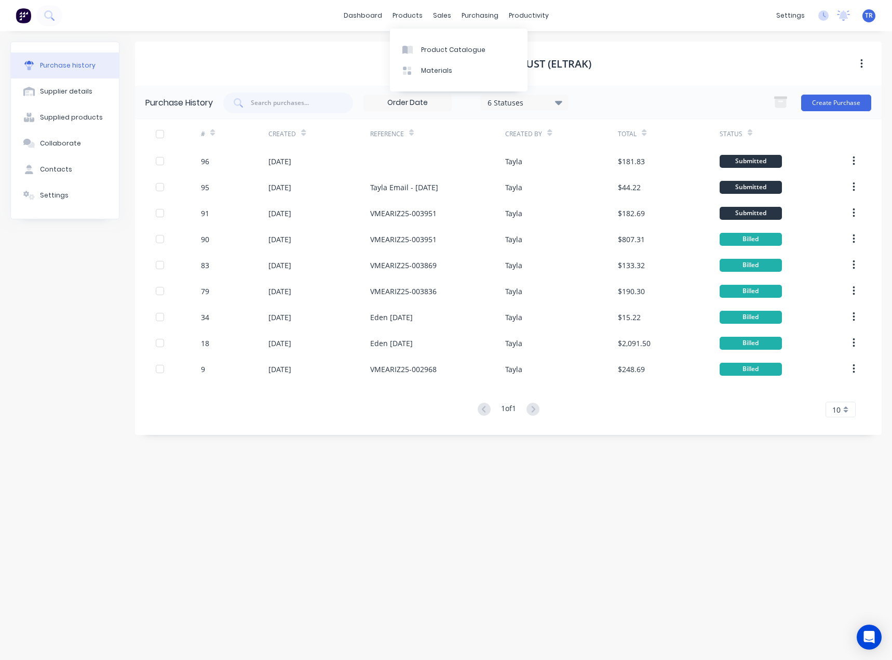
click at [420, 38] on div "Product Catalogue Materials" at bounding box center [459, 60] width 138 height 63
click at [428, 49] on div "Product Catalogue" at bounding box center [453, 49] width 64 height 9
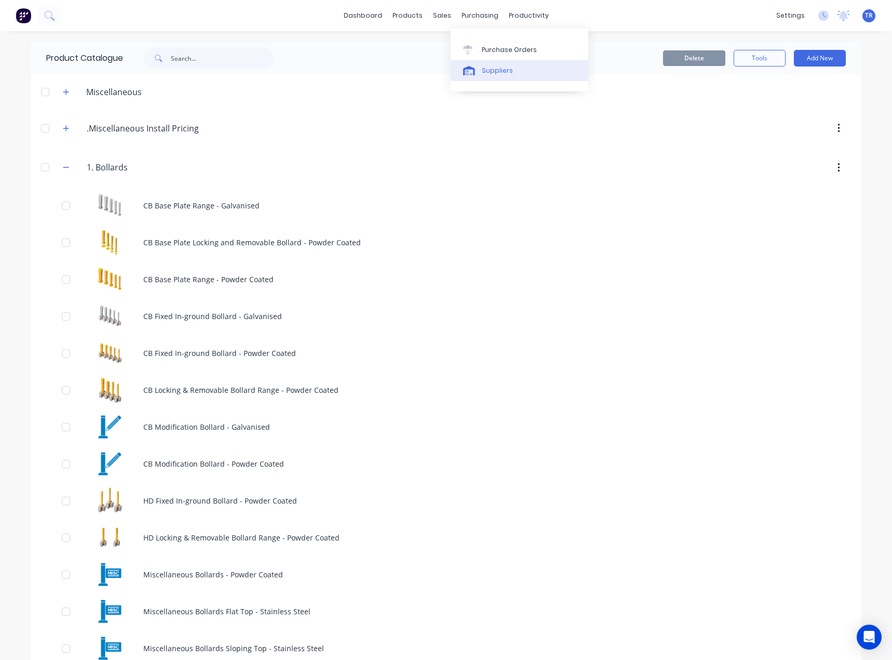
click at [477, 68] on div at bounding box center [471, 70] width 16 height 9
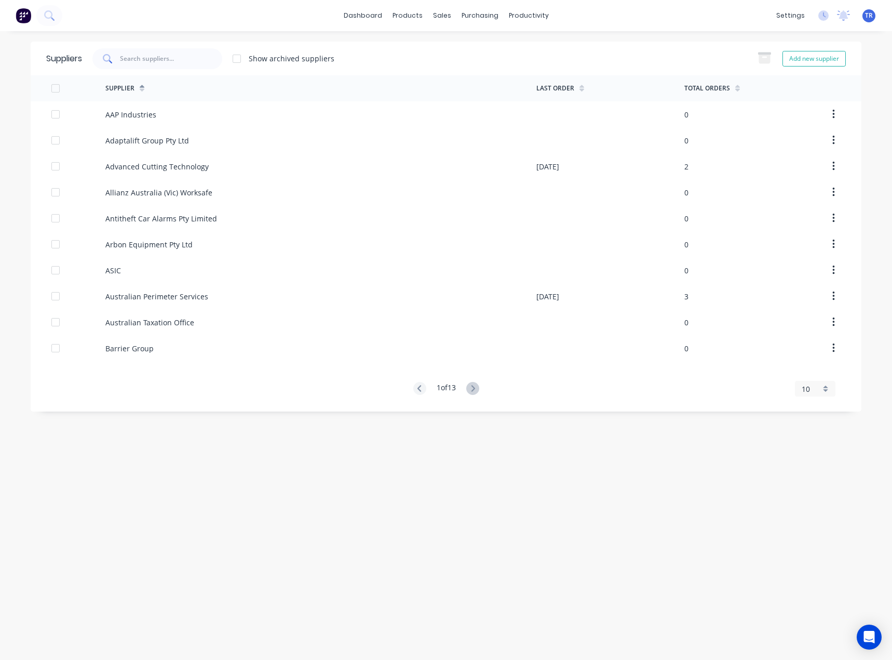
click at [161, 51] on div at bounding box center [157, 58] width 130 height 21
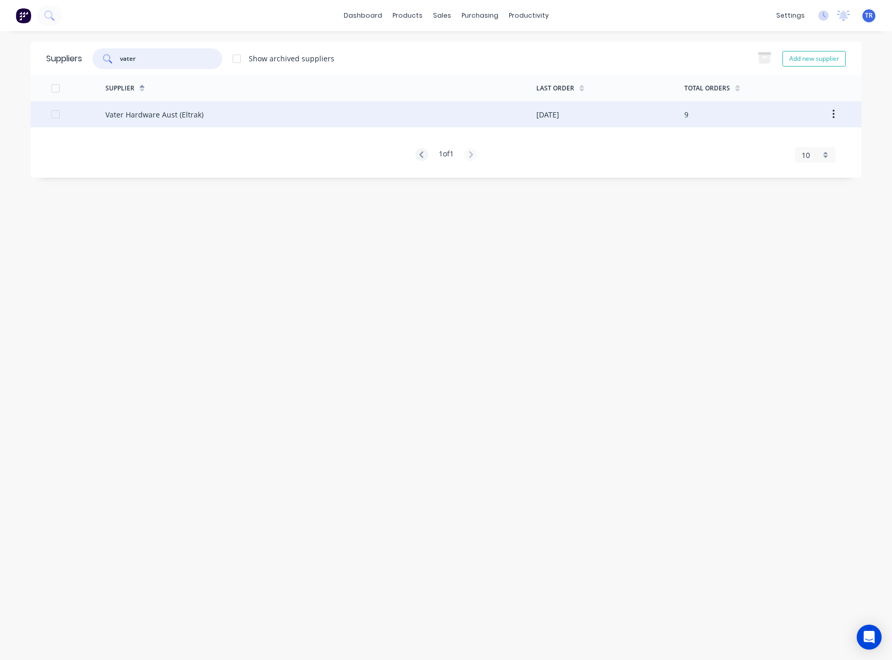
type input "vater"
click at [254, 117] on div "Vater Hardware Aust (Eltrak)" at bounding box center [320, 114] width 431 height 26
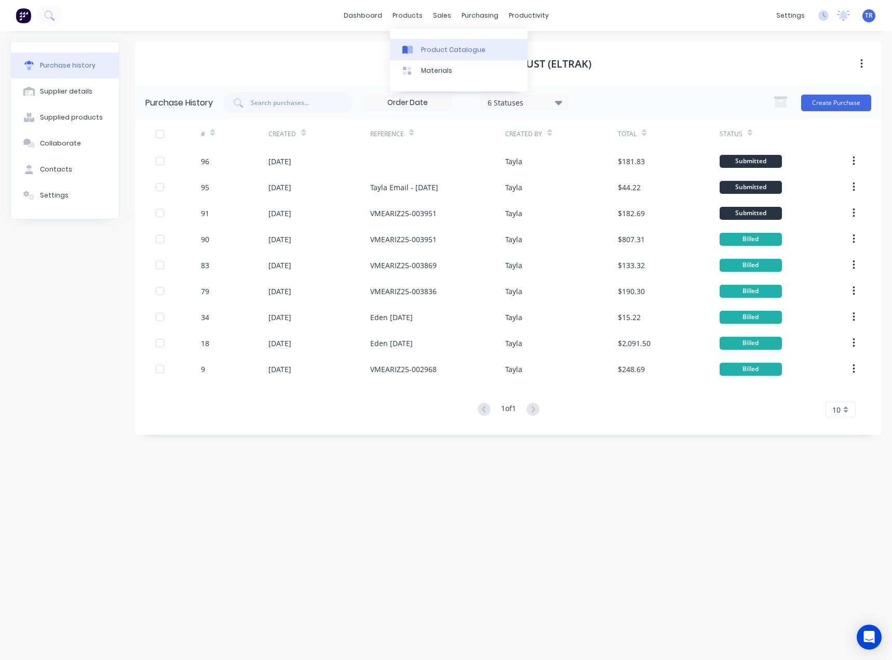
click at [440, 58] on link "Product Catalogue" at bounding box center [459, 49] width 138 height 21
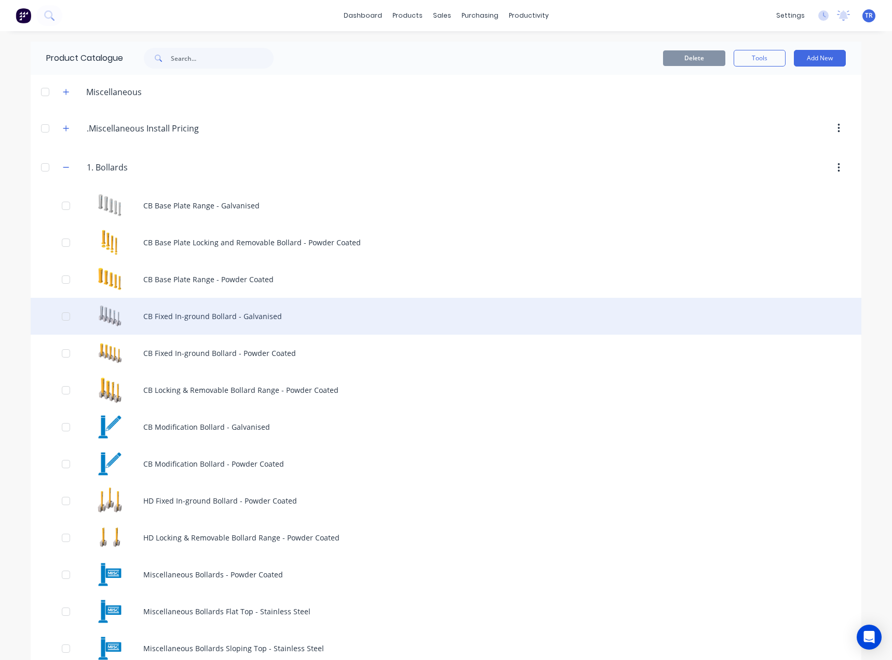
click at [237, 315] on div "CB Fixed In-ground Bollard - Galvanised" at bounding box center [446, 316] width 831 height 37
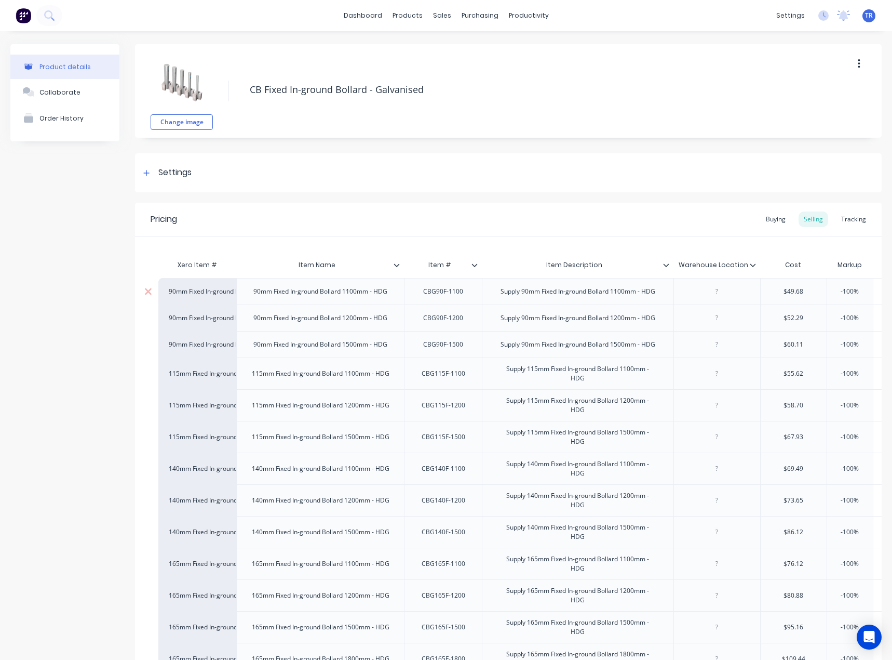
click at [448, 289] on div "CBG90F-1100" at bounding box center [443, 292] width 57 height 14
copy div "CBG90F-1100"
type textarea "x"
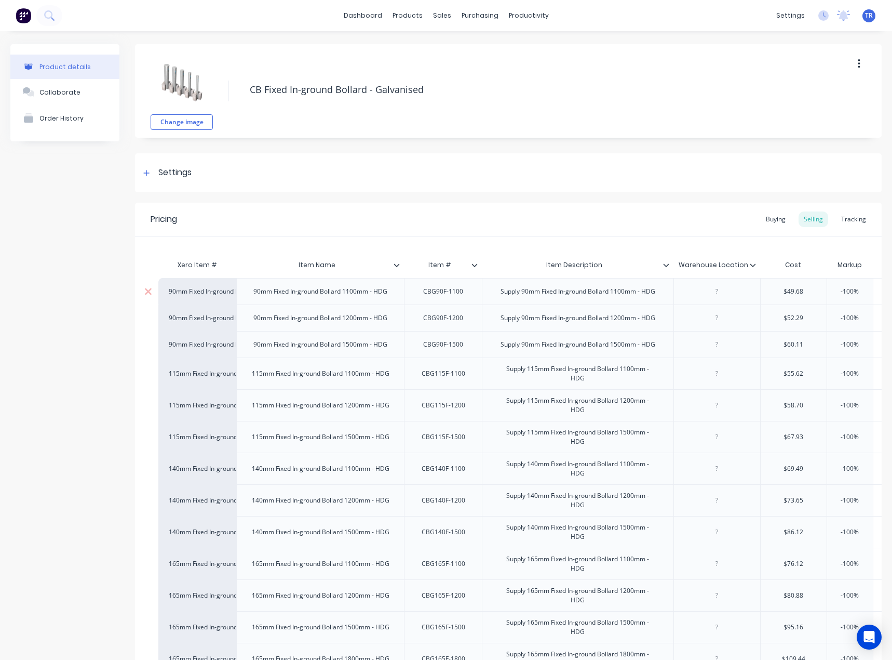
click at [738, 298] on div at bounding box center [717, 292] width 52 height 14
paste div
click at [439, 325] on div "CBG90F-1200" at bounding box center [443, 318] width 57 height 14
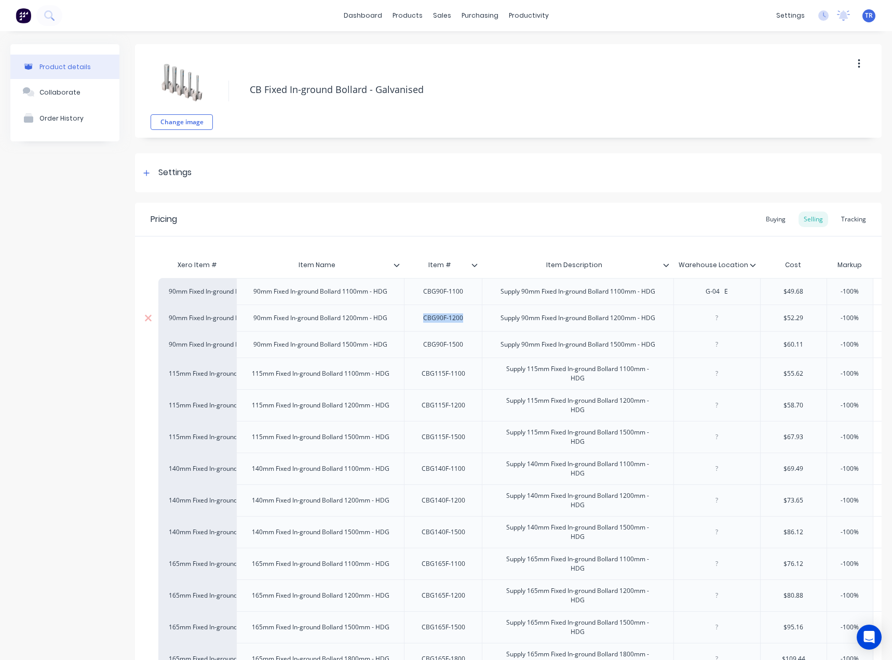
copy div "CBG90F-1200"
type textarea "x"
click at [702, 325] on div at bounding box center [717, 318] width 52 height 14
paste div
click at [433, 351] on div "CBG90F-1500" at bounding box center [443, 345] width 57 height 14
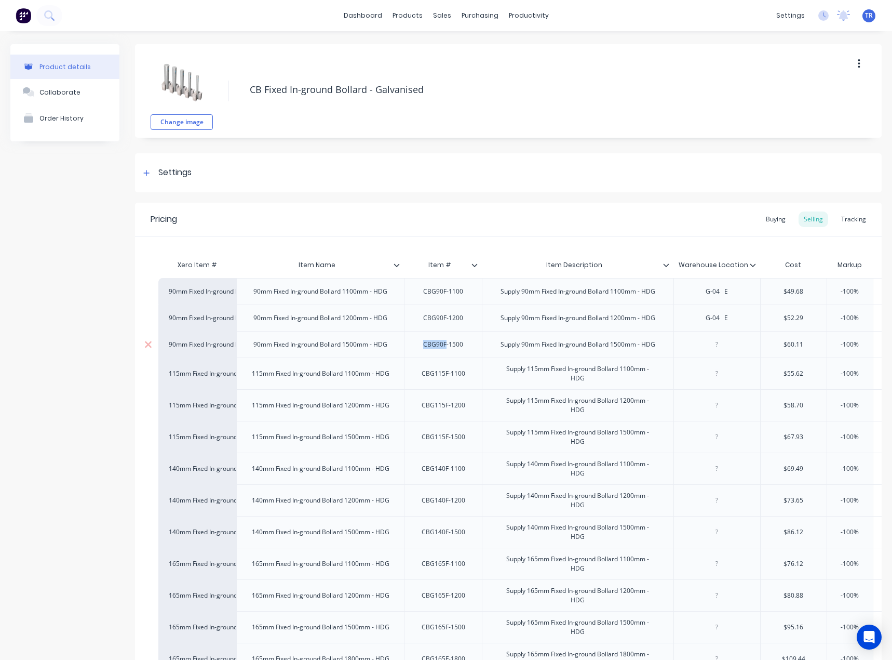
click at [433, 351] on div "CBG90F-1500" at bounding box center [443, 345] width 57 height 14
click at [447, 389] on div "CBG115F-1100" at bounding box center [443, 373] width 78 height 32
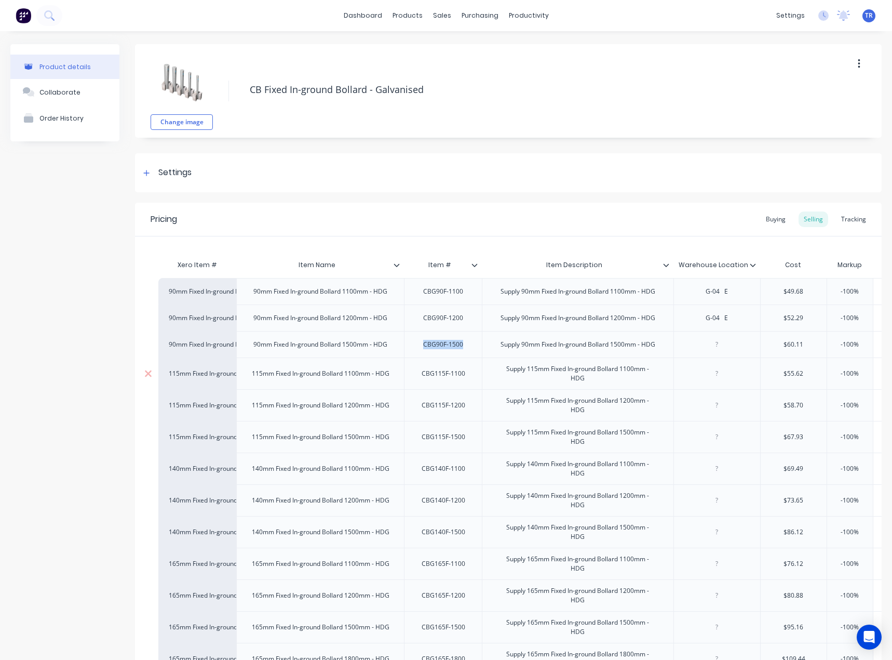
click at [440, 380] on div "CBG115F-1100" at bounding box center [443, 374] width 60 height 14
click at [434, 412] on div "CBG115F-1200" at bounding box center [443, 405] width 60 height 14
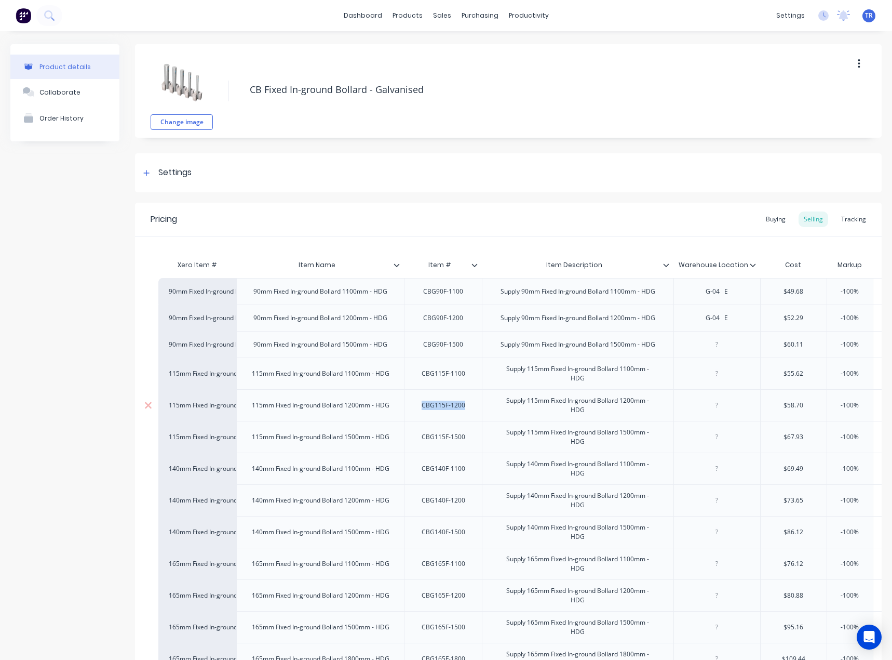
click at [434, 412] on div "CBG115F-1200" at bounding box center [443, 405] width 60 height 14
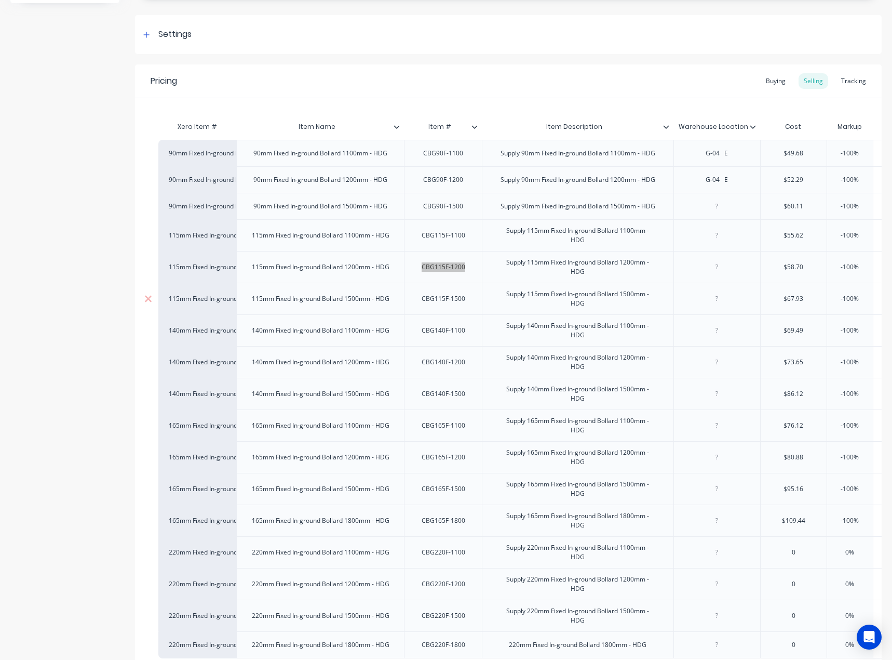
scroll to position [156, 0]
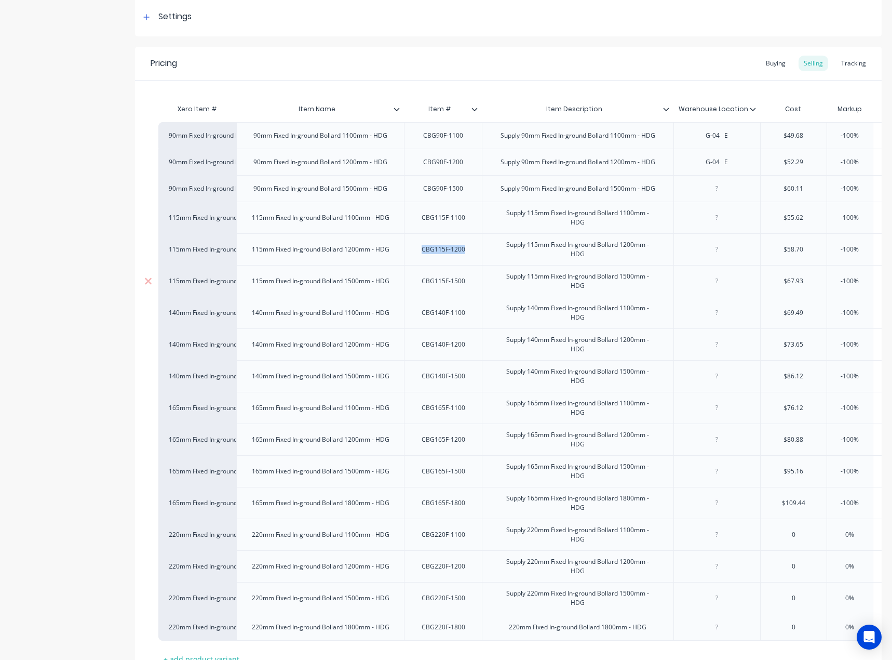
click at [444, 288] on div "CBG115F-1500" at bounding box center [443, 281] width 60 height 14
click at [460, 319] on div "CBG140F-1100" at bounding box center [443, 313] width 60 height 14
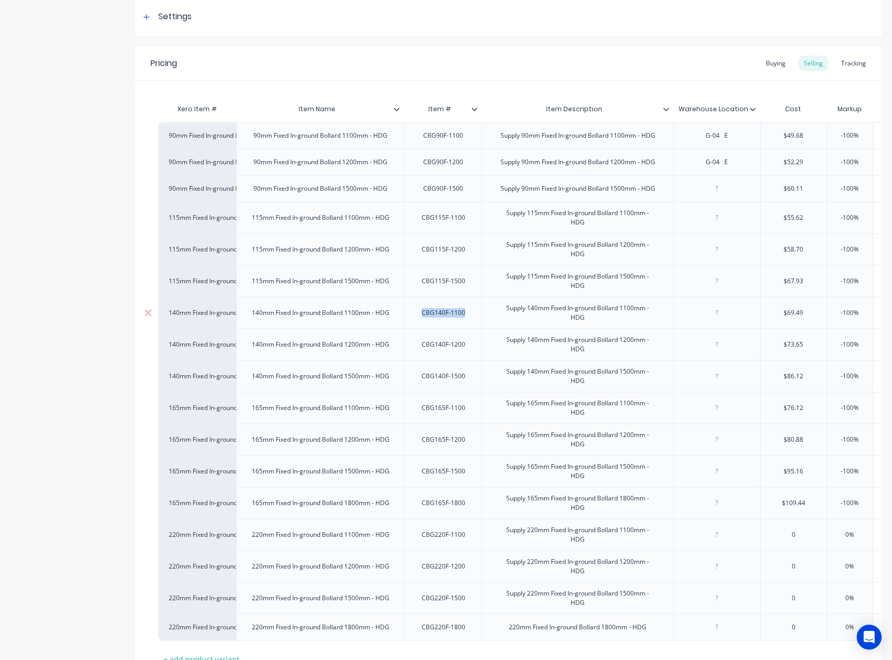
click at [460, 319] on div "CBG140F-1100" at bounding box center [443, 313] width 60 height 14
click at [435, 351] on div "CBG140F-1200" at bounding box center [443, 345] width 60 height 14
click at [461, 383] on div "CBG140F-1500" at bounding box center [443, 376] width 60 height 14
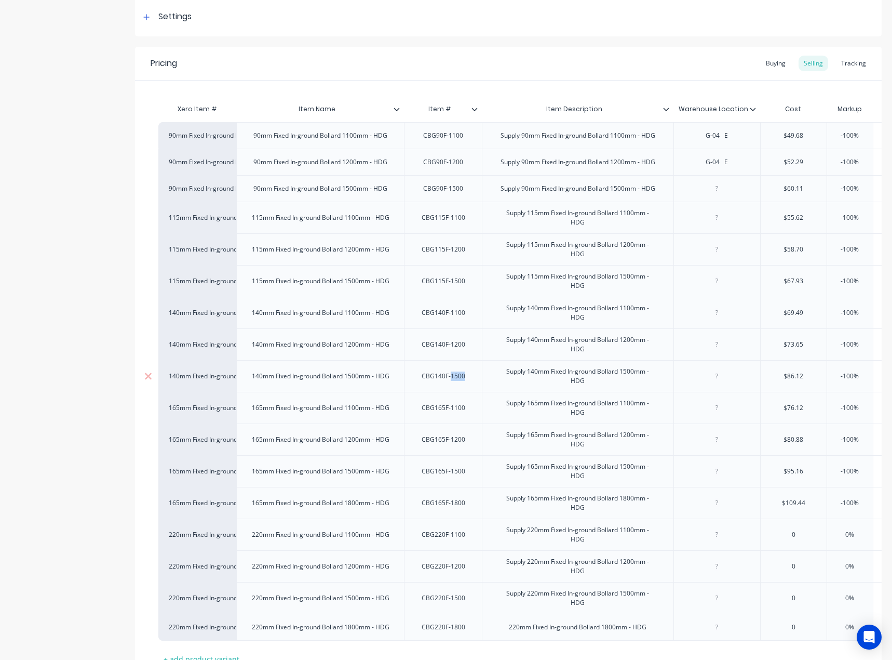
click at [461, 383] on div "CBG140F-1500" at bounding box center [443, 376] width 60 height 14
type textarea "x"
click at [713, 383] on div at bounding box center [717, 376] width 52 height 14
paste div
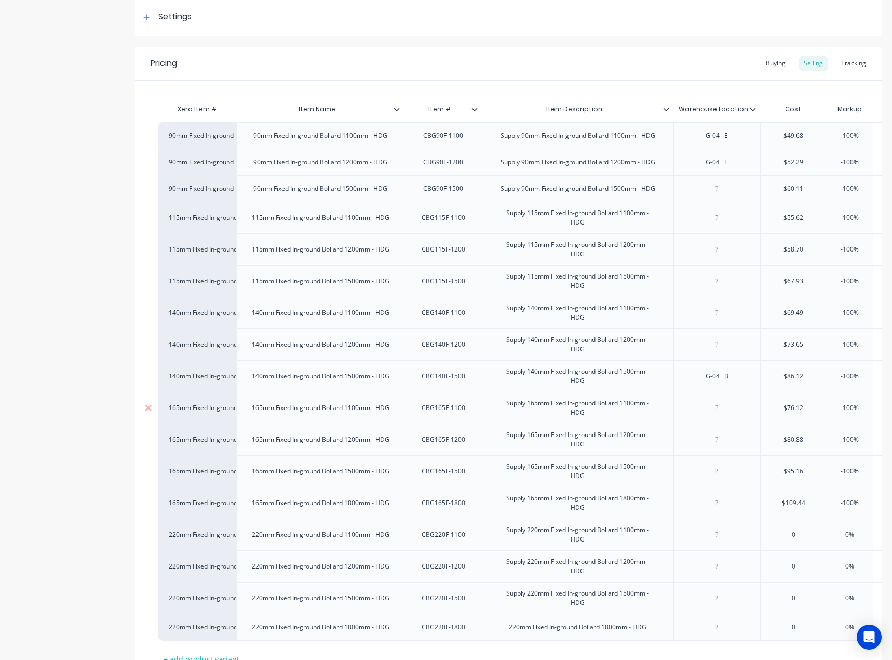
click at [430, 416] on div "CBG165F-1100" at bounding box center [443, 408] width 78 height 32
click at [438, 415] on div "CBG165F-1100" at bounding box center [443, 408] width 60 height 14
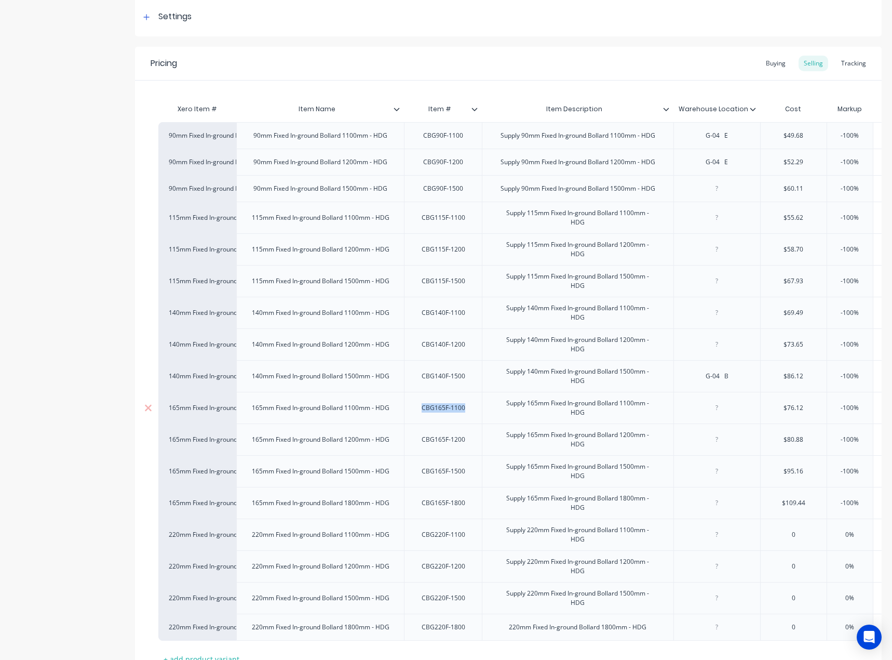
click at [438, 415] on div "CBG165F-1100" at bounding box center [443, 408] width 60 height 14
click at [433, 446] on div "CBG165F-1200" at bounding box center [443, 440] width 60 height 14
type textarea "x"
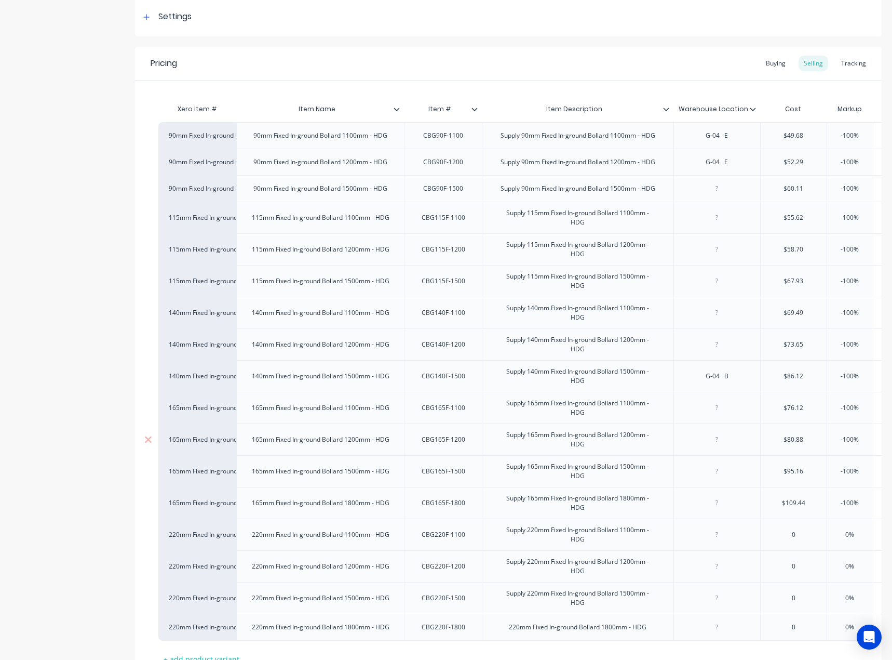
click at [725, 446] on div at bounding box center [717, 440] width 52 height 14
paste div
click at [446, 478] on div "CBG165F-1500" at bounding box center [443, 471] width 60 height 14
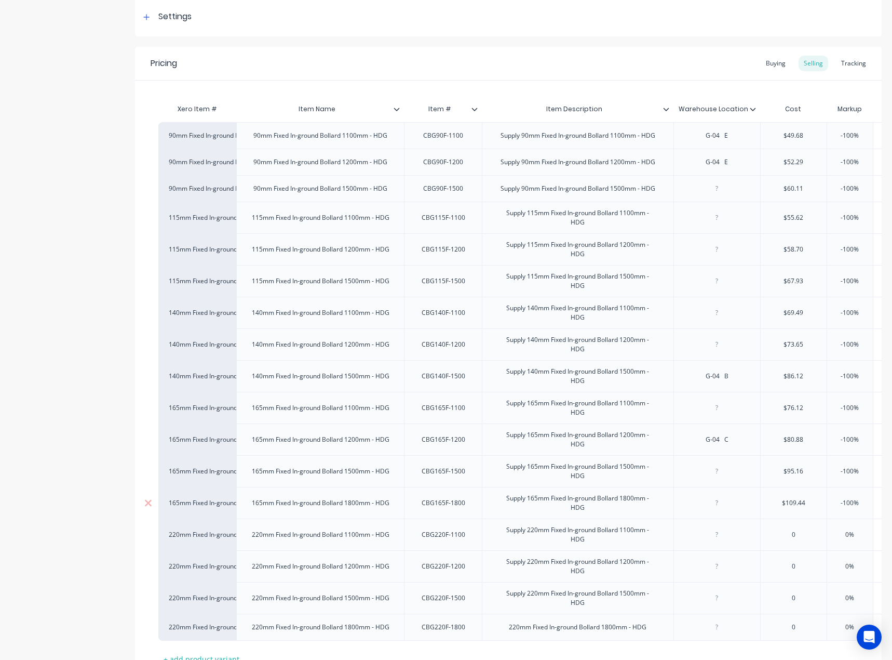
click at [452, 510] on div "CBG165F-1800" at bounding box center [443, 503] width 60 height 14
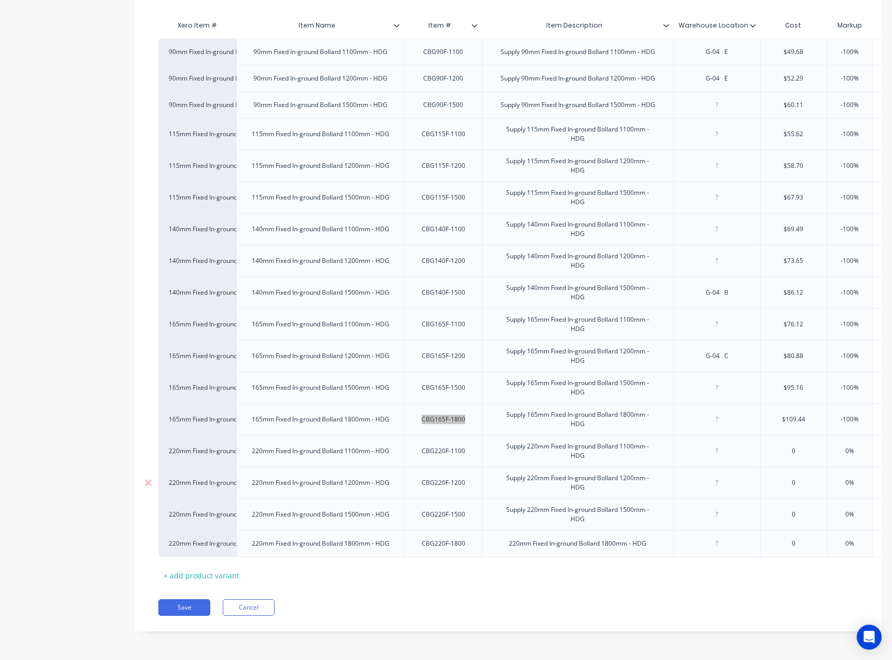
scroll to position [263, 0]
click at [445, 446] on div "CBG220F-1100" at bounding box center [443, 451] width 60 height 14
click at [435, 476] on div "CBG220F-1200" at bounding box center [443, 483] width 60 height 14
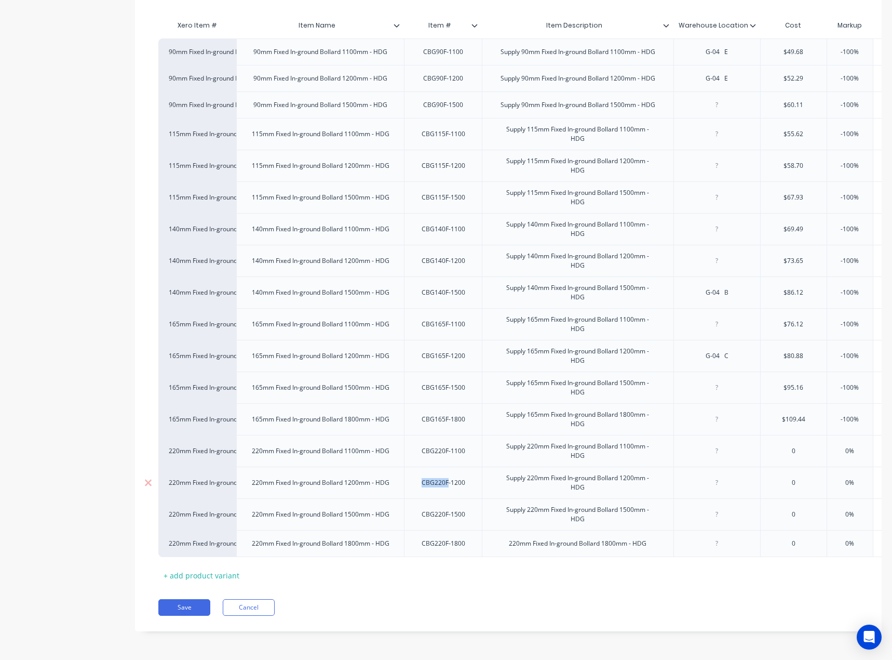
click at [435, 476] on div "CBG220F-1200" at bounding box center [443, 483] width 60 height 14
click at [449, 514] on div "CBG220F-1500" at bounding box center [443, 514] width 78 height 32
click at [455, 507] on div "CBG220F-1500" at bounding box center [443, 514] width 60 height 14
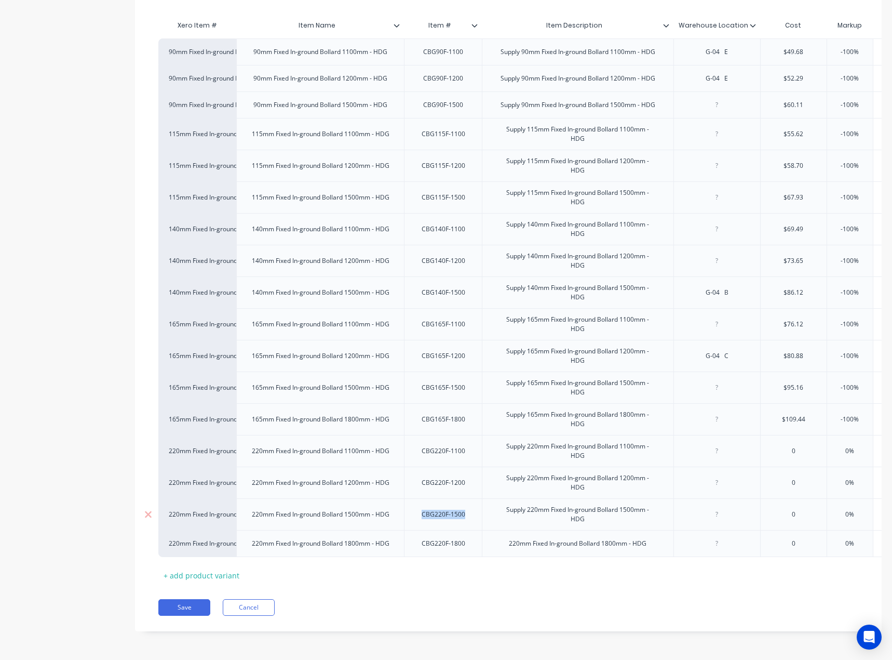
click at [455, 507] on div "CBG220F-1500" at bounding box center [443, 514] width 60 height 14
click at [443, 537] on div "CBG220F-1800" at bounding box center [443, 544] width 60 height 14
click at [190, 608] on button "Save" at bounding box center [184, 607] width 52 height 17
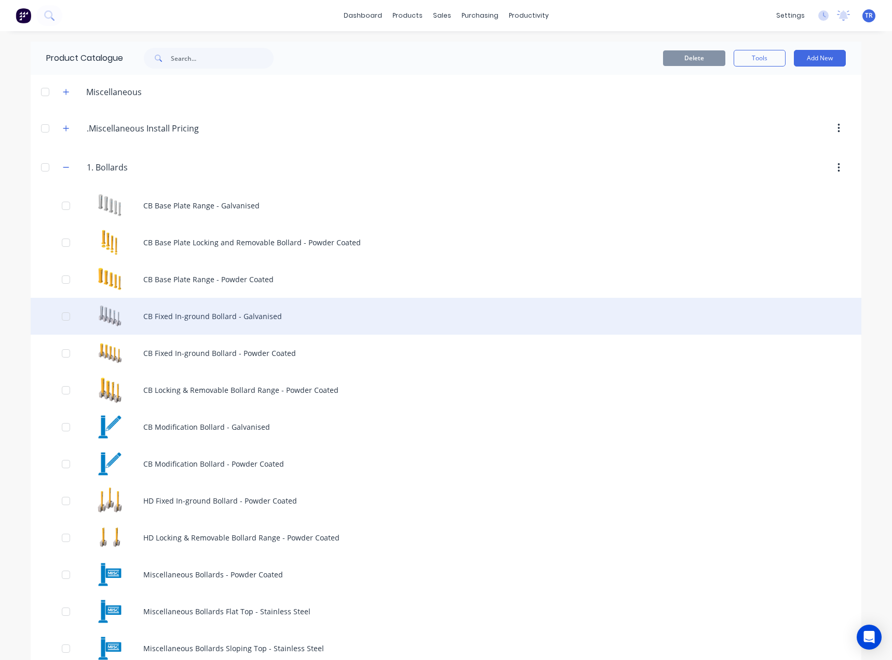
click at [208, 316] on div "CB Fixed In-ground Bollard - Galvanised" at bounding box center [446, 316] width 831 height 37
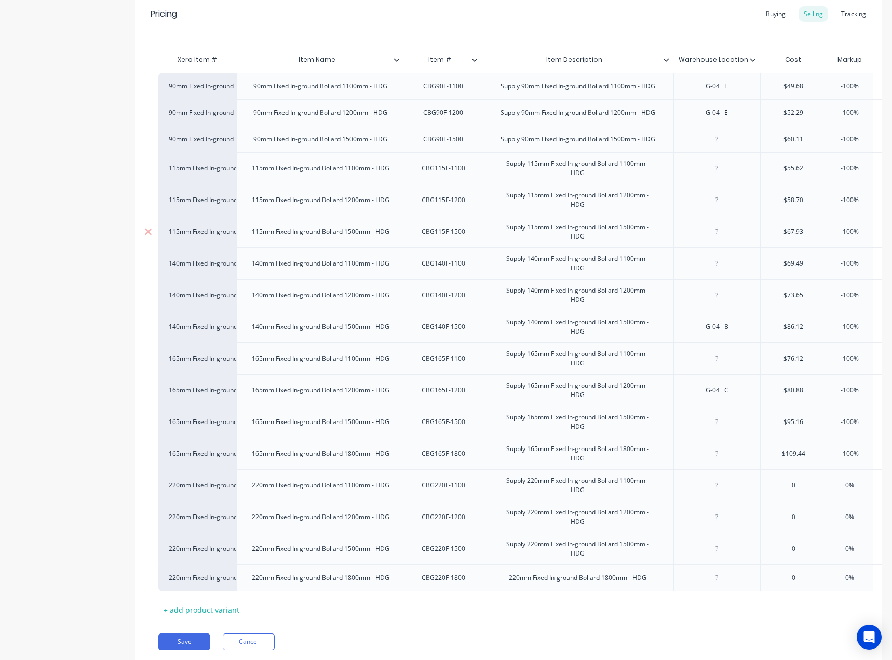
scroll to position [263, 0]
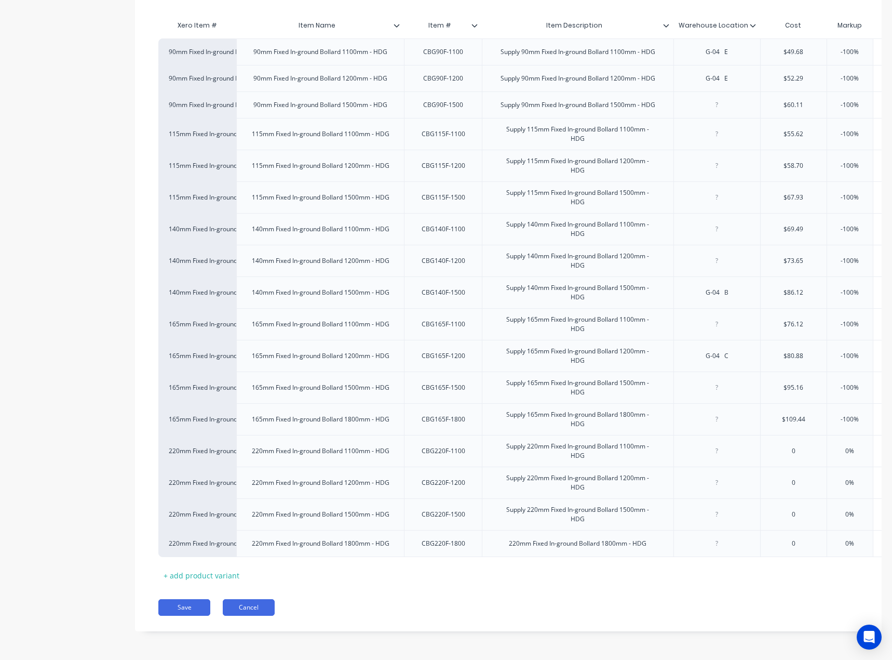
click at [271, 603] on button "Cancel" at bounding box center [249, 607] width 52 height 17
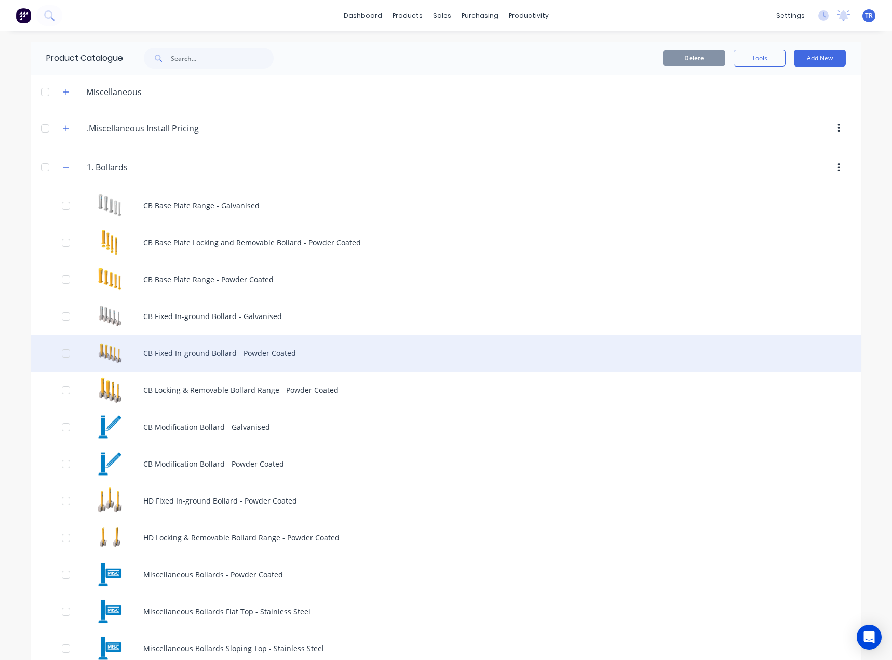
click at [213, 345] on div "CB Fixed In-ground Bollard - Powder Coated" at bounding box center [446, 353] width 831 height 37
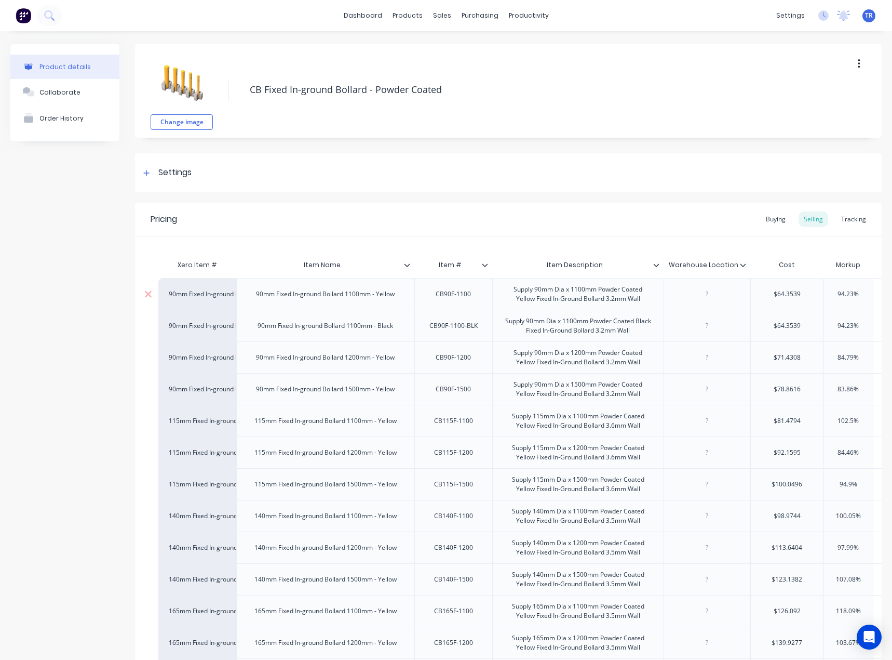
click at [447, 292] on div "CB90F-1100" at bounding box center [453, 294] width 52 height 14
type textarea "x"
click at [704, 288] on div at bounding box center [707, 294] width 52 height 14
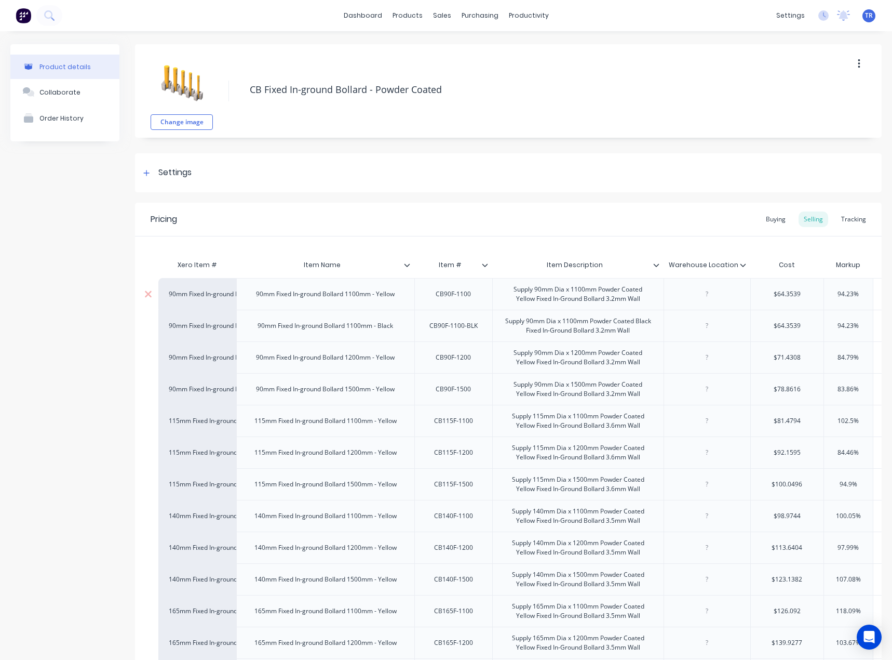
paste div
click at [718, 301] on div "G-03 D" at bounding box center [707, 294] width 87 height 32
click at [453, 327] on div "CB90F-1100-BLK" at bounding box center [453, 326] width 65 height 14
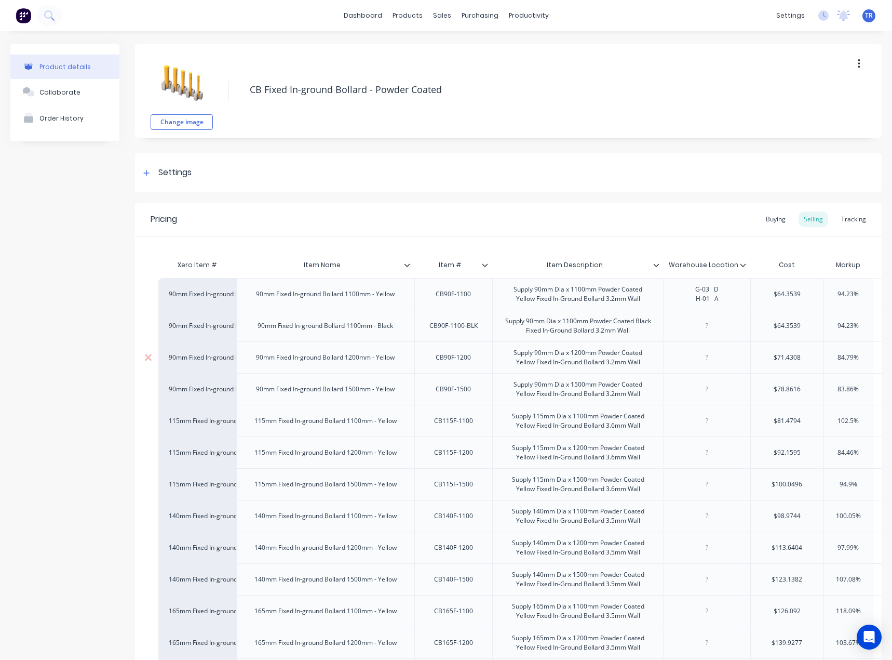
click at [455, 354] on div "CB90F-1200" at bounding box center [453, 358] width 52 height 14
drag, startPoint x: 455, startPoint y: 354, endPoint x: 451, endPoint y: 347, distance: 7.7
click at [451, 347] on div "CB90F-1200" at bounding box center [454, 357] width 78 height 32
type textarea "x"
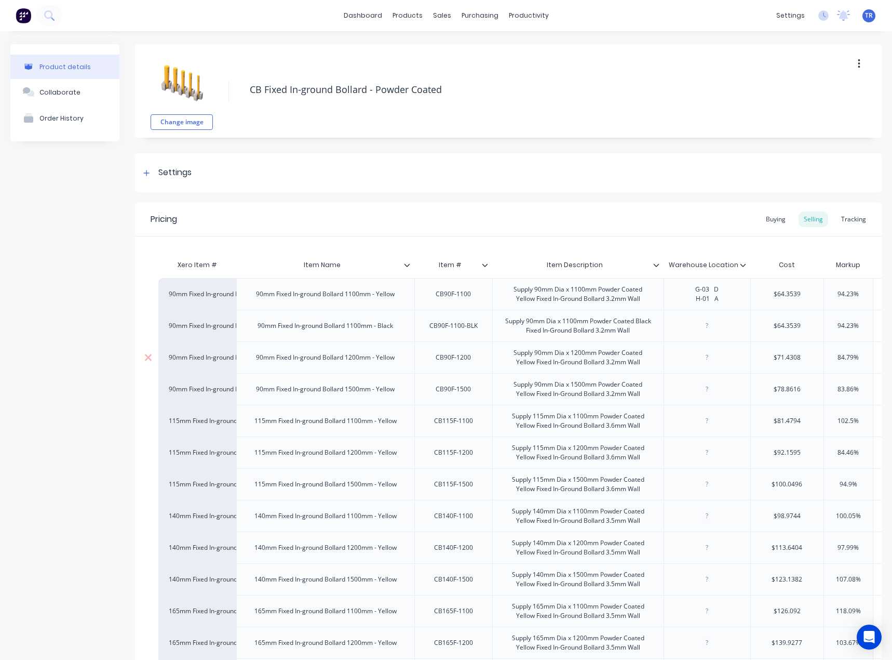
click at [694, 355] on div at bounding box center [707, 358] width 52 height 14
paste div
click at [459, 384] on div "CB90F-1500" at bounding box center [453, 389] width 52 height 14
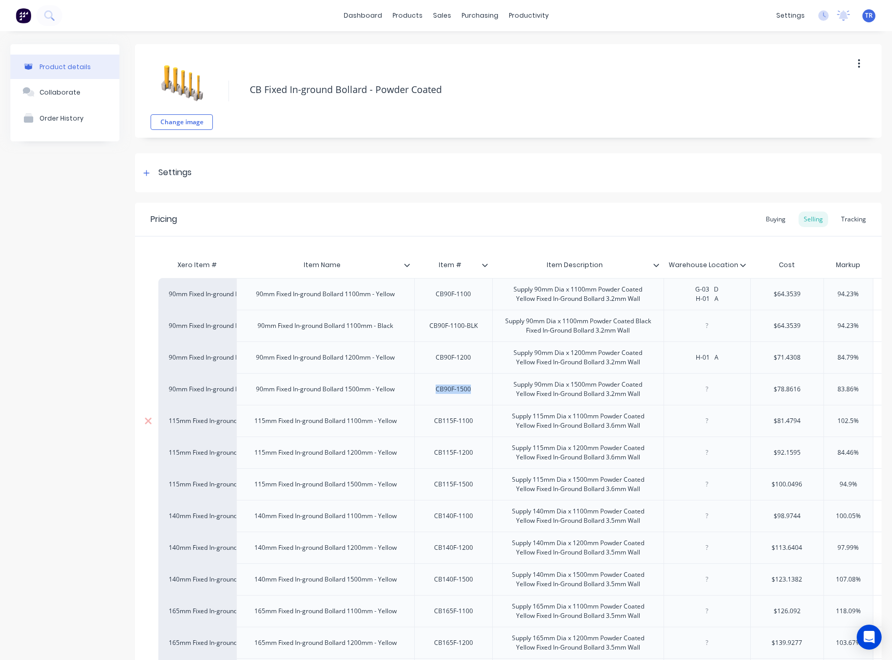
click at [454, 423] on div "CB115F-1100" at bounding box center [454, 421] width 56 height 14
click at [510, 464] on div "Supply 115mm Dia x 1200mm Powder Coated Yellow Fixed In-Ground Bollard 3.6mm Wa…" at bounding box center [577, 452] width 171 height 32
type textarea "x"
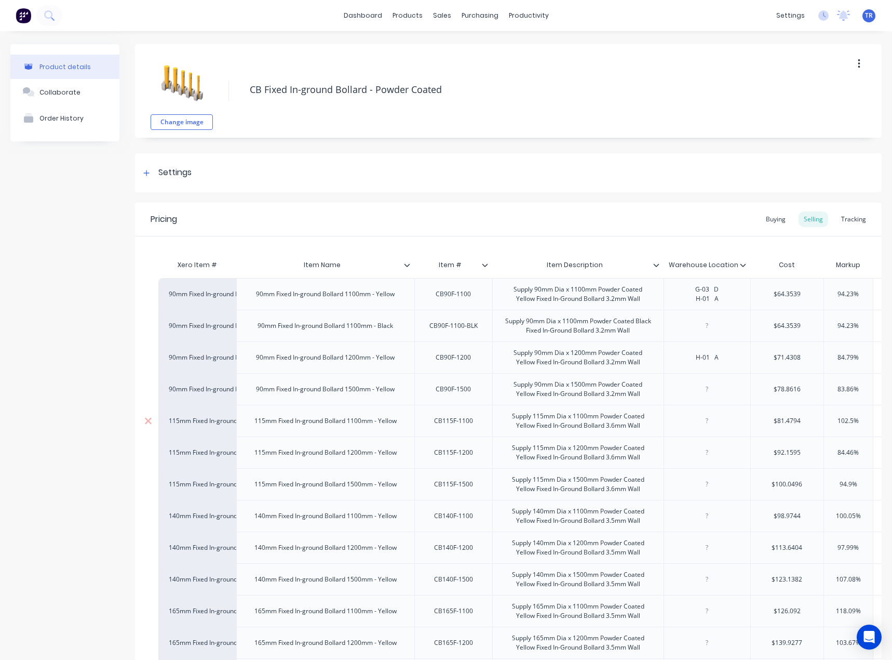
click at [715, 424] on div at bounding box center [707, 421] width 52 height 14
paste div
click at [455, 455] on div "CB115F-1200" at bounding box center [454, 453] width 56 height 14
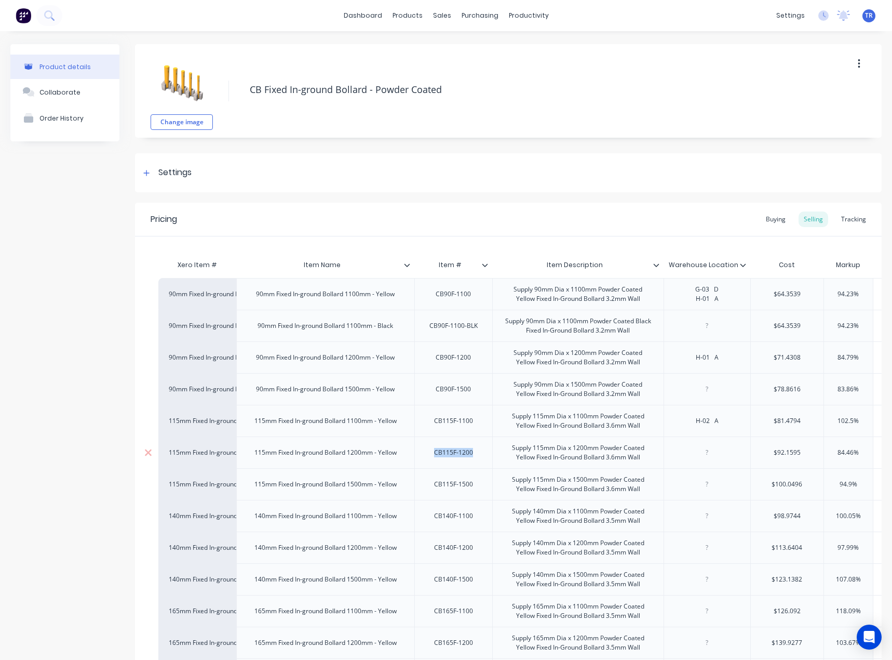
type textarea "x"
click at [712, 456] on div at bounding box center [707, 453] width 52 height 14
paste div
click at [434, 452] on div "CB115F-1200" at bounding box center [454, 453] width 56 height 14
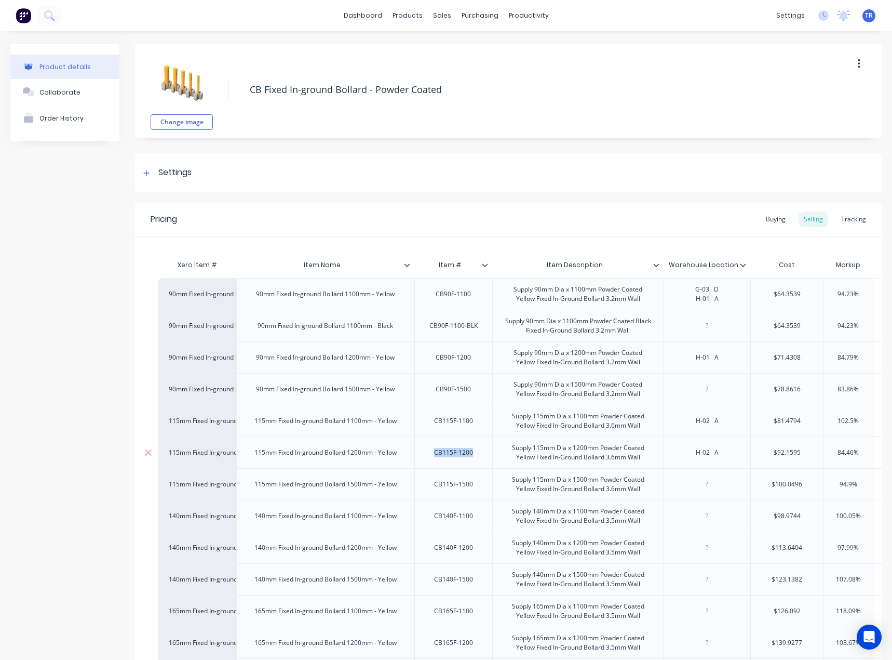
click at [434, 452] on div "CB115F-1200" at bounding box center [454, 453] width 56 height 14
click at [439, 485] on div "CB115F-1500" at bounding box center [454, 484] width 56 height 14
type textarea "x"
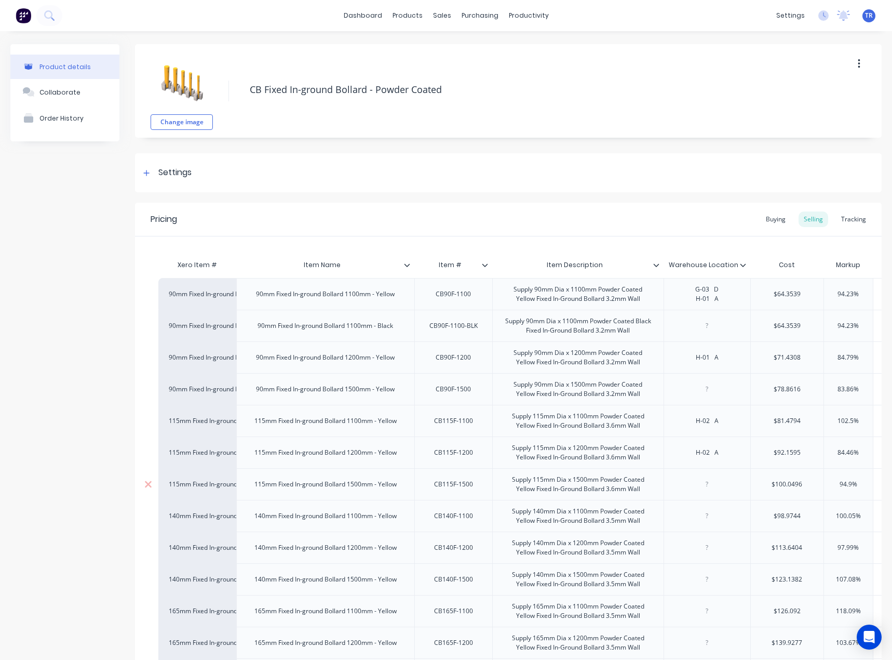
click at [719, 477] on div at bounding box center [707, 484] width 52 height 14
paste div
click at [448, 516] on div "CB140F-1100" at bounding box center [454, 516] width 56 height 14
click at [448, 517] on div "CB140F-1100" at bounding box center [454, 516] width 56 height 14
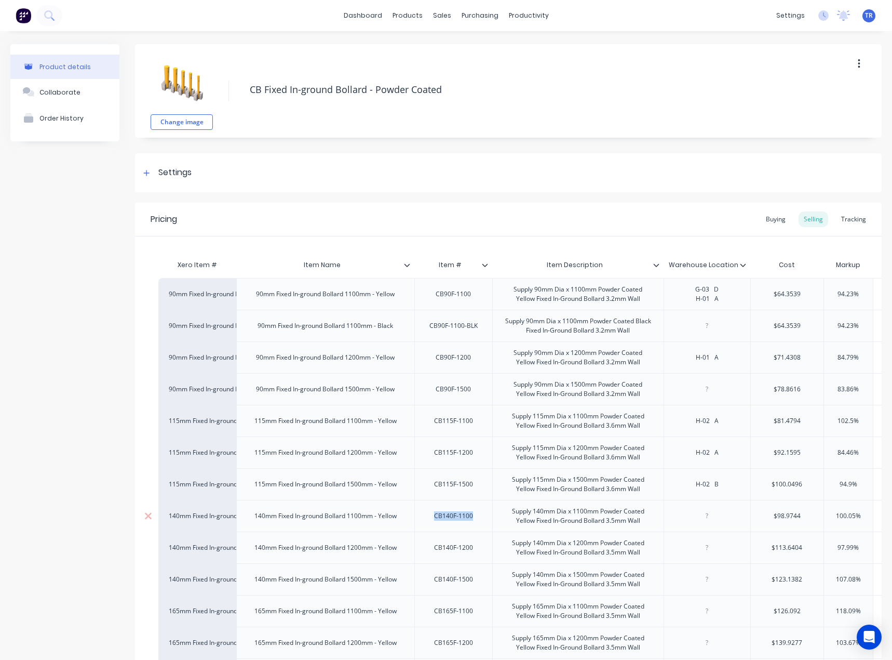
type textarea "x"
click at [710, 514] on div at bounding box center [707, 516] width 52 height 14
paste div
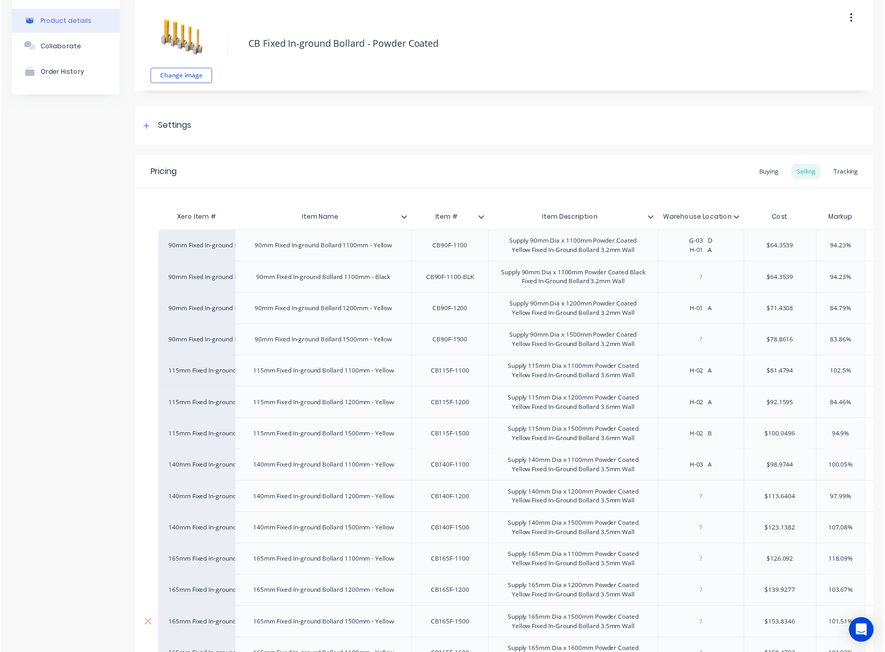
scroll to position [205, 0]
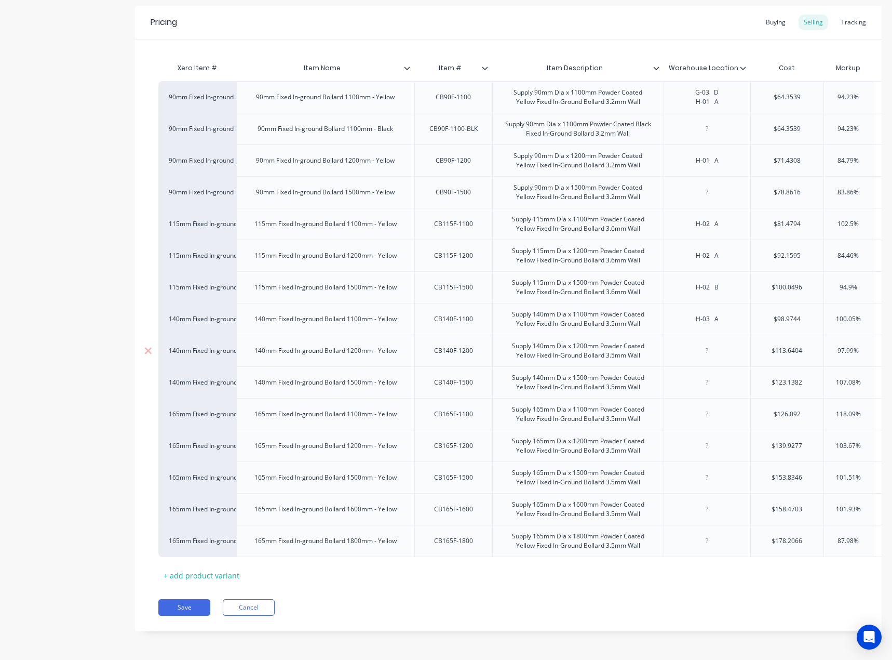
click at [453, 346] on div "CB140F-1200" at bounding box center [454, 351] width 56 height 14
type textarea "x"
click at [705, 344] on div at bounding box center [707, 351] width 52 height 14
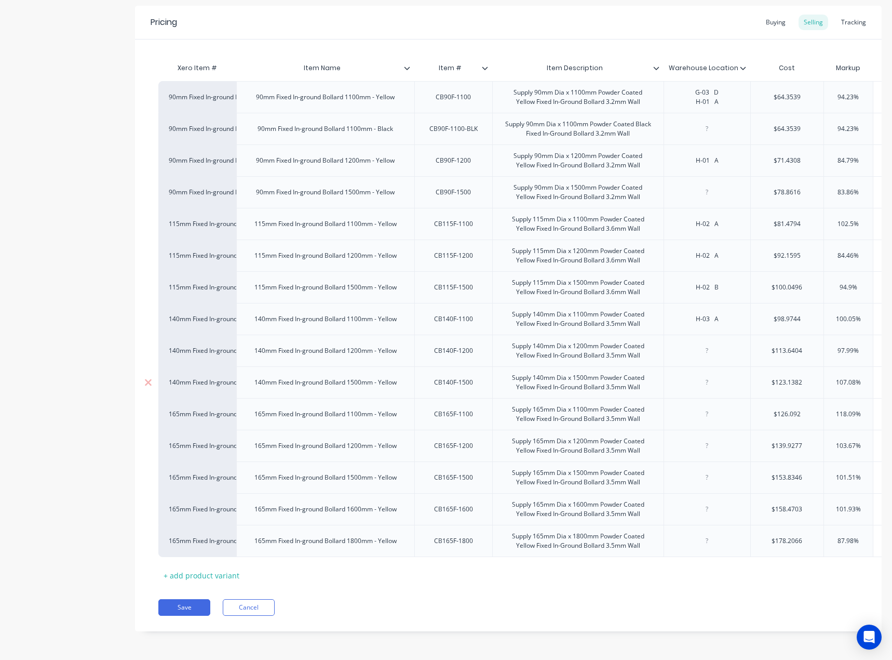
paste div
click at [450, 381] on div "CB140F-1500" at bounding box center [454, 383] width 56 height 14
click at [450, 408] on div "CB165F-1100" at bounding box center [454, 414] width 56 height 14
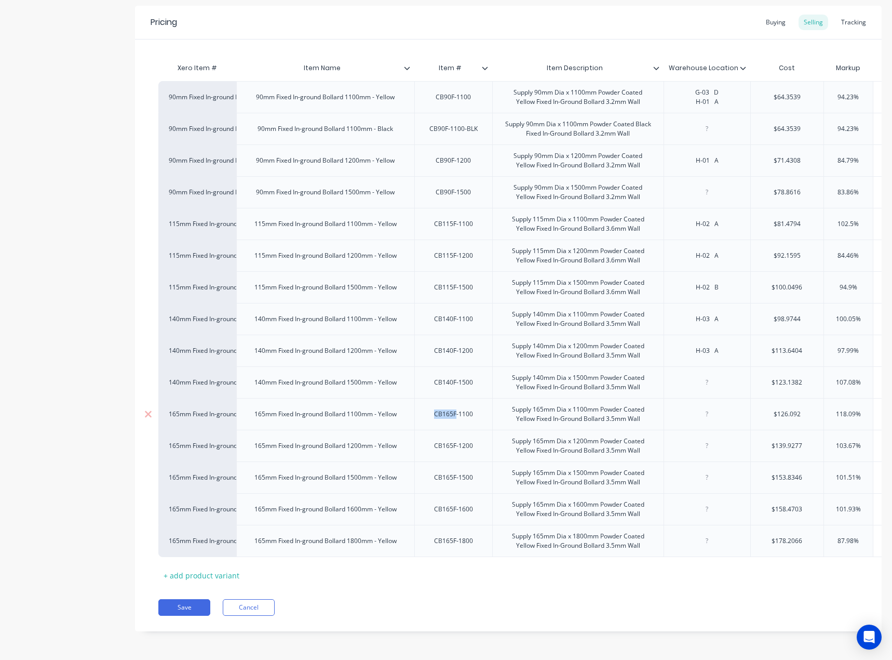
click at [450, 408] on div "CB165F-1100" at bounding box center [454, 414] width 56 height 14
type textarea "x"
click at [704, 407] on div at bounding box center [707, 414] width 52 height 14
paste div
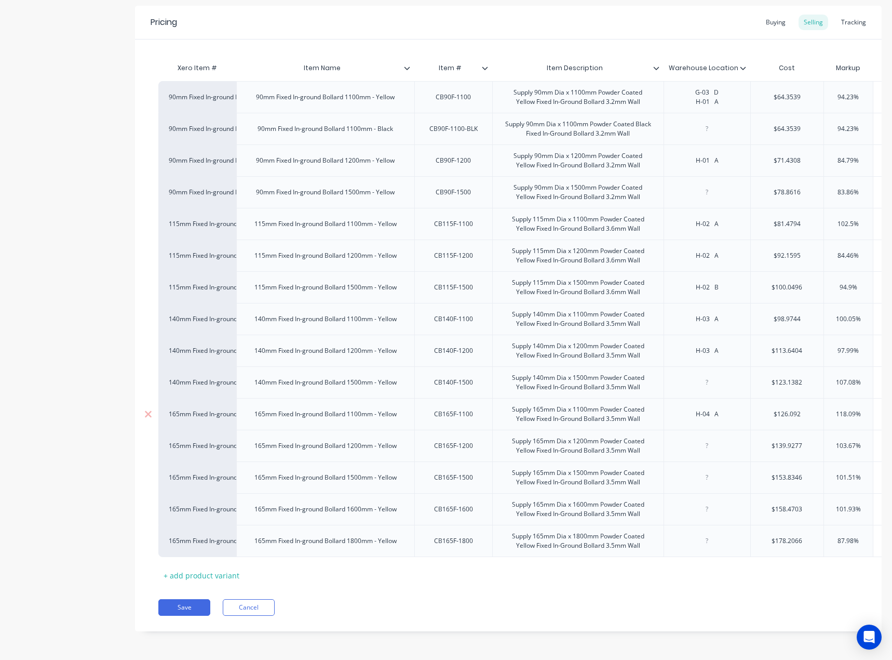
click at [687, 398] on div "H-04 A" at bounding box center [707, 414] width 87 height 32
click at [691, 407] on div "H-04 A" at bounding box center [707, 414] width 52 height 14
click at [451, 439] on div "CB165F-1200" at bounding box center [454, 446] width 56 height 14
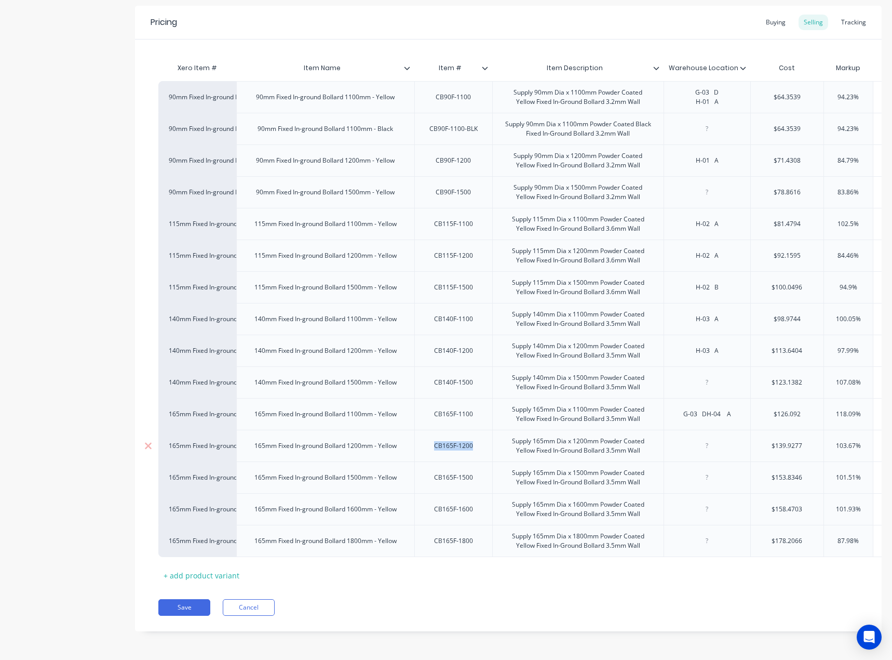
type textarea "x"
click at [709, 451] on div at bounding box center [707, 446] width 87 height 32
click at [703, 439] on div at bounding box center [707, 446] width 52 height 14
paste div
click at [464, 471] on div "CB165F-1500" at bounding box center [454, 478] width 56 height 14
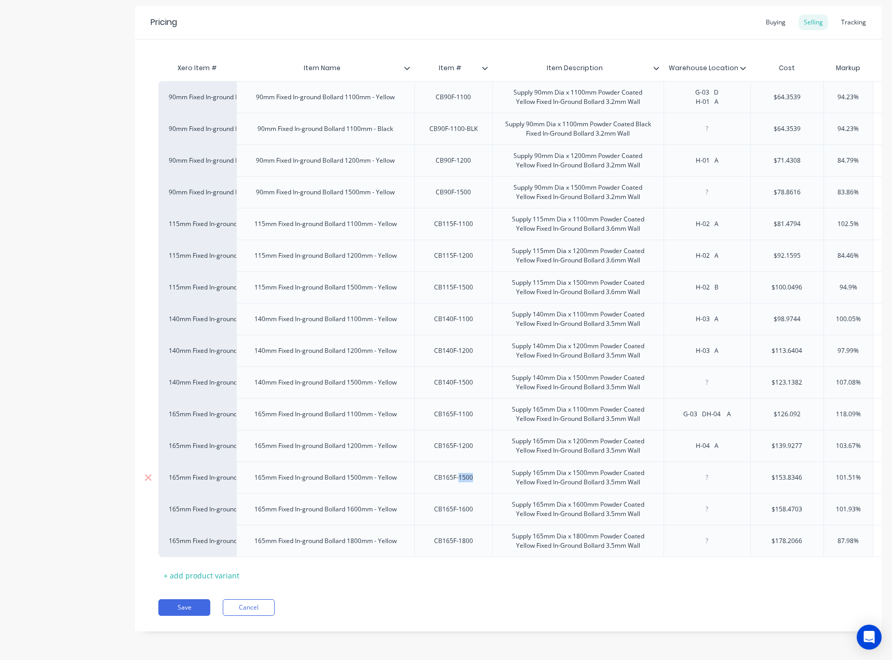
click at [464, 471] on div "CB165F-1500" at bounding box center [454, 478] width 56 height 14
click at [442, 476] on div "CB165F-1500" at bounding box center [454, 477] width 78 height 32
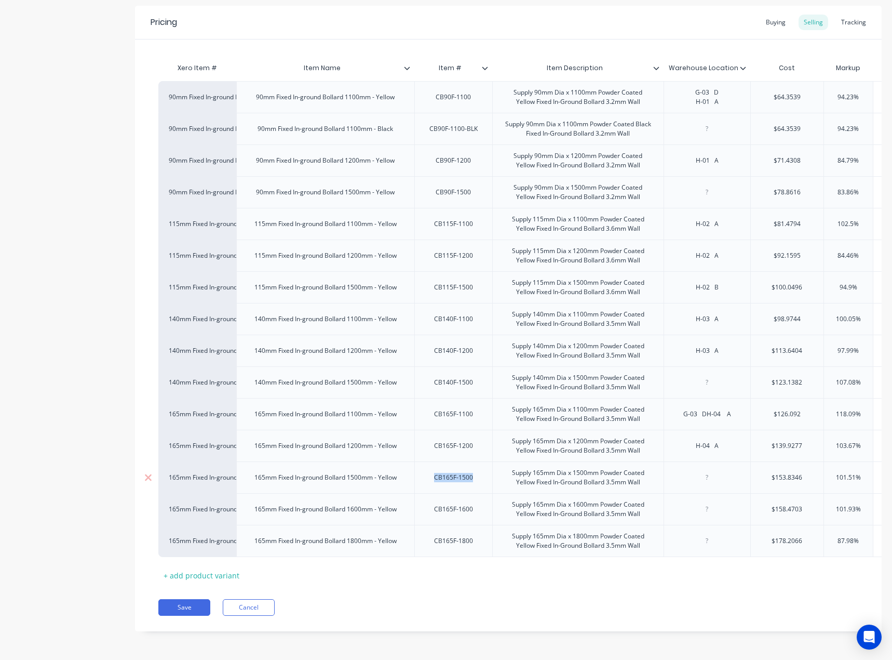
type textarea "x"
click at [707, 471] on div at bounding box center [707, 478] width 52 height 14
paste div
click at [436, 502] on div "CB165F-1600" at bounding box center [454, 509] width 56 height 14
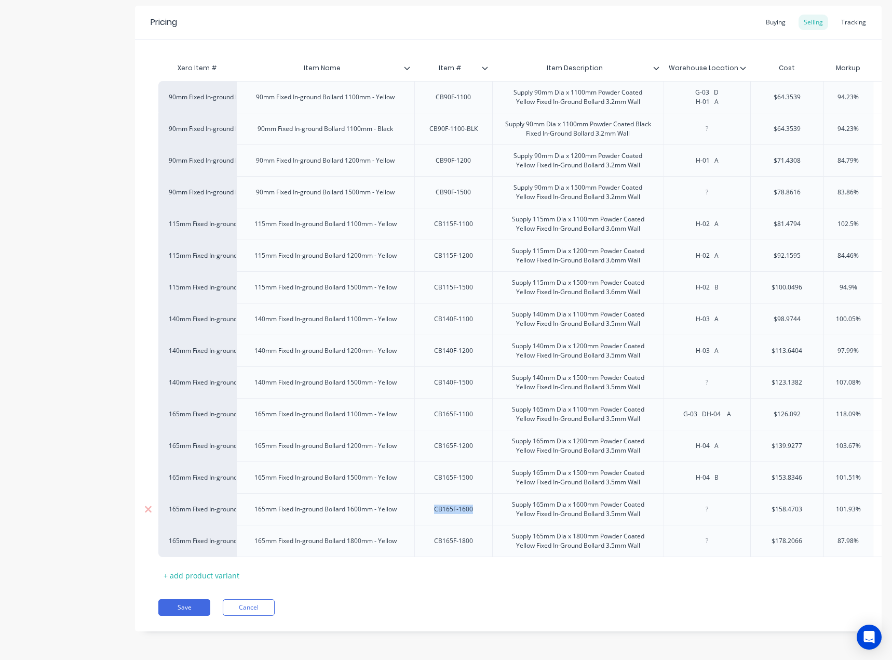
click at [436, 502] on div "CB165F-1600" at bounding box center [454, 509] width 56 height 14
type textarea "x"
click at [710, 534] on div at bounding box center [707, 541] width 52 height 14
paste div
click at [173, 617] on div "Pricing Buying Selling Tracking Xero Item # Item Name Item # Item Description W…" at bounding box center [508, 318] width 747 height 625
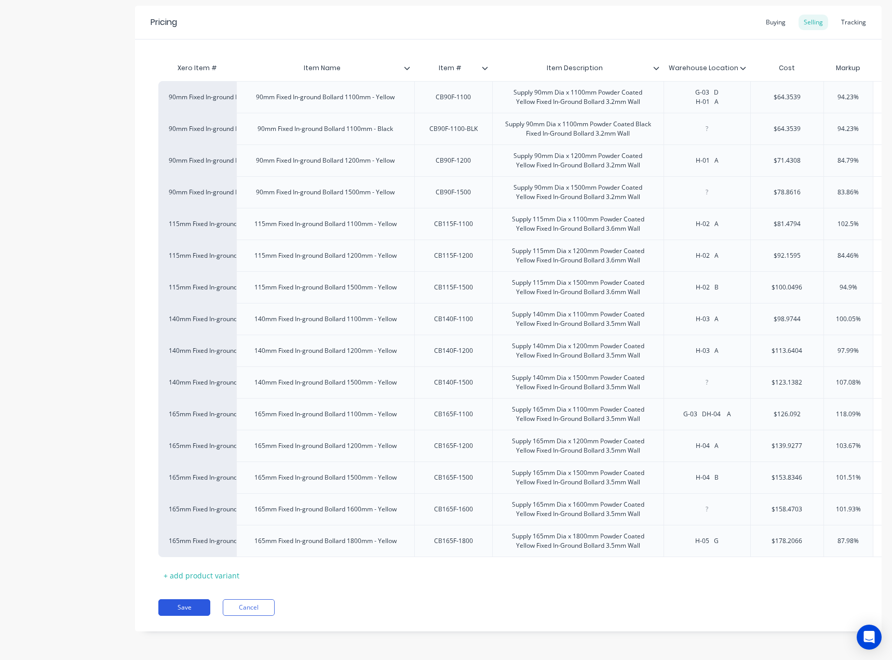
click at [184, 612] on button "Save" at bounding box center [184, 607] width 52 height 17
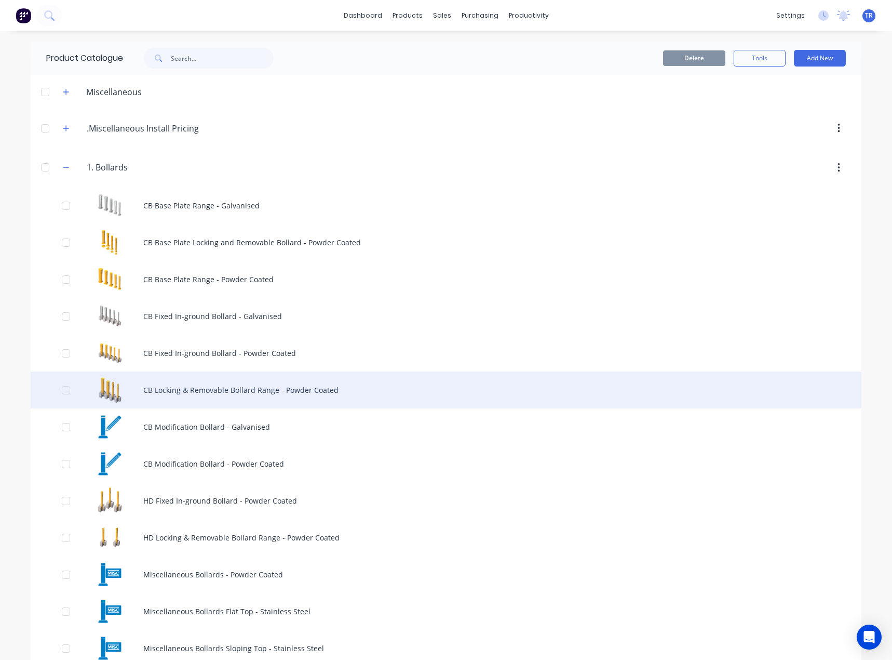
click at [258, 389] on div "CB Locking & Removable Bollard Range - Powder Coated" at bounding box center [446, 389] width 831 height 37
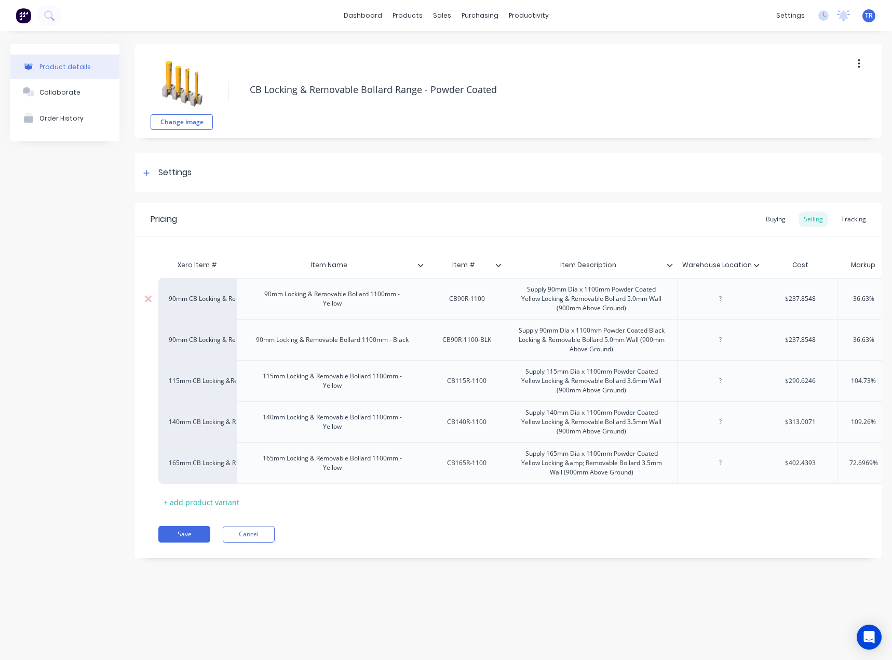
click at [463, 299] on div "CB90R-1100" at bounding box center [467, 299] width 52 height 14
type textarea "x"
click at [721, 306] on div at bounding box center [720, 298] width 87 height 41
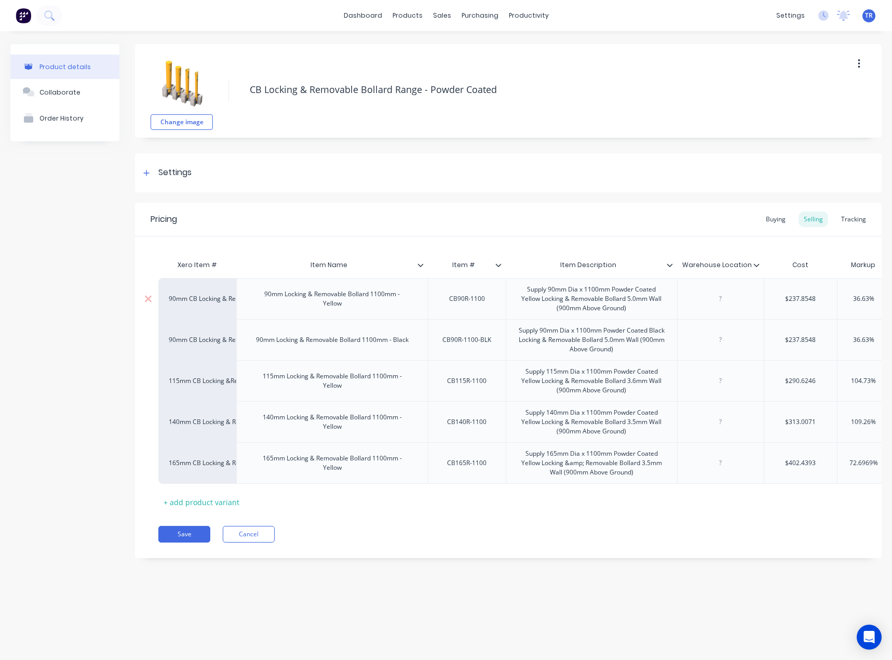
click at [718, 297] on div at bounding box center [721, 299] width 52 height 14
paste div
click at [487, 336] on div "CB90R-1100-BLK" at bounding box center [466, 340] width 65 height 14
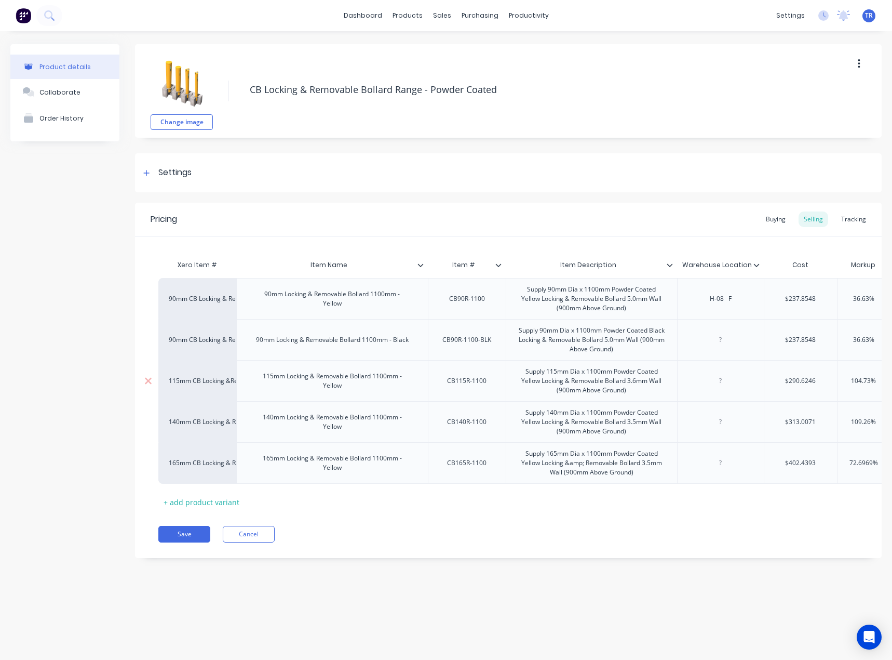
click at [451, 374] on div "CB115R-1100" at bounding box center [467, 381] width 56 height 14
click at [172, 555] on div "Pricing Buying Selling Tracking Xero Item # Item Name Item # Item Description W…" at bounding box center [508, 380] width 747 height 355
click at [176, 542] on button "Save" at bounding box center [184, 534] width 52 height 17
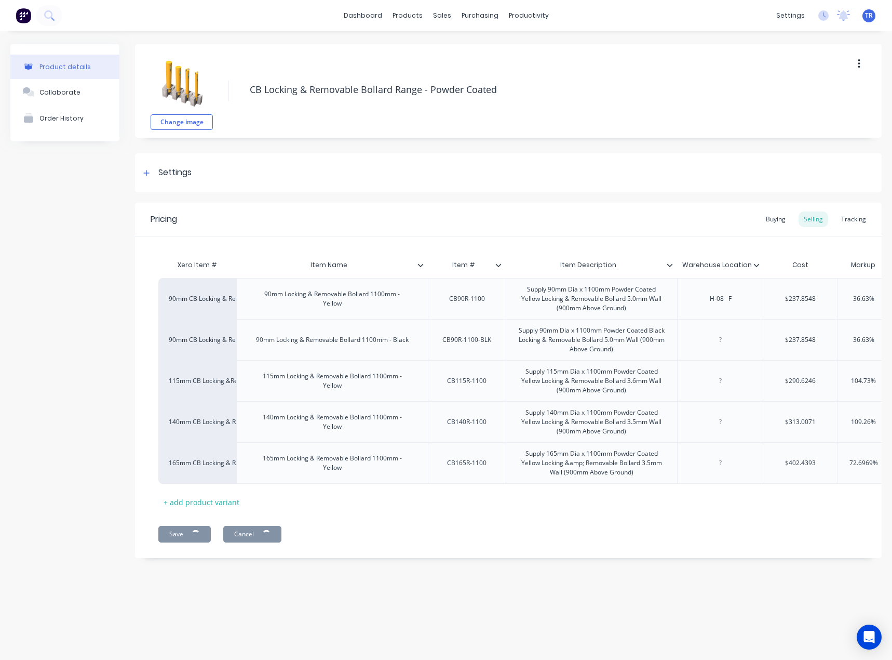
type textarea "x"
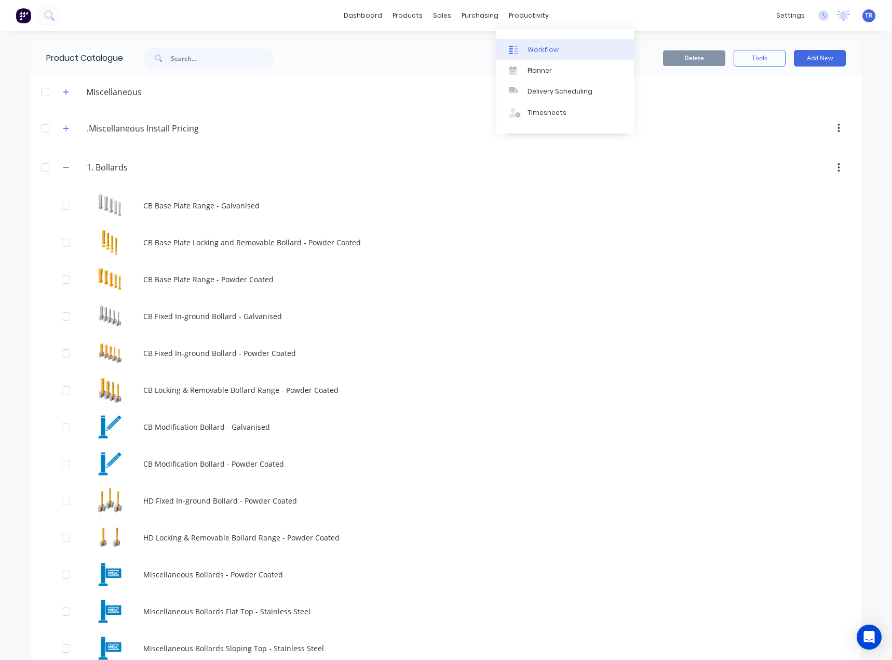
click at [520, 46] on div at bounding box center [517, 49] width 16 height 9
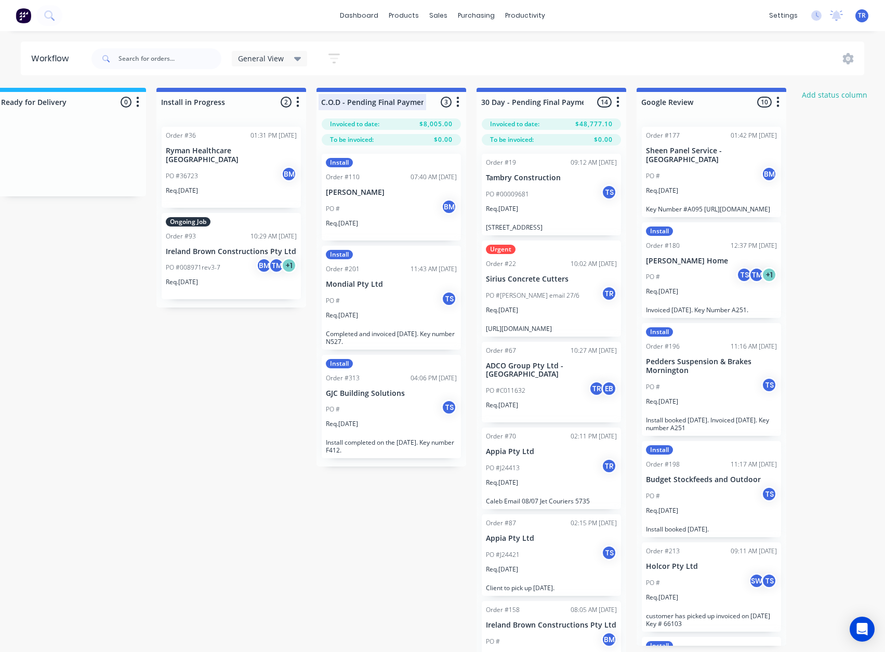
scroll to position [0, 1306]
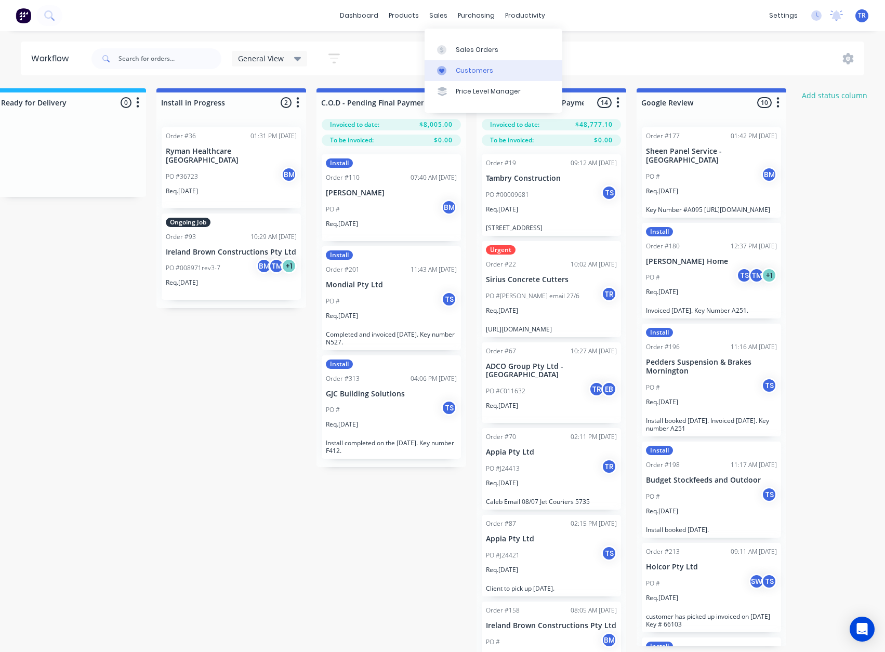
click at [462, 60] on link "Customers" at bounding box center [493, 70] width 138 height 21
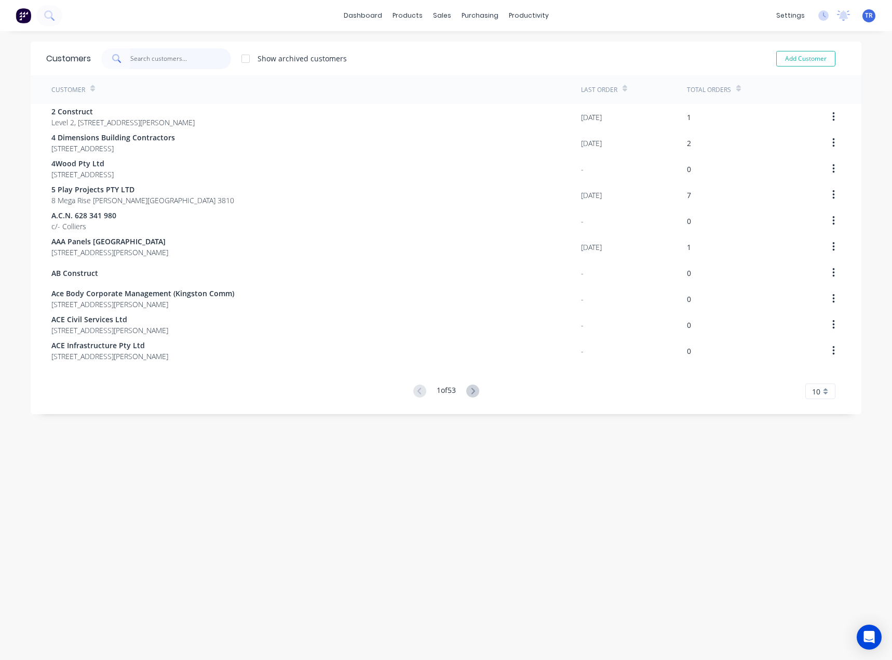
click at [199, 59] on input "text" at bounding box center [180, 58] width 101 height 21
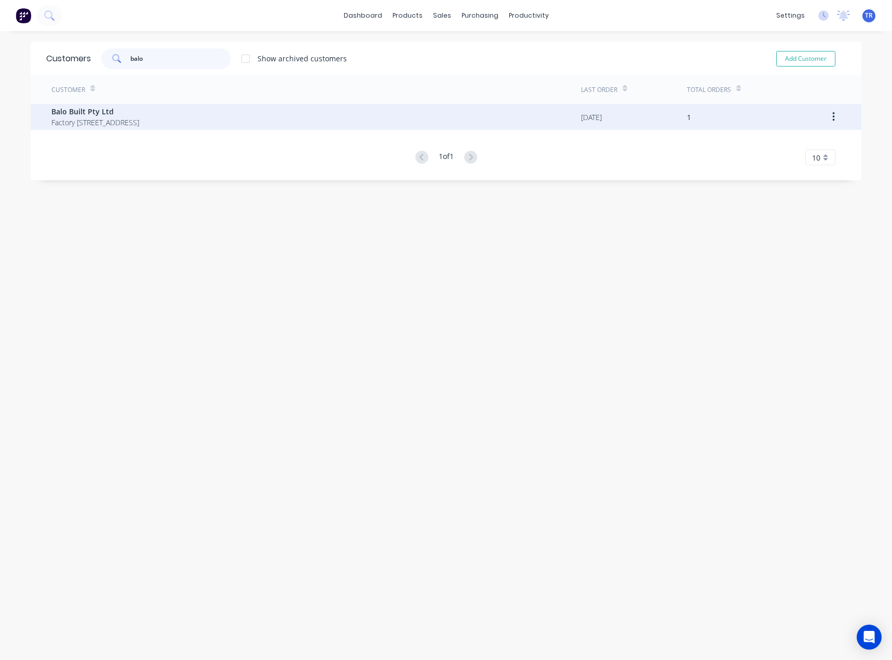
type input "balo"
click at [139, 112] on span "Balo Built Pty Ltd" at bounding box center [95, 111] width 88 height 11
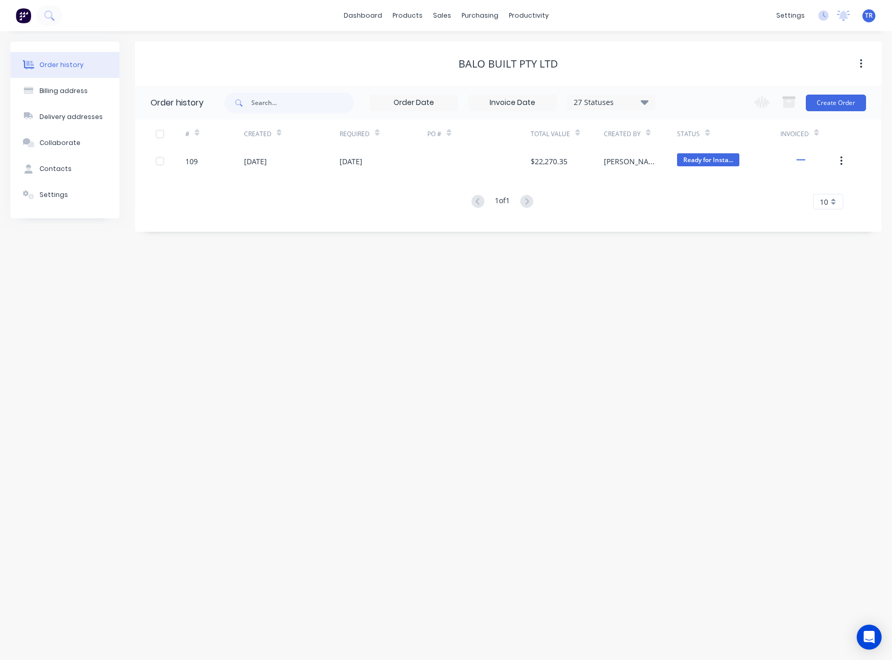
click at [225, 177] on div "# Created Required PO # Total Value Created By Status Invoiced 109 05 Sep 2025 …" at bounding box center [502, 163] width 734 height 89
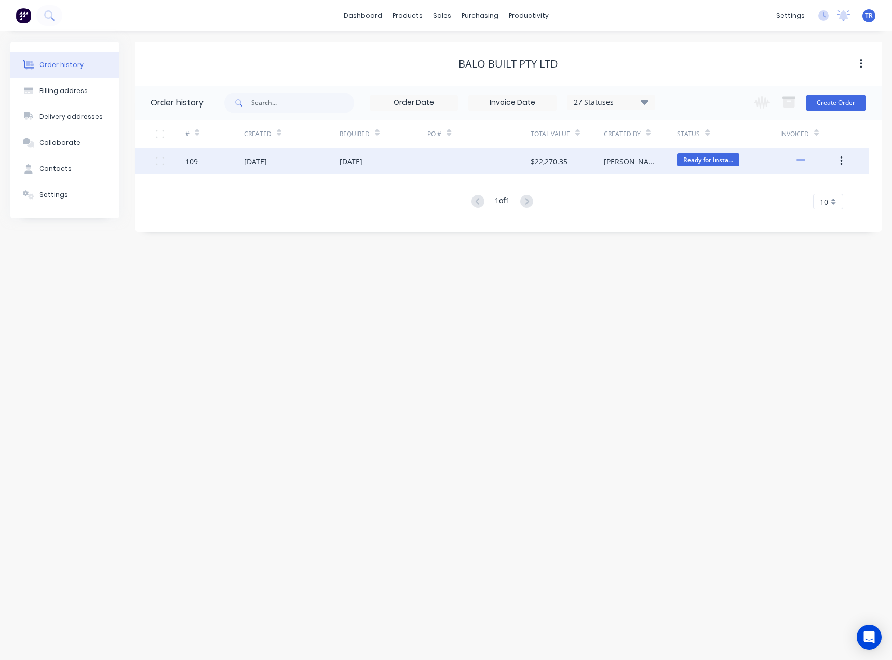
click at [207, 152] on div "109" at bounding box center [214, 161] width 59 height 26
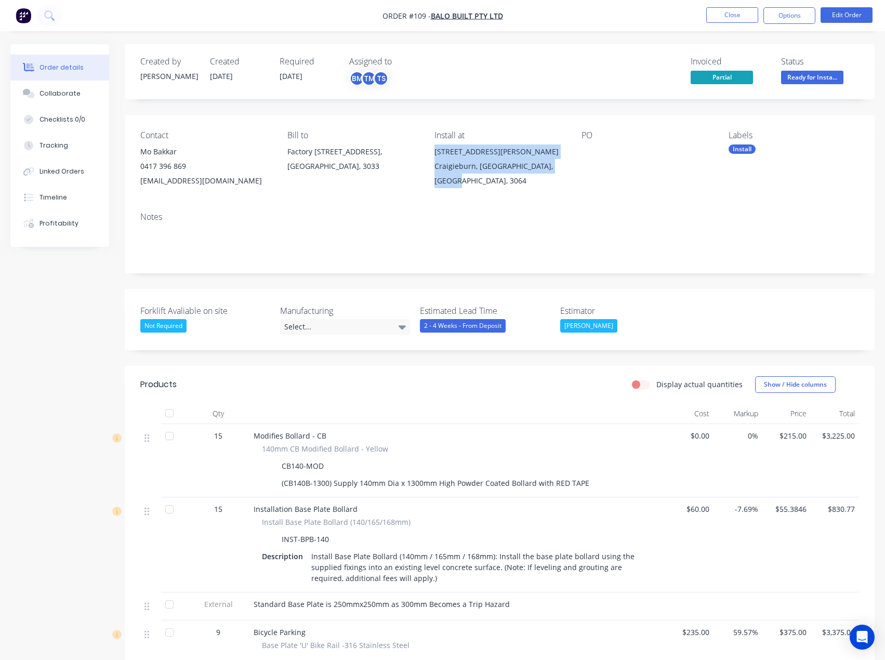
drag, startPoint x: 440, startPoint y: 149, endPoint x: 564, endPoint y: 169, distance: 125.3
click at [564, 169] on div "650 Hume Highway Craigieburn, Victoria, Australia, 3064" at bounding box center [499, 166] width 130 height 44
drag, startPoint x: 225, startPoint y: 180, endPoint x: 157, endPoint y: 188, distance: 68.4
click at [157, 188] on div "[EMAIL_ADDRESS][DOMAIN_NAME]" at bounding box center [205, 180] width 130 height 15
drag, startPoint x: 571, startPoint y: 163, endPoint x: 430, endPoint y: 146, distance: 142.3
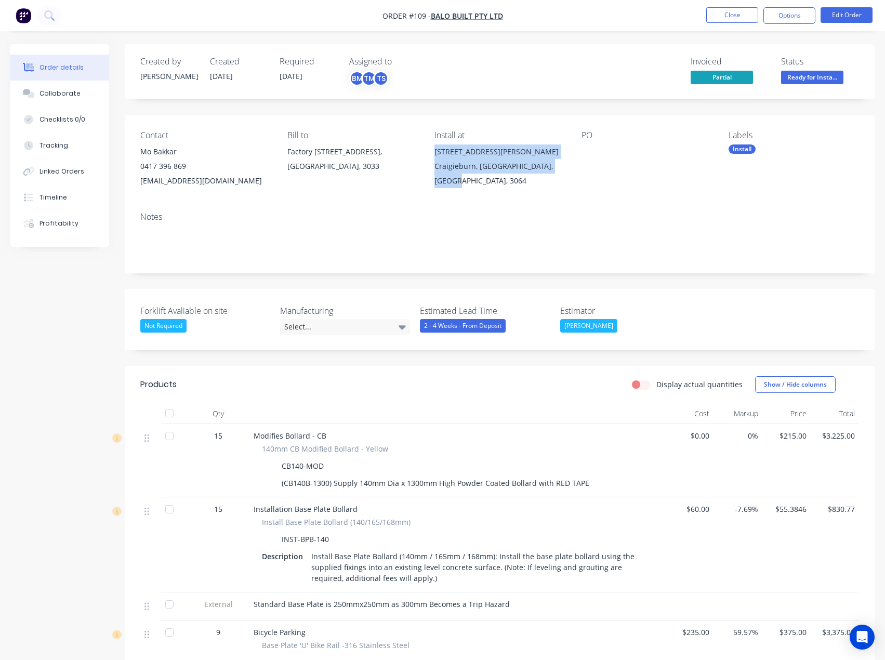
click at [430, 146] on div "Contact Mo Bakkar [PHONE_NUMBER] [EMAIL_ADDRESS][DOMAIN_NAME] Bill to Factory […" at bounding box center [500, 159] width 750 height 89
click at [309, 179] on div "Bill to Factory 7, 16A Keilor Park Drive, Keilor East, Victoria, Australia, 3033" at bounding box center [352, 159] width 130 height 58
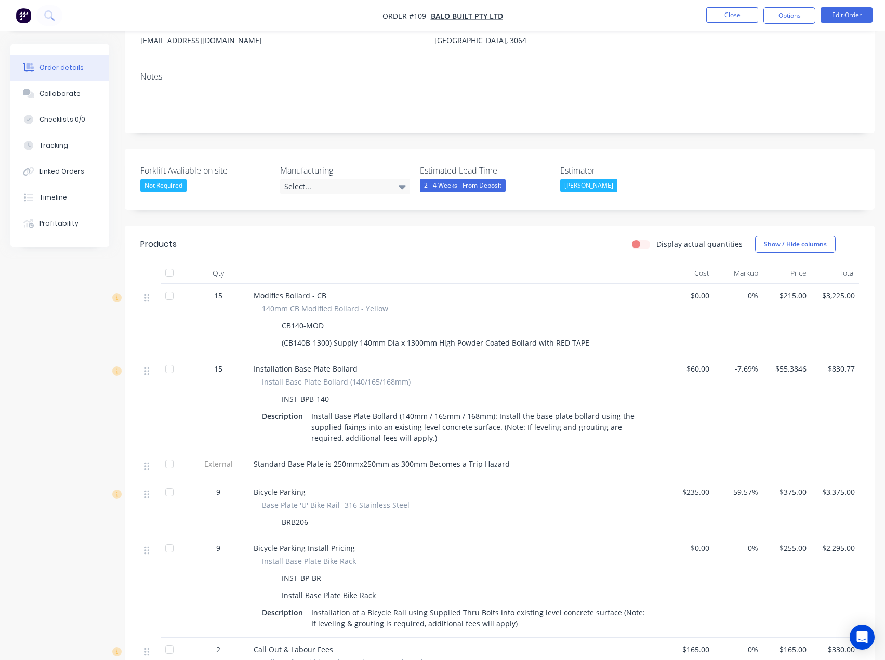
scroll to position [156, 0]
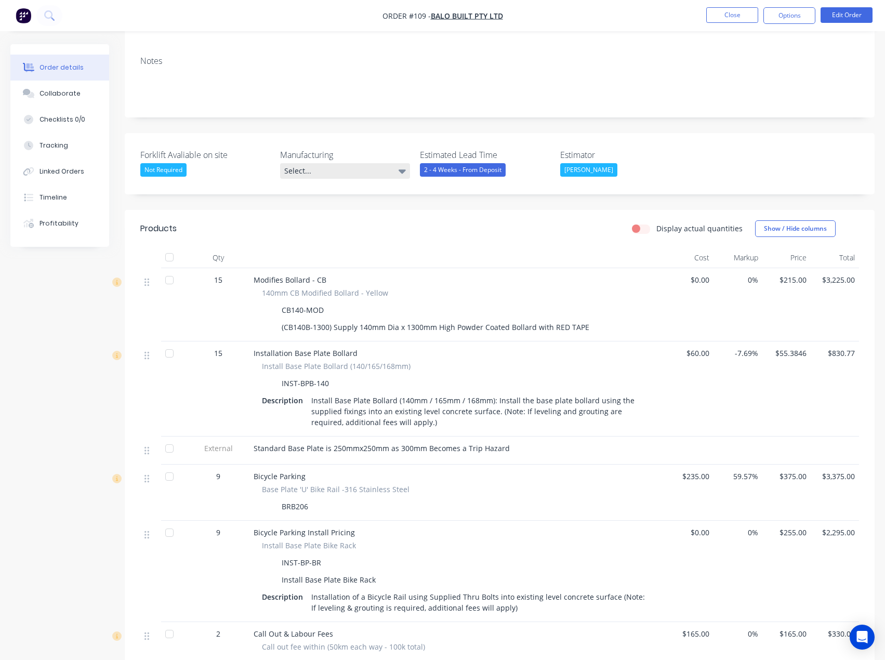
click at [311, 171] on div "Select..." at bounding box center [345, 171] width 130 height 16
click at [306, 222] on div "Not Required" at bounding box center [327, 216] width 46 height 14
click at [305, 109] on div "Notes" at bounding box center [500, 83] width 750 height 70
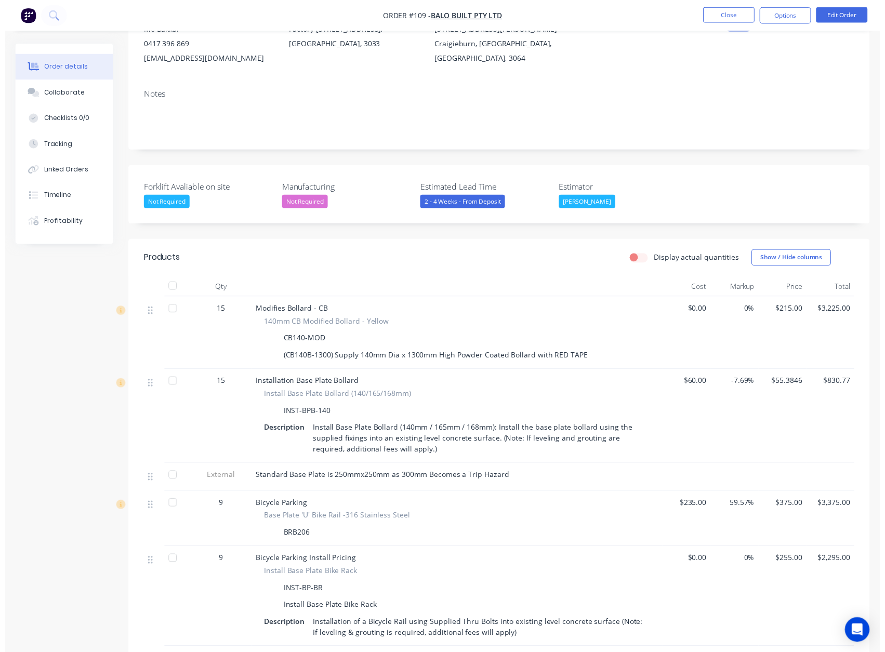
scroll to position [104, 0]
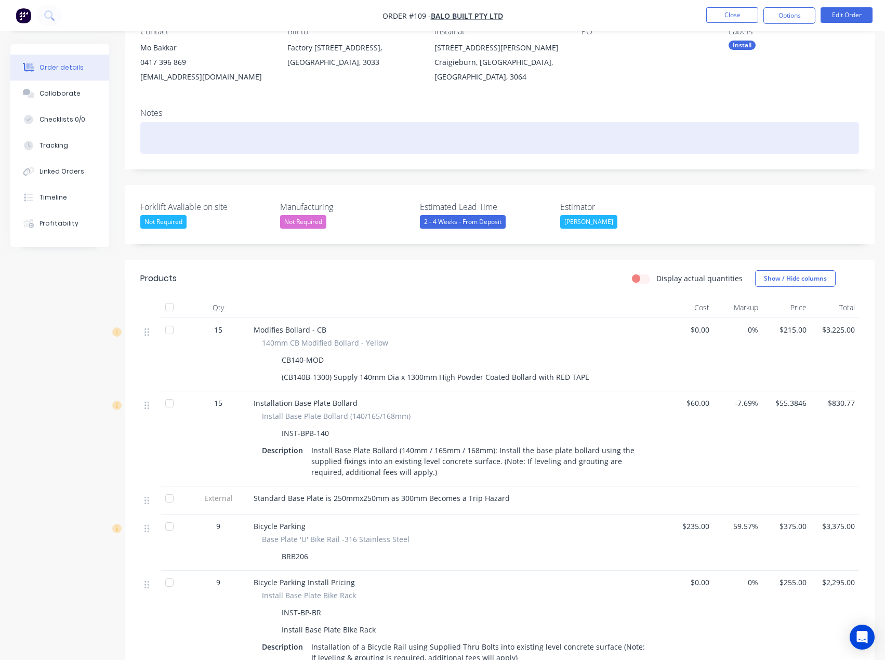
click at [261, 141] on div at bounding box center [499, 138] width 718 height 32
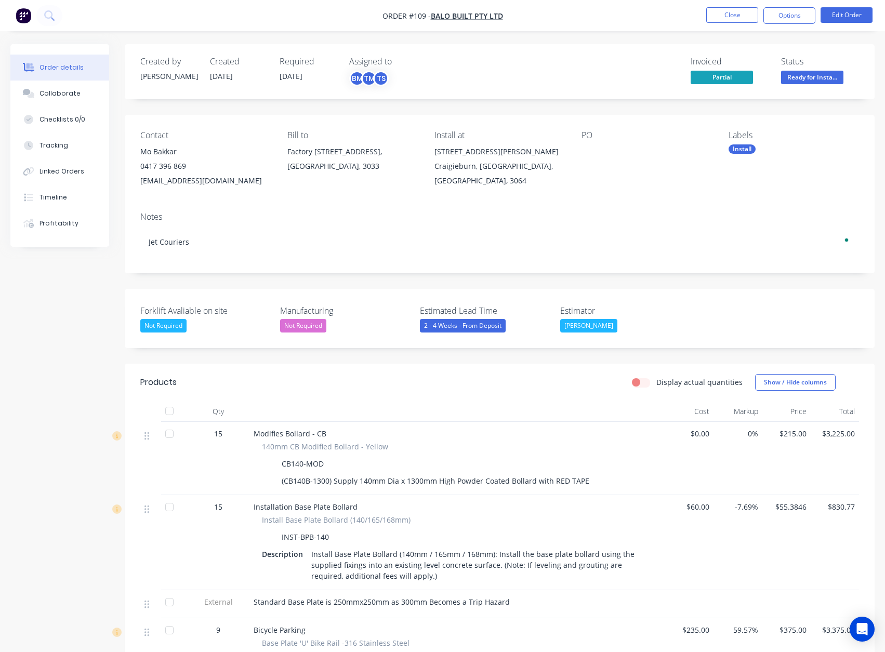
scroll to position [104, 0]
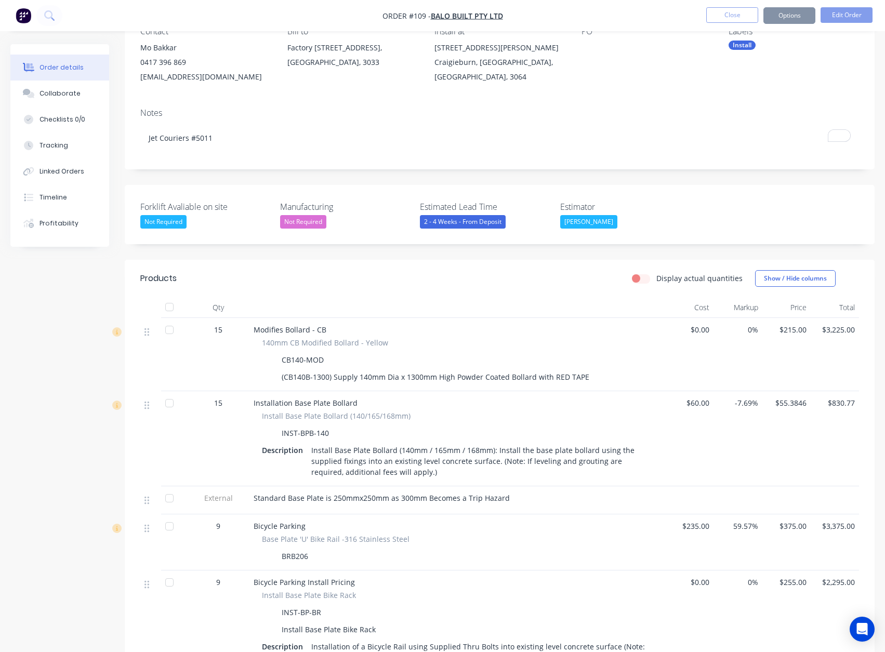
click at [275, 113] on div "Notes" at bounding box center [499, 113] width 718 height 10
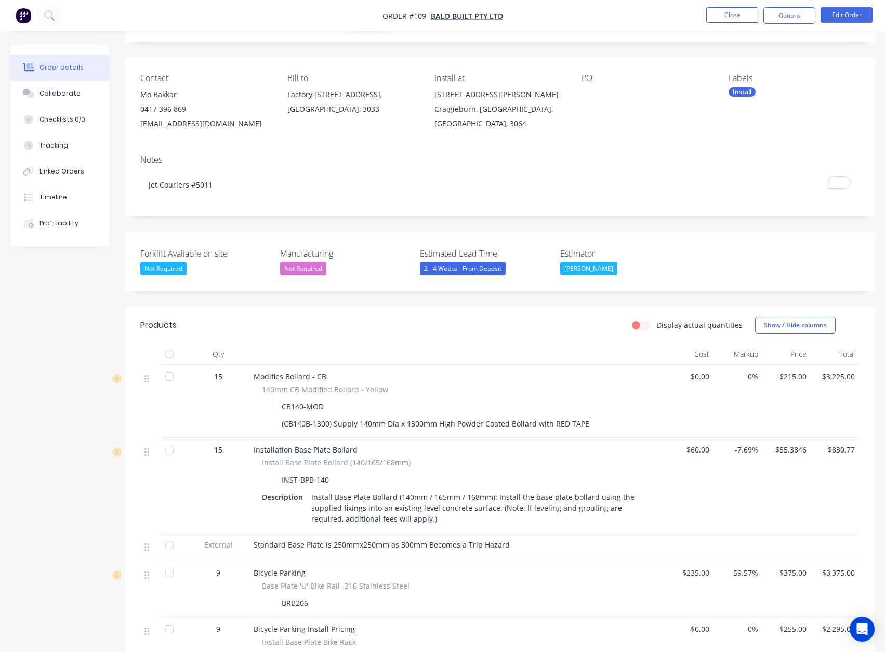
scroll to position [0, 0]
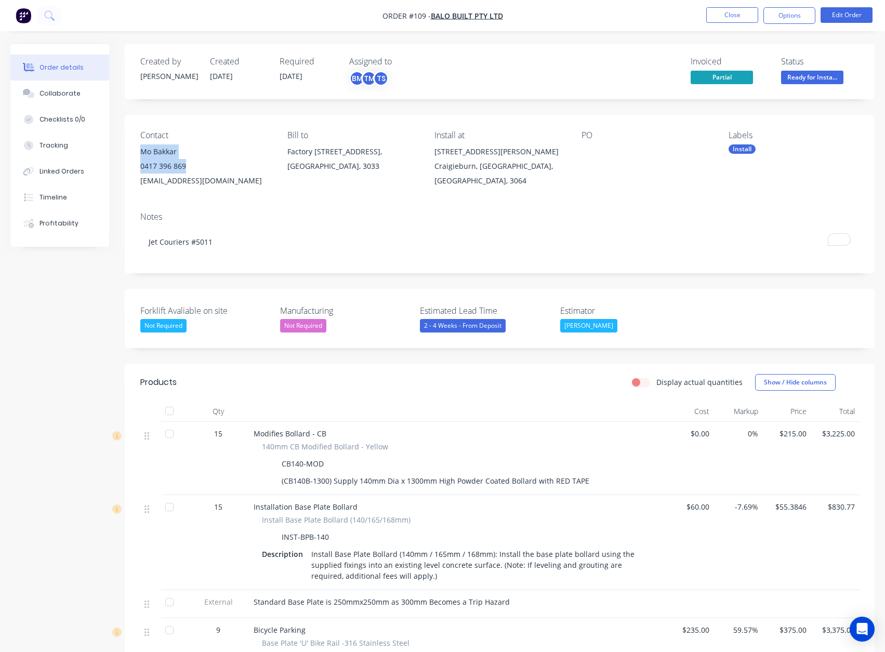
drag, startPoint x: 137, startPoint y: 153, endPoint x: 880, endPoint y: 339, distance: 766.2
click at [204, 171] on div "Contact Mo Bakkar [PHONE_NUMBER] [EMAIL_ADDRESS][DOMAIN_NAME] Bill to Factory […" at bounding box center [500, 159] width 750 height 89
copy div "Mo Bakkar 0417 396 869"
click at [166, 166] on div "0417 396 869" at bounding box center [205, 166] width 130 height 15
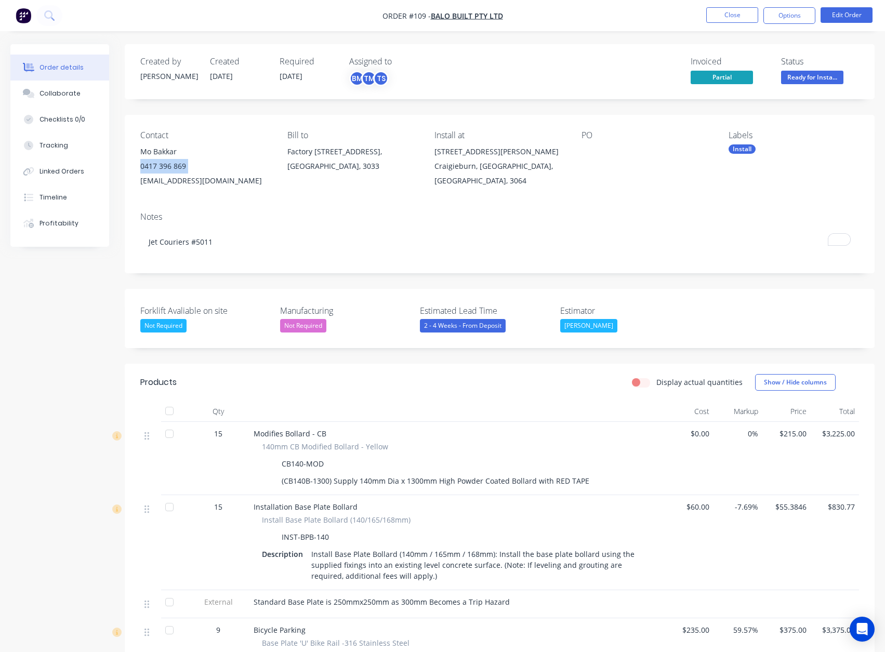
click at [166, 166] on div "0417 396 869" at bounding box center [205, 166] width 130 height 15
